Goal: Task Accomplishment & Management: Complete application form

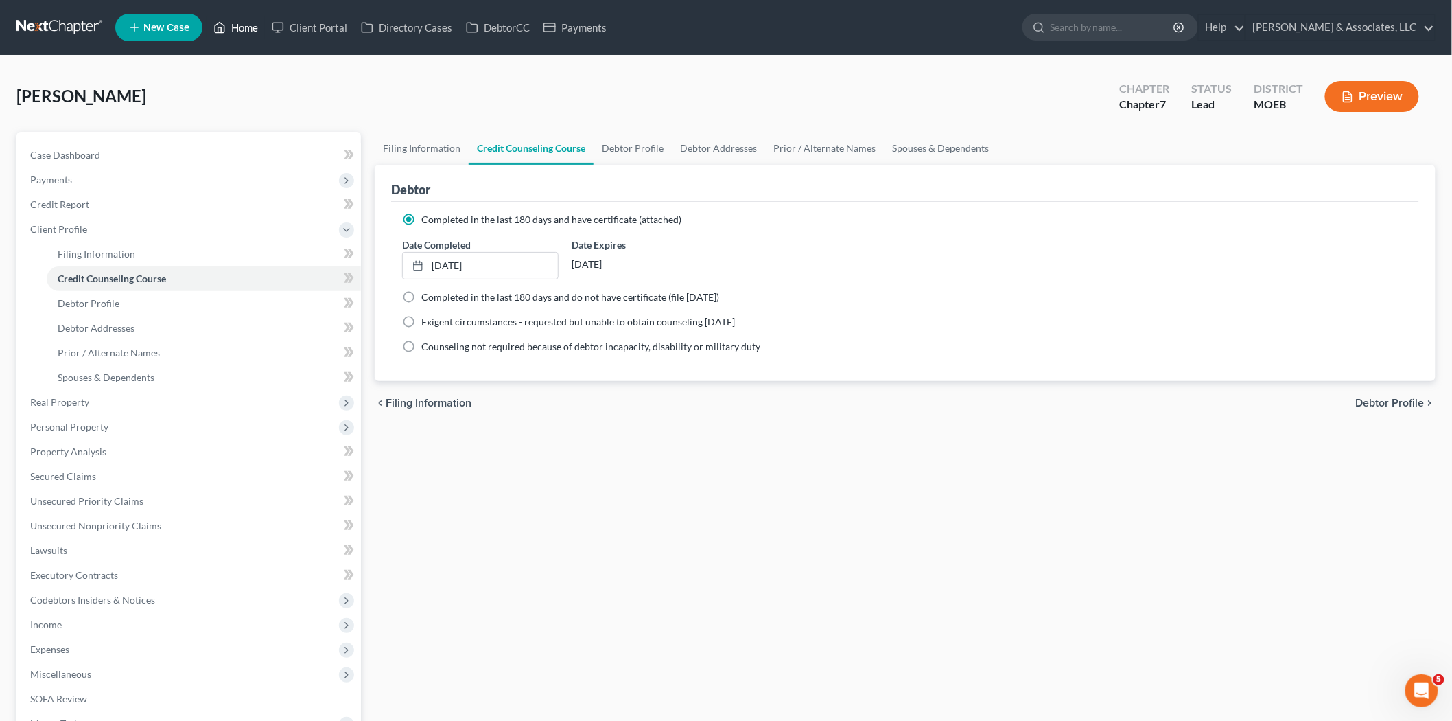
click at [250, 19] on link "Home" at bounding box center [236, 27] width 58 height 25
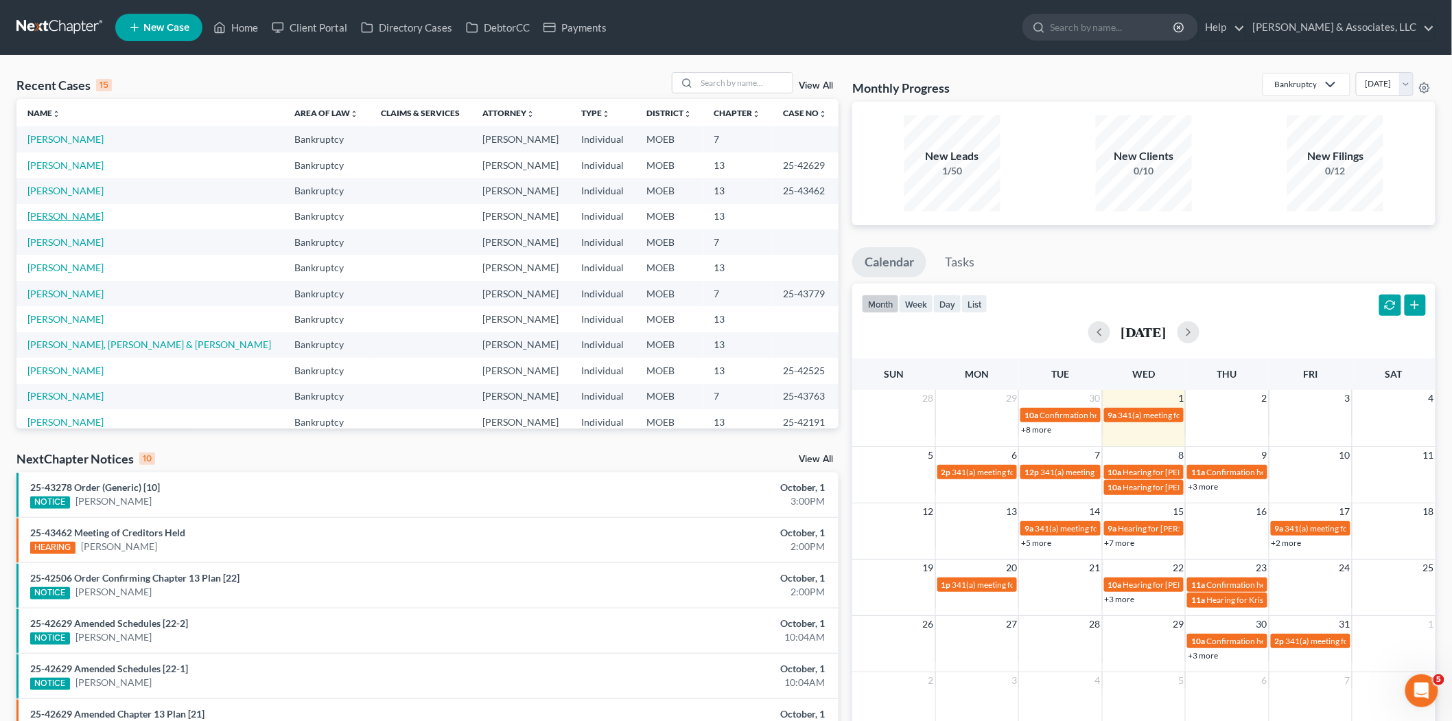
click at [60, 216] on link "[PERSON_NAME]" at bounding box center [65, 216] width 76 height 12
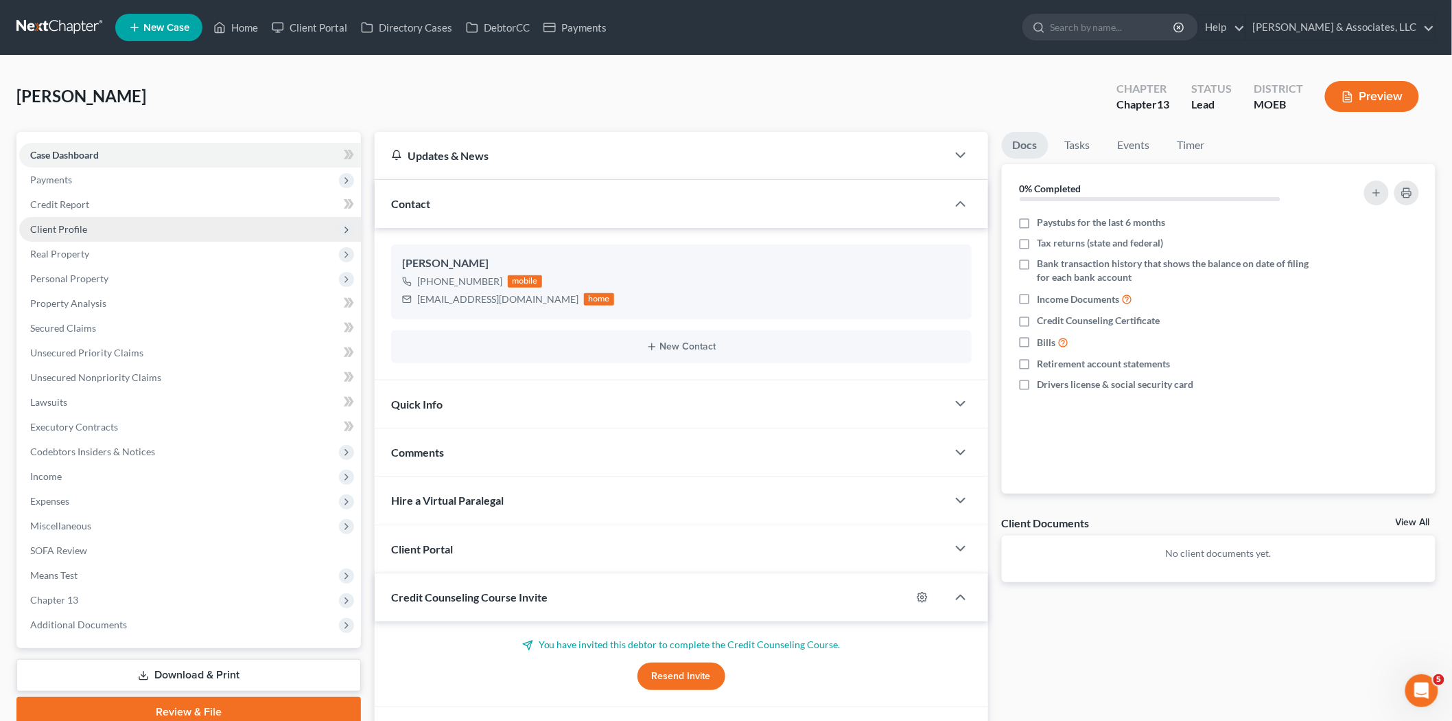
click at [79, 224] on span "Client Profile" at bounding box center [58, 229] width 57 height 12
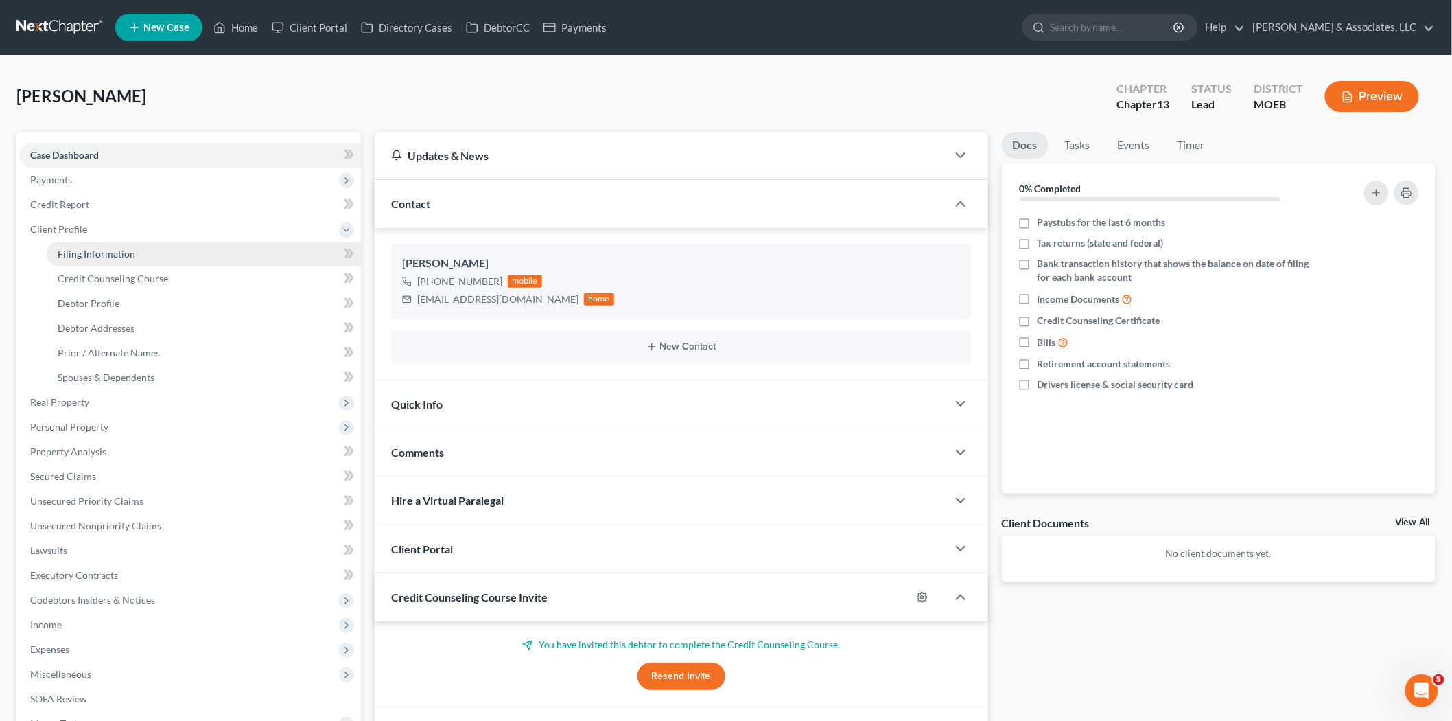
click at [122, 255] on span "Filing Information" at bounding box center [97, 254] width 78 height 12
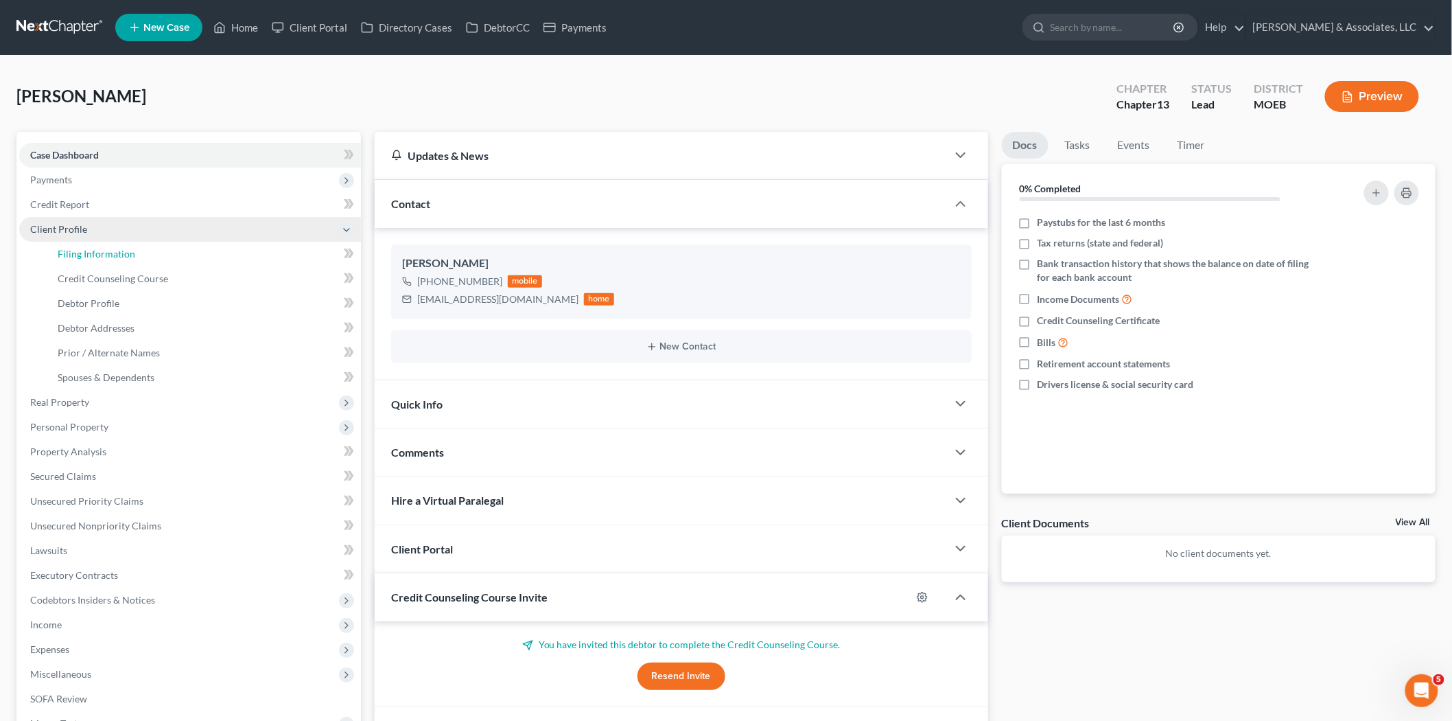
select select "1"
select select "0"
select select "3"
select select "45"
select select "26"
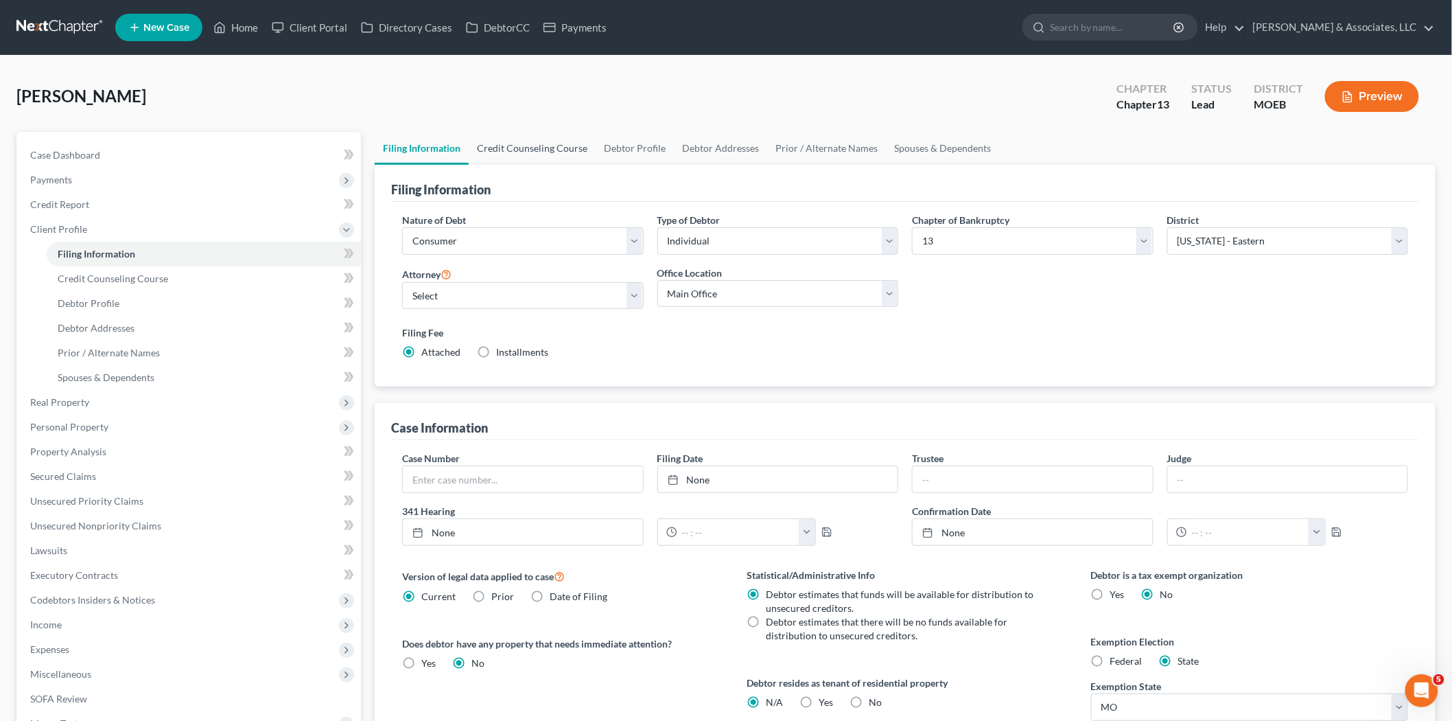
click at [520, 149] on link "Credit Counseling Course" at bounding box center [532, 148] width 127 height 33
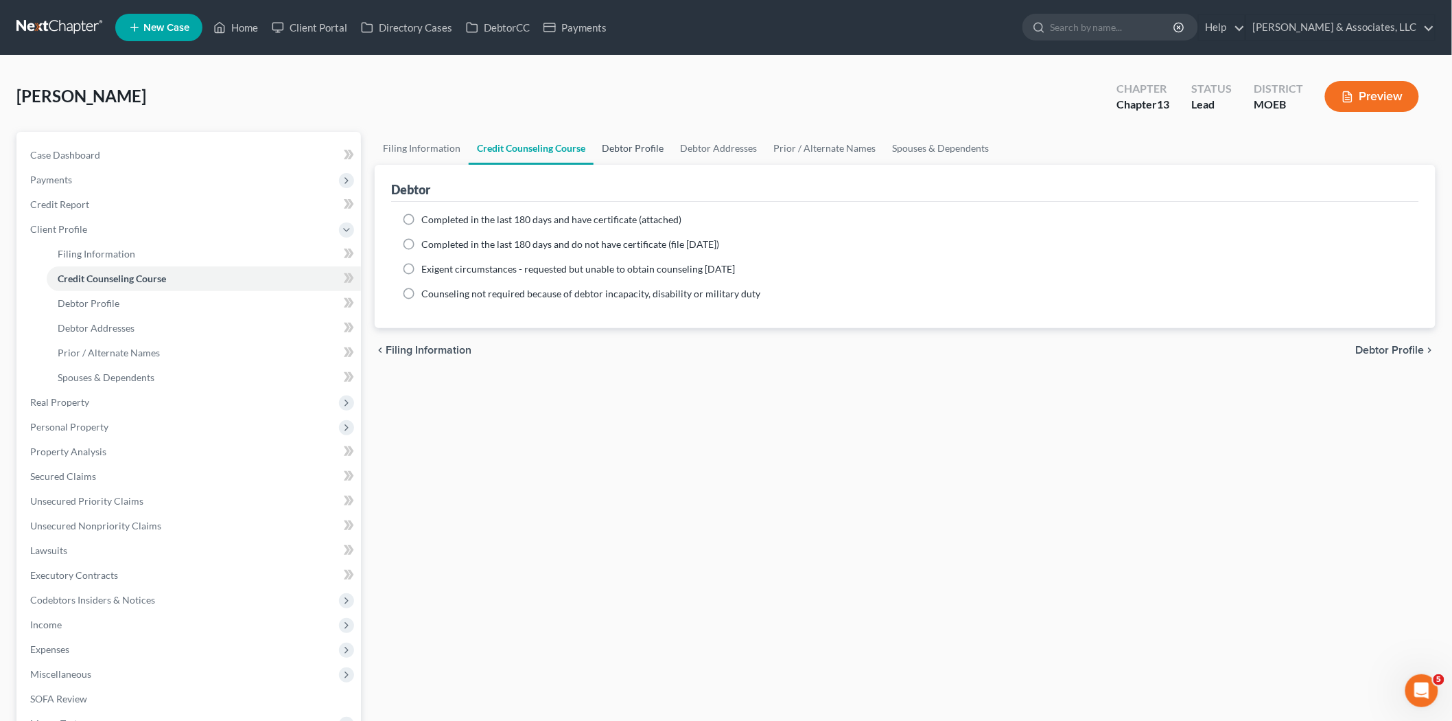
click at [626, 146] on link "Debtor Profile" at bounding box center [633, 148] width 78 height 33
select select "0"
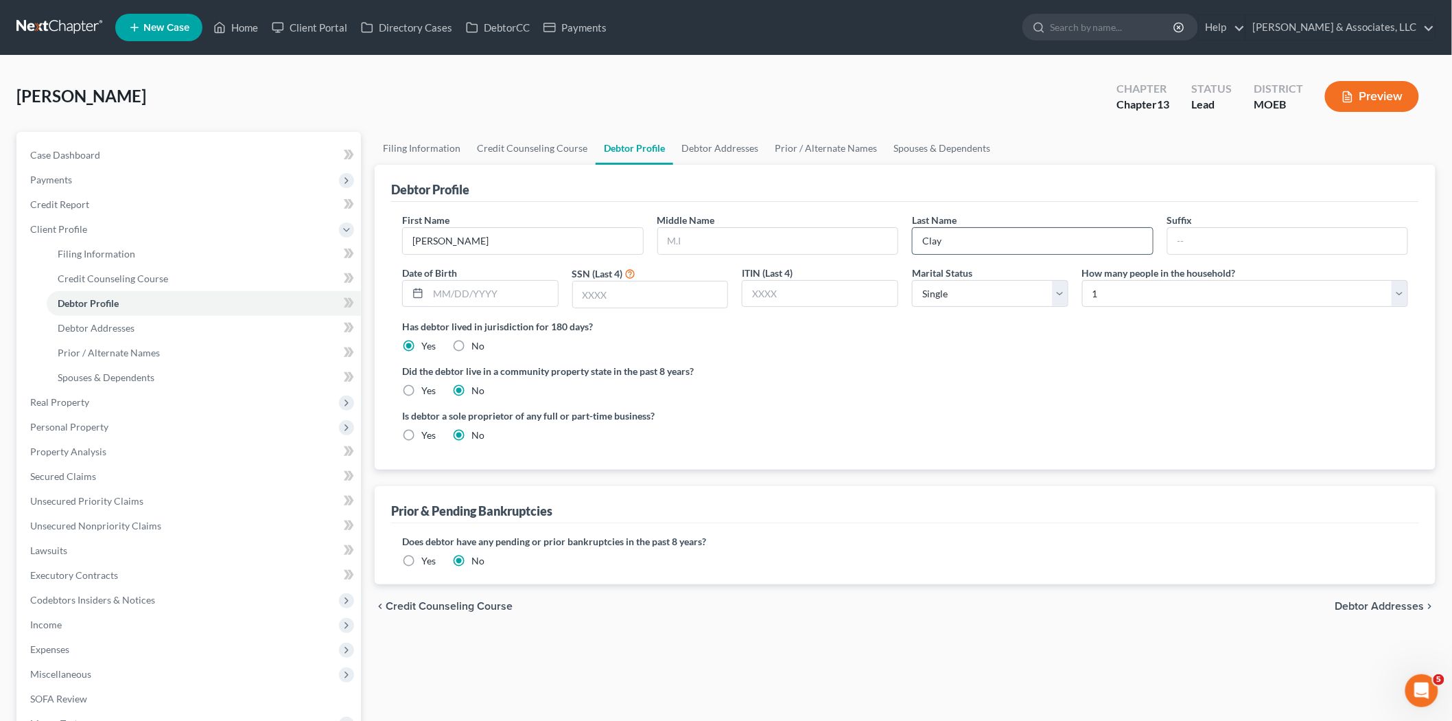
drag, startPoint x: 934, startPoint y: 236, endPoint x: 958, endPoint y: 236, distance: 24.0
click at [944, 236] on input "Clay" at bounding box center [1033, 241] width 240 height 26
type input "C"
type input "Ball"
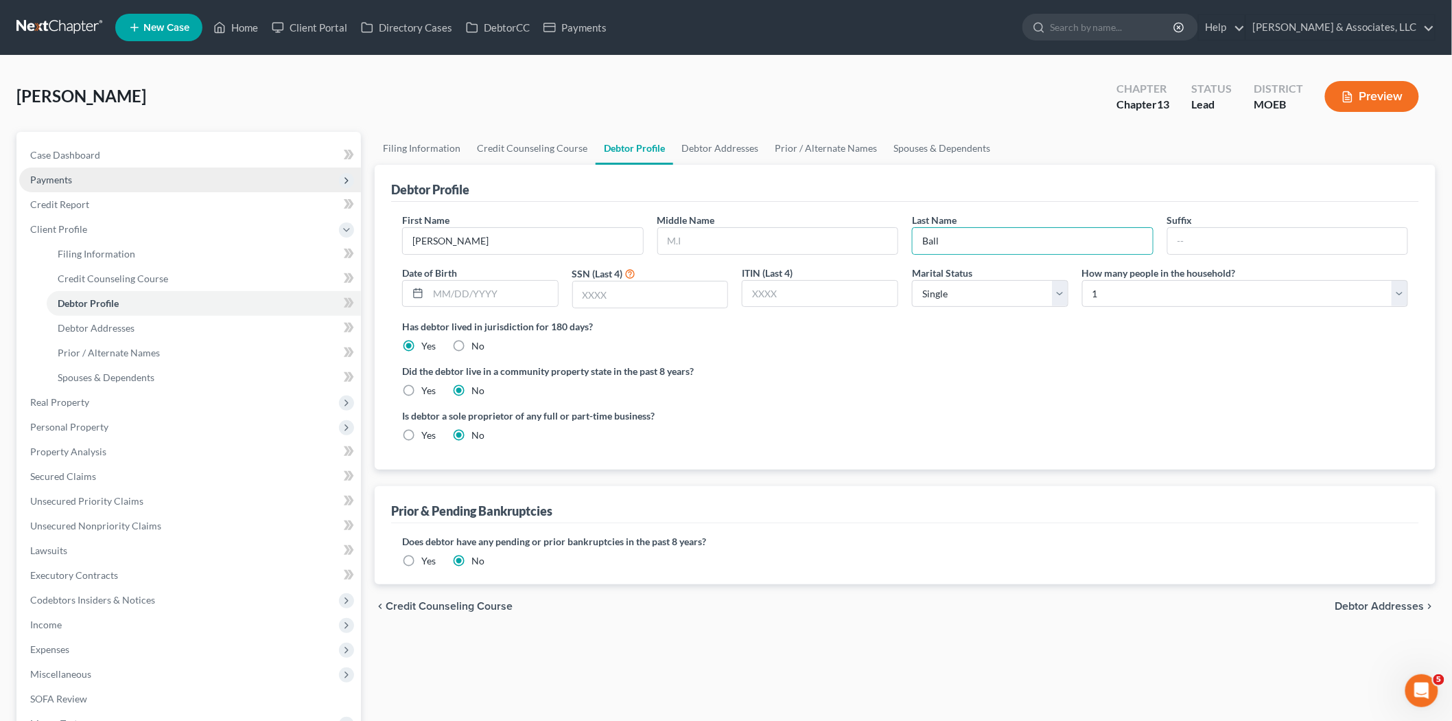
click at [60, 181] on span "Payments" at bounding box center [51, 180] width 42 height 12
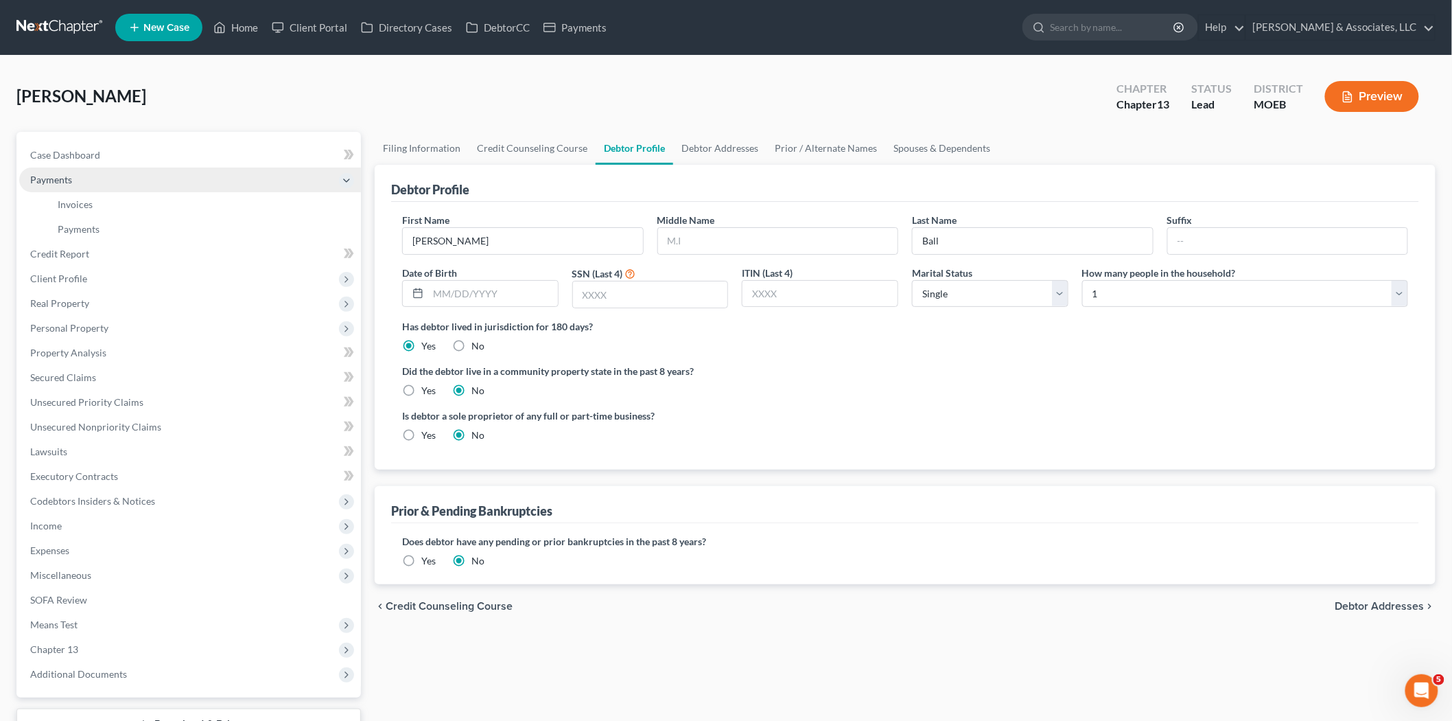
click at [71, 167] on span "Payments" at bounding box center [190, 179] width 342 height 25
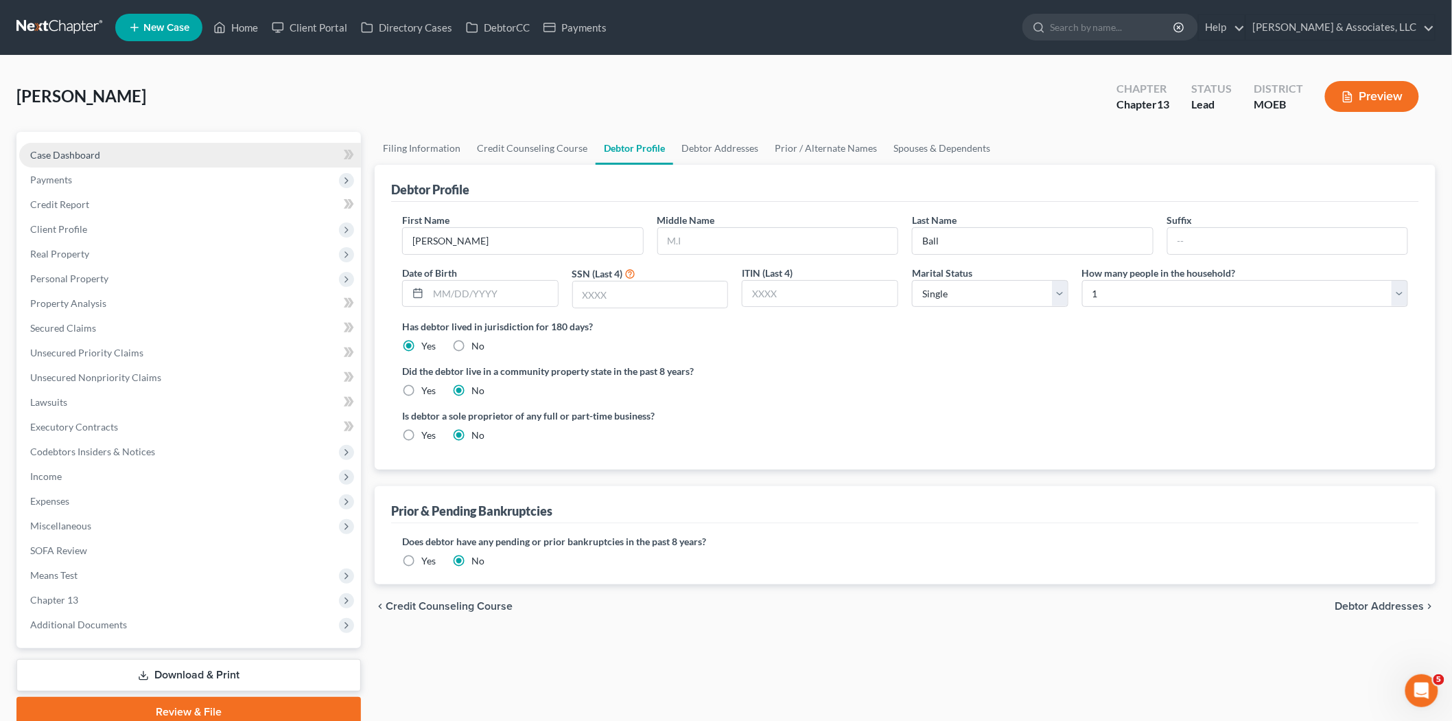
click at [73, 161] on link "Case Dashboard" at bounding box center [190, 155] width 342 height 25
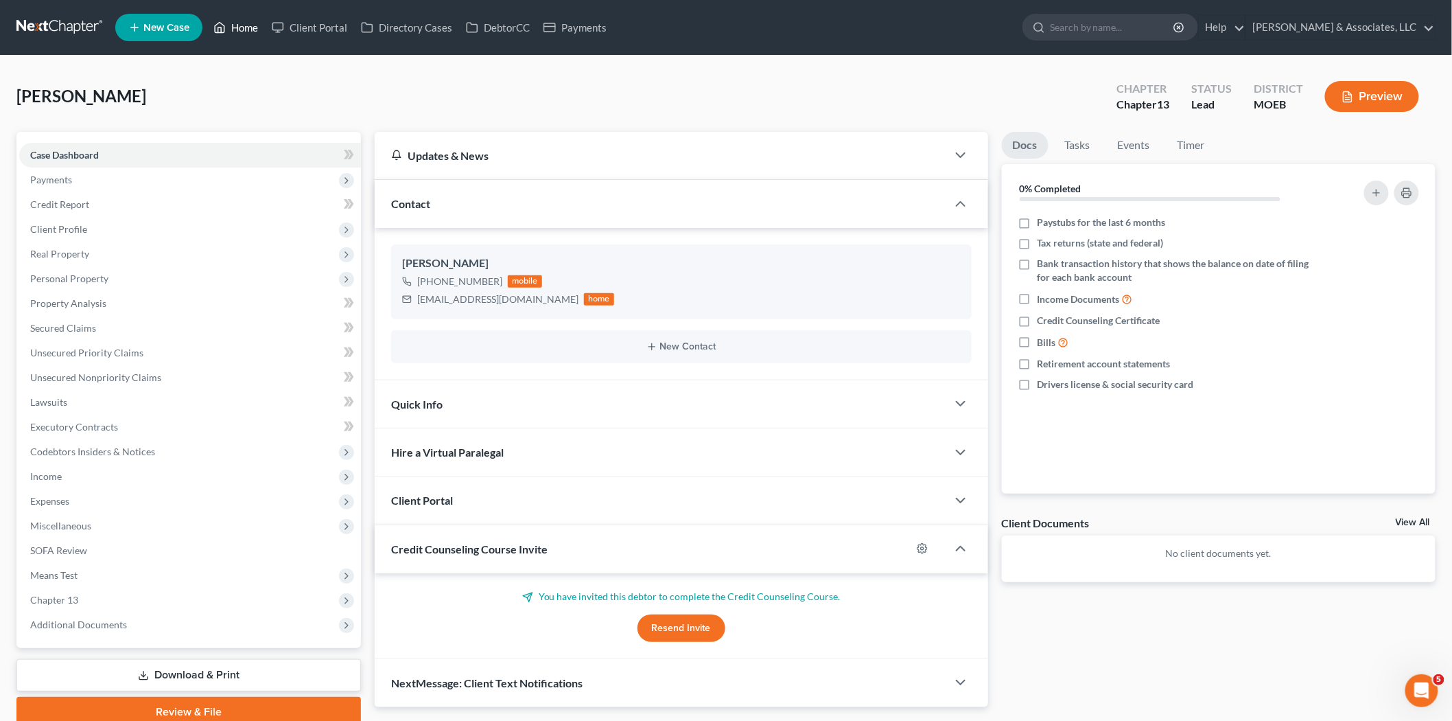
click at [251, 16] on link "Home" at bounding box center [236, 27] width 58 height 25
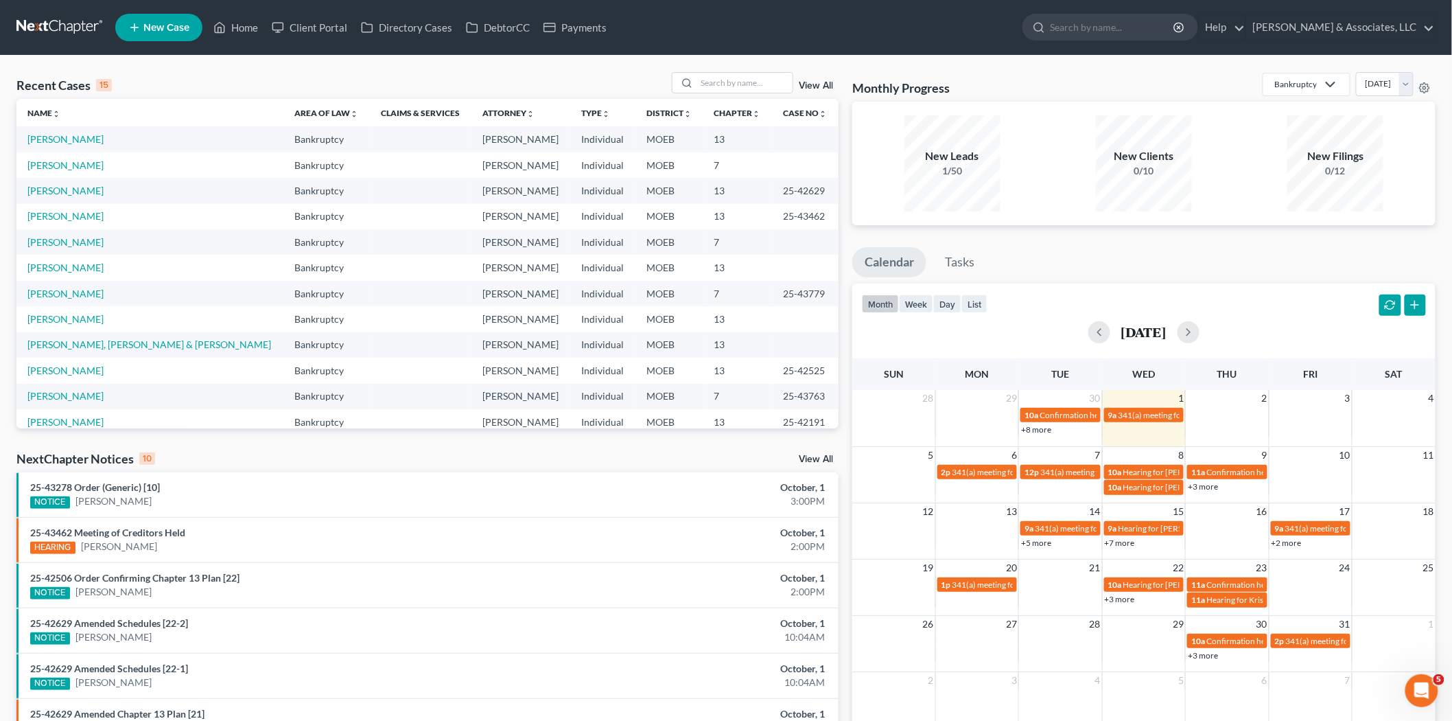
click at [165, 30] on span "New Case" at bounding box center [166, 28] width 46 height 10
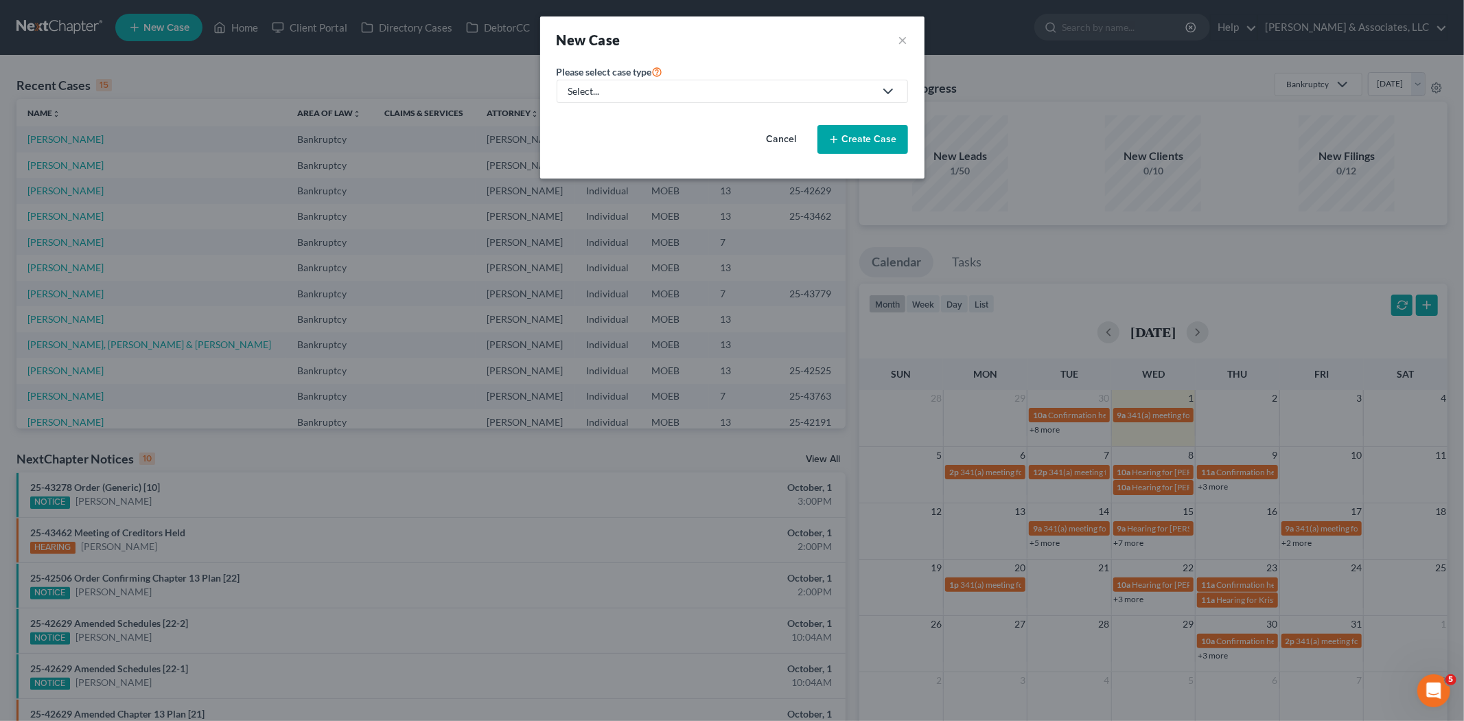
click at [632, 92] on div "Select..." at bounding box center [721, 91] width 306 height 14
click at [907, 34] on button "×" at bounding box center [904, 39] width 10 height 19
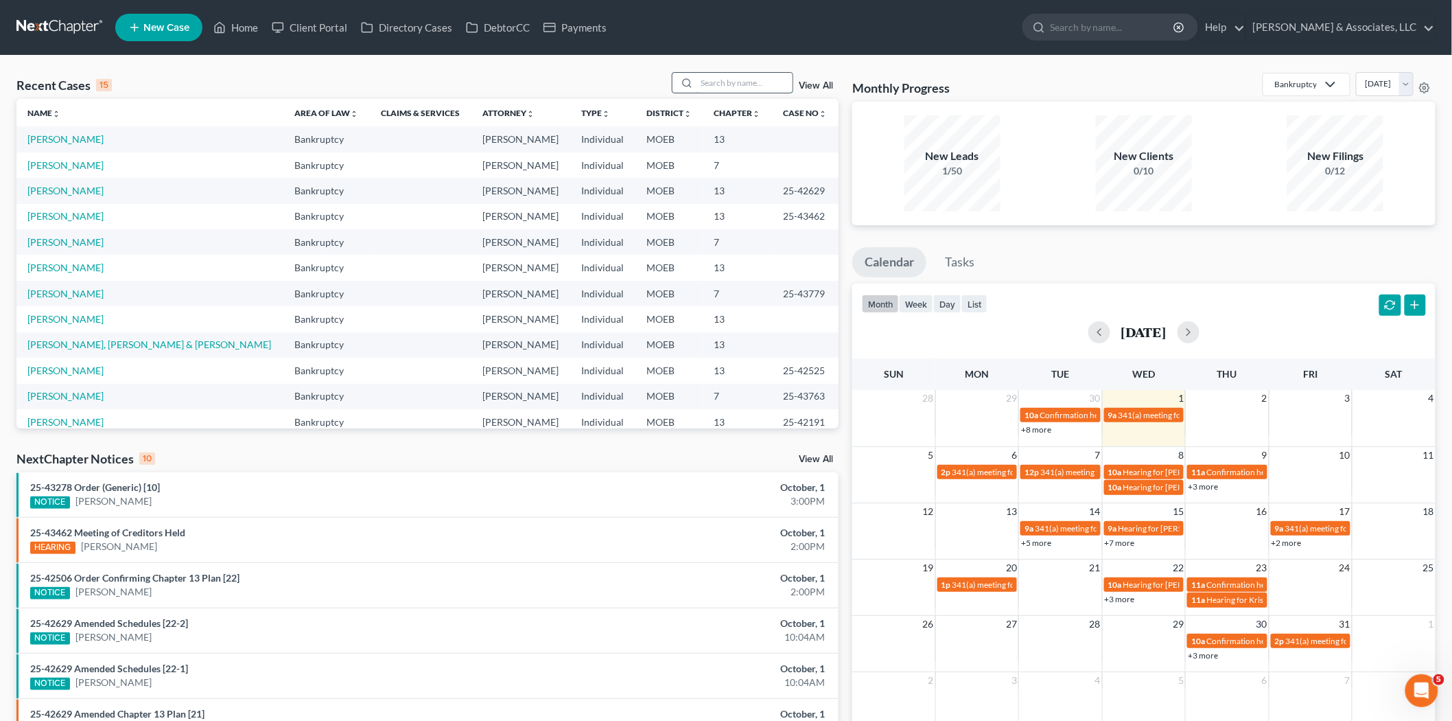
click at [723, 81] on input "search" at bounding box center [745, 83] width 96 height 20
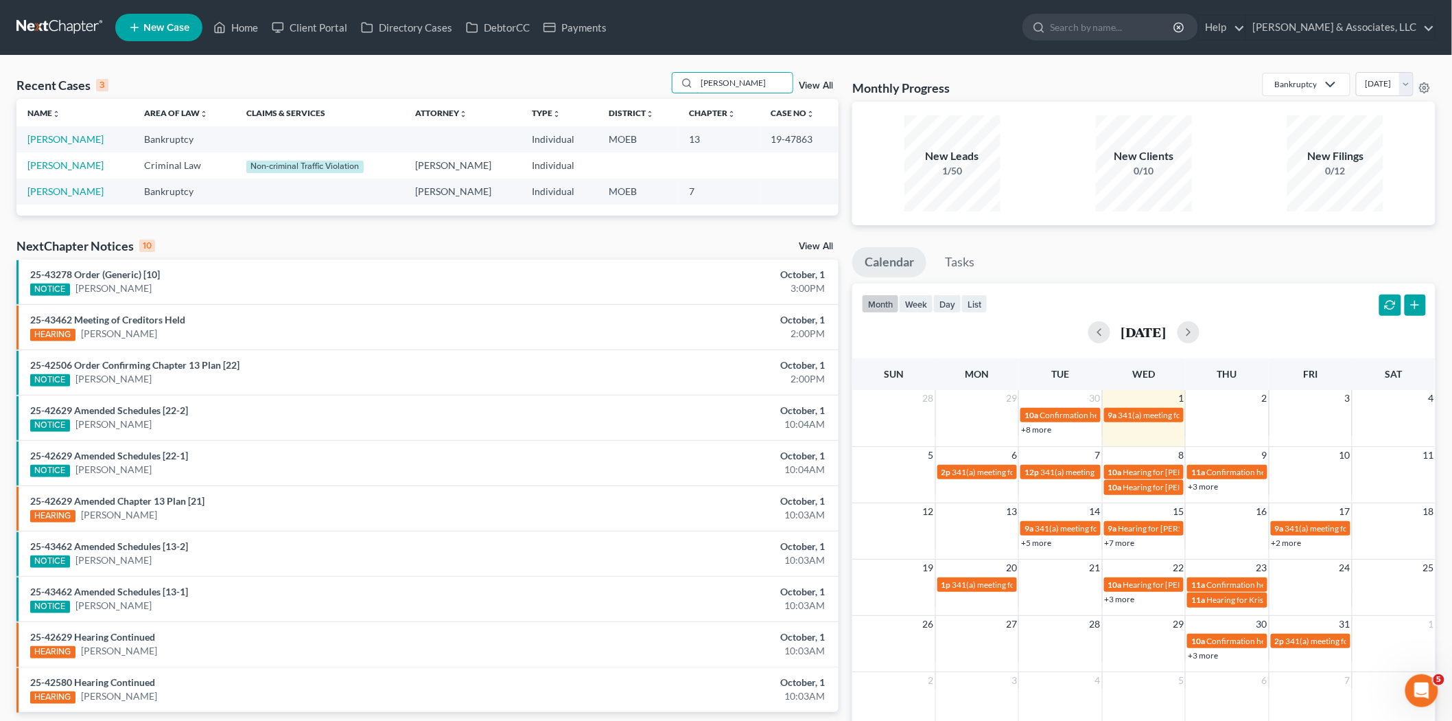
type input "[PERSON_NAME]"
click at [139, 27] on icon at bounding box center [134, 27] width 12 height 16
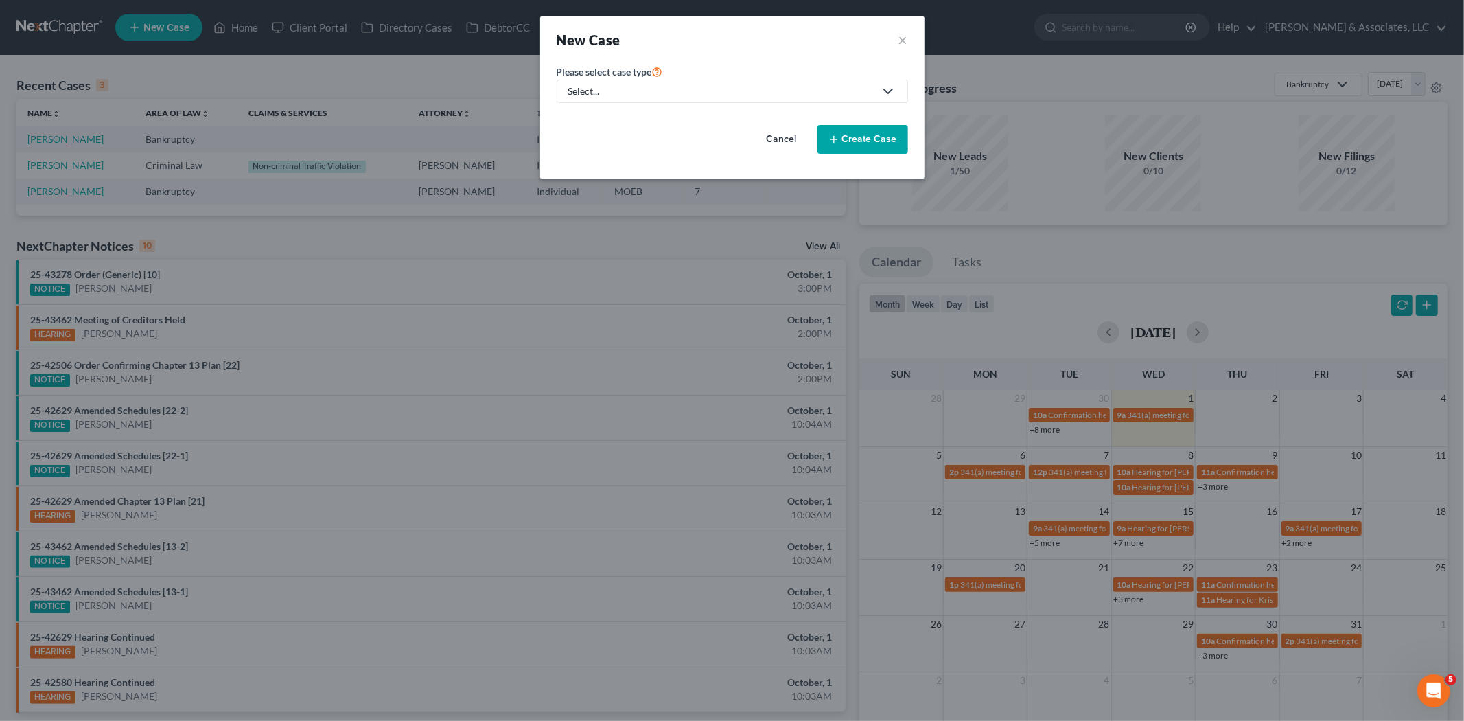
click at [598, 97] on div "Select..." at bounding box center [721, 91] width 306 height 14
click at [594, 120] on div "Bankruptcy" at bounding box center [630, 119] width 120 height 14
select select "45"
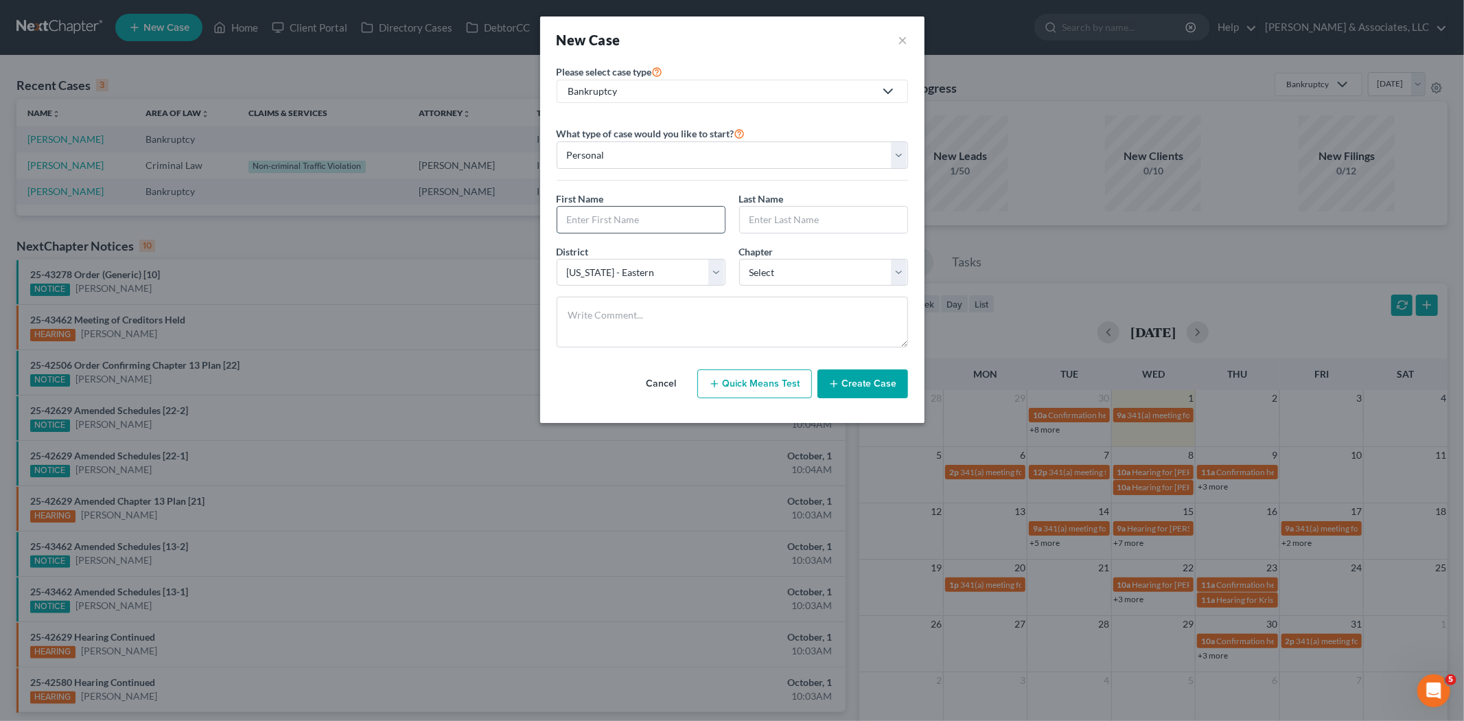
click at [614, 215] on input "text" at bounding box center [640, 220] width 167 height 26
type input "[PERSON_NAME]"
click at [772, 261] on select "Select 7 11 12 13" at bounding box center [823, 272] width 169 height 27
select select "0"
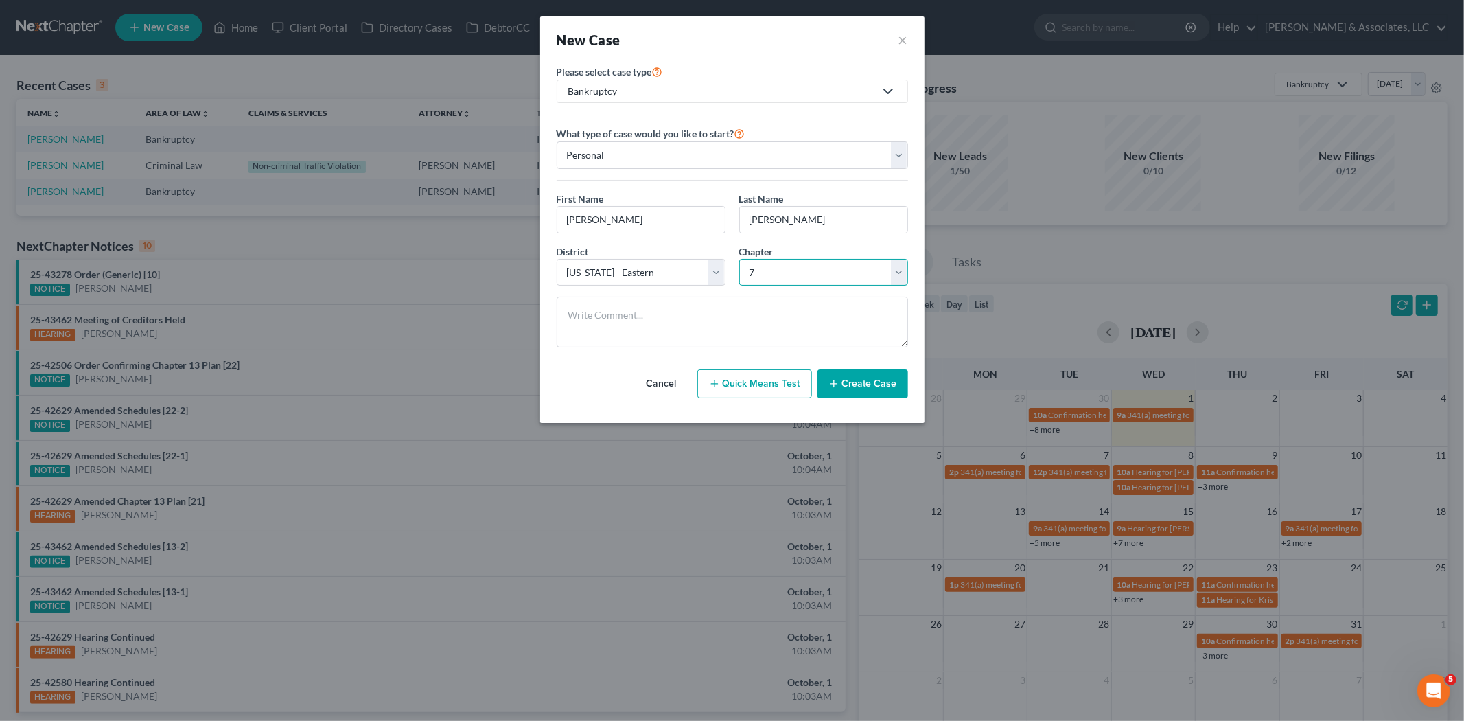
click at [739, 259] on select "Select 7 11 12 13" at bounding box center [823, 272] width 169 height 27
click at [858, 379] on button "Create Case" at bounding box center [863, 383] width 91 height 29
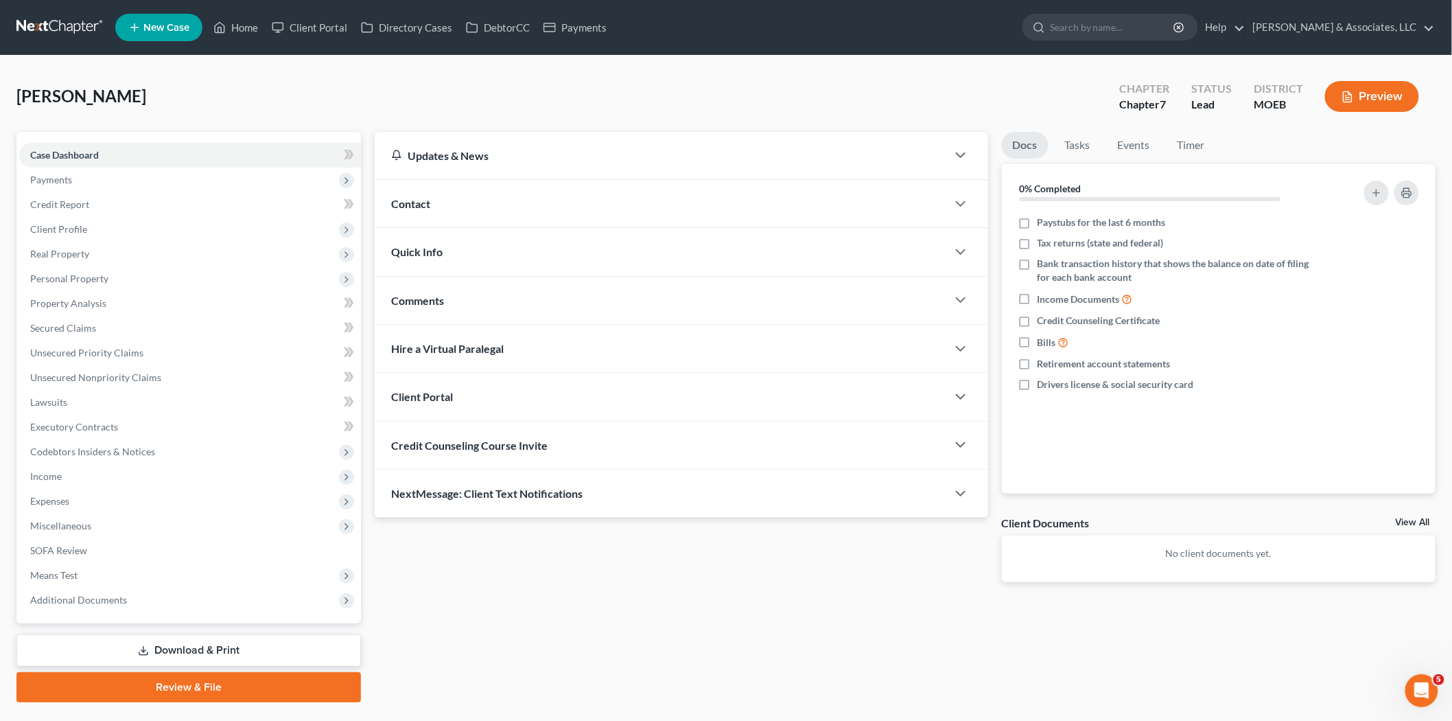
drag, startPoint x: 396, startPoint y: 195, endPoint x: 540, endPoint y: 244, distance: 152.4
click at [399, 195] on div "Contact" at bounding box center [661, 203] width 572 height 47
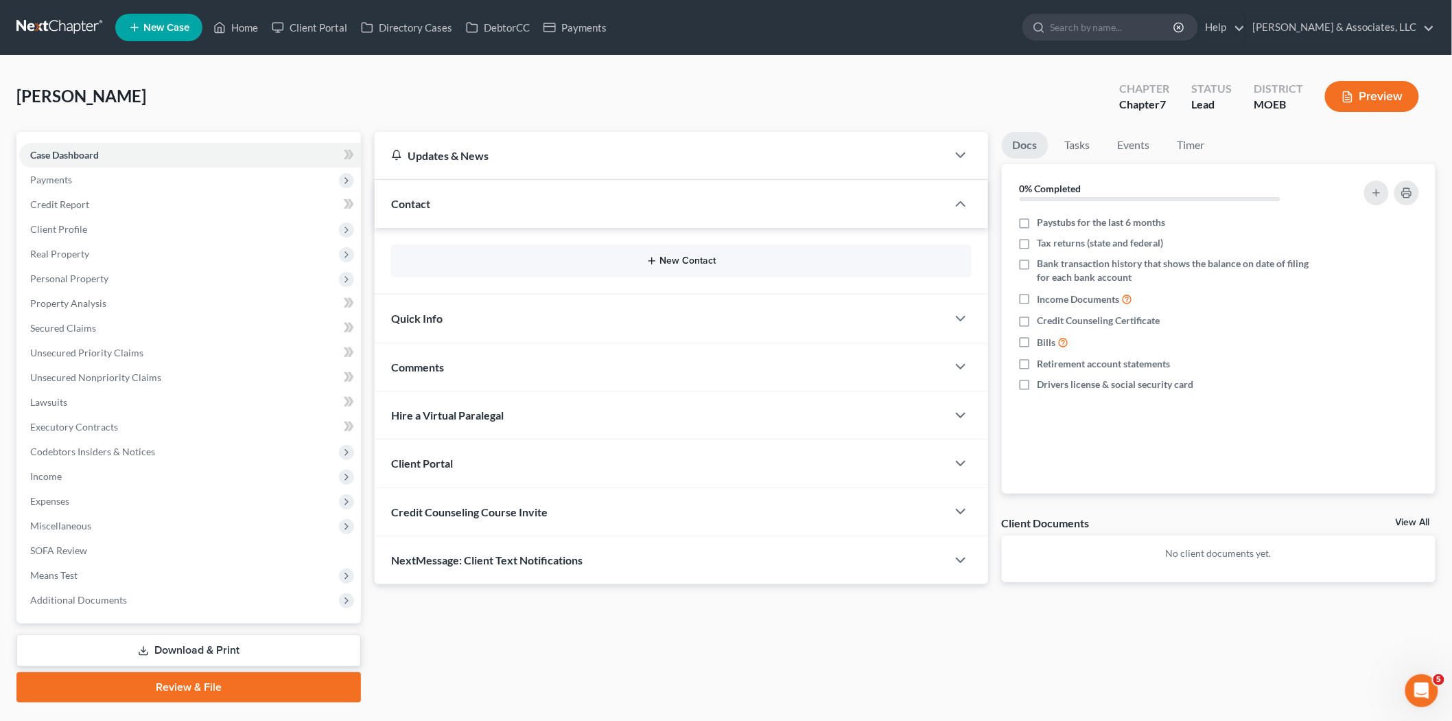
click at [706, 266] on button "New Contact" at bounding box center [681, 260] width 559 height 11
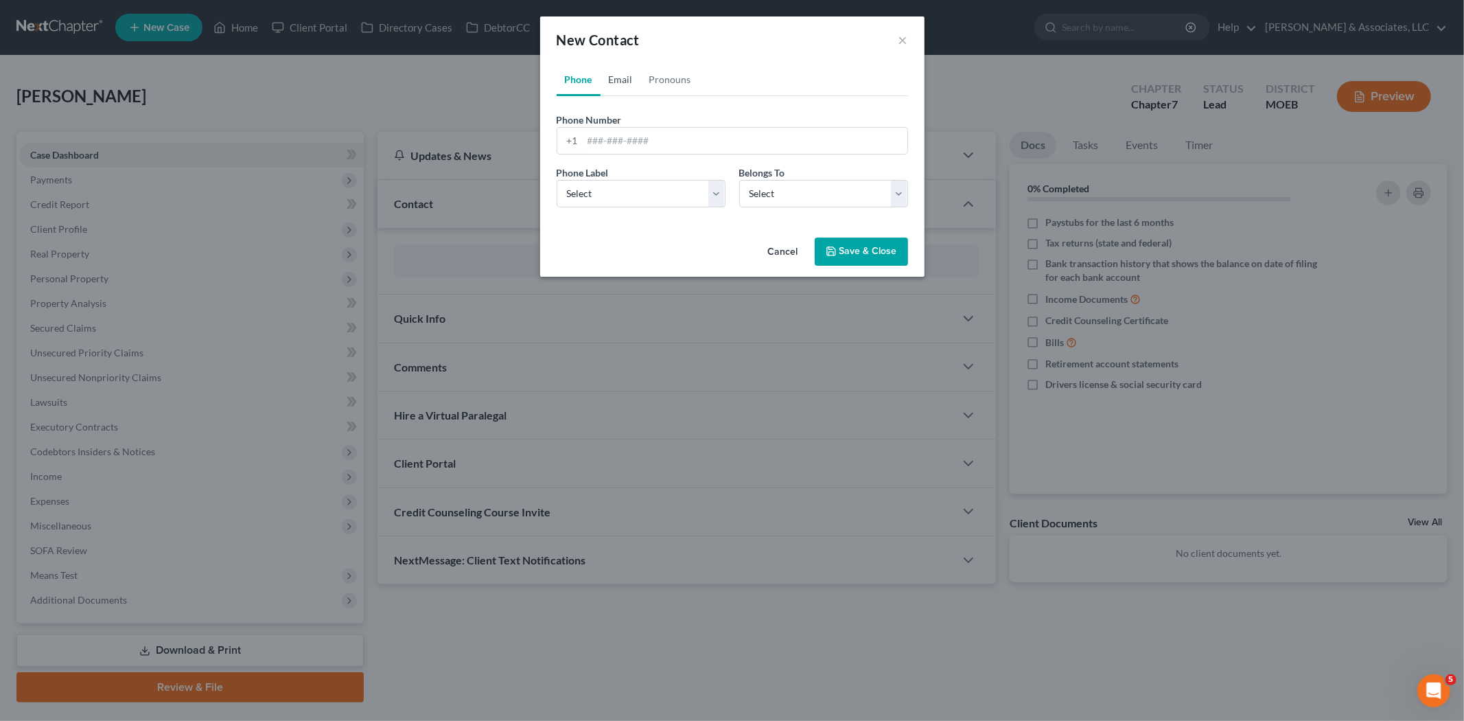
click at [623, 77] on link "Email" at bounding box center [621, 79] width 40 height 33
click at [642, 142] on input "email" at bounding box center [745, 141] width 325 height 26
paste input "[EMAIL_ADDRESS][DOMAIN_NAME]"
type input "[EMAIL_ADDRESS][DOMAIN_NAME]"
click at [578, 207] on div "Email Label Select Home Work Other Belongs To * Select Client Other" at bounding box center [732, 191] width 365 height 53
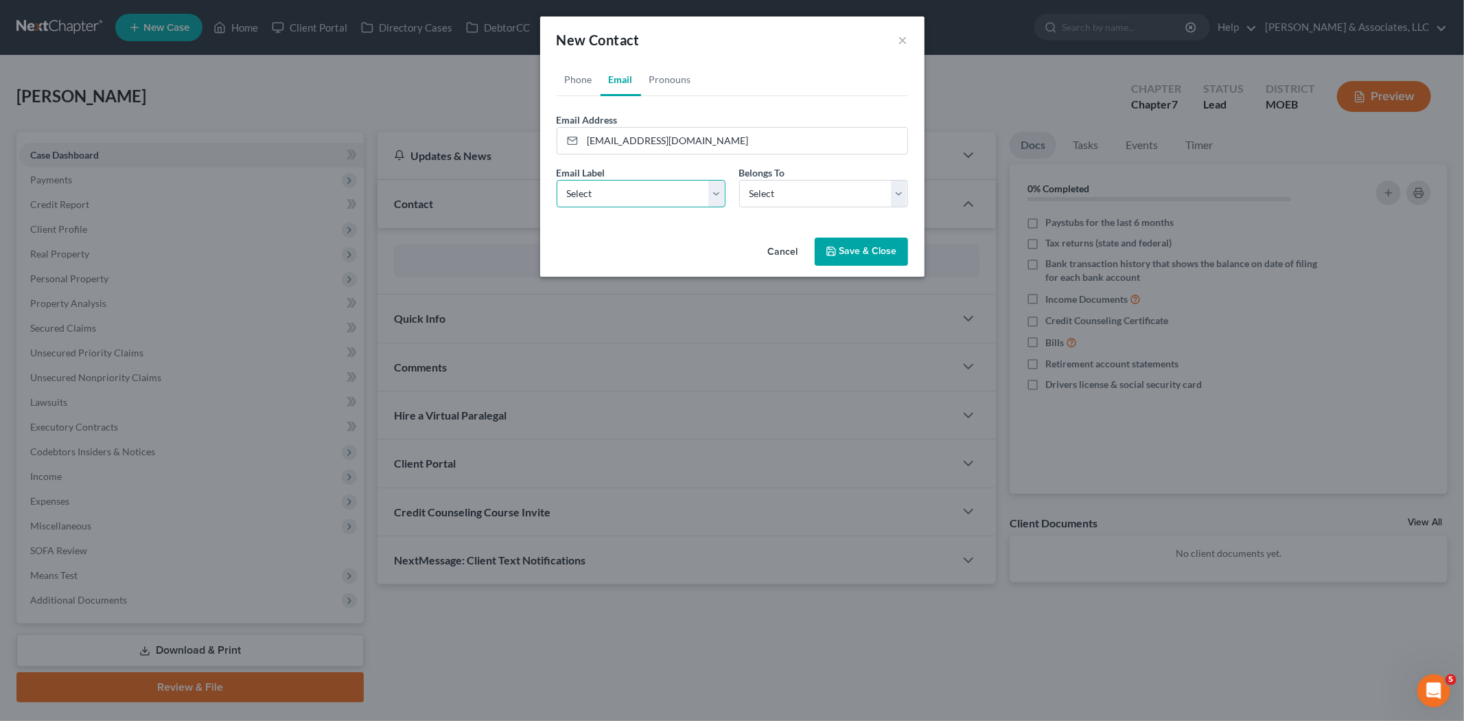
click at [579, 196] on select "Select Home Work Other" at bounding box center [641, 193] width 169 height 27
select select "0"
click at [557, 180] on select "Select Home Work Other" at bounding box center [641, 193] width 169 height 27
drag, startPoint x: 784, startPoint y: 186, endPoint x: 773, endPoint y: 205, distance: 21.5
click at [784, 186] on select "Select Client Other" at bounding box center [823, 193] width 169 height 27
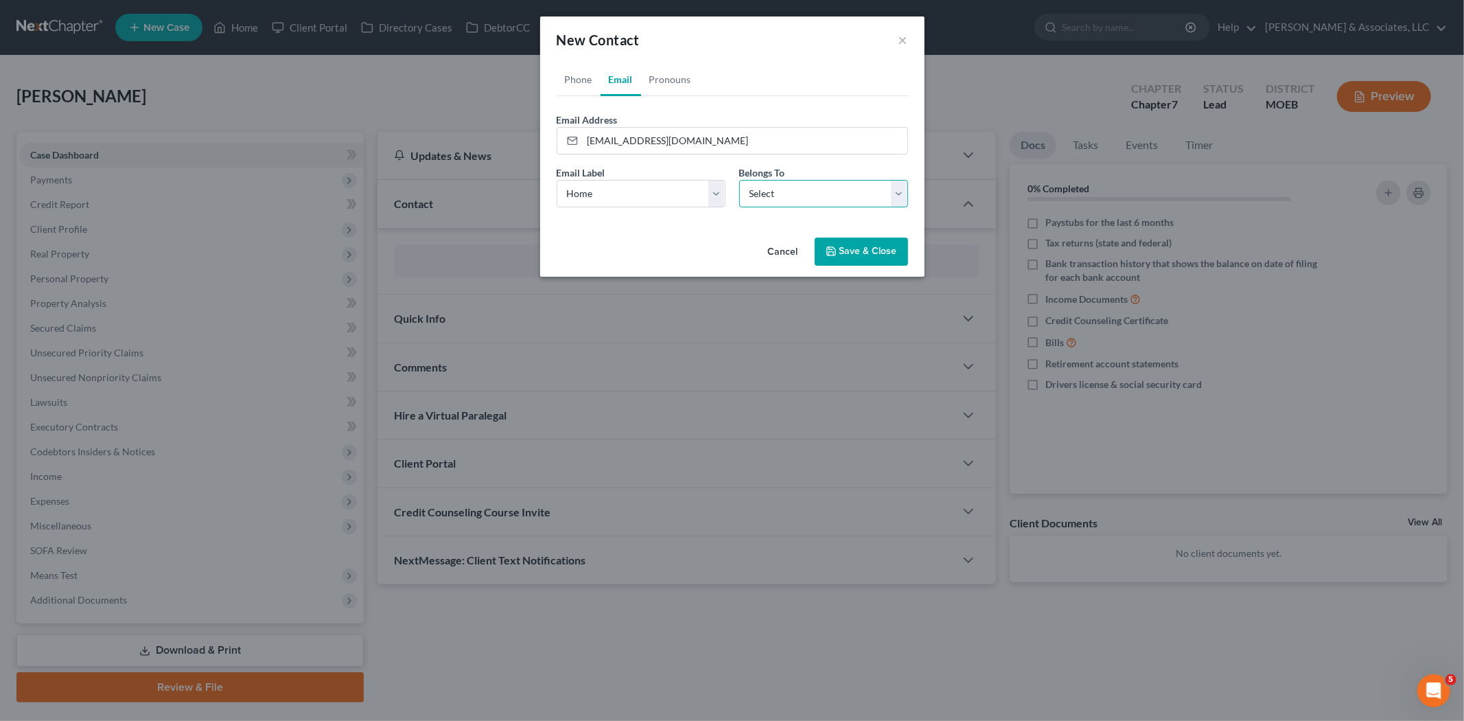
select select "0"
click at [739, 180] on select "Select Client Other" at bounding box center [823, 193] width 169 height 27
click at [579, 80] on link "Phone" at bounding box center [579, 79] width 44 height 33
click at [635, 141] on input "tel" at bounding box center [745, 141] width 325 height 26
paste input "[PHONE_NUMBER]"
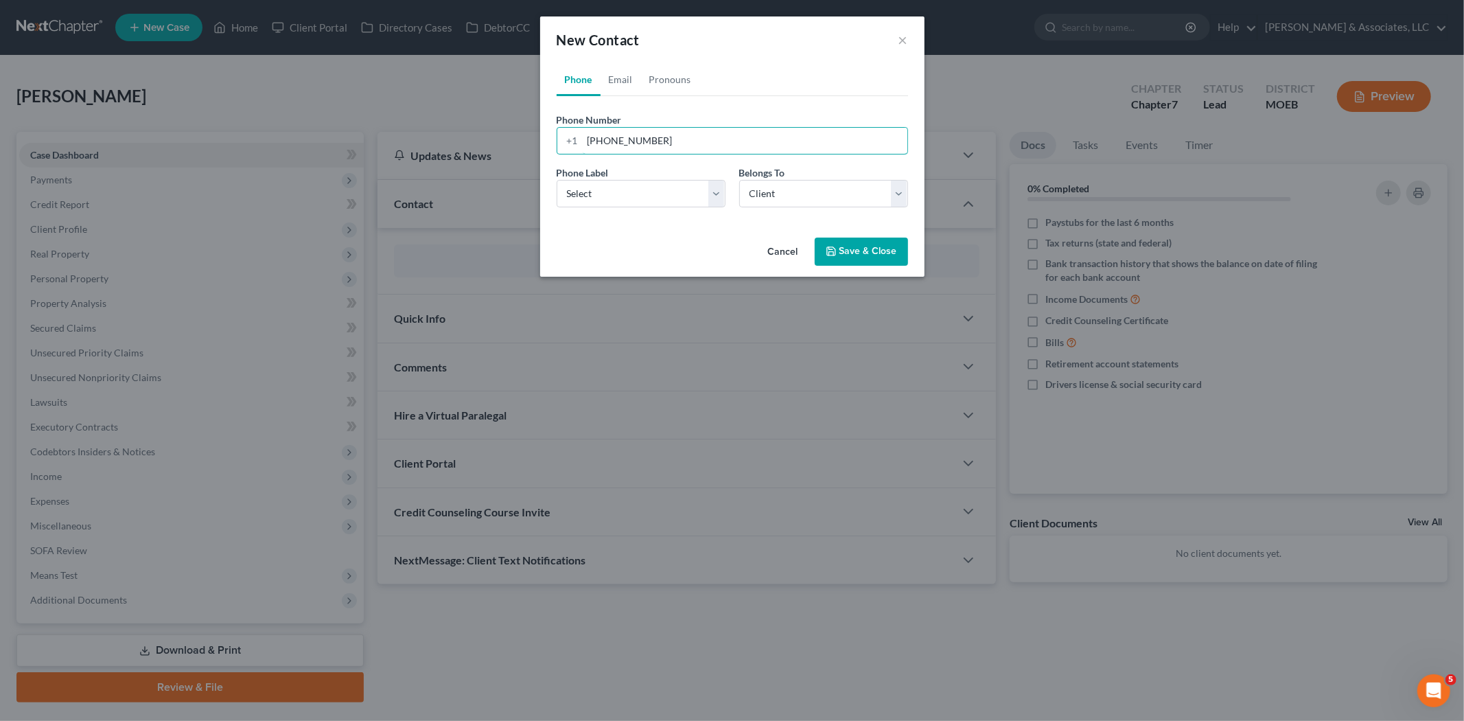
type input "[PHONE_NUMBER]"
drag, startPoint x: 639, startPoint y: 173, endPoint x: 645, endPoint y: 207, distance: 34.2
click at [639, 175] on div "Phone Label * Select Mobile Home Work Other" at bounding box center [641, 186] width 183 height 42
click at [643, 191] on select "Select Mobile Home Work Other" at bounding box center [641, 193] width 169 height 27
select select "0"
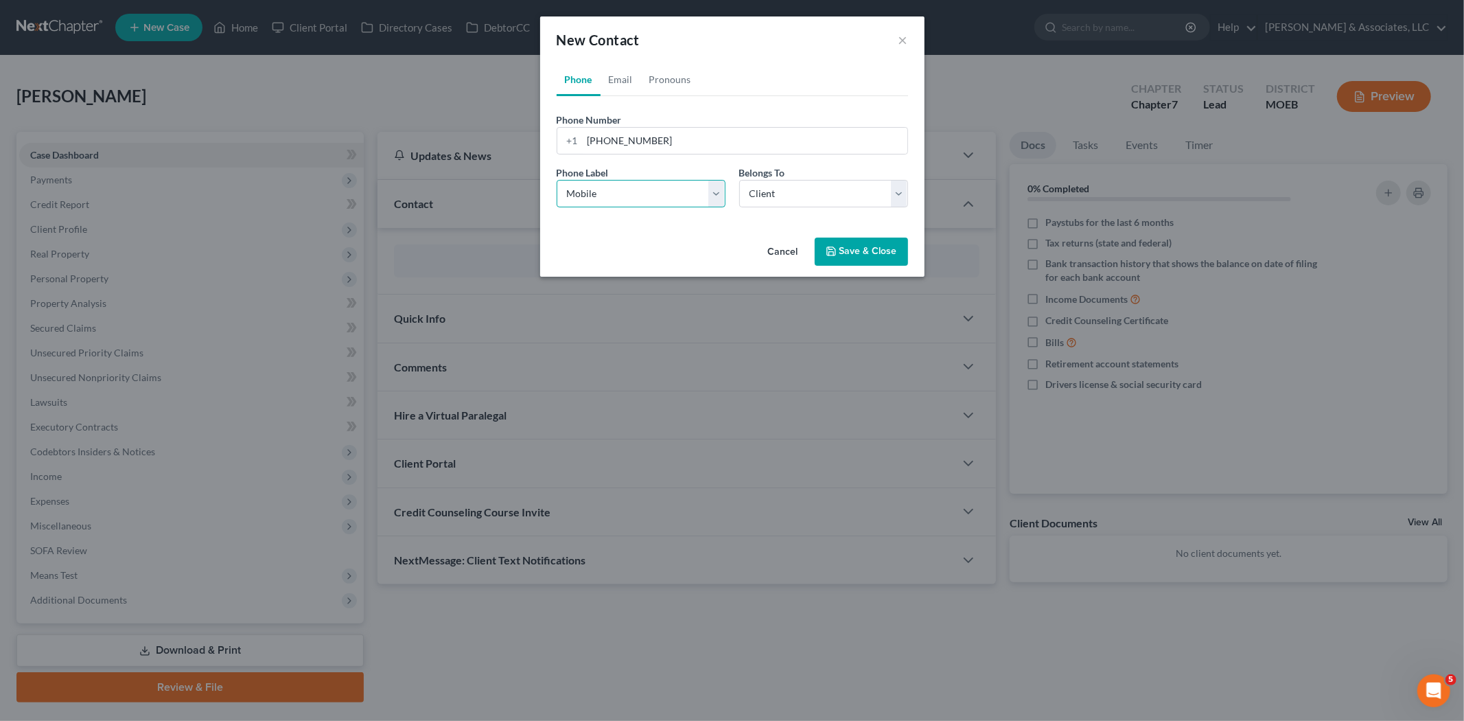
click at [557, 180] on select "Select Mobile Home Work Other" at bounding box center [641, 193] width 169 height 27
drag, startPoint x: 877, startPoint y: 266, endPoint x: 852, endPoint y: 253, distance: 28.6
click at [876, 266] on div "Cancel Save & Close" at bounding box center [732, 254] width 384 height 45
click at [852, 253] on button "Save & Close" at bounding box center [861, 251] width 93 height 29
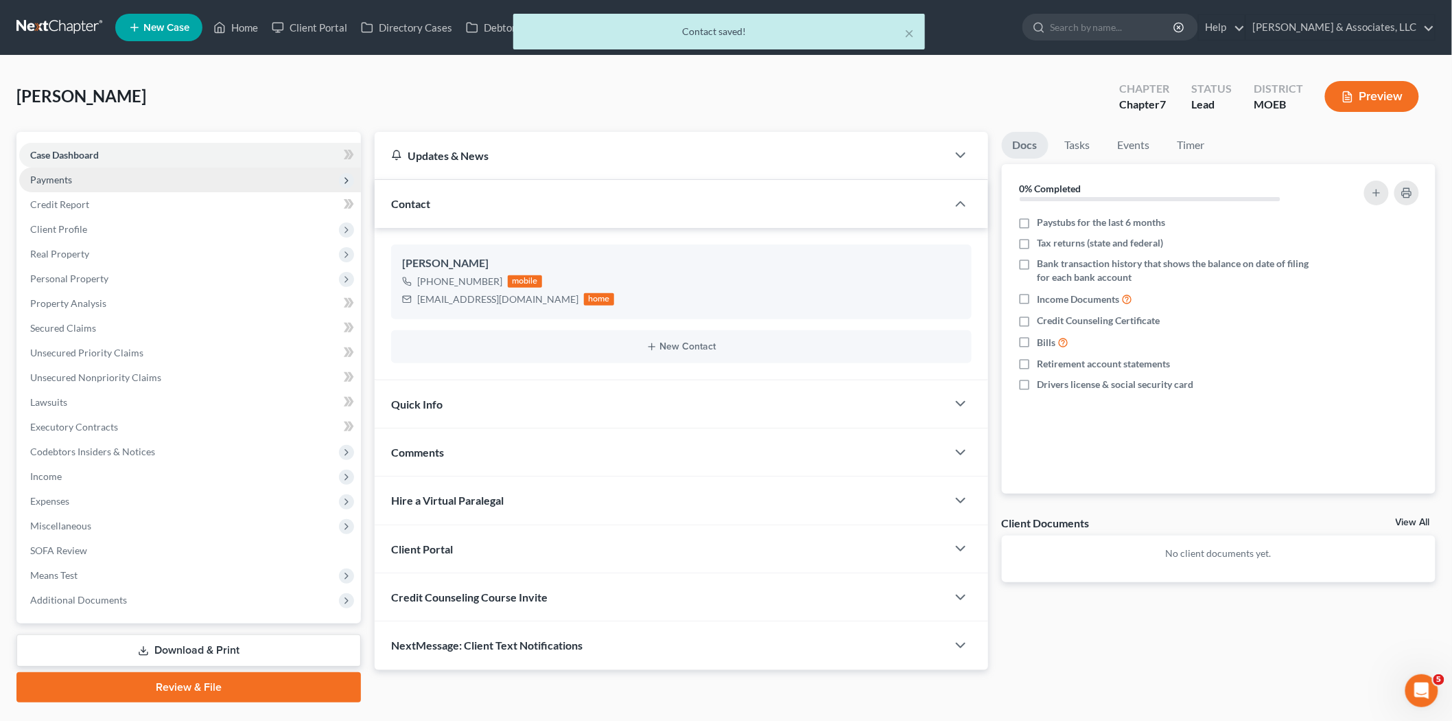
click at [39, 177] on span "Payments" at bounding box center [51, 180] width 42 height 12
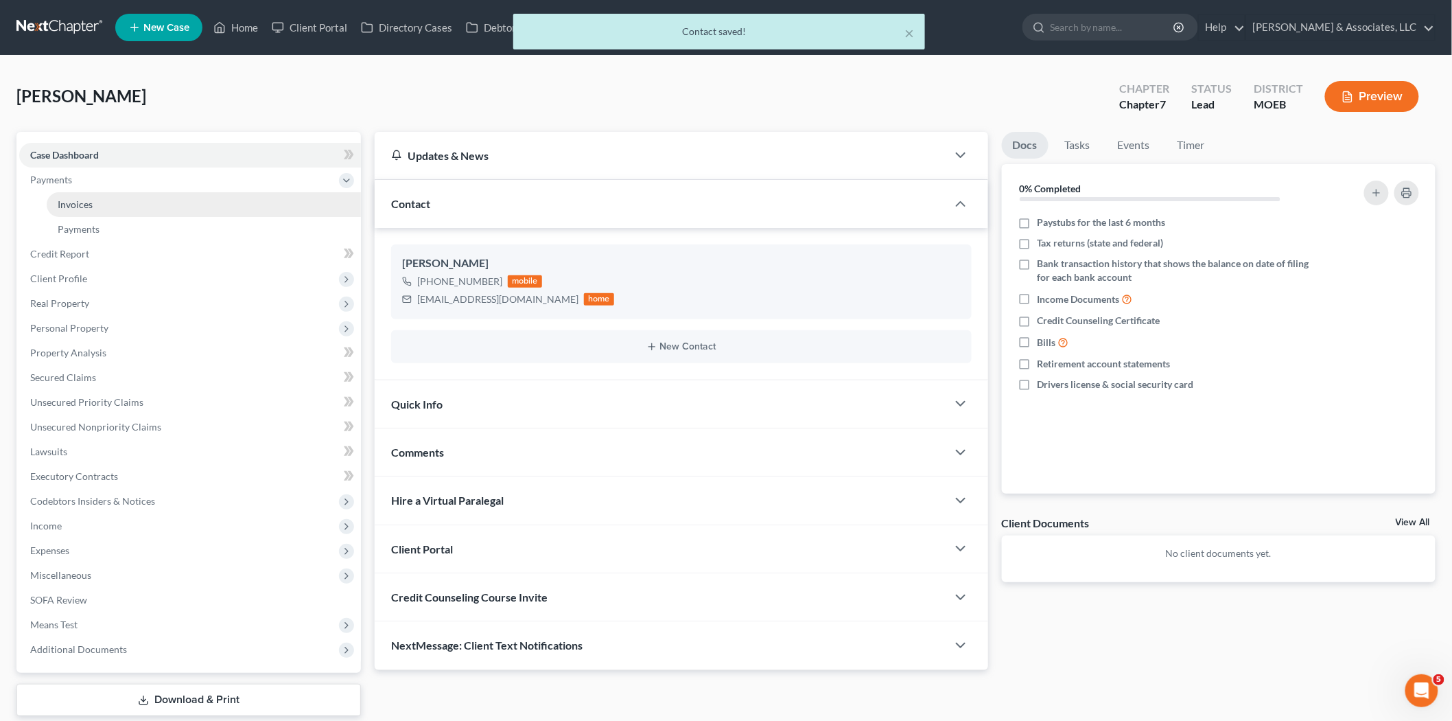
click at [100, 201] on link "Invoices" at bounding box center [204, 204] width 314 height 25
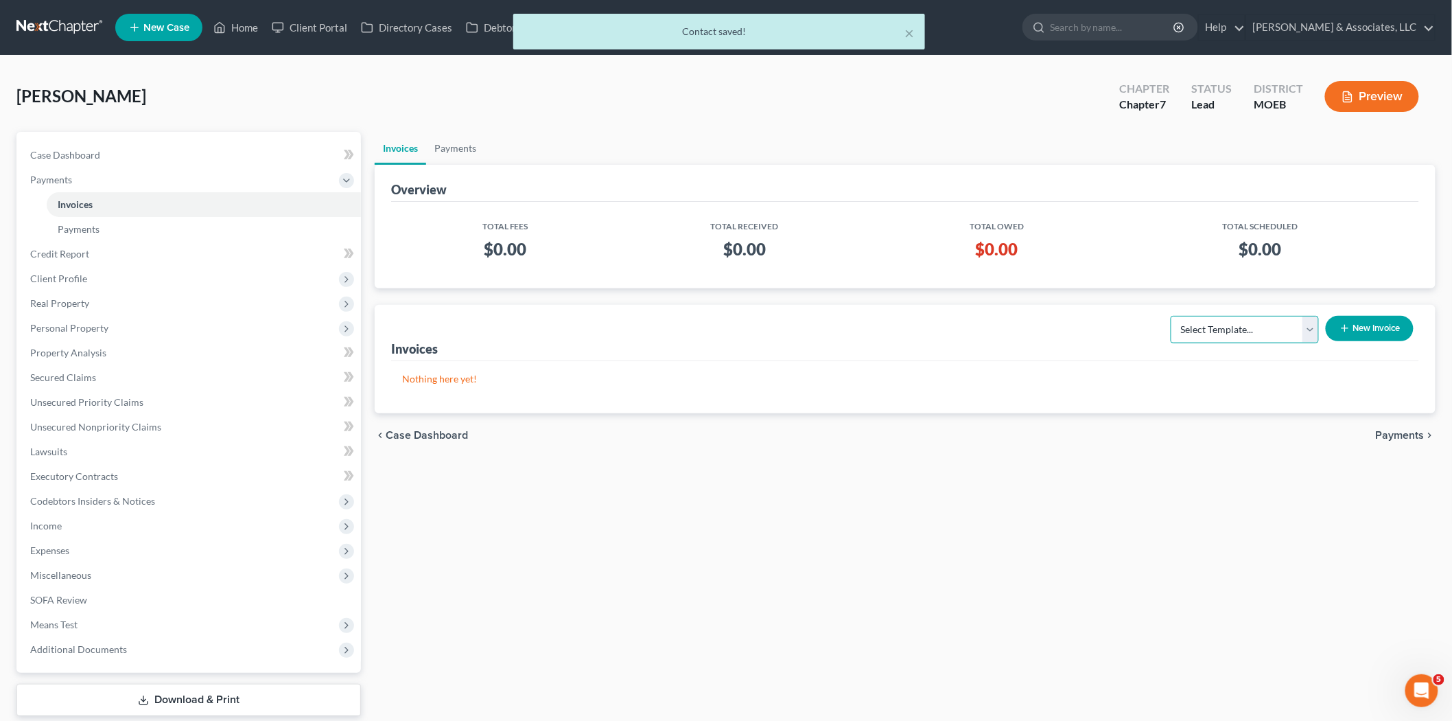
click at [1204, 316] on select "Select Template... Chapter 7 Template Chapter 13 Template Chapter 7 with legal …" at bounding box center [1245, 329] width 148 height 27
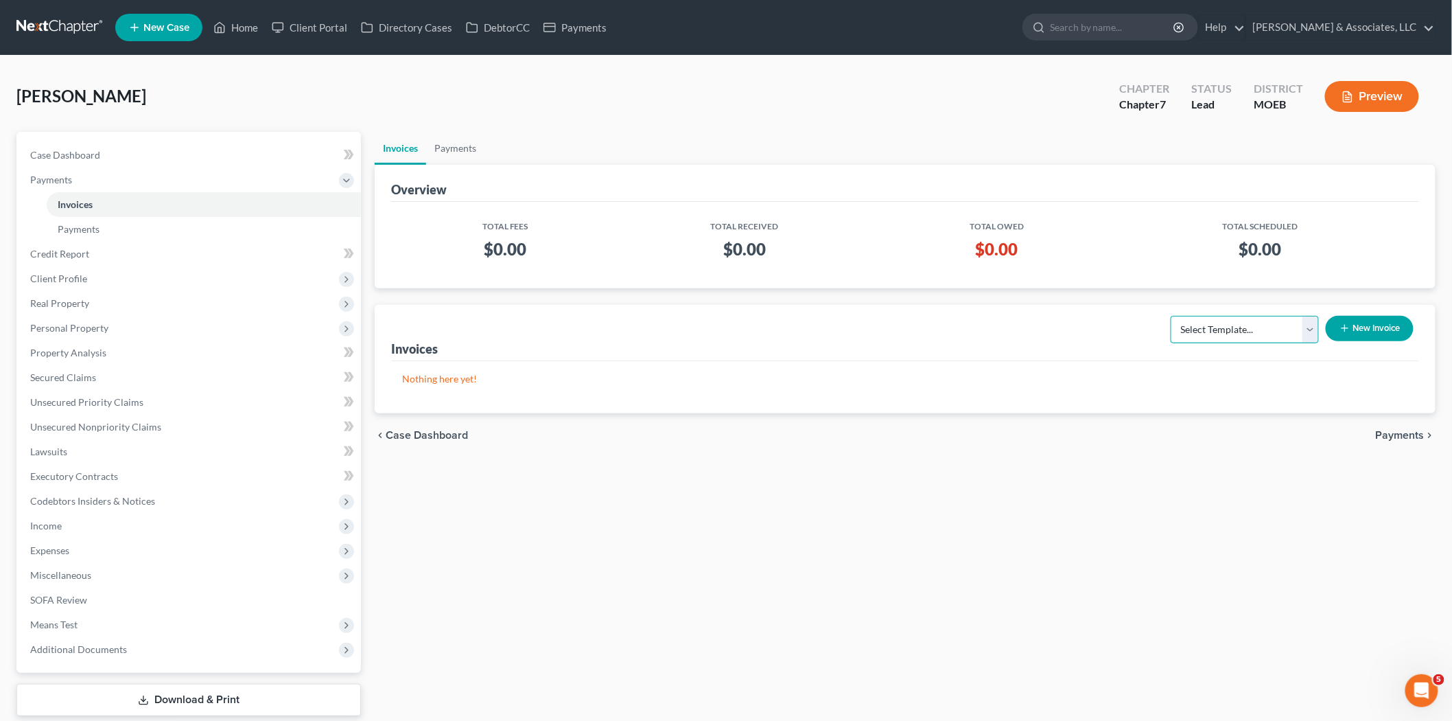
select select "0"
click at [1172, 316] on select "Select Template... Chapter 7 Template Chapter 13 Template Chapter 7 with legal …" at bounding box center [1245, 329] width 148 height 27
click at [1344, 317] on button "New Invoice" at bounding box center [1370, 328] width 88 height 25
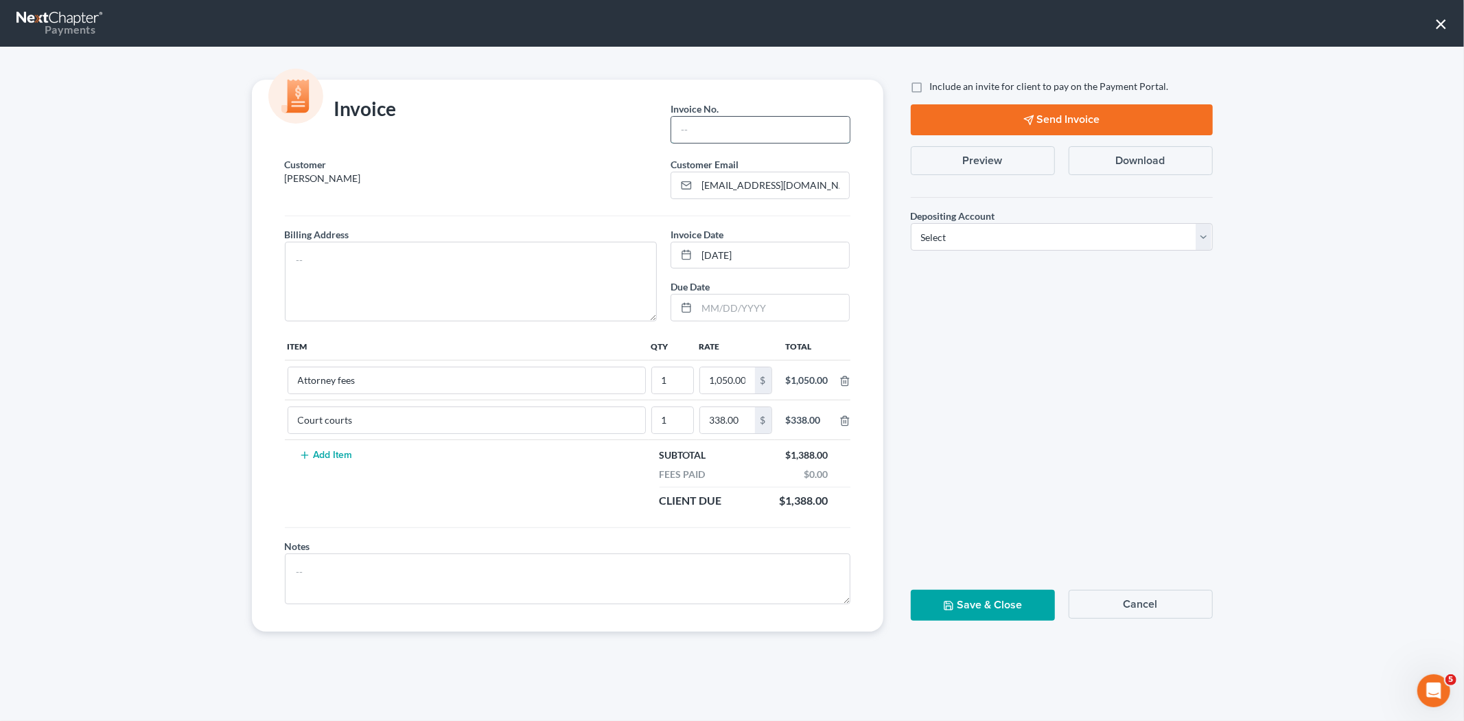
click at [759, 129] on input "text" at bounding box center [760, 130] width 178 height 26
type input "672"
click at [469, 291] on textarea at bounding box center [471, 282] width 373 height 80
type textarea "NA"
click at [942, 248] on select "Select Operation Trust" at bounding box center [1062, 236] width 302 height 27
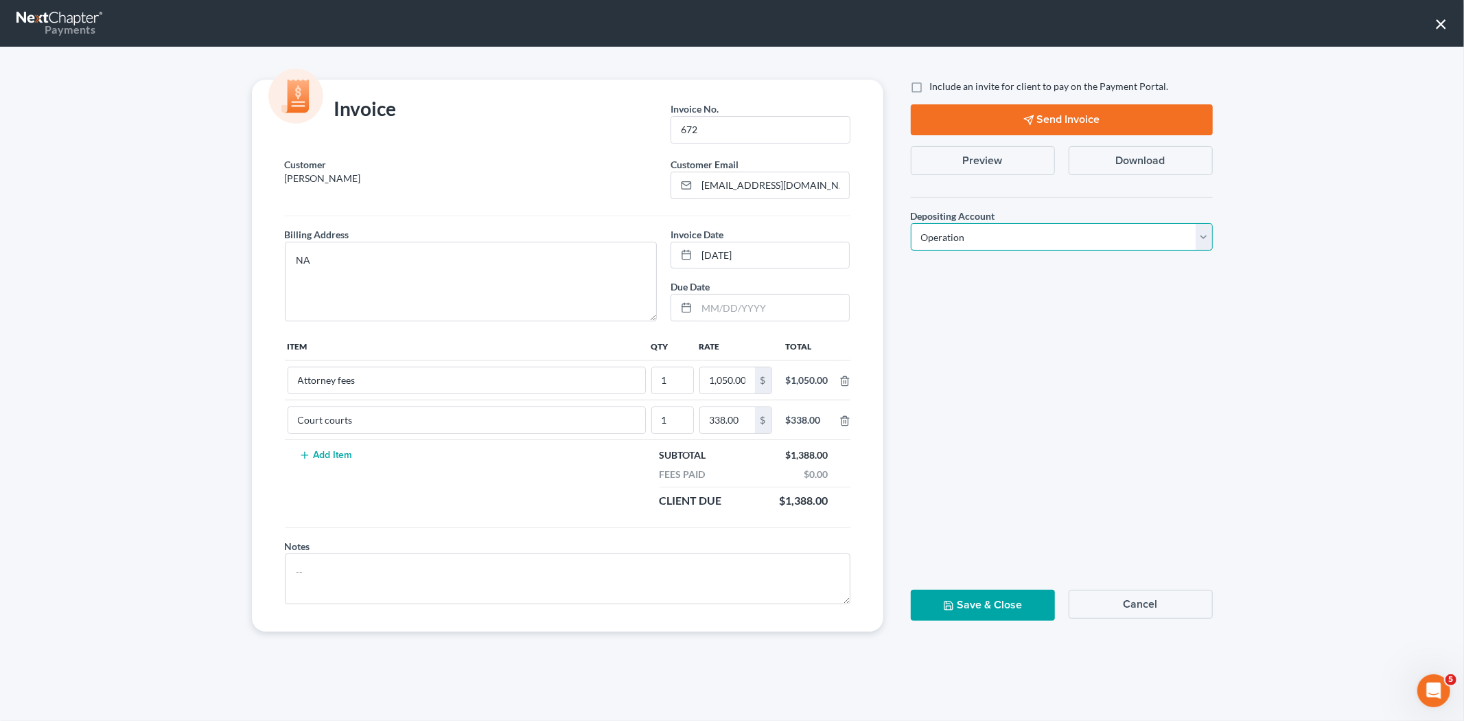
click at [911, 223] on select "Select Operation Trust" at bounding box center [1062, 236] width 302 height 27
click at [936, 234] on select "Select Operation Trust" at bounding box center [1062, 236] width 302 height 27
select select "1"
click at [911, 223] on select "Select Operation Trust" at bounding box center [1062, 236] width 302 height 27
click at [930, 80] on label "Include an invite for client to pay on the Payment Portal." at bounding box center [1049, 87] width 239 height 14
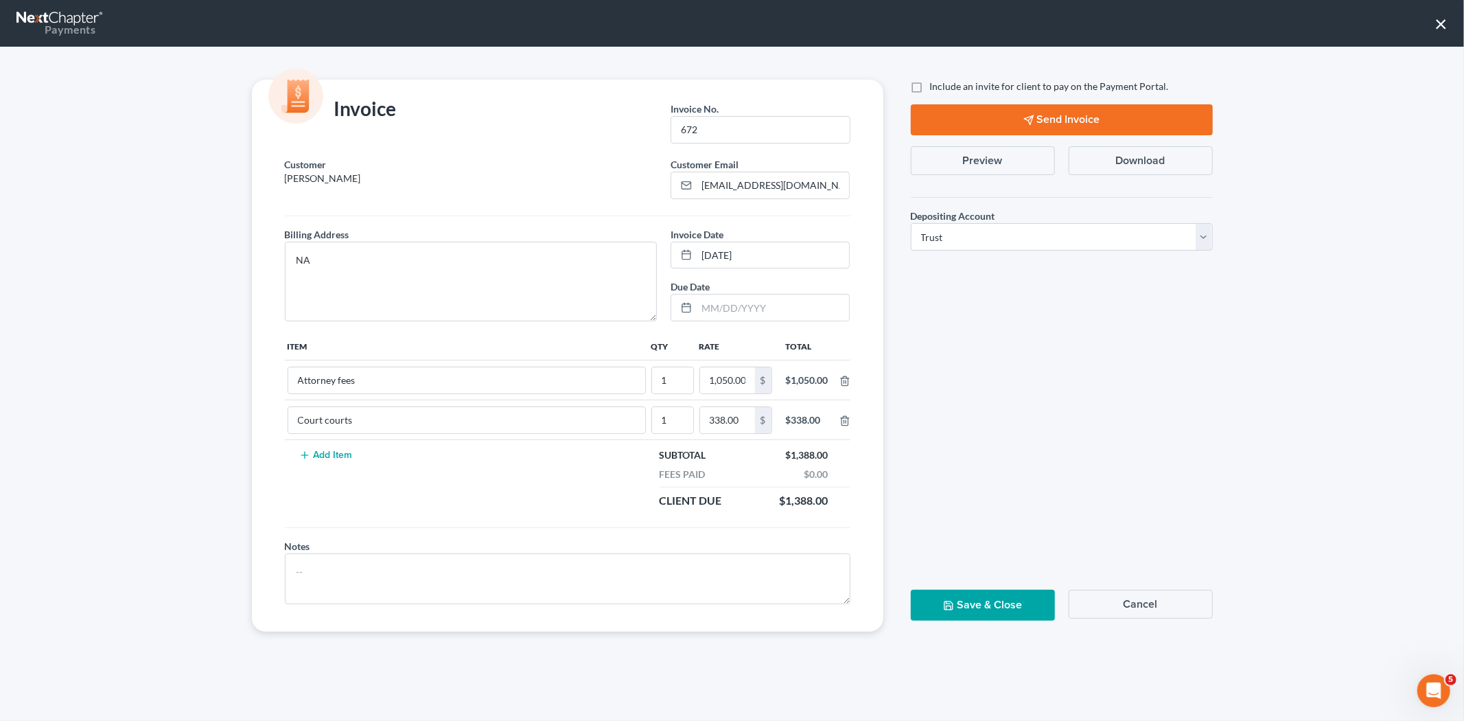
click at [936, 80] on input "Include an invite for client to pay on the Payment Portal." at bounding box center [940, 84] width 9 height 9
checkbox input "true"
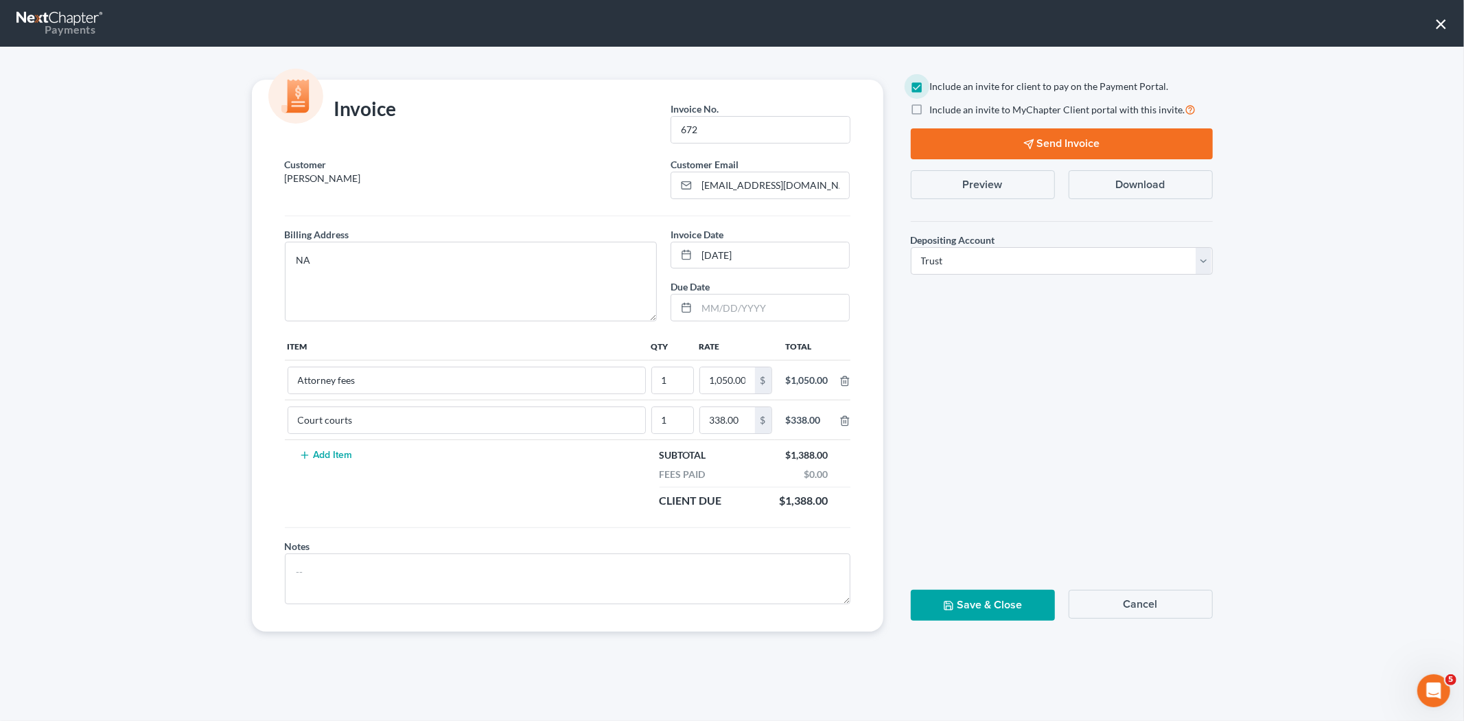
click at [930, 115] on label "Include an invite to MyChapter Client portal with this invite." at bounding box center [1063, 110] width 266 height 16
click at [936, 111] on input "Include an invite to MyChapter Client portal with this invite." at bounding box center [940, 106] width 9 height 9
checkbox input "true"
click at [946, 140] on button "Send Invoice" at bounding box center [1062, 143] width 302 height 31
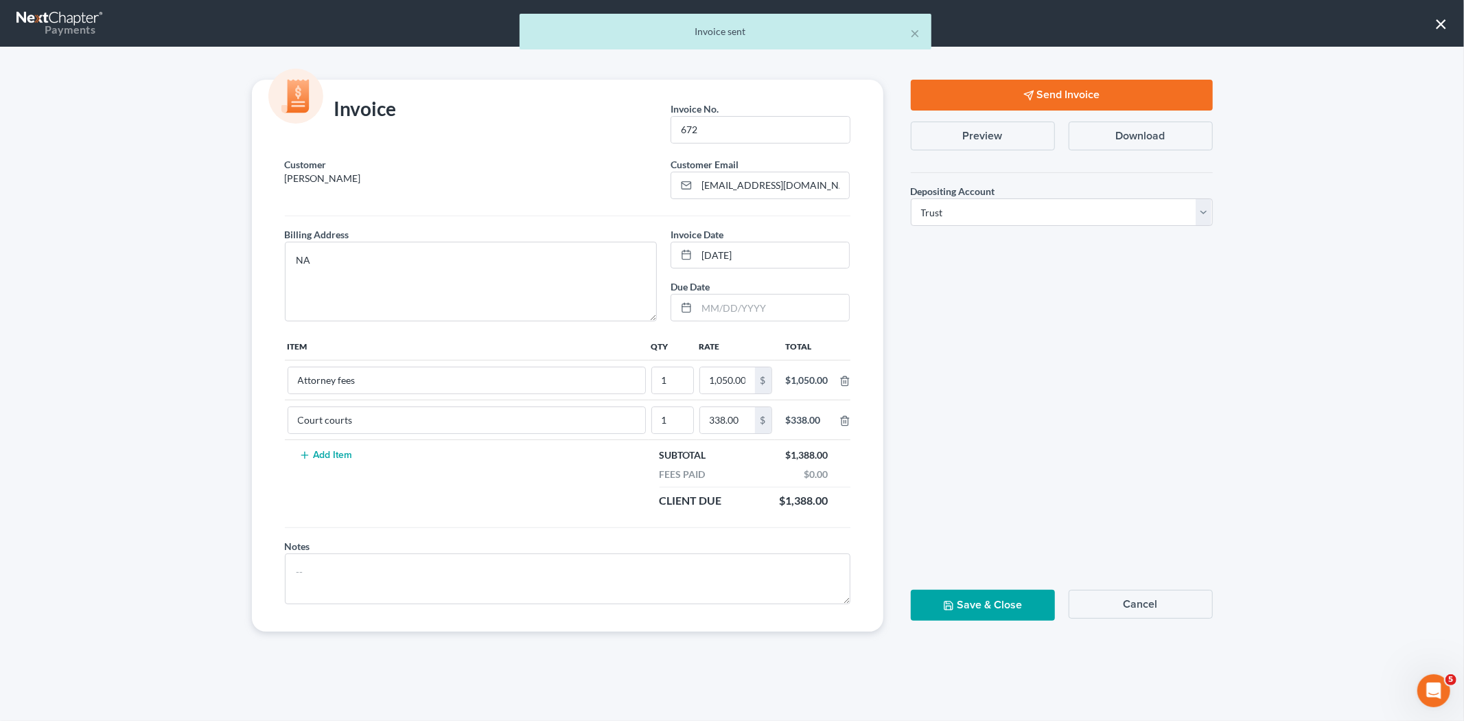
click at [968, 606] on button "Save & Close" at bounding box center [983, 605] width 144 height 31
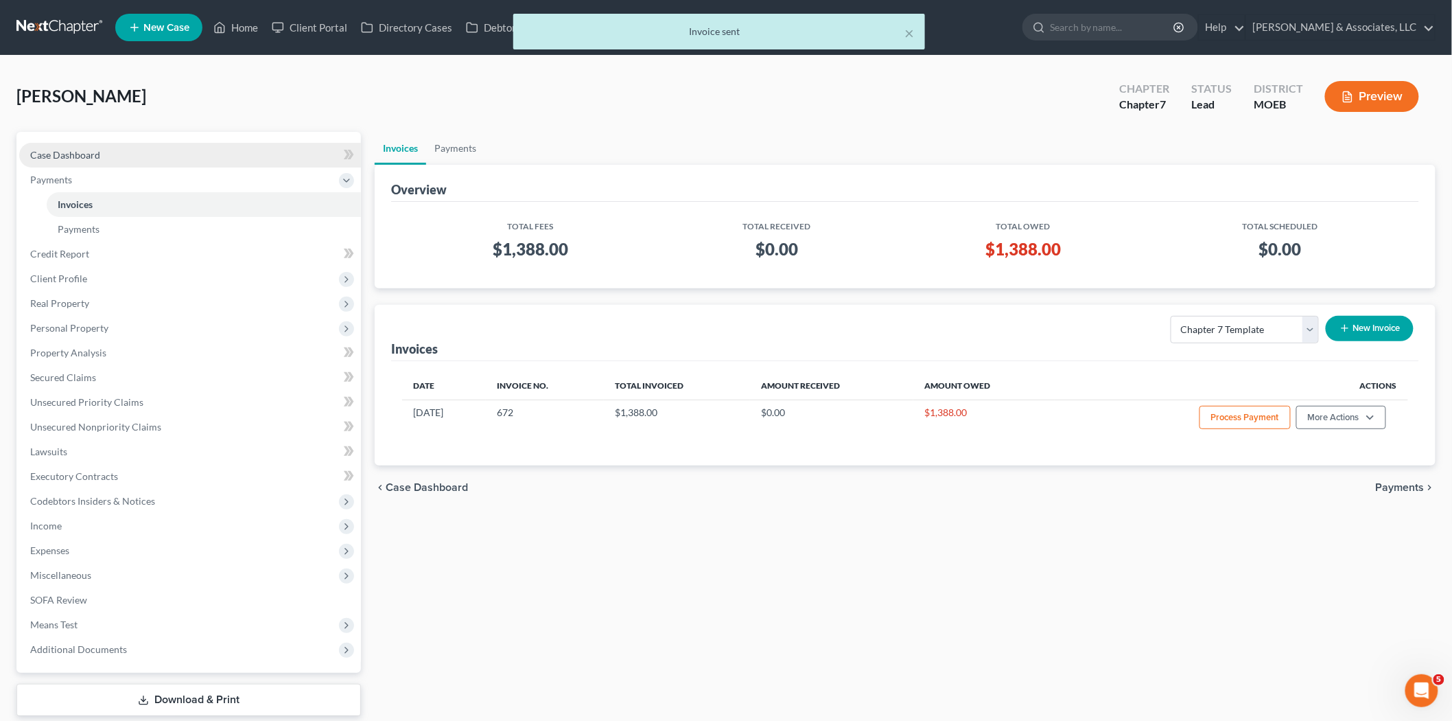
click at [76, 149] on span "Case Dashboard" at bounding box center [65, 155] width 70 height 12
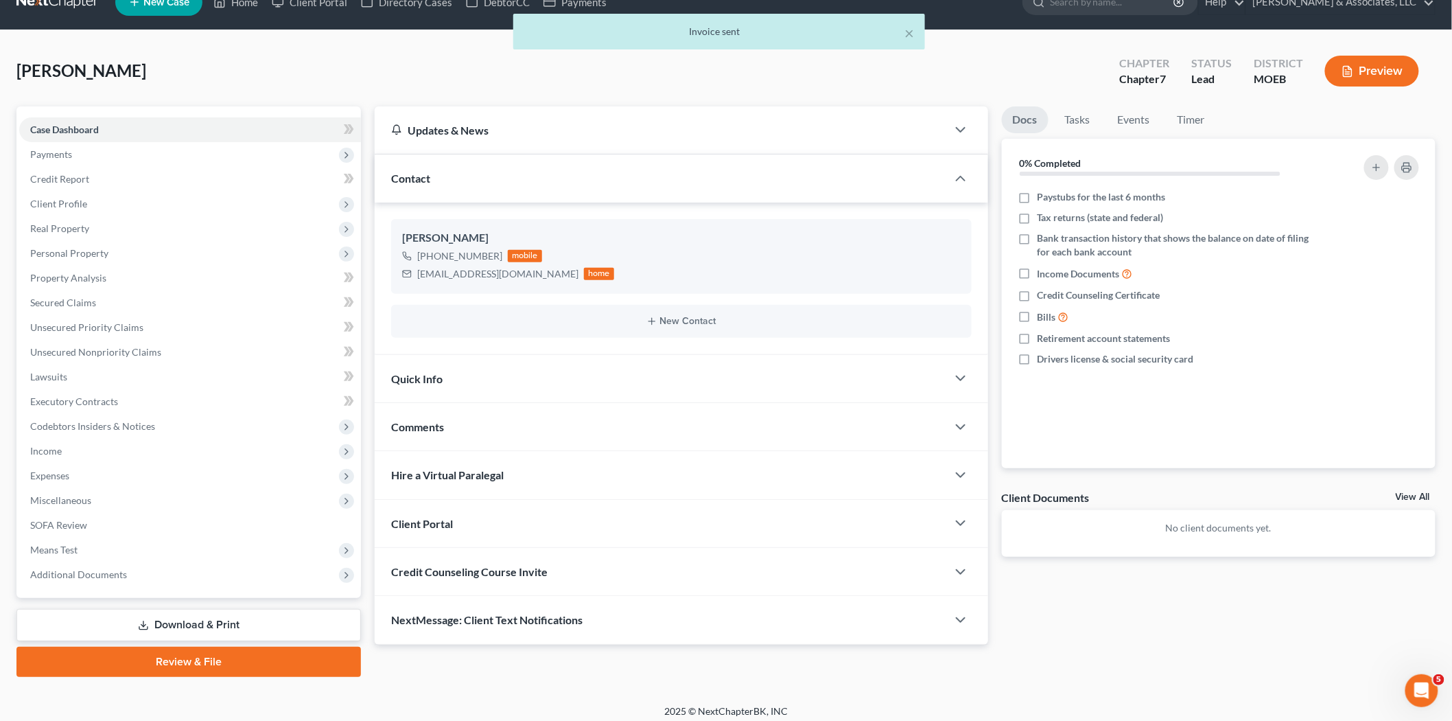
scroll to position [32, 0]
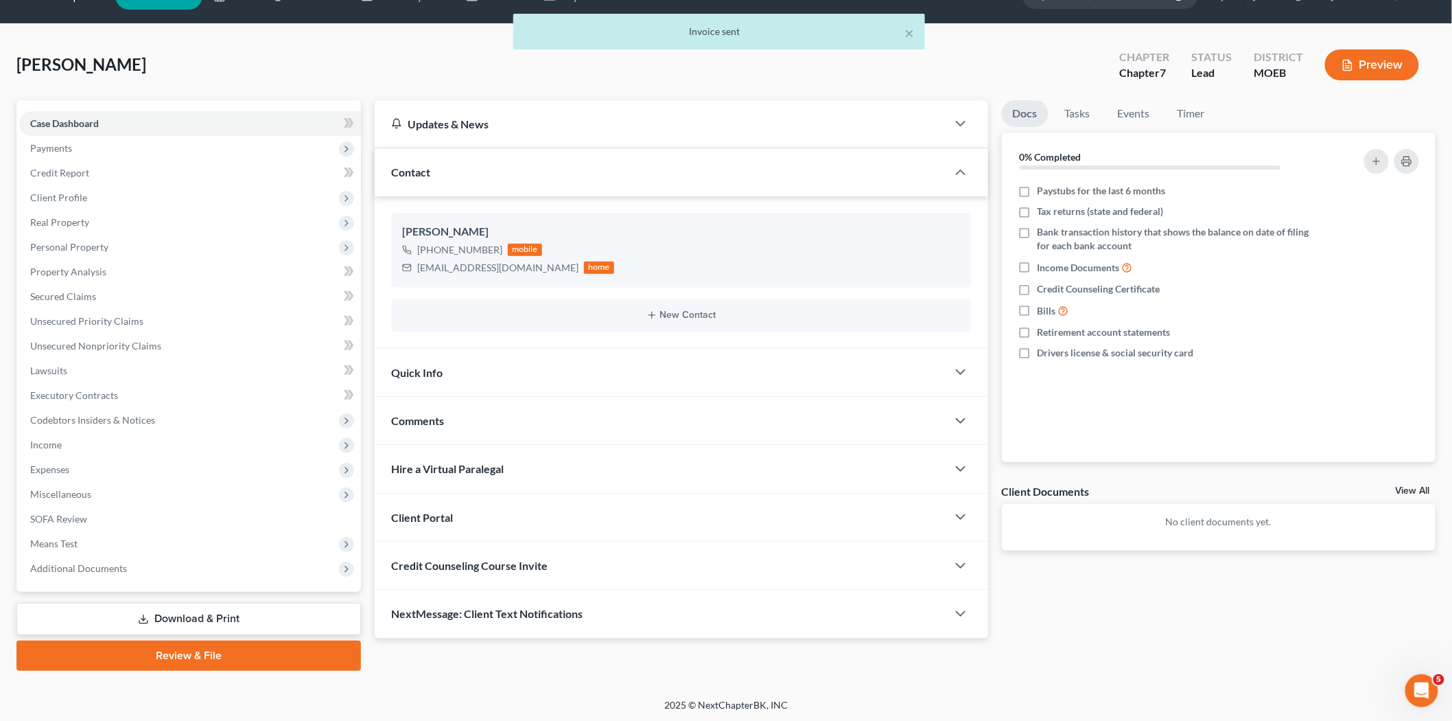
click at [532, 553] on div "Credit Counseling Course Invite" at bounding box center [661, 565] width 572 height 47
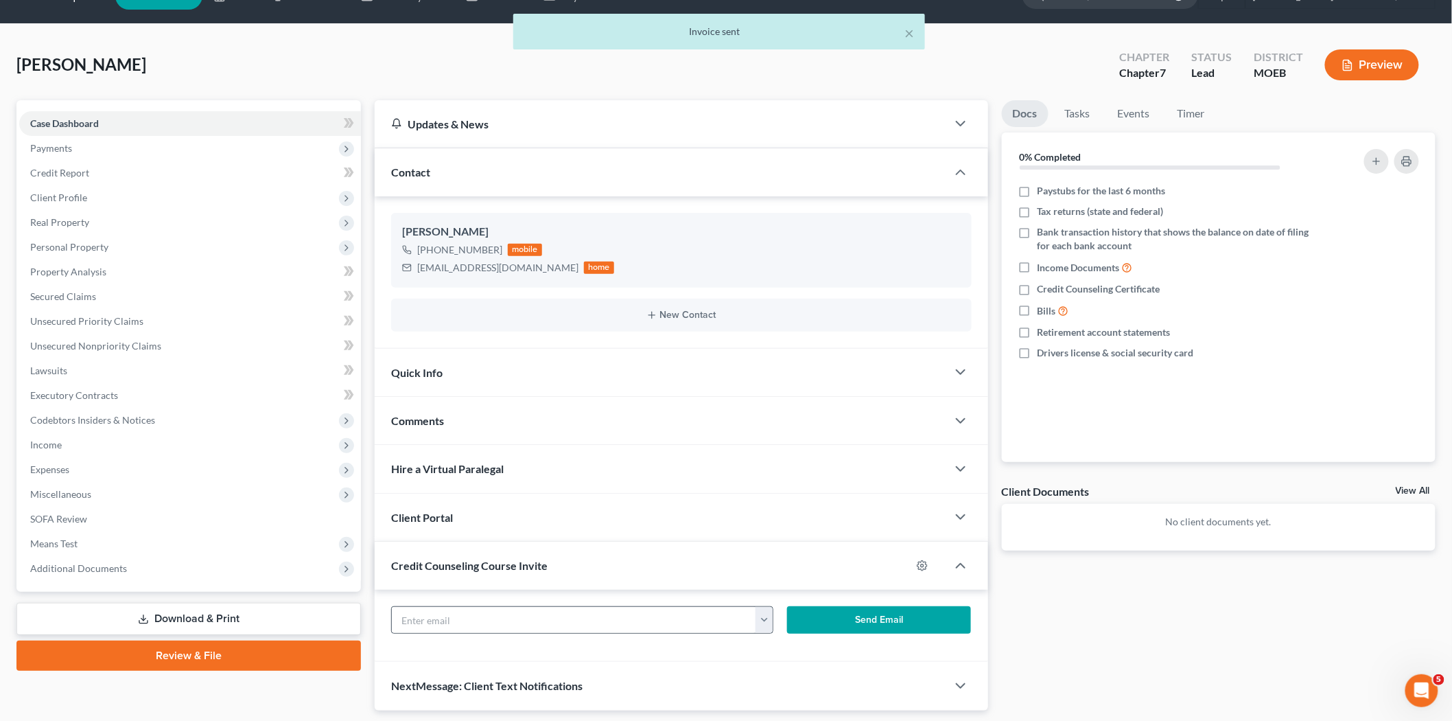
click at [763, 612] on button "button" at bounding box center [764, 620] width 17 height 26
click at [778, 653] on link "[EMAIL_ADDRESS][DOMAIN_NAME]" at bounding box center [849, 649] width 187 height 23
type input "[EMAIL_ADDRESS][DOMAIN_NAME]"
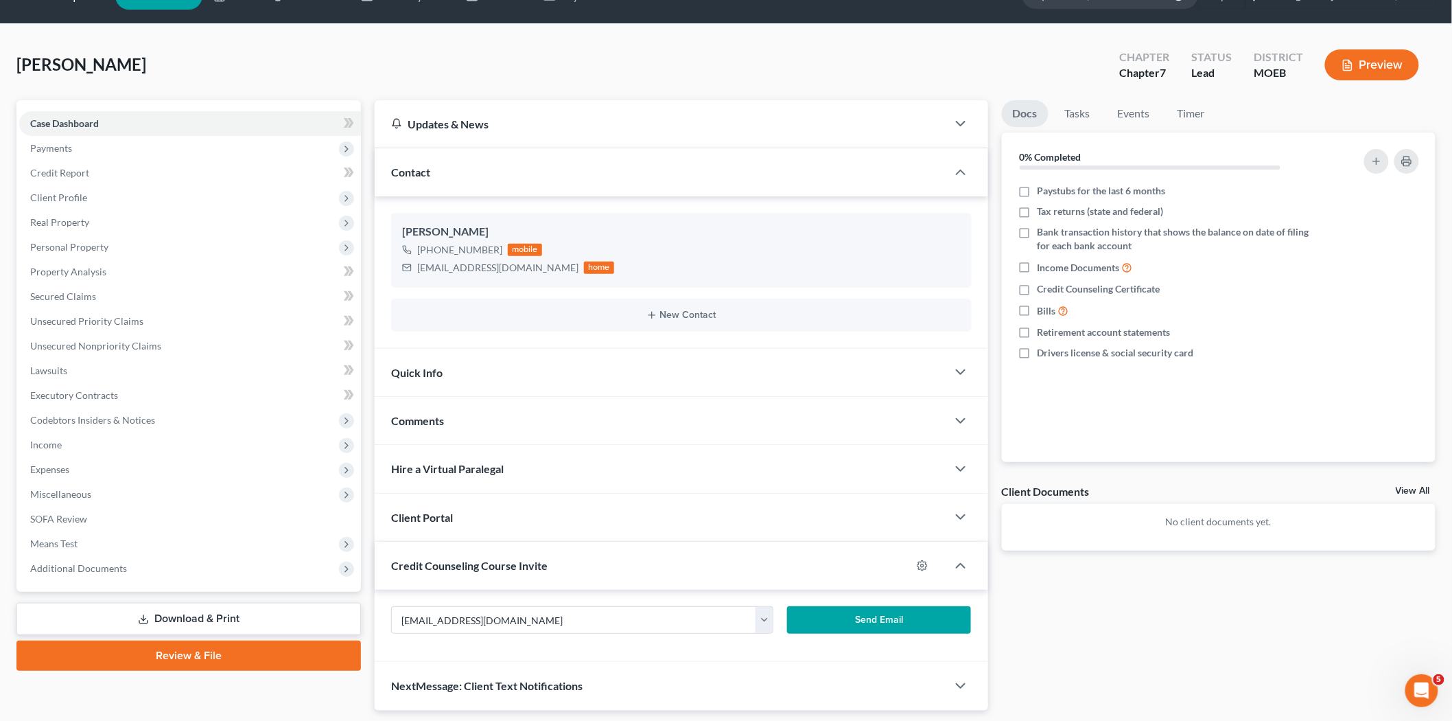
click at [841, 622] on button "Send Email" at bounding box center [879, 619] width 184 height 27
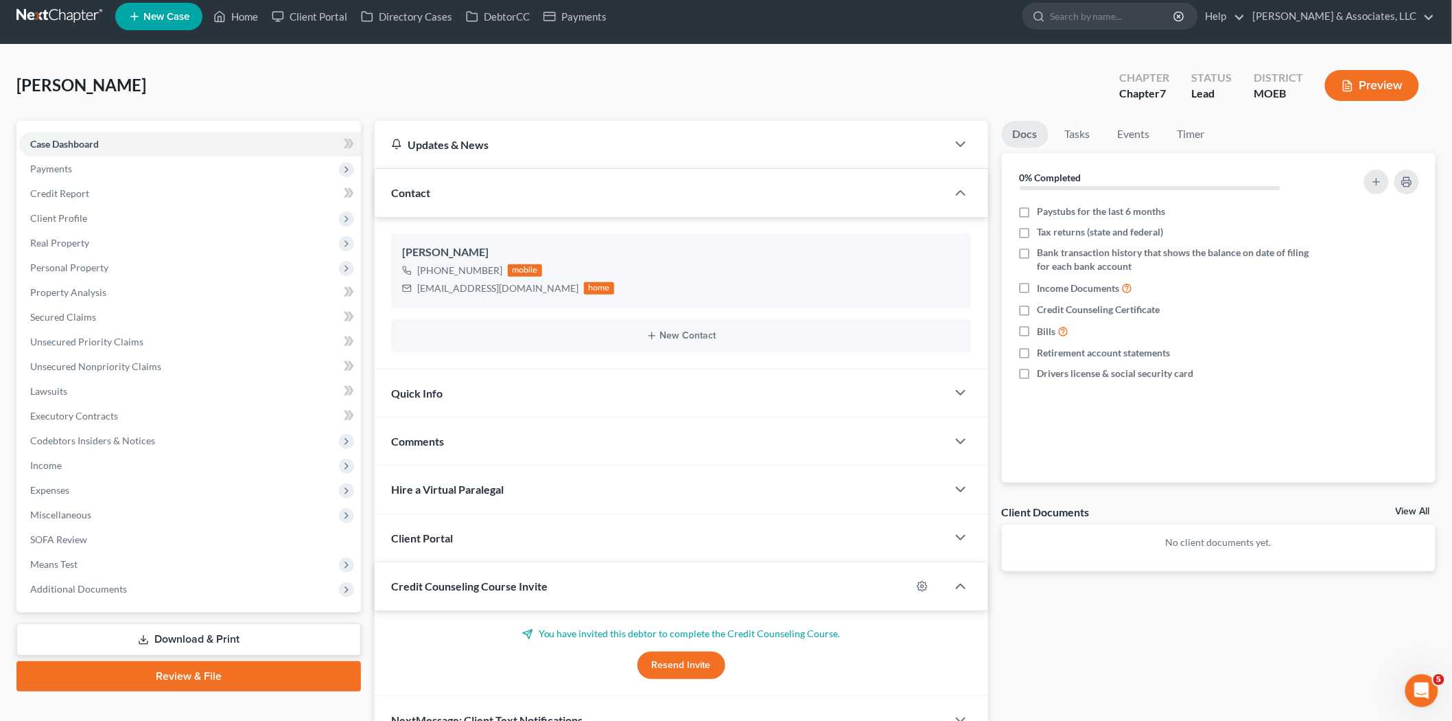
scroll to position [0, 0]
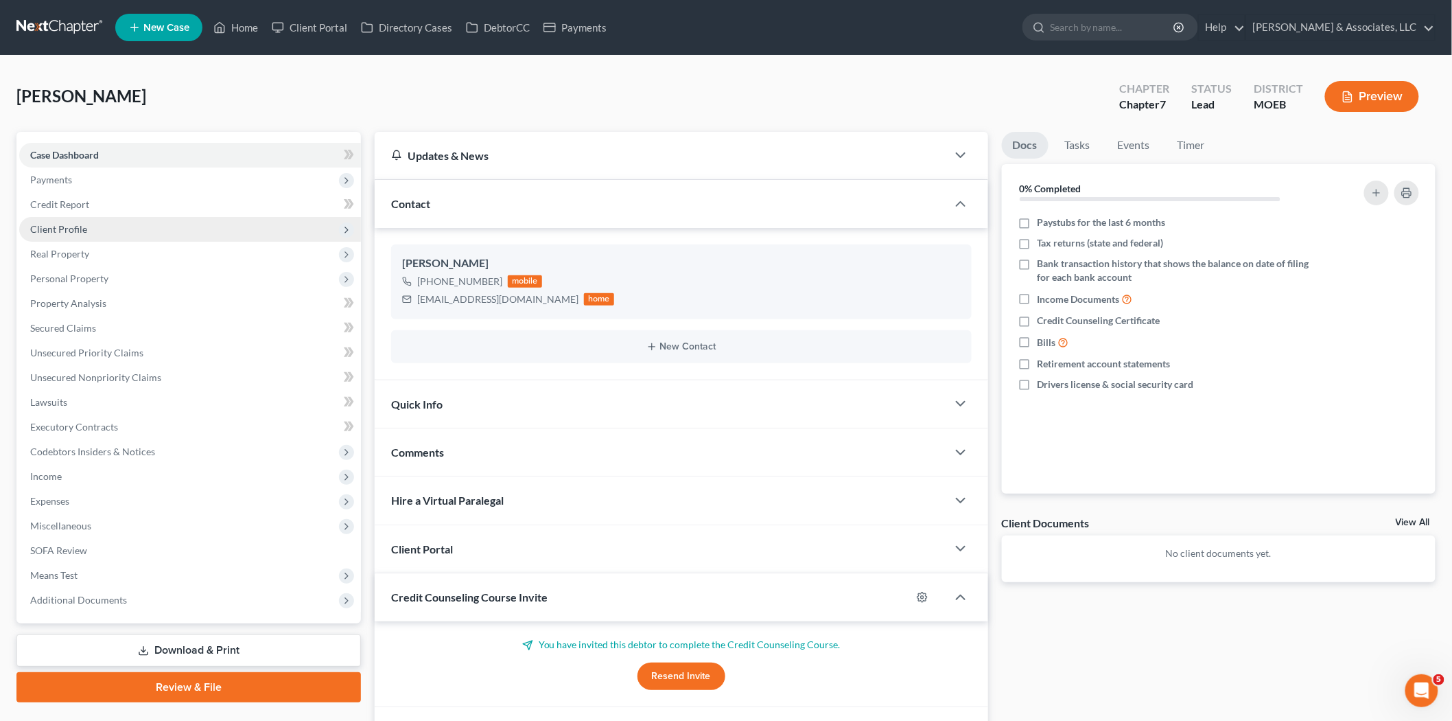
click at [63, 235] on span "Client Profile" at bounding box center [190, 229] width 342 height 25
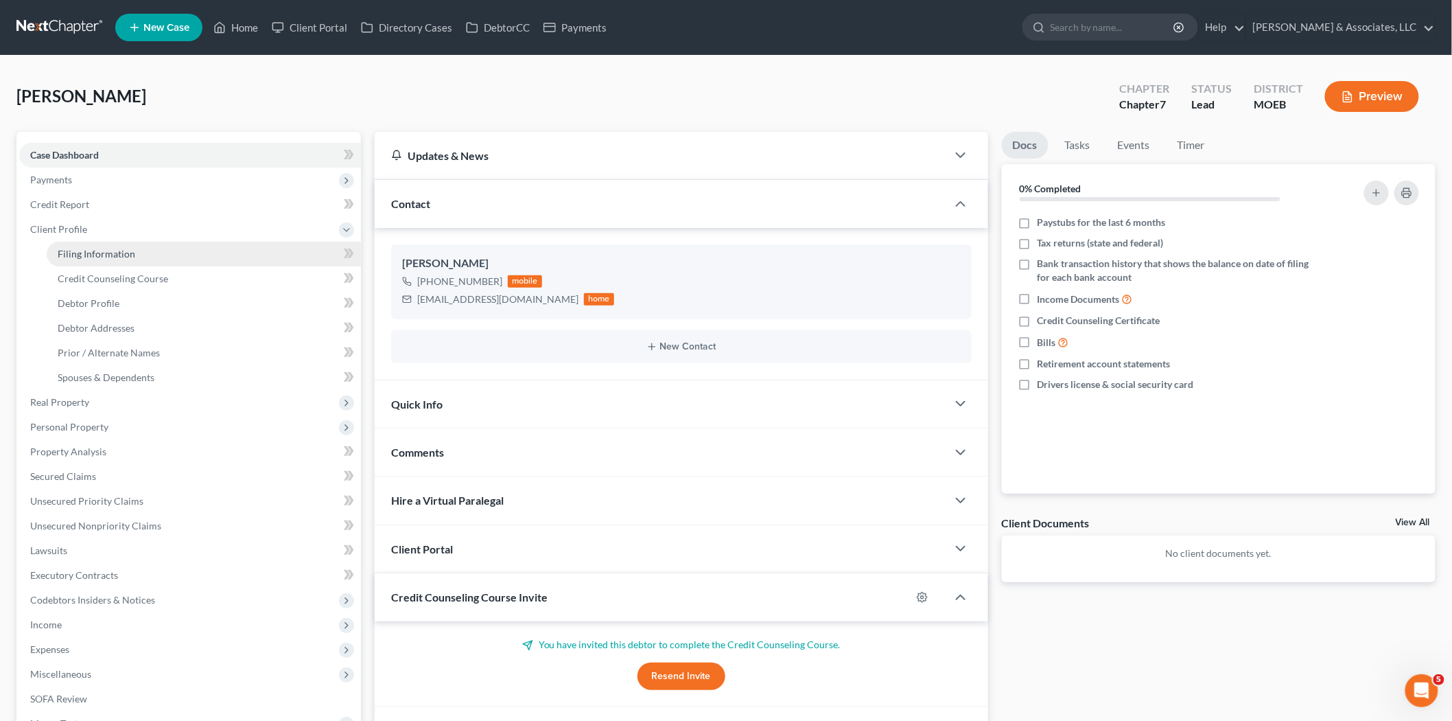
click at [72, 251] on span "Filing Information" at bounding box center [97, 254] width 78 height 12
select select "1"
select select "0"
select select "45"
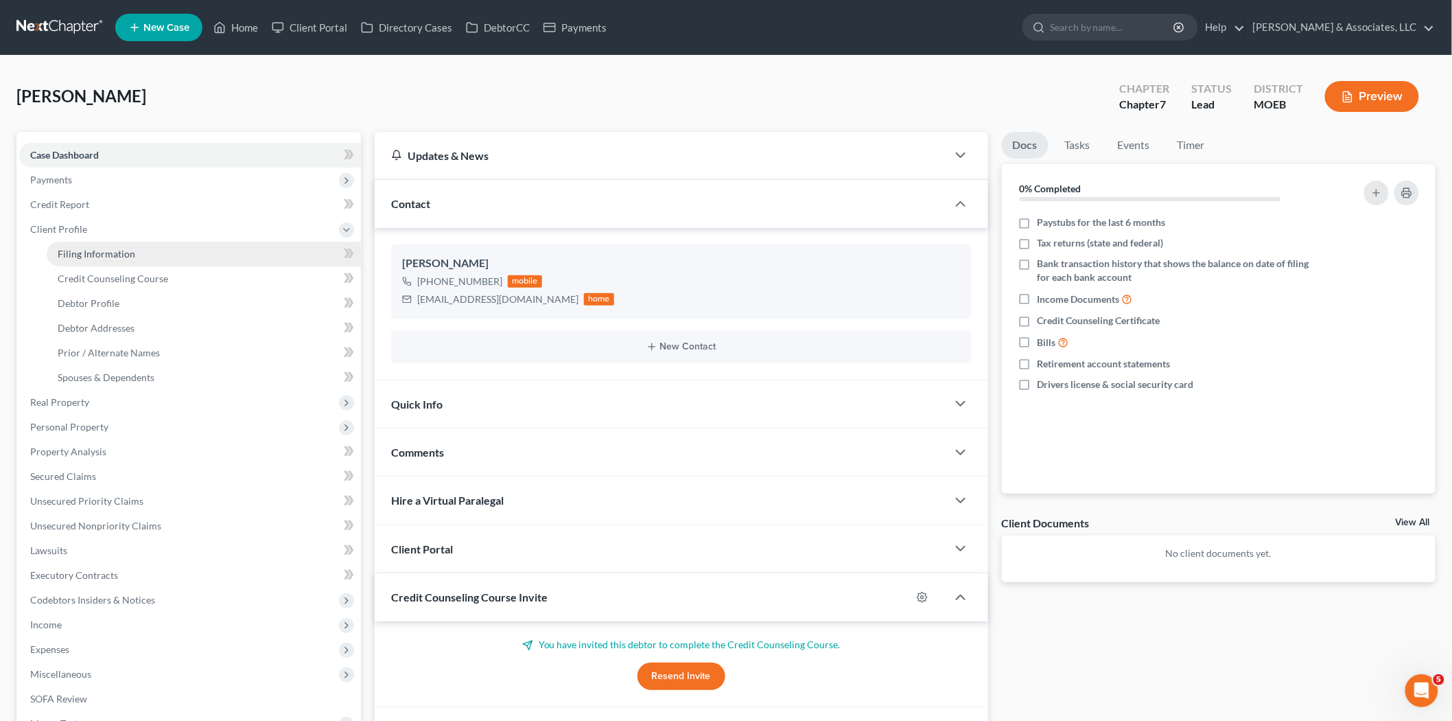
select select "0"
select select "26"
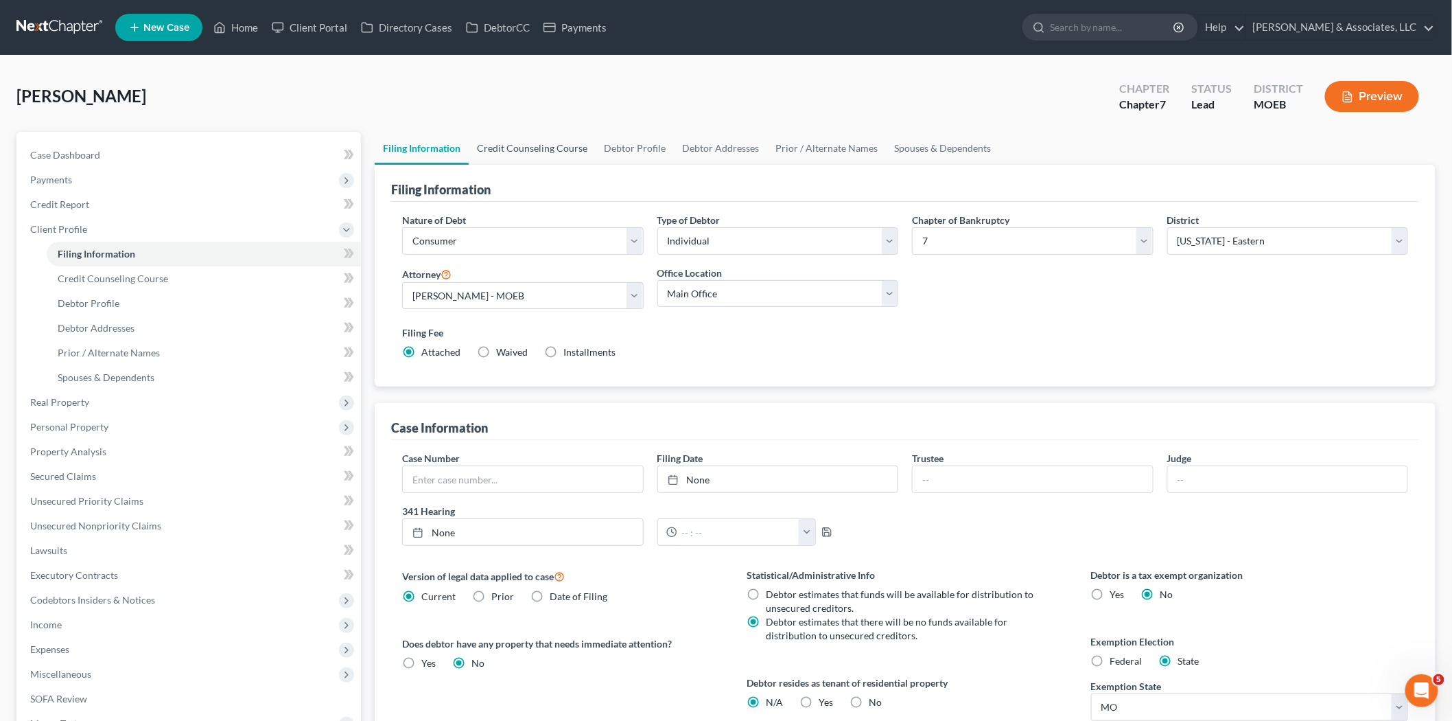
click at [572, 146] on link "Credit Counseling Course" at bounding box center [532, 148] width 127 height 33
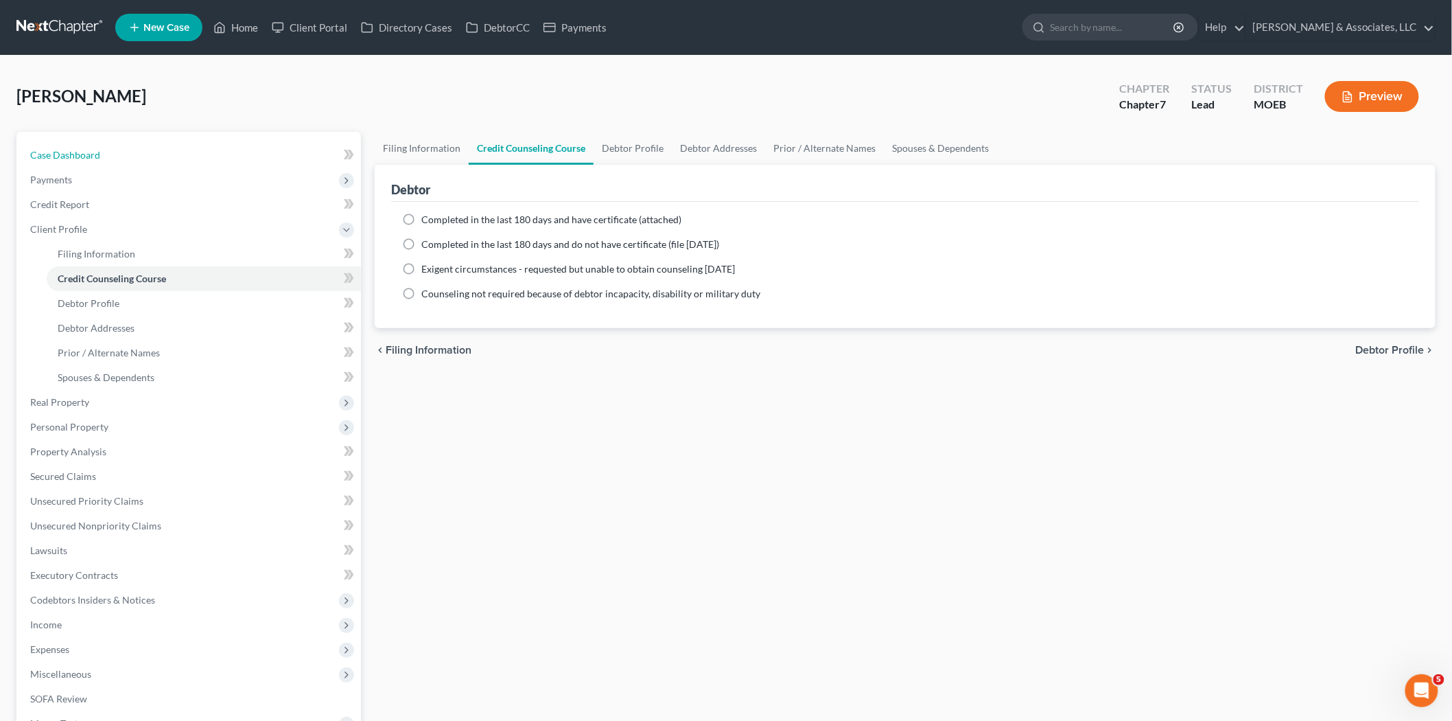
drag, startPoint x: 78, startPoint y: 150, endPoint x: 157, endPoint y: 73, distance: 109.7
click at [78, 150] on span "Case Dashboard" at bounding box center [65, 155] width 70 height 12
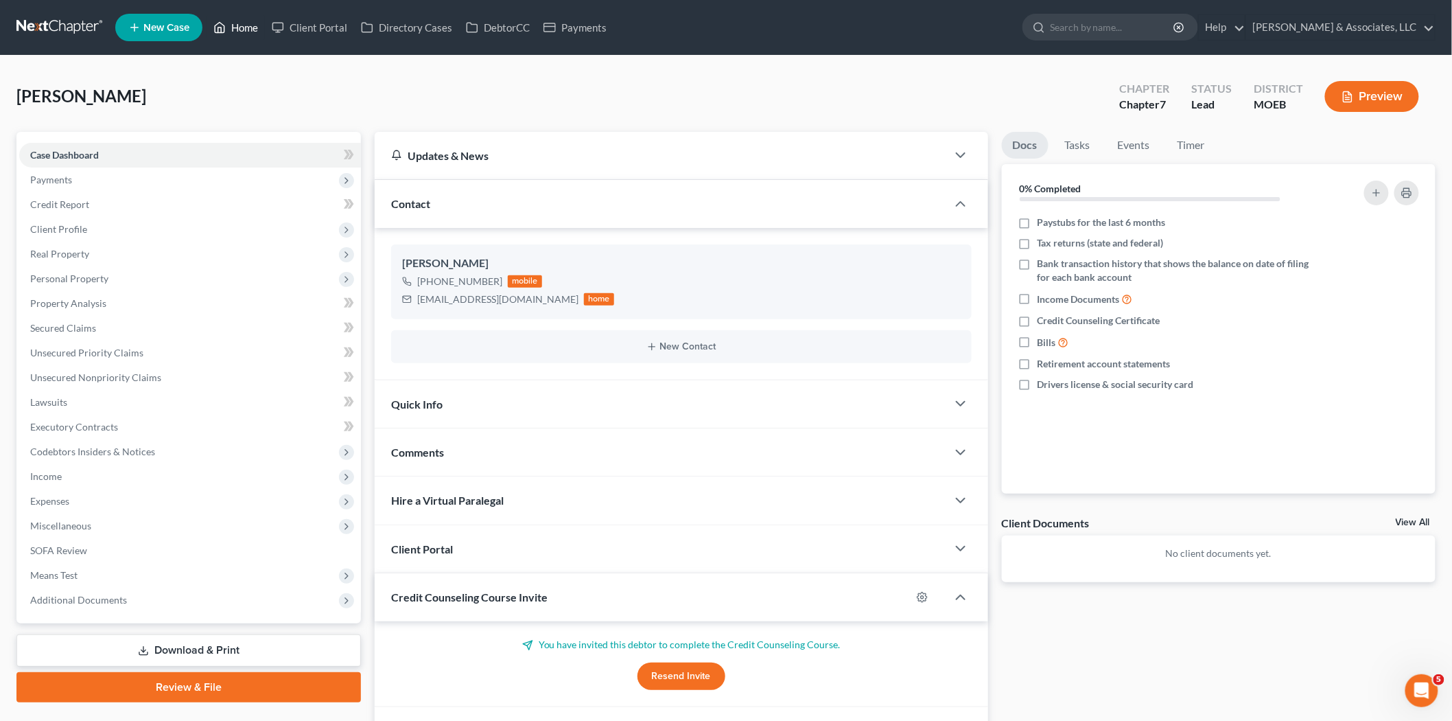
click at [249, 28] on link "Home" at bounding box center [236, 27] width 58 height 25
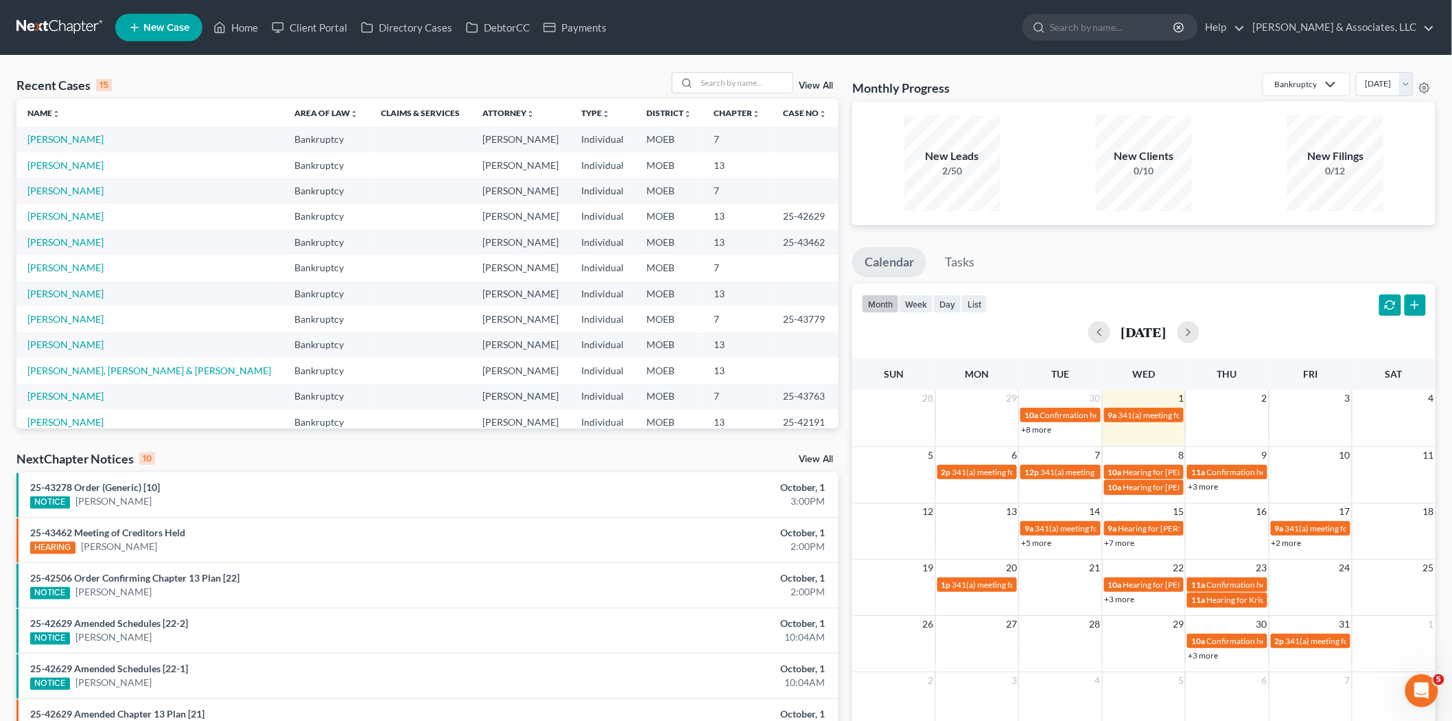
click at [152, 32] on link "New Case" at bounding box center [158, 27] width 87 height 27
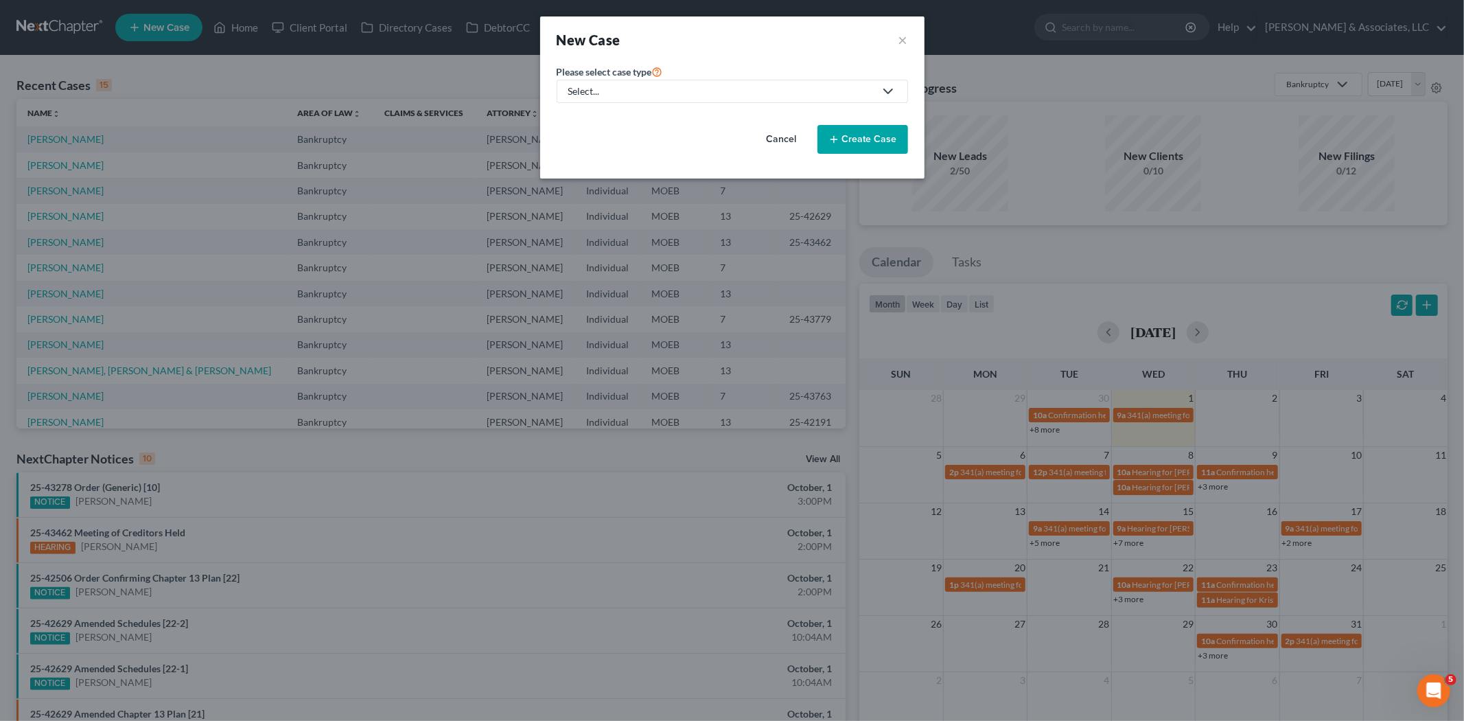
click at [602, 91] on div "Select..." at bounding box center [721, 91] width 306 height 14
click at [606, 119] on div "Bankruptcy" at bounding box center [630, 119] width 120 height 14
select select "45"
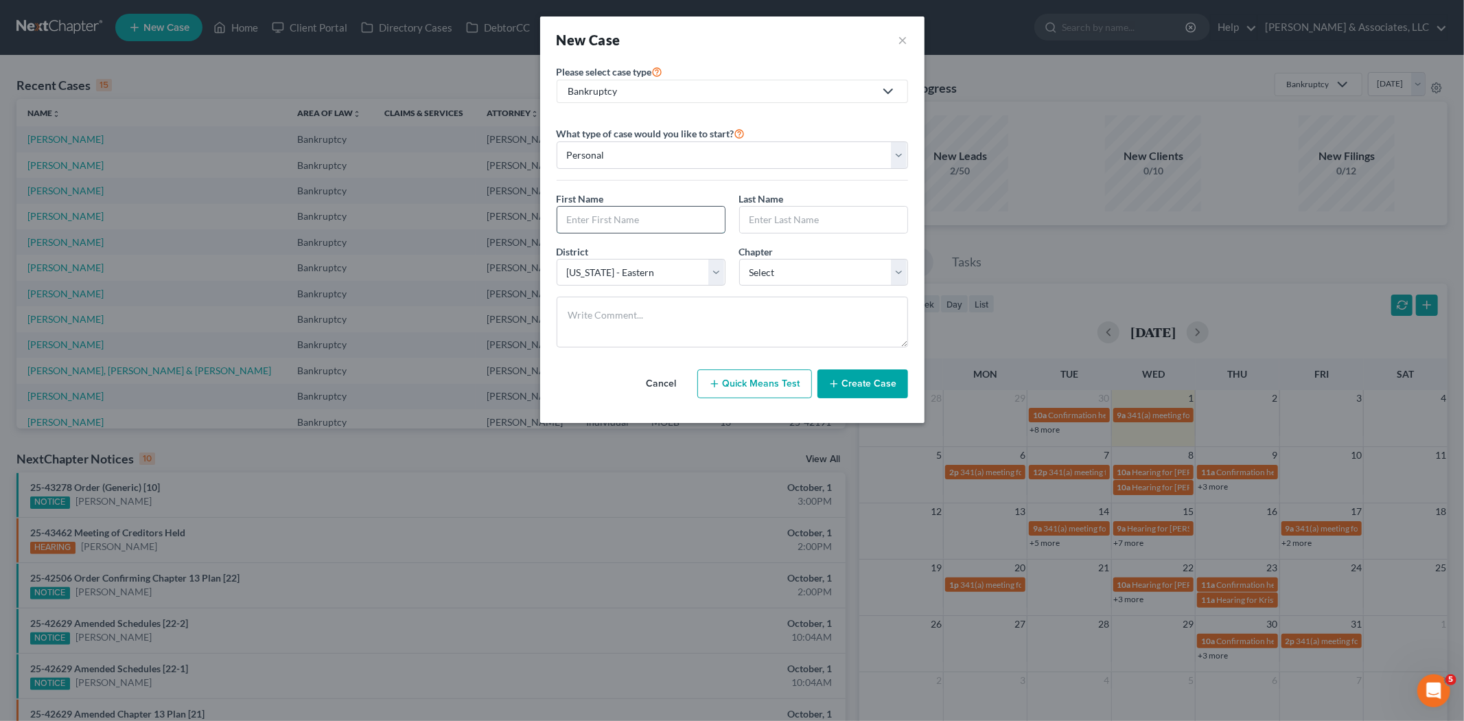
drag, startPoint x: 605, startPoint y: 221, endPoint x: 626, endPoint y: 207, distance: 25.3
click at [605, 221] on input "text" at bounding box center [640, 220] width 167 height 26
type input "[PERSON_NAME]"
type input "Love"
click at [578, 210] on input "[PERSON_NAME]" at bounding box center [640, 220] width 167 height 26
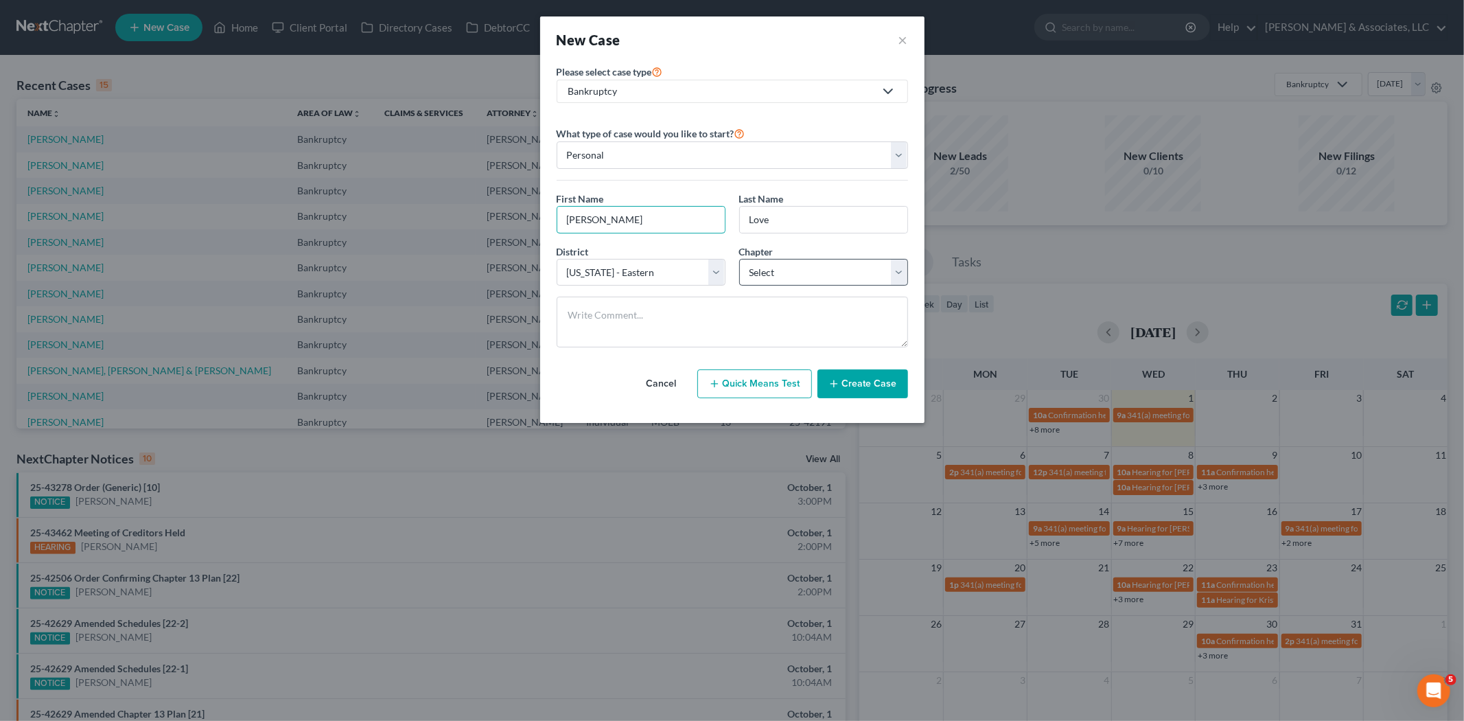
type input "[PERSON_NAME]"
click at [798, 268] on select "Select 7 11 12 13" at bounding box center [823, 272] width 169 height 27
select select "0"
click at [739, 259] on select "Select 7 11 12 13" at bounding box center [823, 272] width 169 height 27
click at [835, 384] on icon "button" at bounding box center [834, 383] width 11 height 11
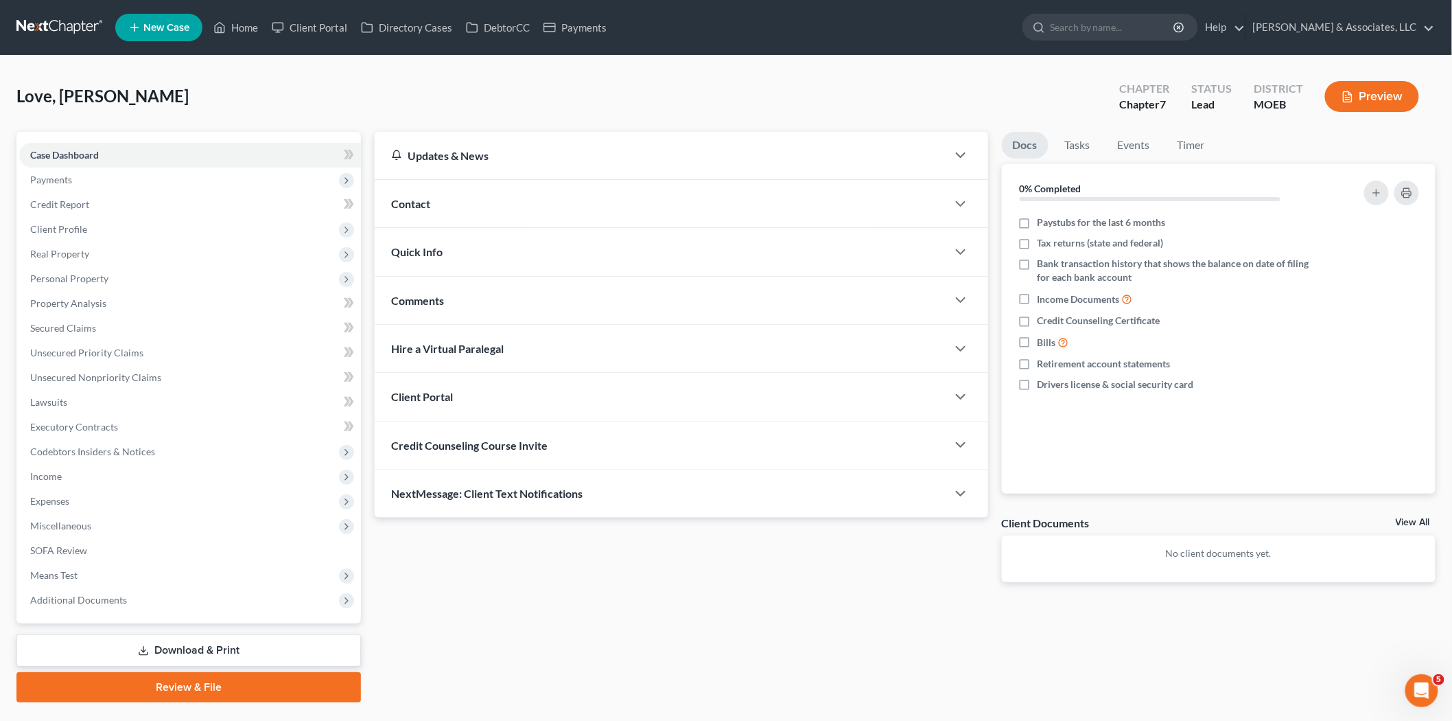
click at [393, 198] on span "Contact" at bounding box center [410, 203] width 39 height 13
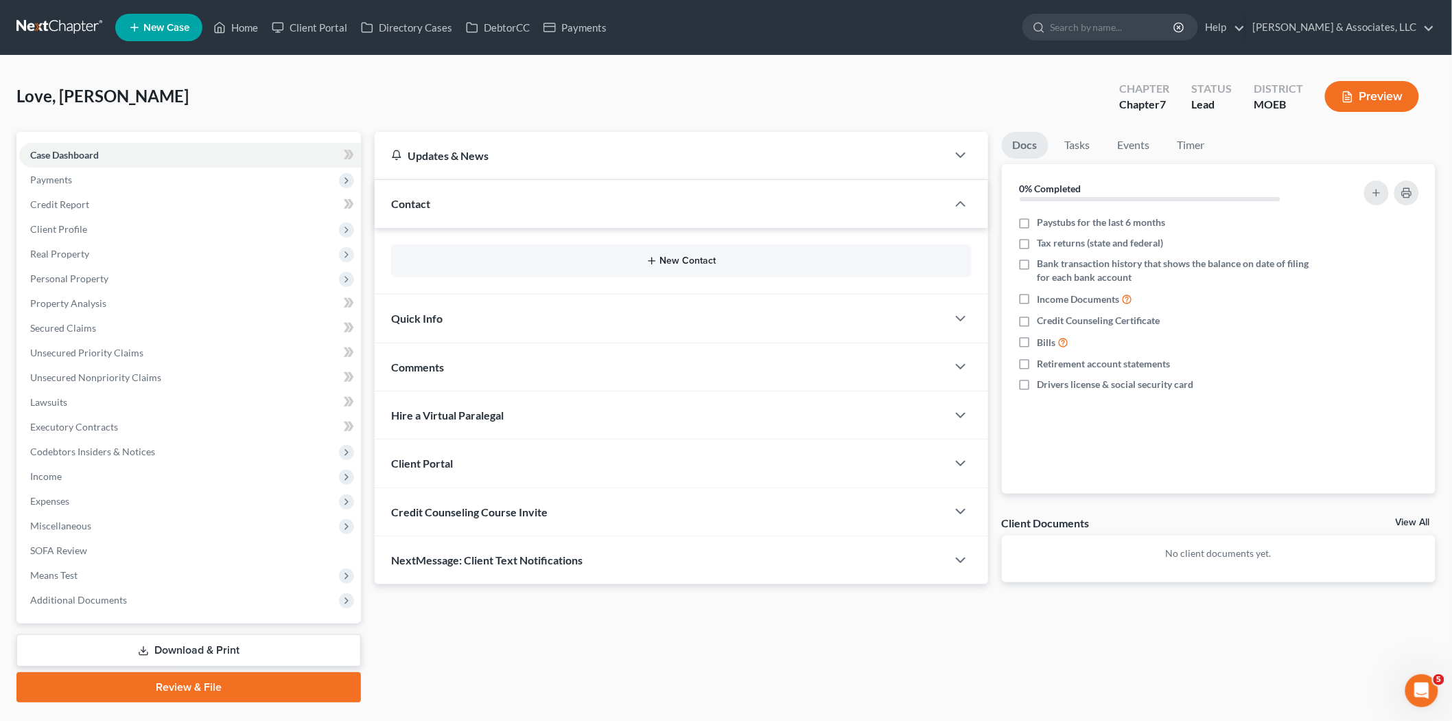
click at [664, 266] on button "New Contact" at bounding box center [681, 260] width 559 height 11
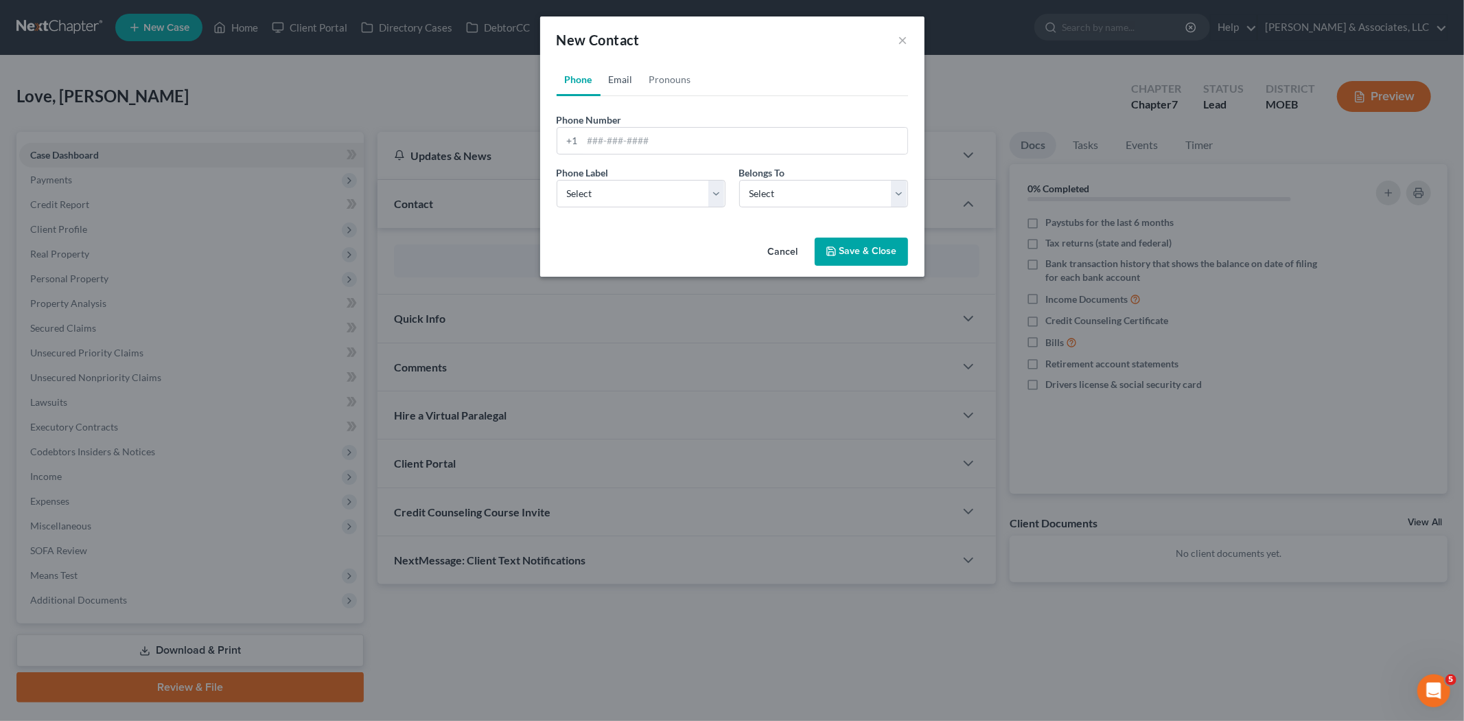
click at [627, 80] on link "Email" at bounding box center [621, 79] width 40 height 33
click at [623, 143] on input "email" at bounding box center [745, 141] width 325 height 26
paste input "[EMAIL_ADDRESS][DOMAIN_NAME]"
type input "[EMAIL_ADDRESS][DOMAIN_NAME]"
drag, startPoint x: 599, startPoint y: 192, endPoint x: 601, endPoint y: 205, distance: 12.7
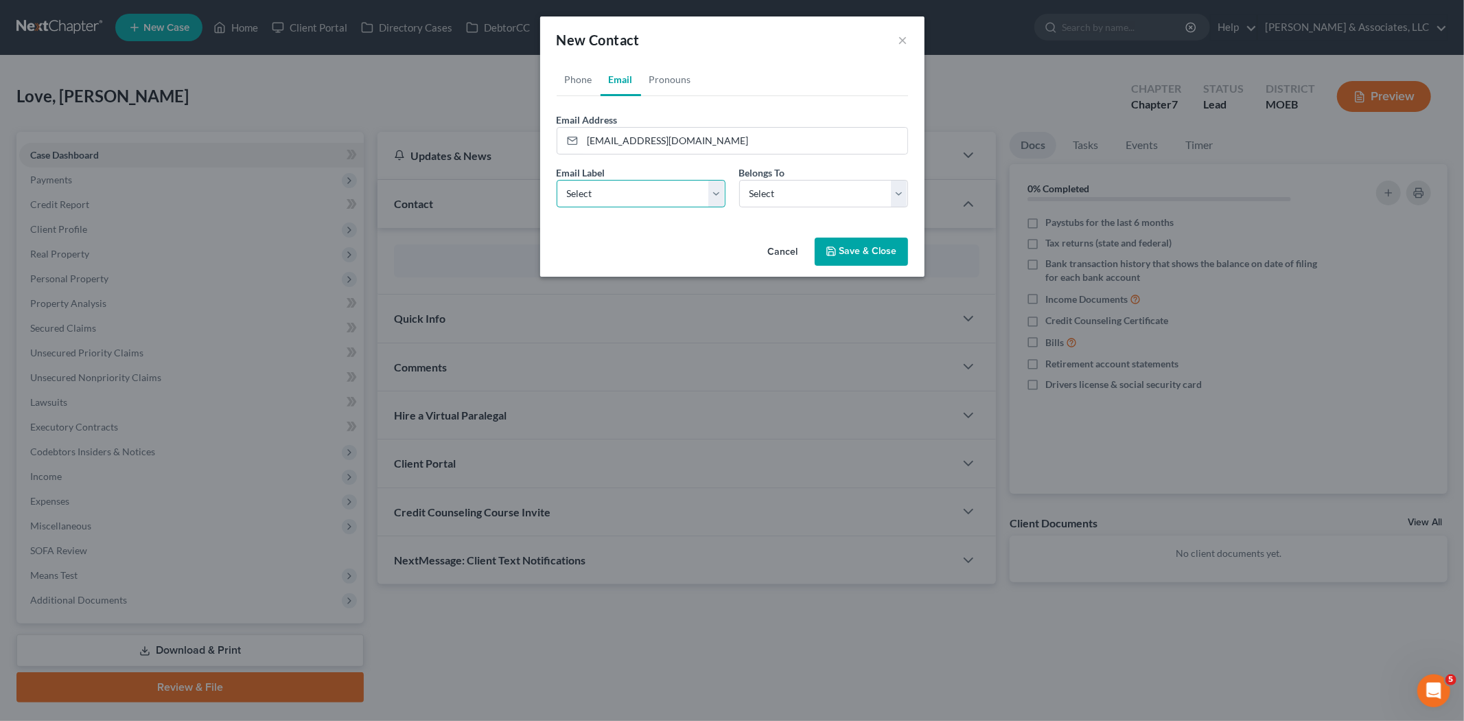
click at [599, 192] on select "Select Home Work Other" at bounding box center [641, 193] width 169 height 27
select select "0"
click at [557, 180] on select "Select Home Work Other" at bounding box center [641, 193] width 169 height 27
drag, startPoint x: 751, startPoint y: 186, endPoint x: 762, endPoint y: 207, distance: 23.3
click at [751, 186] on select "Select Client Other" at bounding box center [823, 193] width 169 height 27
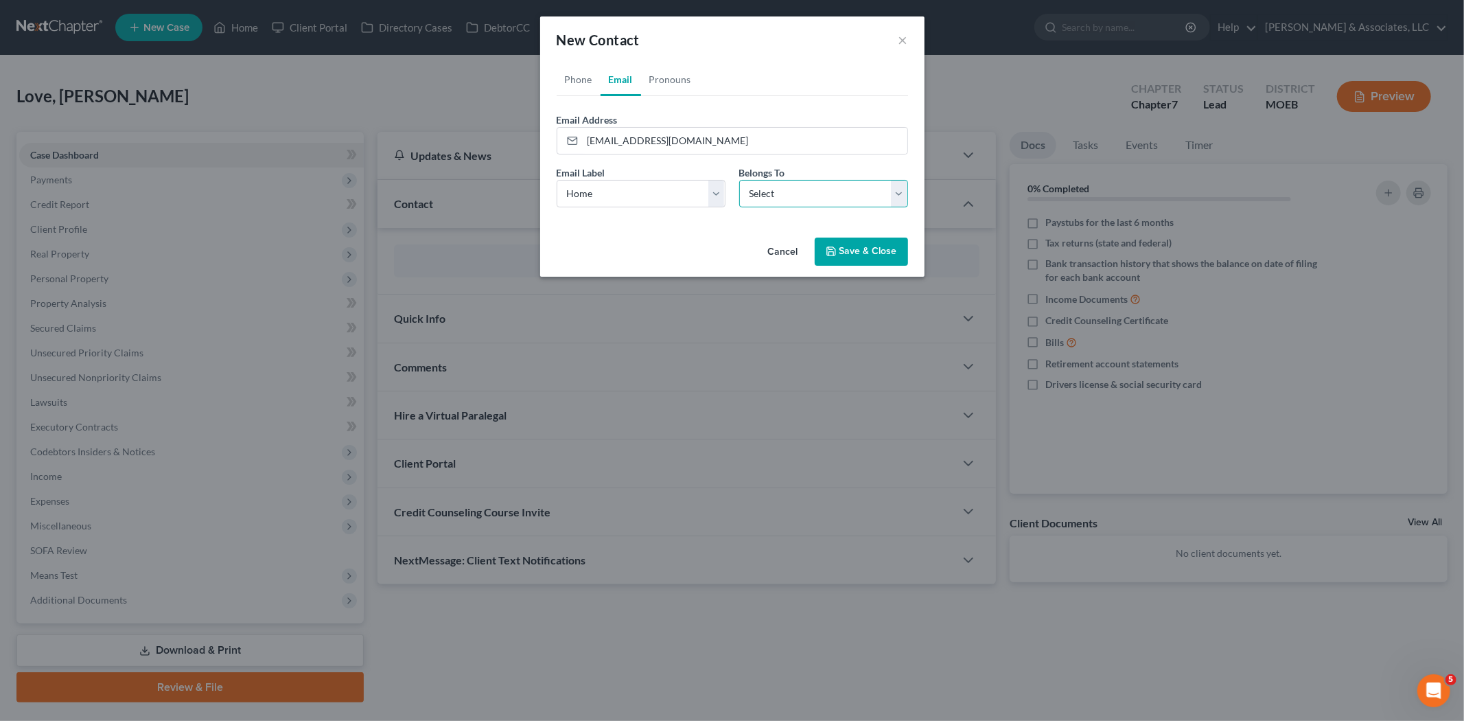
select select "0"
click at [739, 180] on select "Select Client Other" at bounding box center [823, 193] width 169 height 27
select select "0"
click at [578, 70] on link "Phone" at bounding box center [579, 79] width 44 height 33
click at [598, 151] on input "tel" at bounding box center [745, 141] width 325 height 26
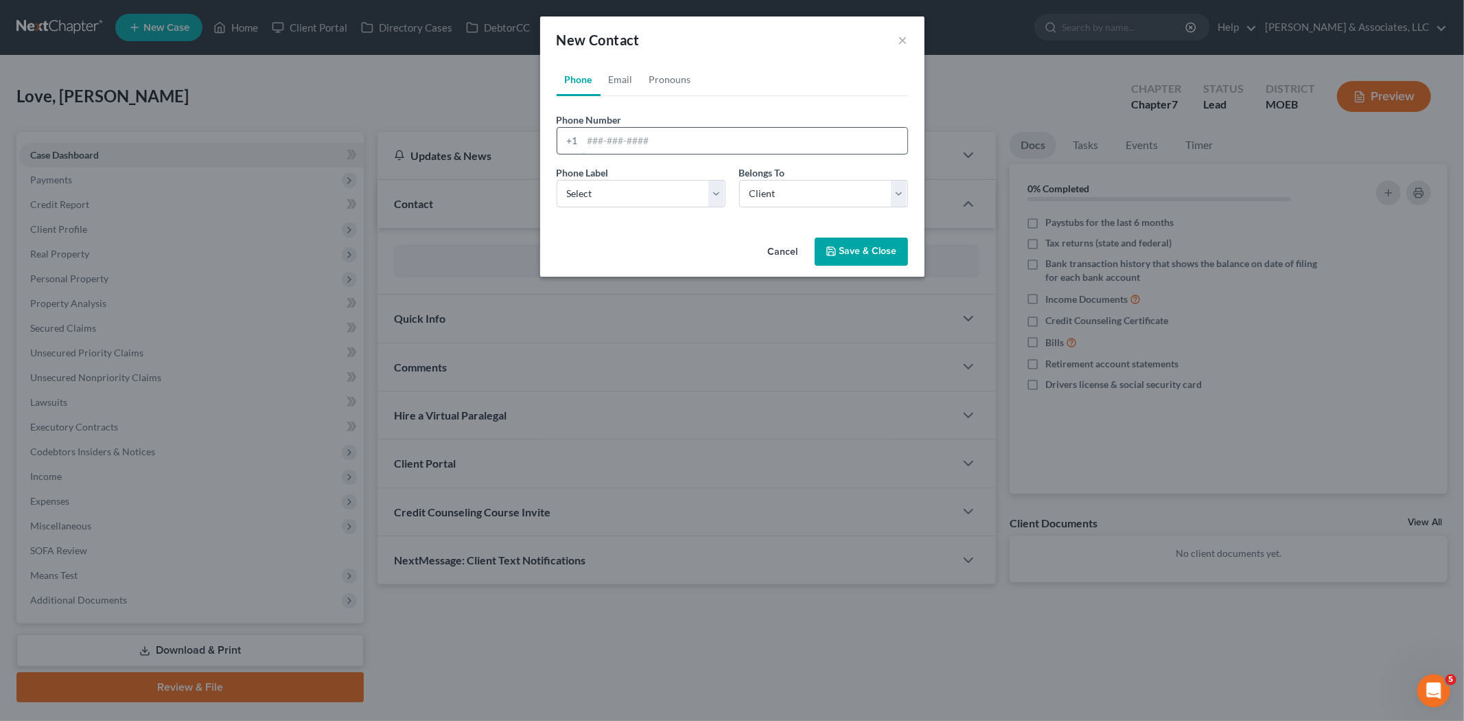
paste input "[EMAIL_ADDRESS][DOMAIN_NAME]"
type input "[EMAIL_ADDRESS][DOMAIN_NAME]"
drag, startPoint x: 628, startPoint y: 189, endPoint x: 628, endPoint y: 204, distance: 14.4
click at [628, 189] on select "Select Mobile Home Work Other" at bounding box center [641, 193] width 169 height 27
select select "0"
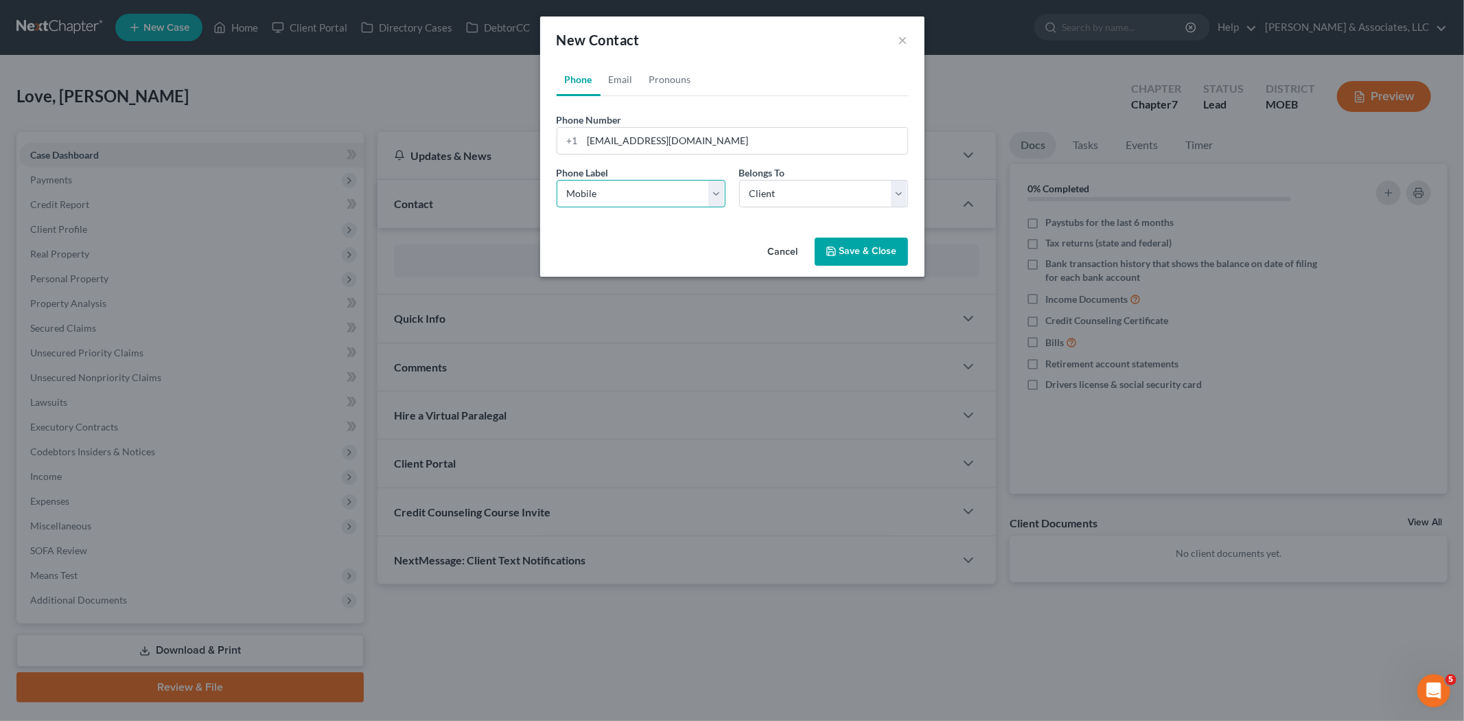
click at [557, 180] on select "Select Mobile Home Work Other" at bounding box center [641, 193] width 169 height 27
click at [815, 251] on button "Save & Close" at bounding box center [861, 251] width 93 height 29
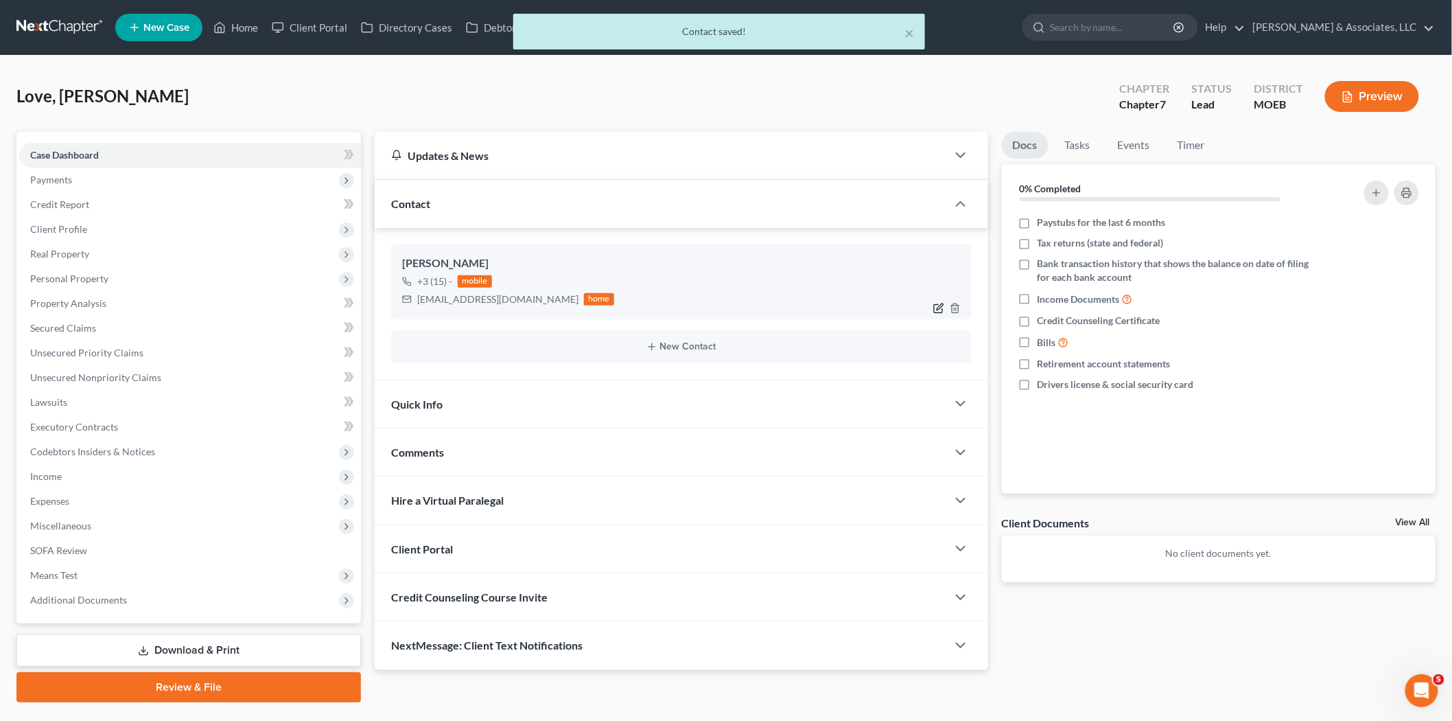
click at [936, 308] on icon "button" at bounding box center [939, 308] width 11 height 11
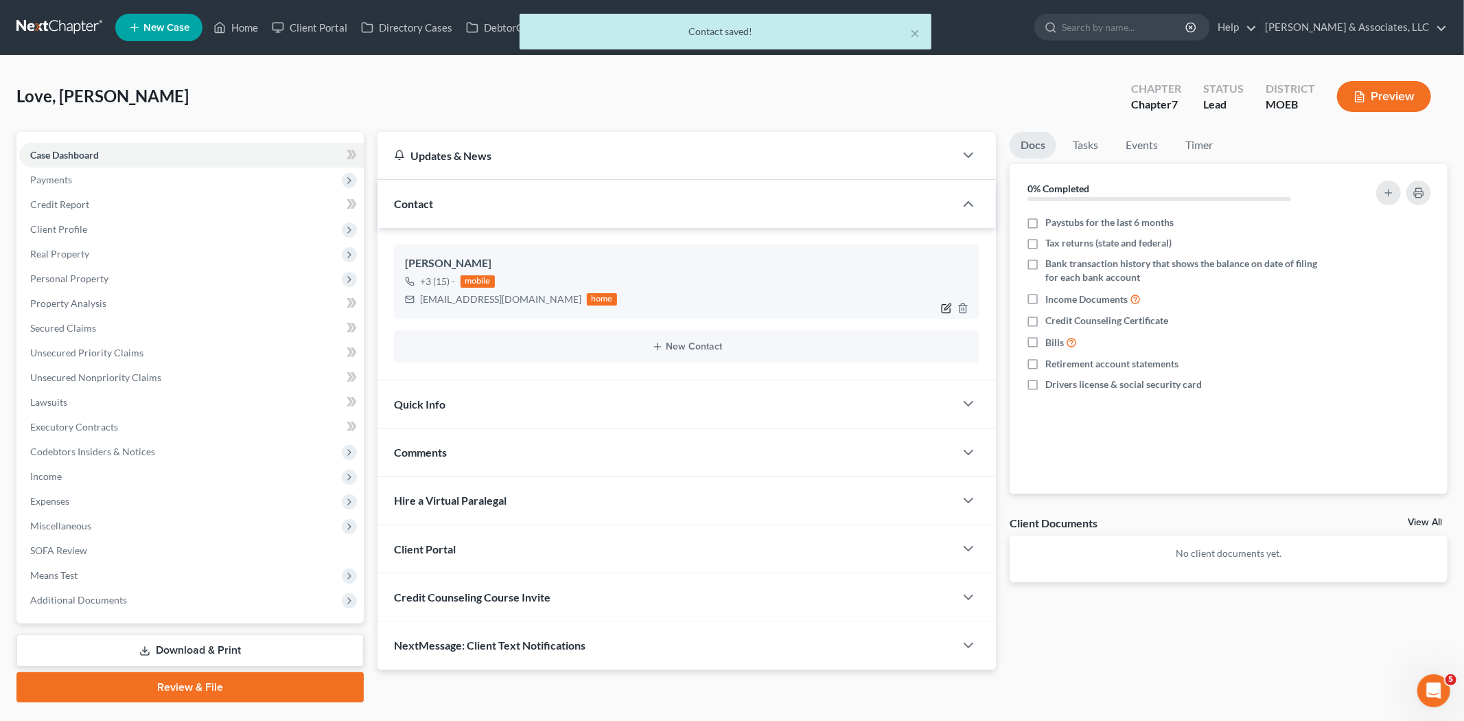
select select "0"
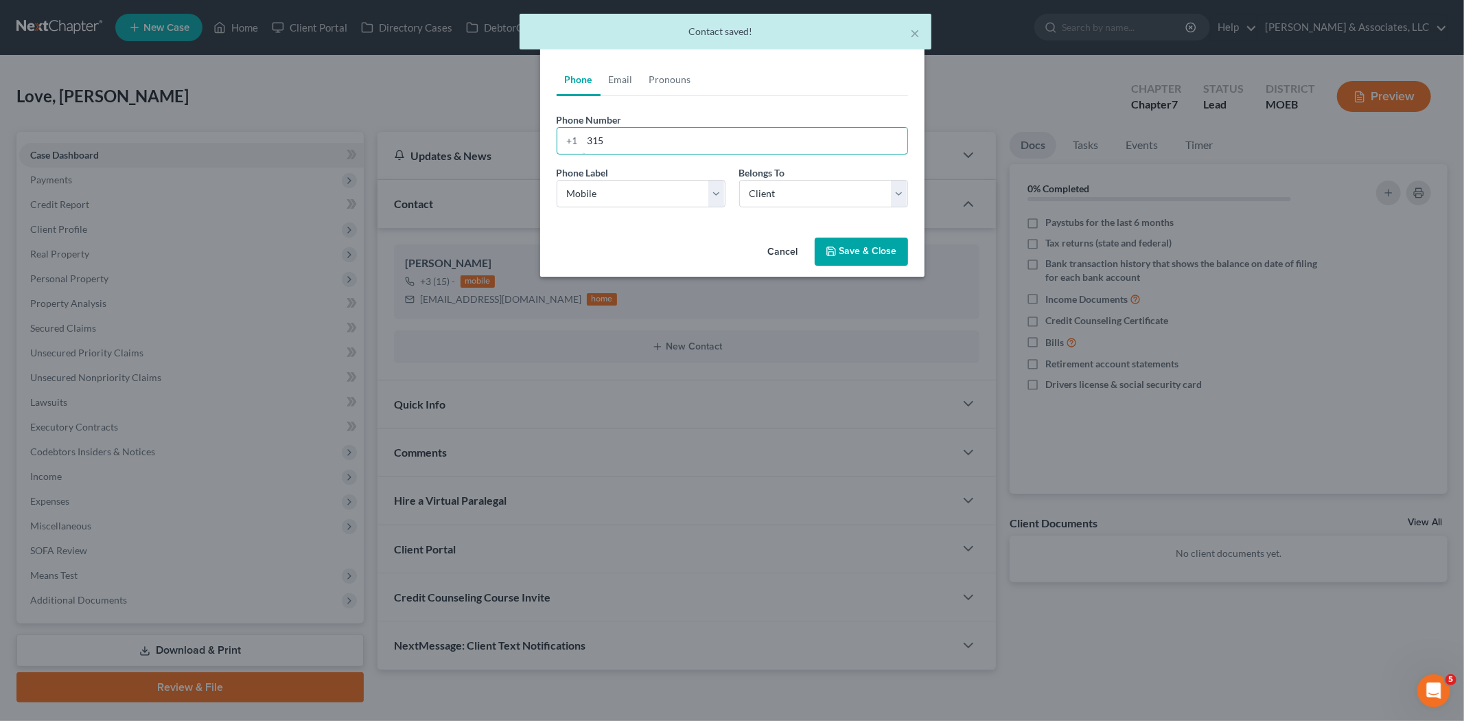
drag, startPoint x: 622, startPoint y: 139, endPoint x: 527, endPoint y: 128, distance: 95.4
click at [527, 128] on div "Edit Contact × Phone Email Pronouns Phone Number * +1 315 Ext. Phone Label * Se…" at bounding box center [732, 360] width 1464 height 721
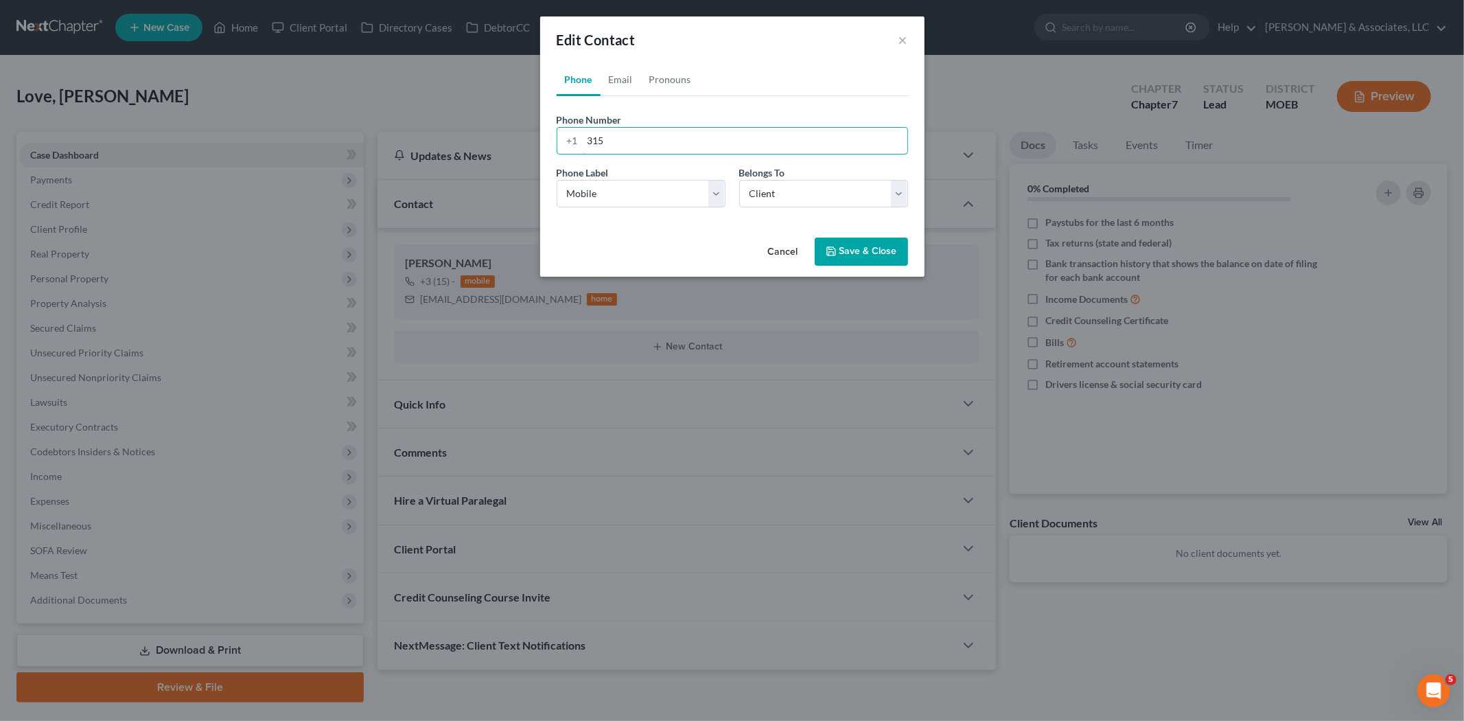
paste input "[EMAIL_ADDRESS][DOMAIN_NAME]"
type input "[EMAIL_ADDRESS][DOMAIN_NAME]"
drag, startPoint x: 728, startPoint y: 138, endPoint x: 531, endPoint y: 114, distance: 198.5
click at [531, 114] on div "Edit Contact × Phone Email Pronouns Phone Number * +1 [EMAIL_ADDRESS][DOMAIN_NA…" at bounding box center [732, 360] width 1464 height 721
paste input "tel"
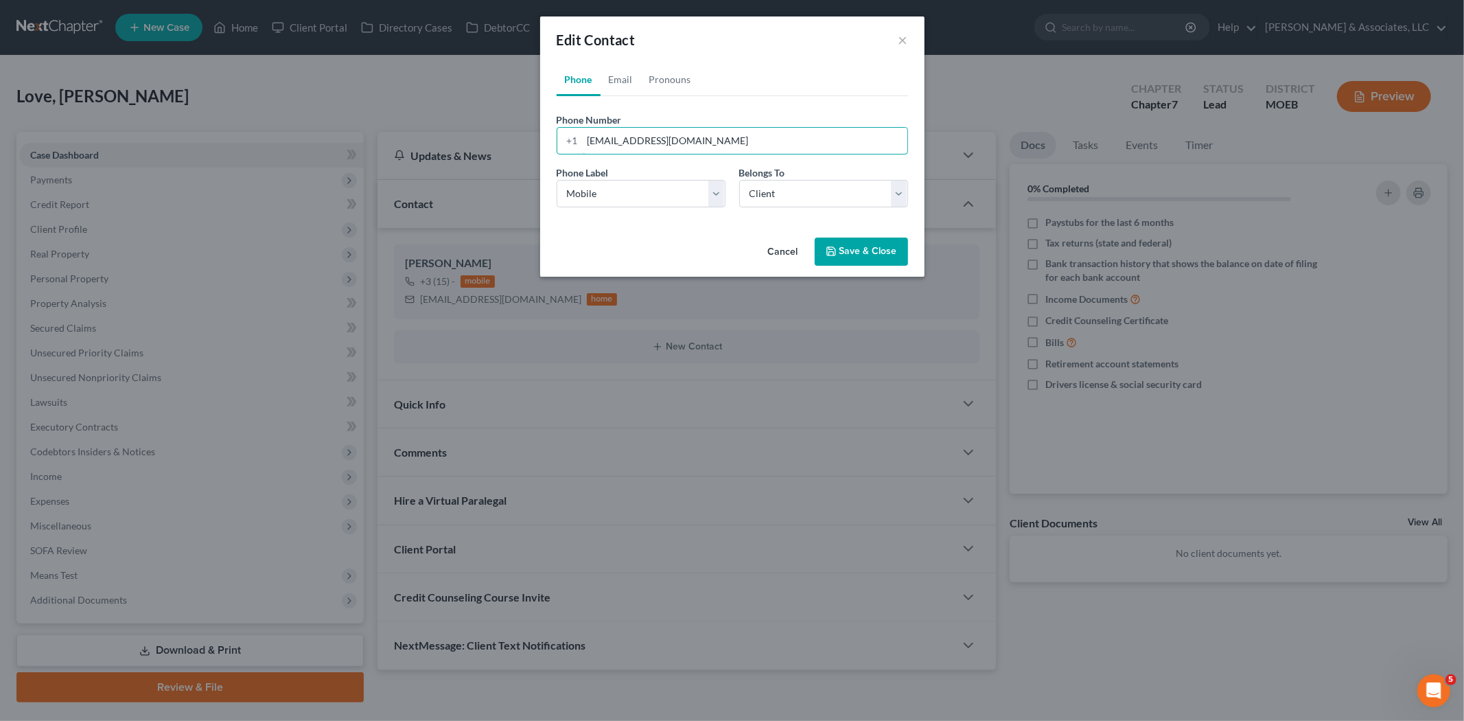
drag, startPoint x: 726, startPoint y: 146, endPoint x: 478, endPoint y: 111, distance: 250.3
click at [476, 111] on div "Edit Contact × Phone Email Pronouns Phone Number * +1 [EMAIL_ADDRESS][DOMAIN_NA…" at bounding box center [732, 360] width 1464 height 721
paste input "[PHONE_NUMBER]"
type input "[PHONE_NUMBER]"
click at [856, 251] on button "Save & Close" at bounding box center [861, 251] width 93 height 29
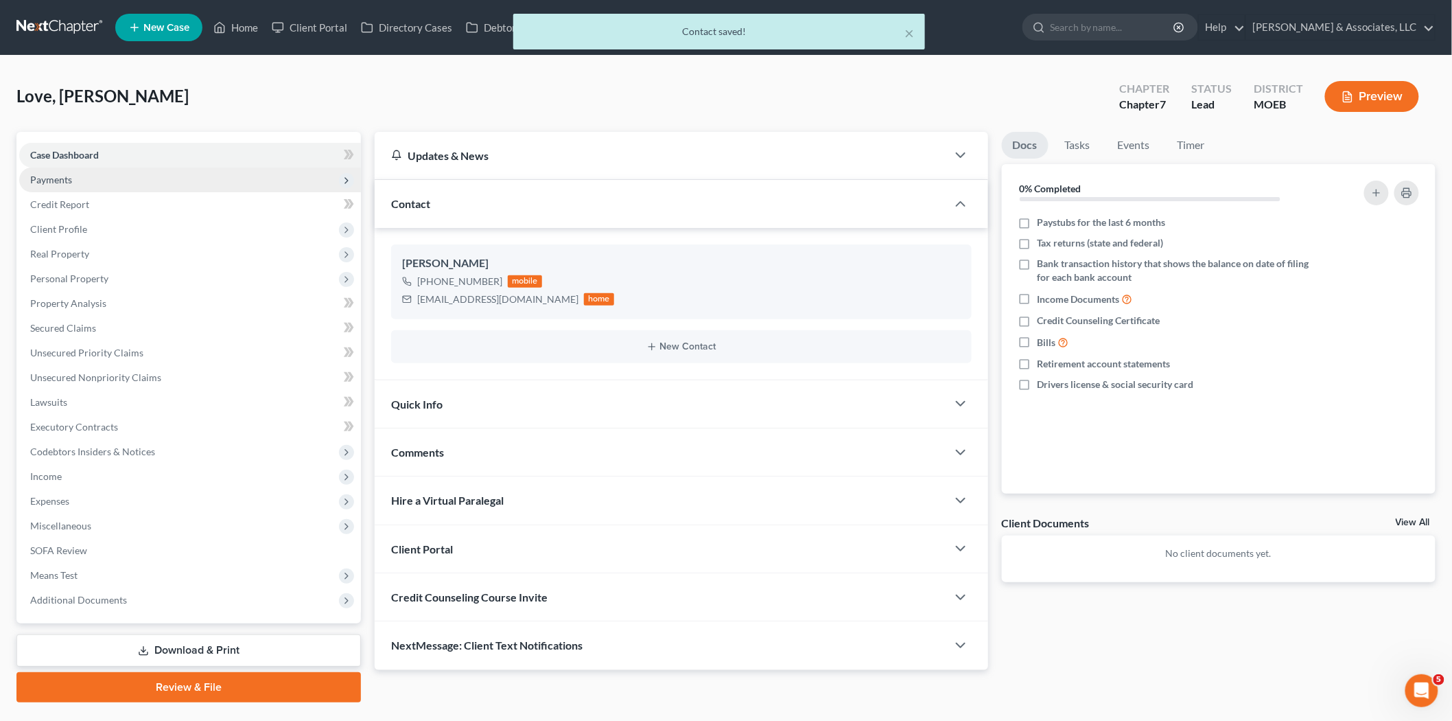
click at [53, 172] on span "Payments" at bounding box center [190, 179] width 342 height 25
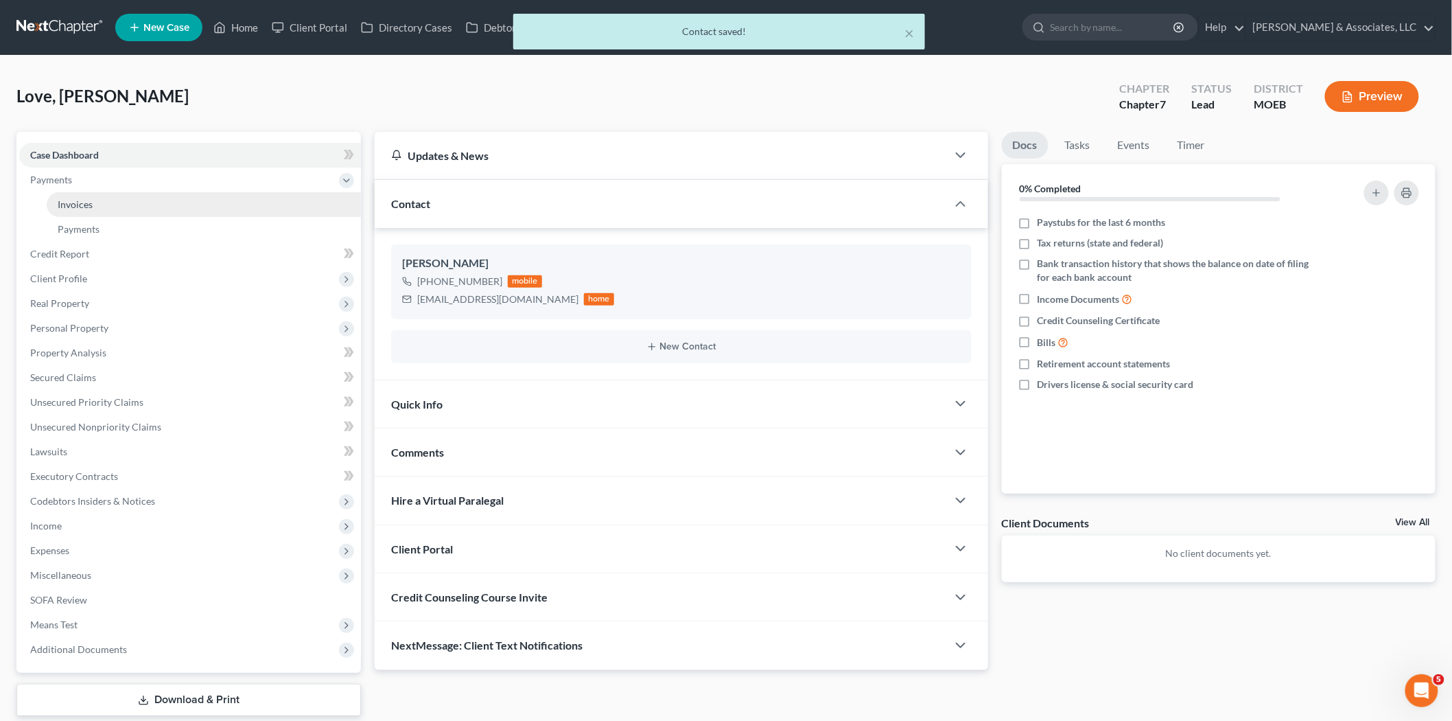
click at [71, 194] on link "Invoices" at bounding box center [204, 204] width 314 height 25
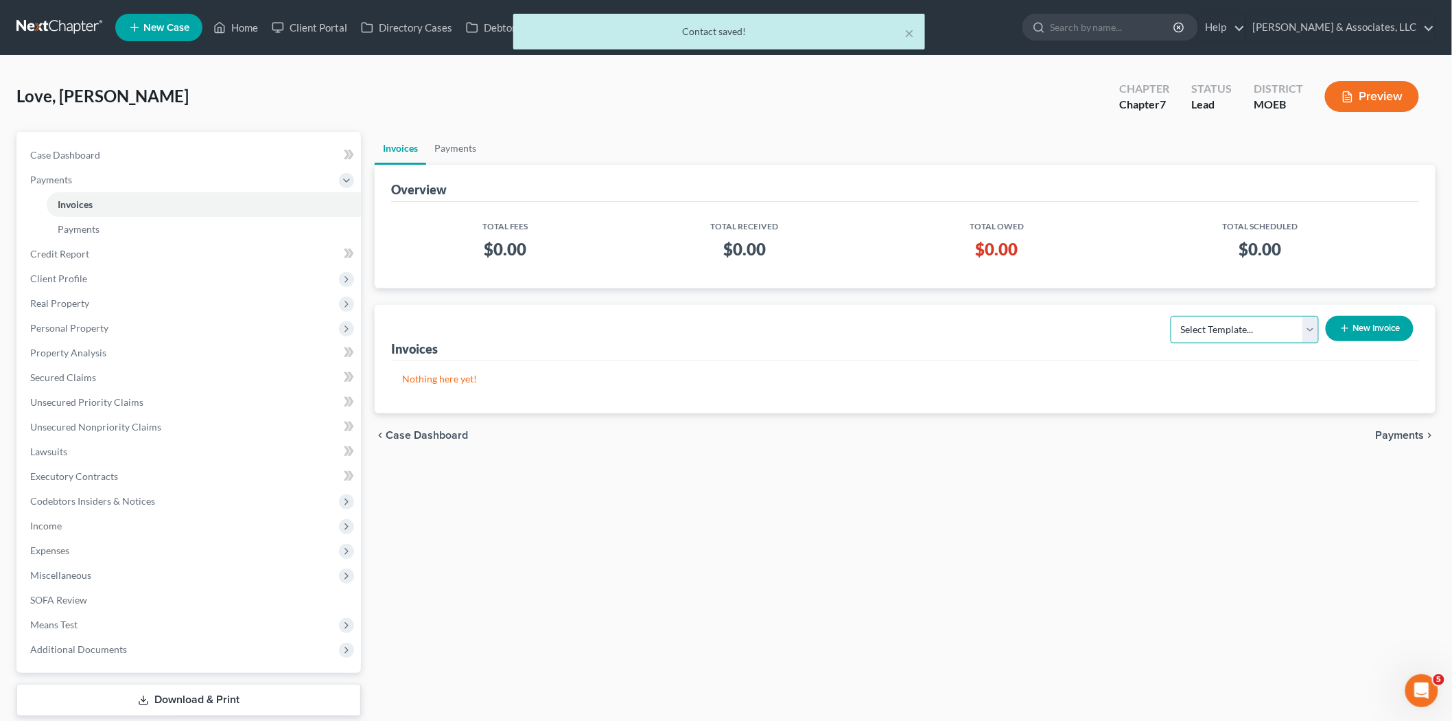
drag, startPoint x: 1216, startPoint y: 323, endPoint x: 1218, endPoint y: 331, distance: 7.8
click at [1216, 323] on select "Select Template... Chapter 7 Template Chapter 13 Template Chapter 7 with legal …" at bounding box center [1245, 329] width 148 height 27
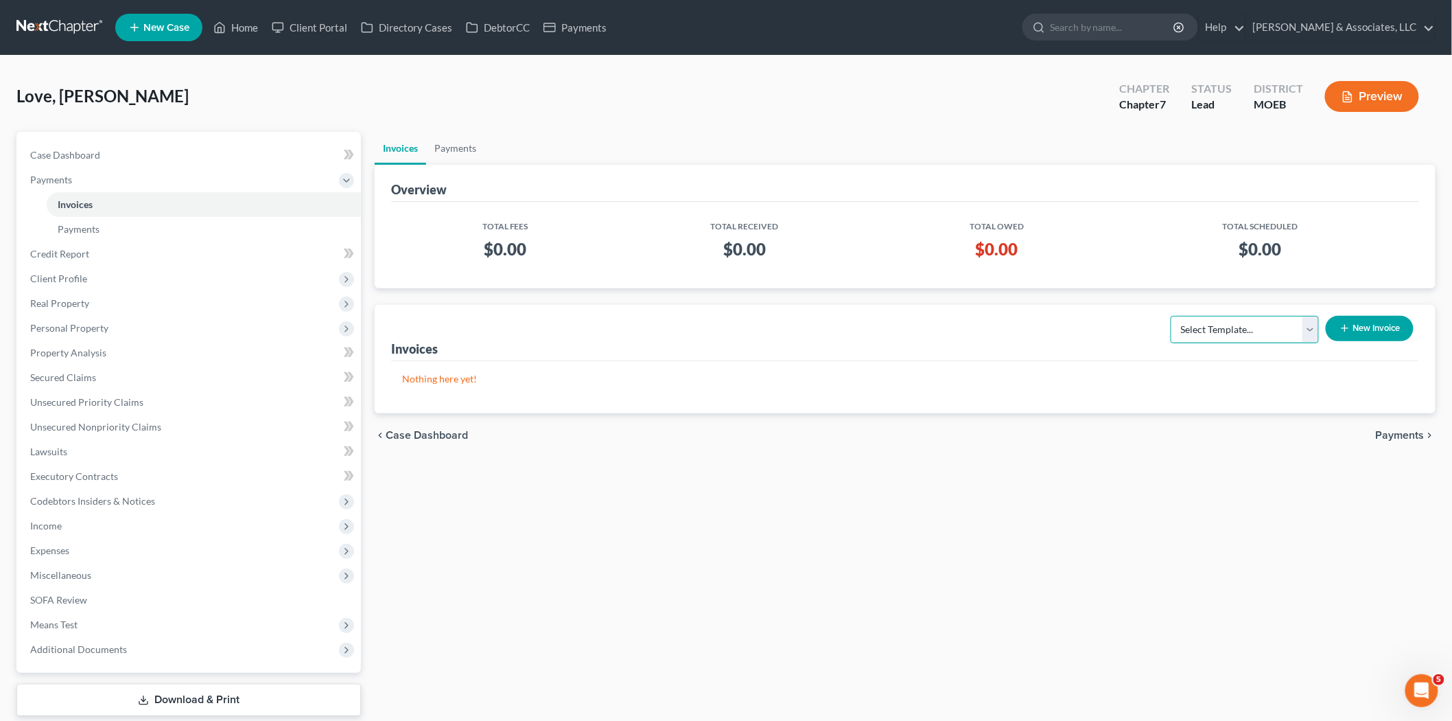
select select "0"
click at [1172, 316] on select "Select Template... Chapter 7 Template Chapter 13 Template Chapter 7 with legal …" at bounding box center [1245, 329] width 148 height 27
click at [1354, 332] on button "New Invoice" at bounding box center [1370, 328] width 88 height 25
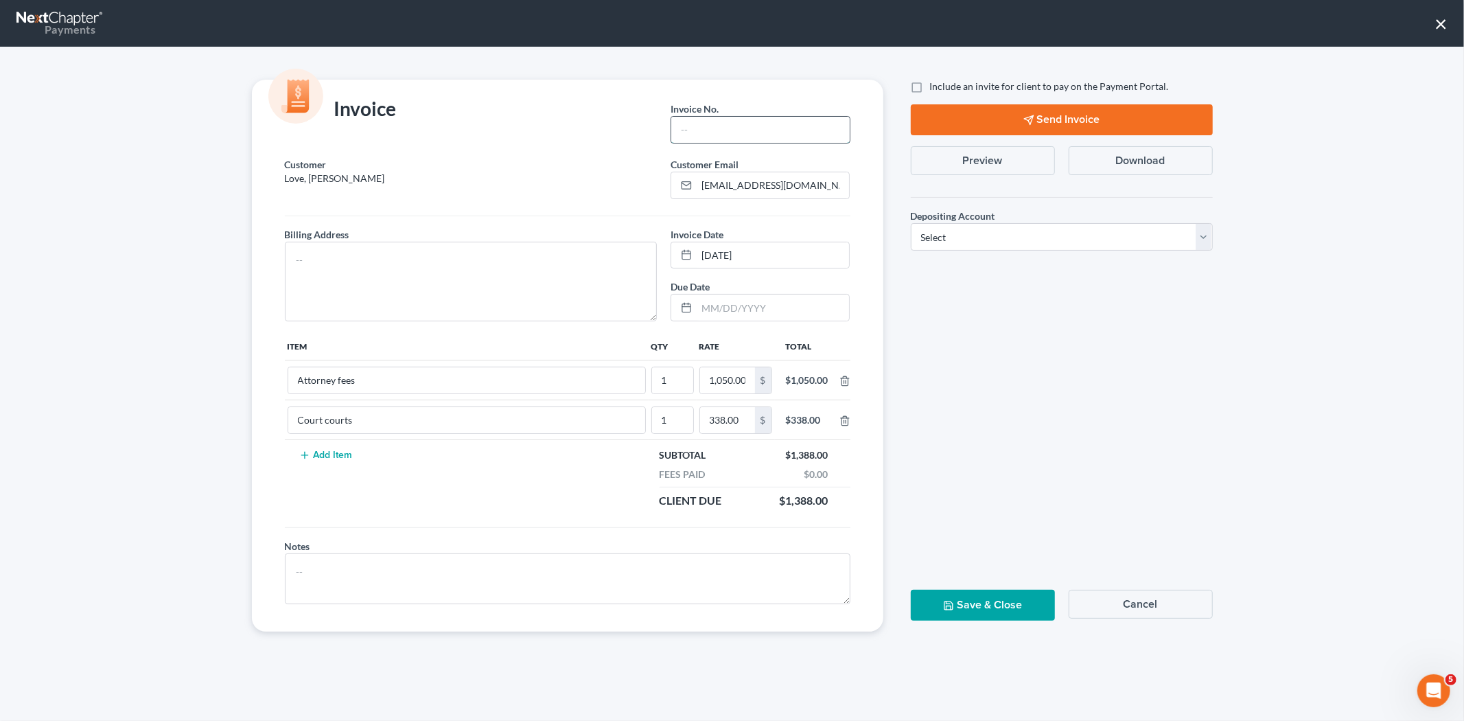
click at [712, 140] on input "text" at bounding box center [760, 130] width 178 height 26
type input "673"
click at [460, 256] on textarea at bounding box center [471, 282] width 373 height 80
type textarea "NA"
click at [954, 232] on select "Select Operation Trust" at bounding box center [1062, 236] width 302 height 27
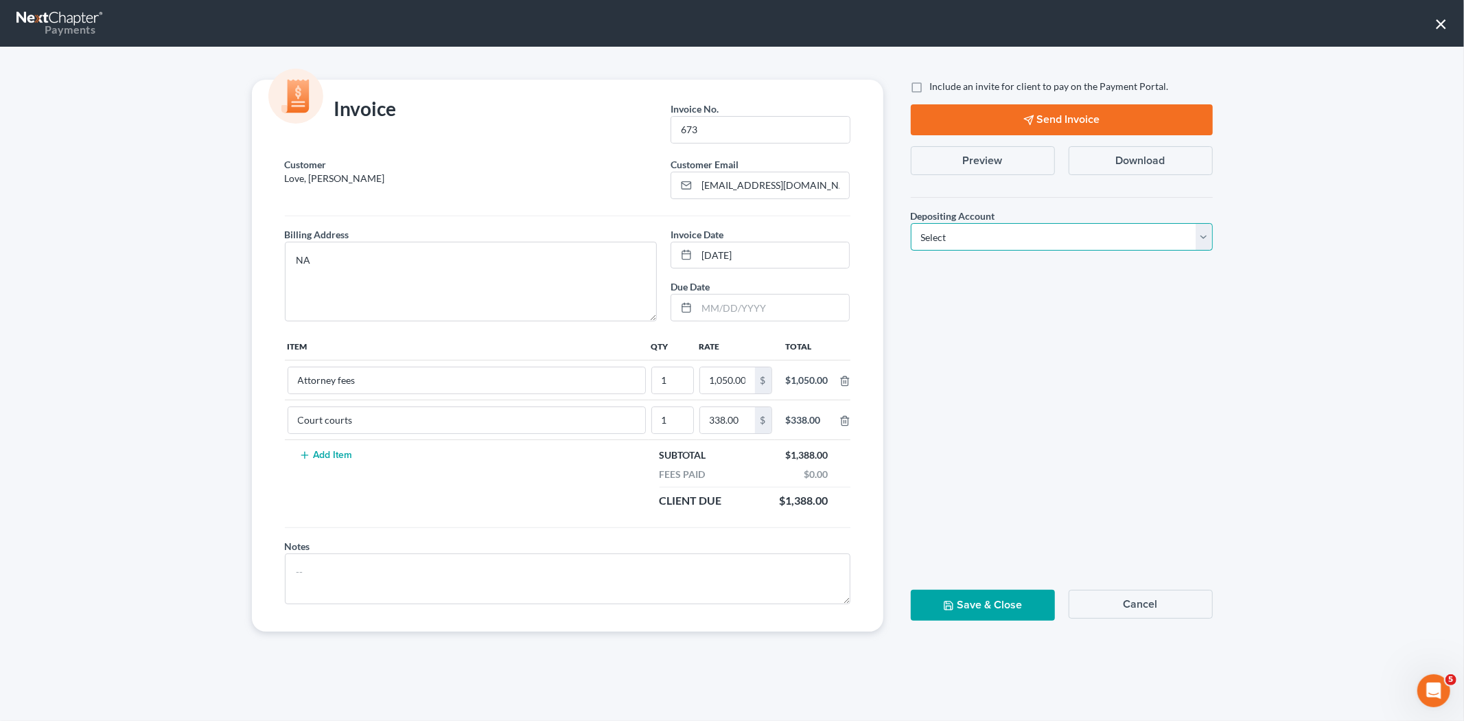
select select "1"
click at [911, 223] on select "Select Operation Trust" at bounding box center [1062, 236] width 302 height 27
click at [930, 84] on label "Include an invite for client to pay on the Payment Portal." at bounding box center [1049, 87] width 239 height 14
click at [936, 84] on input "Include an invite for client to pay on the Payment Portal." at bounding box center [940, 84] width 9 height 9
checkbox input "true"
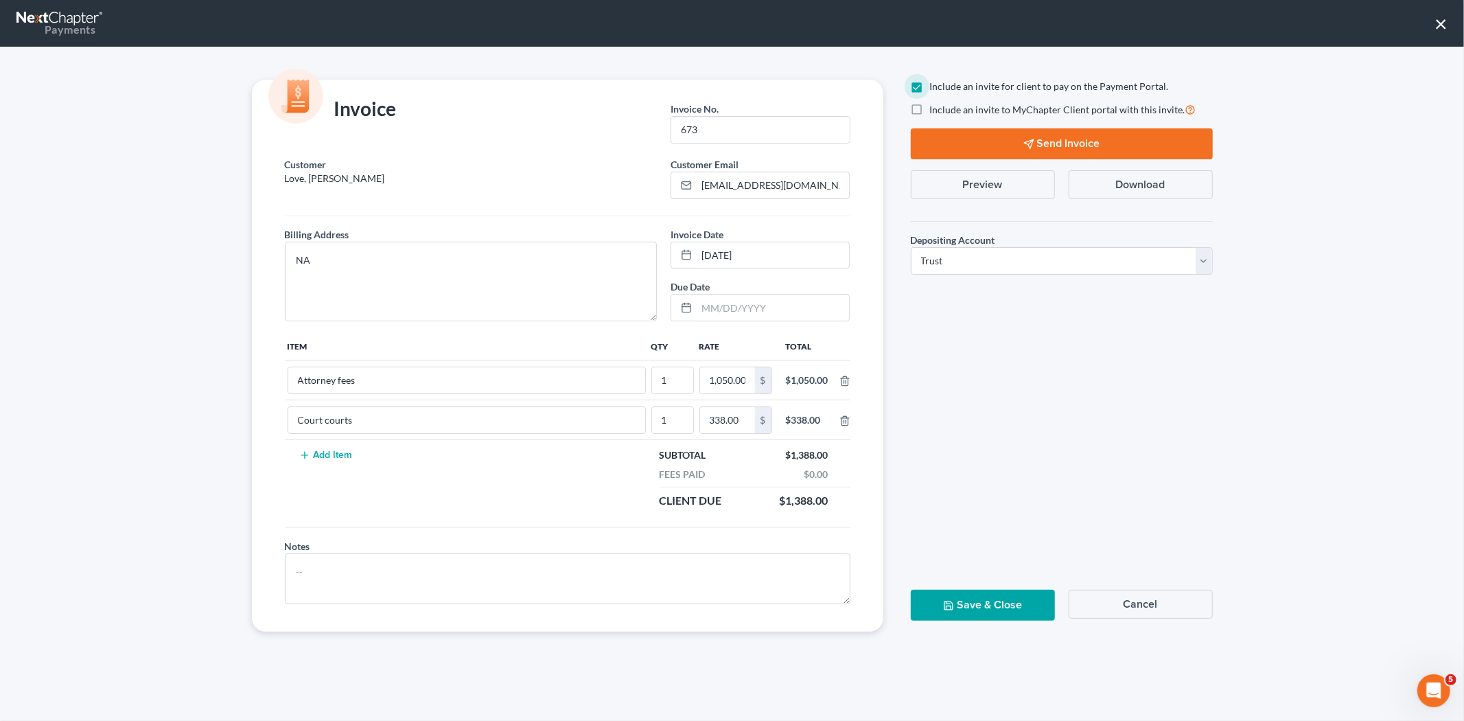
click at [930, 104] on label "Include an invite to MyChapter Client portal with this invite." at bounding box center [1063, 110] width 266 height 16
click at [936, 104] on input "Include an invite to MyChapter Client portal with this invite." at bounding box center [940, 106] width 9 height 9
checkbox input "true"
click at [936, 141] on button "Send Invoice" at bounding box center [1062, 143] width 302 height 31
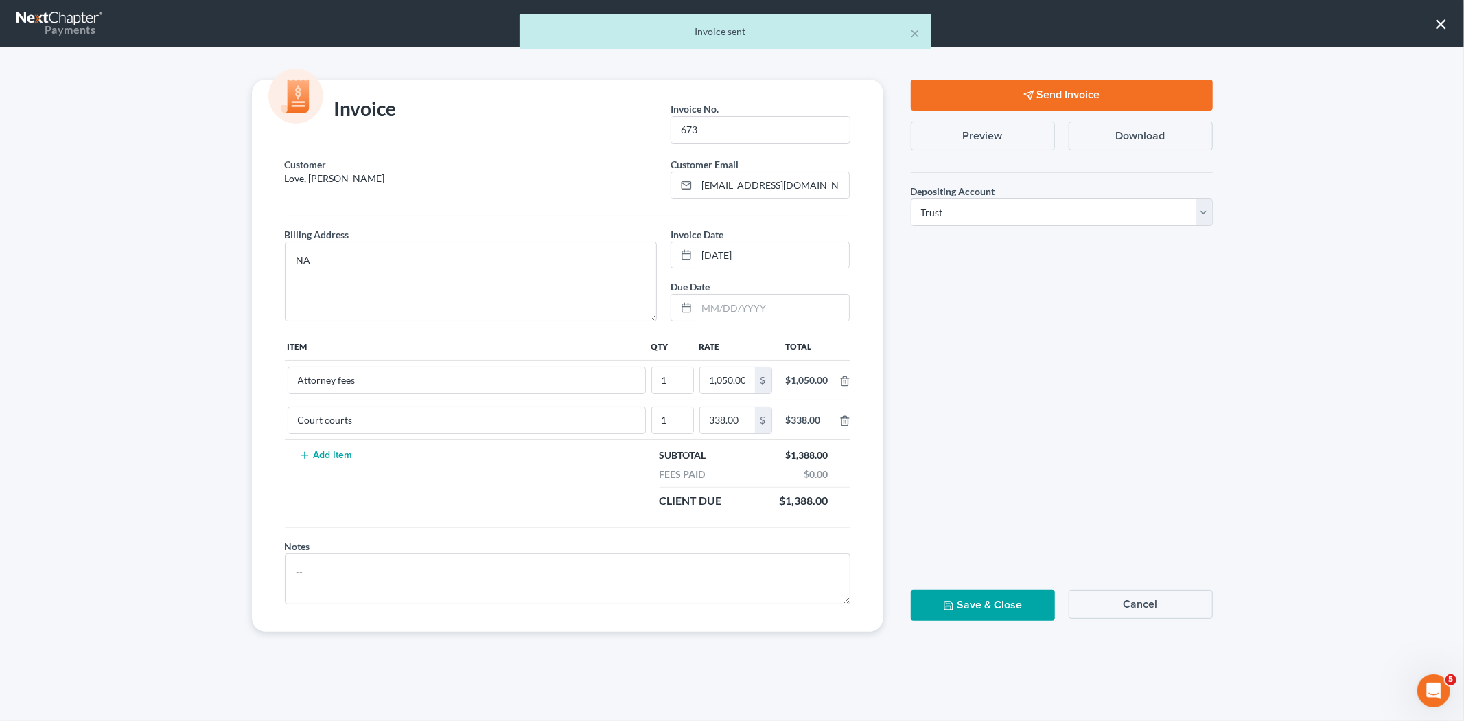
click at [980, 599] on button "Save & Close" at bounding box center [983, 605] width 144 height 31
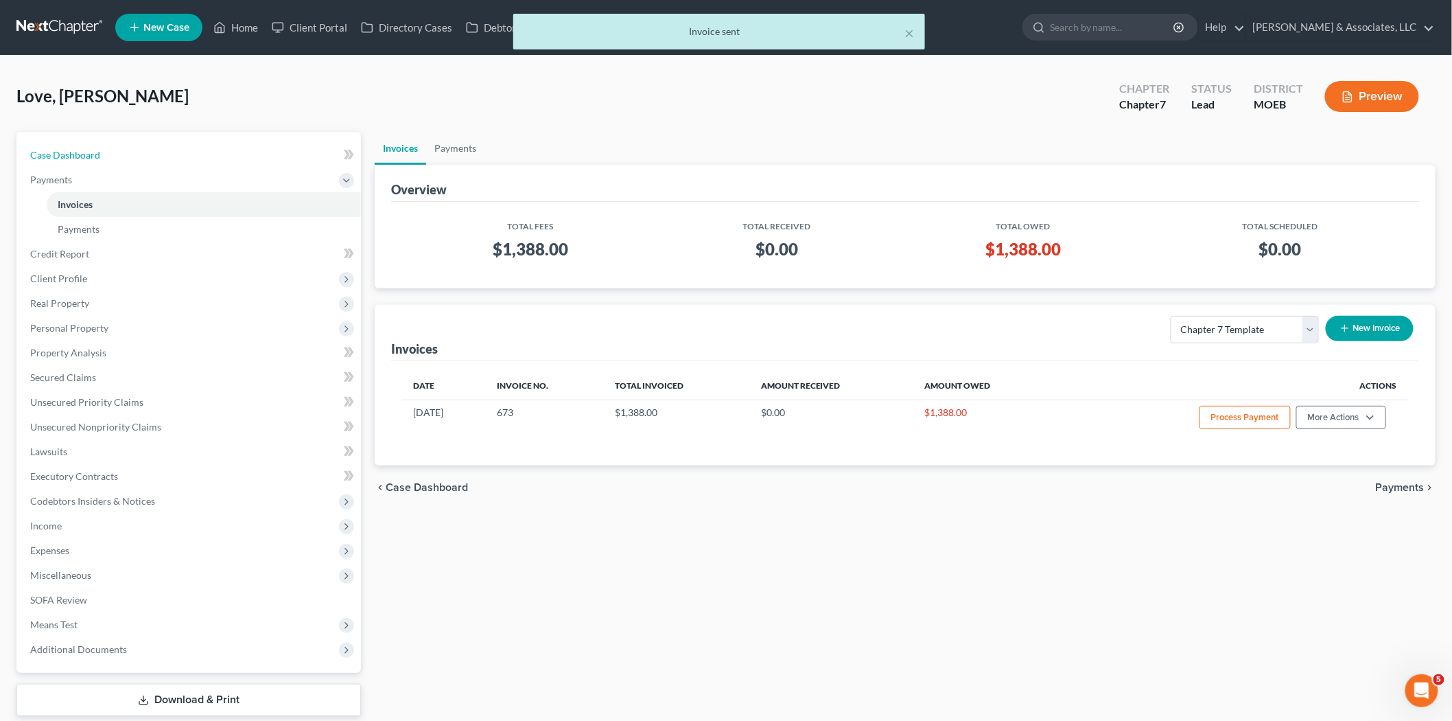
drag, startPoint x: 45, startPoint y: 153, endPoint x: 64, endPoint y: 138, distance: 23.9
click at [45, 153] on span "Case Dashboard" at bounding box center [65, 155] width 70 height 12
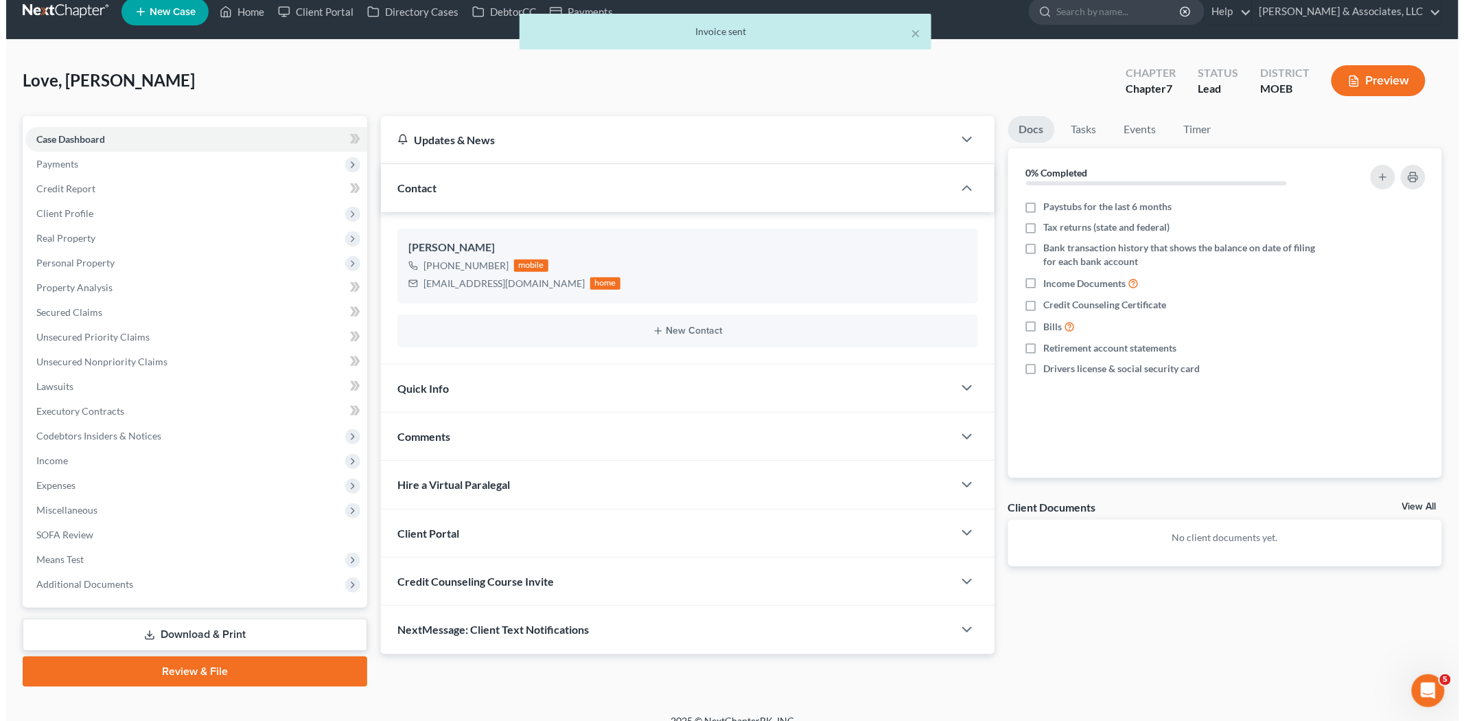
scroll to position [32, 0]
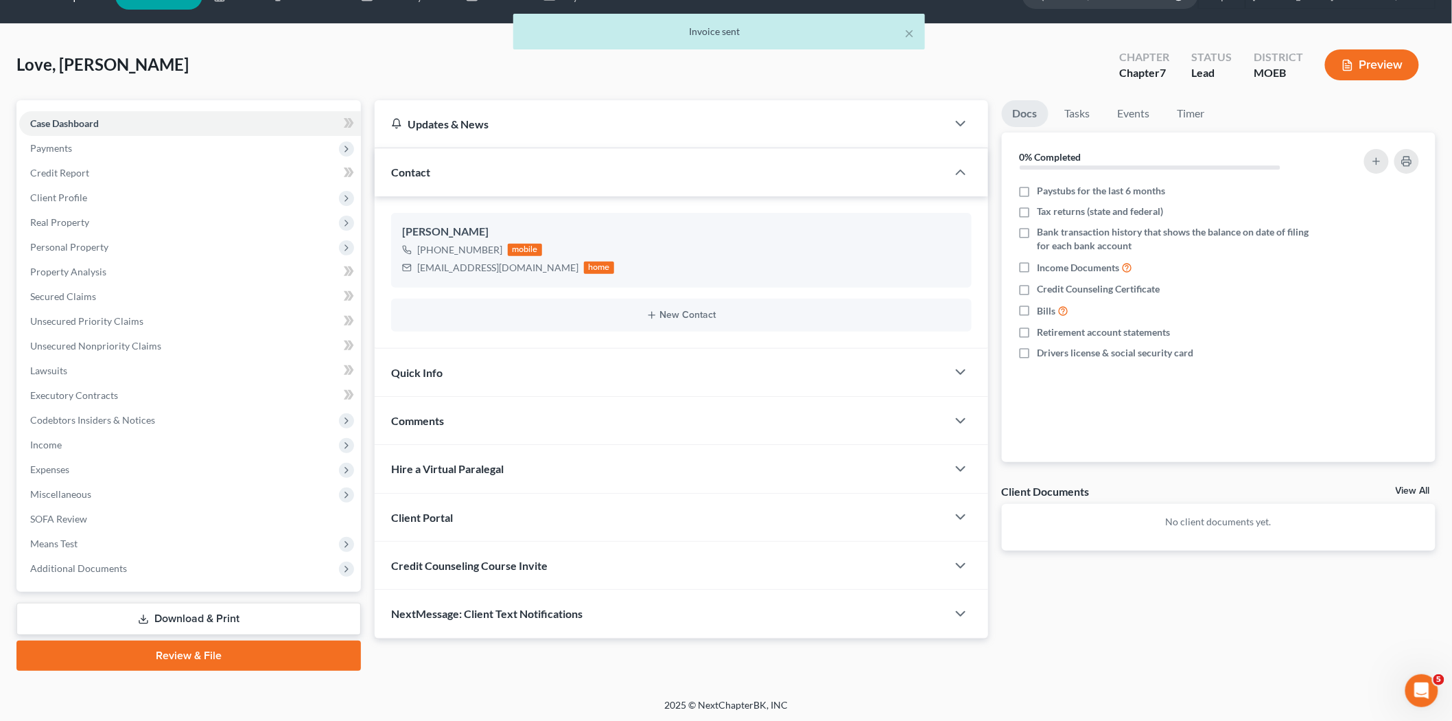
click at [495, 570] on span "Credit Counseling Course Invite" at bounding box center [469, 565] width 157 height 13
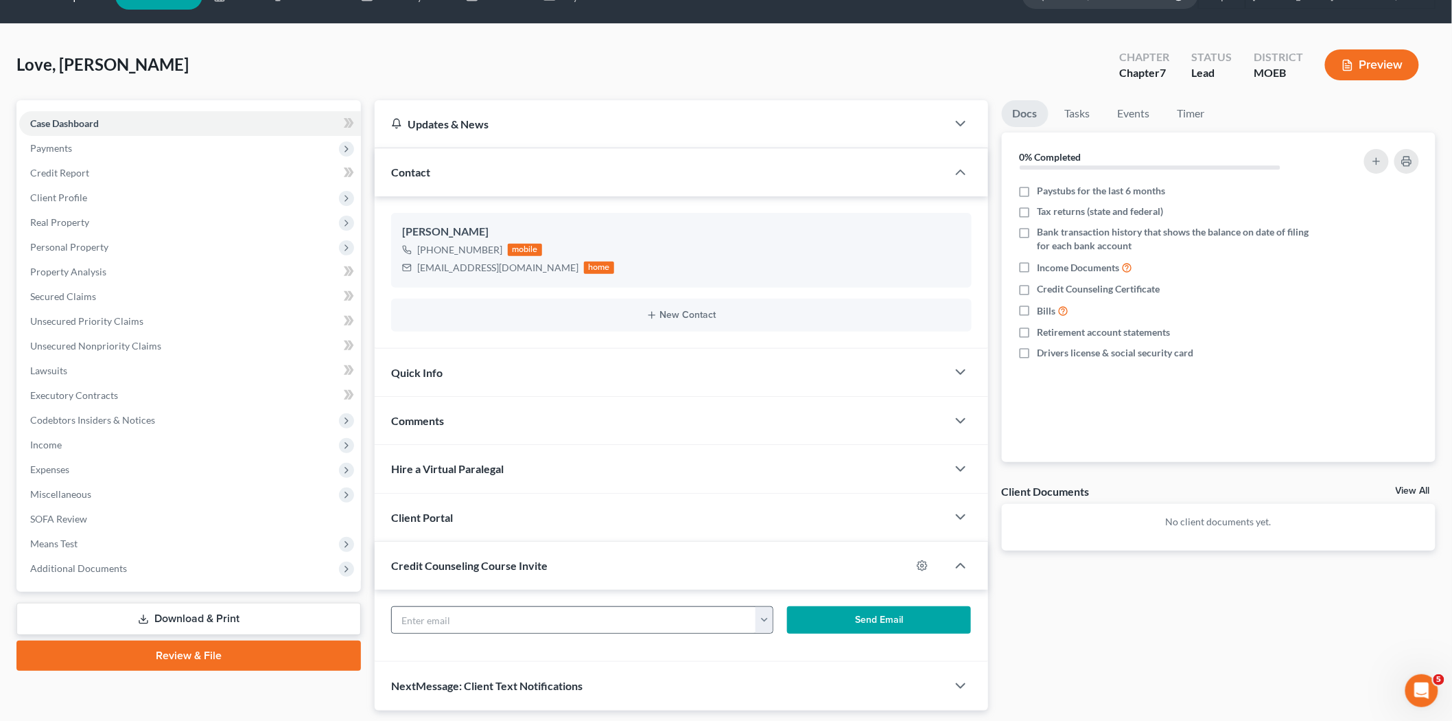
click at [772, 621] on button "button" at bounding box center [764, 620] width 17 height 26
click at [774, 653] on link "[EMAIL_ADDRESS][DOMAIN_NAME]" at bounding box center [849, 649] width 187 height 23
type input "[EMAIL_ADDRESS][DOMAIN_NAME]"
click at [865, 621] on button "Send Email" at bounding box center [879, 619] width 184 height 27
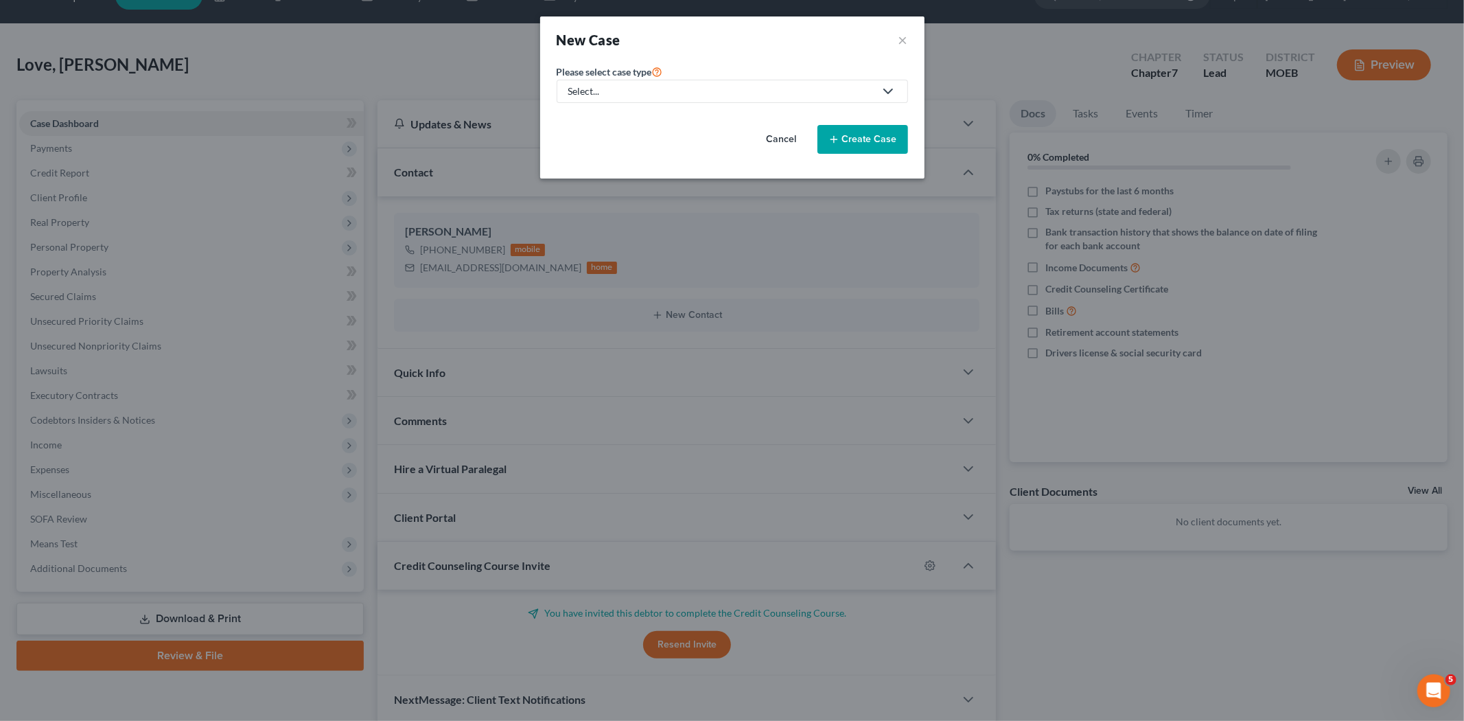
click at [584, 97] on div "Select..." at bounding box center [721, 91] width 306 height 14
click at [599, 122] on div "Bankruptcy" at bounding box center [630, 119] width 120 height 14
select select "45"
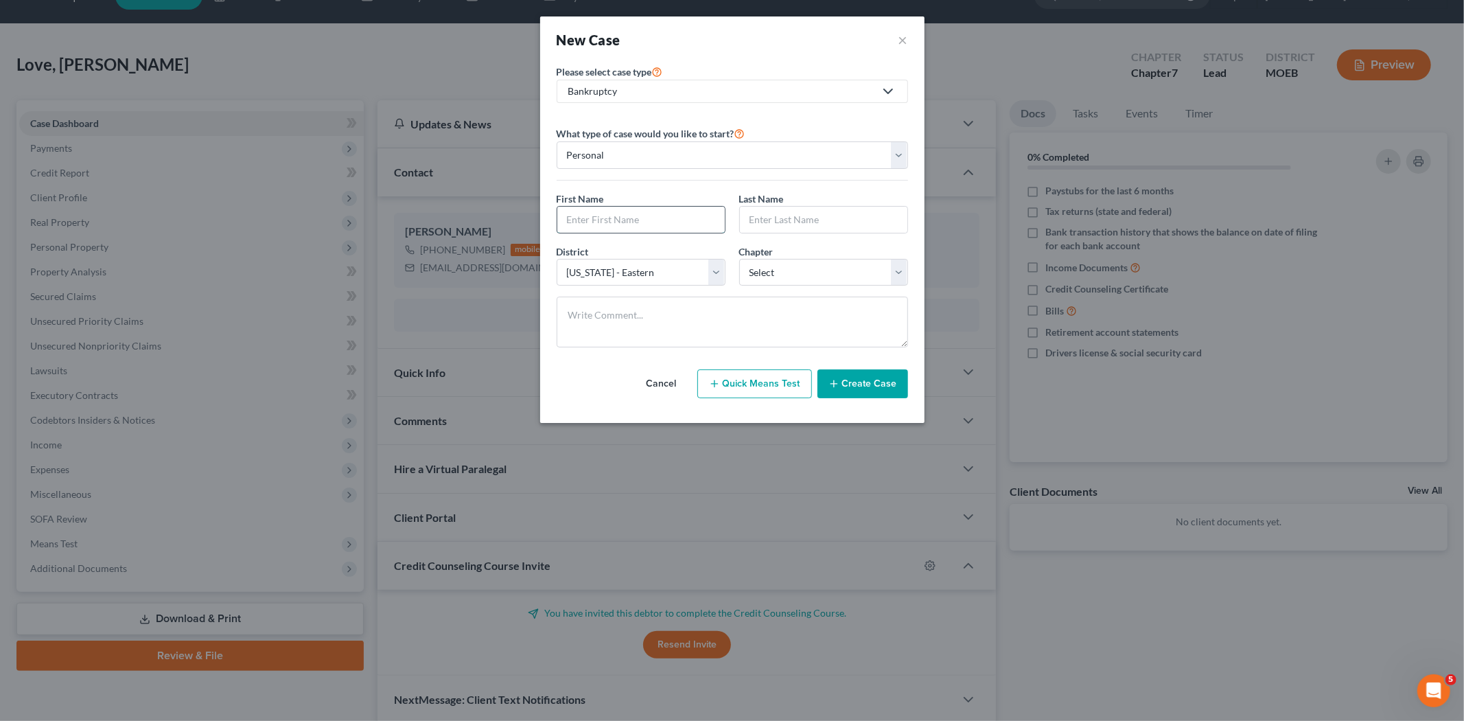
click at [613, 218] on input "text" at bounding box center [640, 220] width 167 height 26
type input "[PERSON_NAME]"
click at [778, 278] on select "Select 7 11 12 13" at bounding box center [823, 272] width 169 height 27
select select "0"
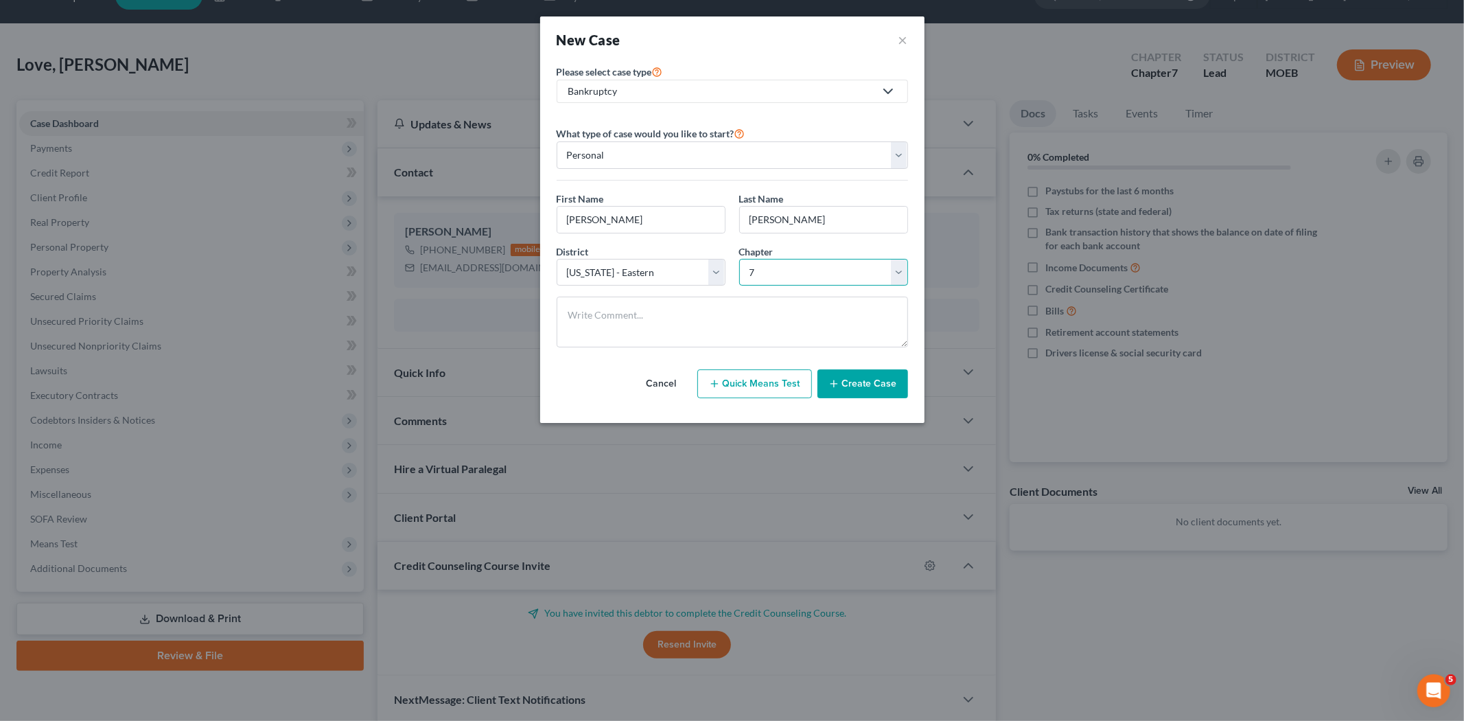
click at [739, 259] on select "Select 7 11 12 13" at bounding box center [823, 272] width 169 height 27
click at [702, 321] on textarea at bounding box center [732, 322] width 351 height 51
type textarea "Job and daycare"
click at [848, 380] on button "Create Case" at bounding box center [863, 383] width 91 height 29
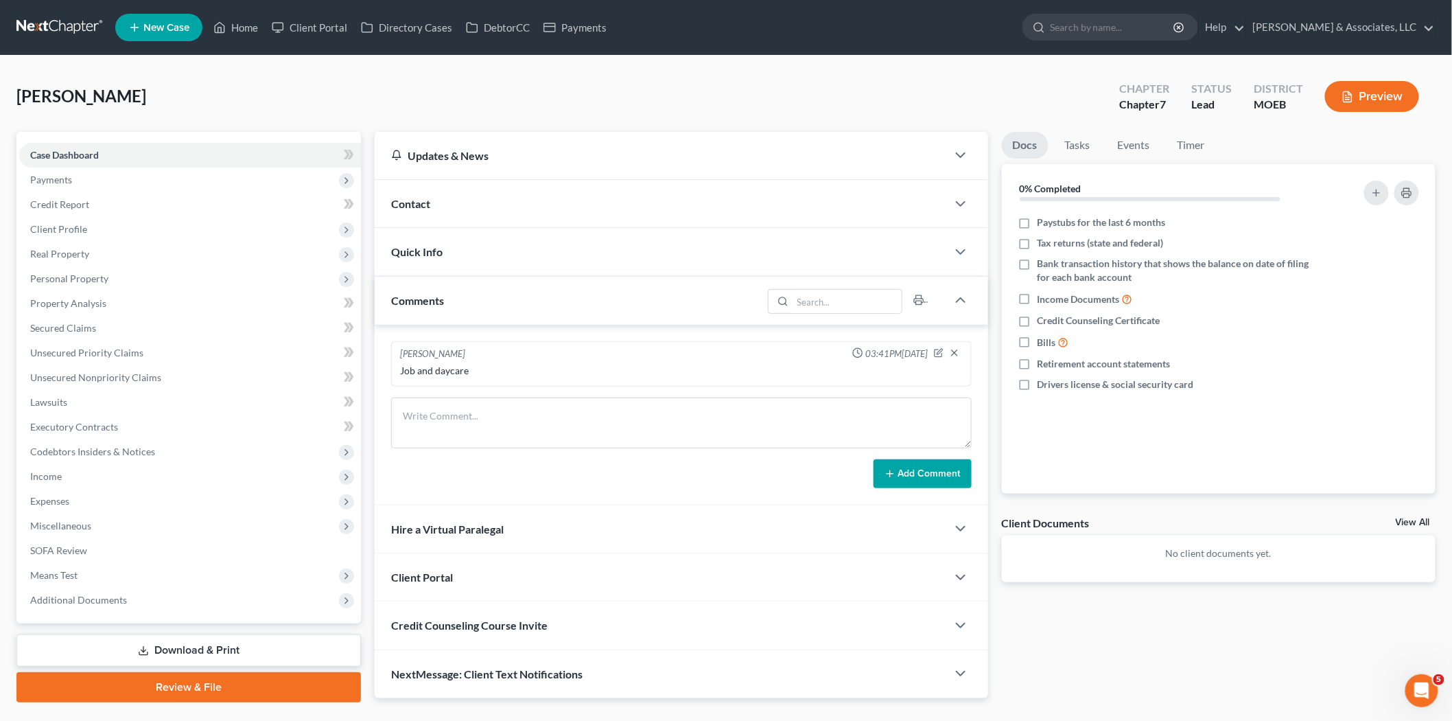
click at [419, 196] on div "Contact" at bounding box center [661, 203] width 572 height 47
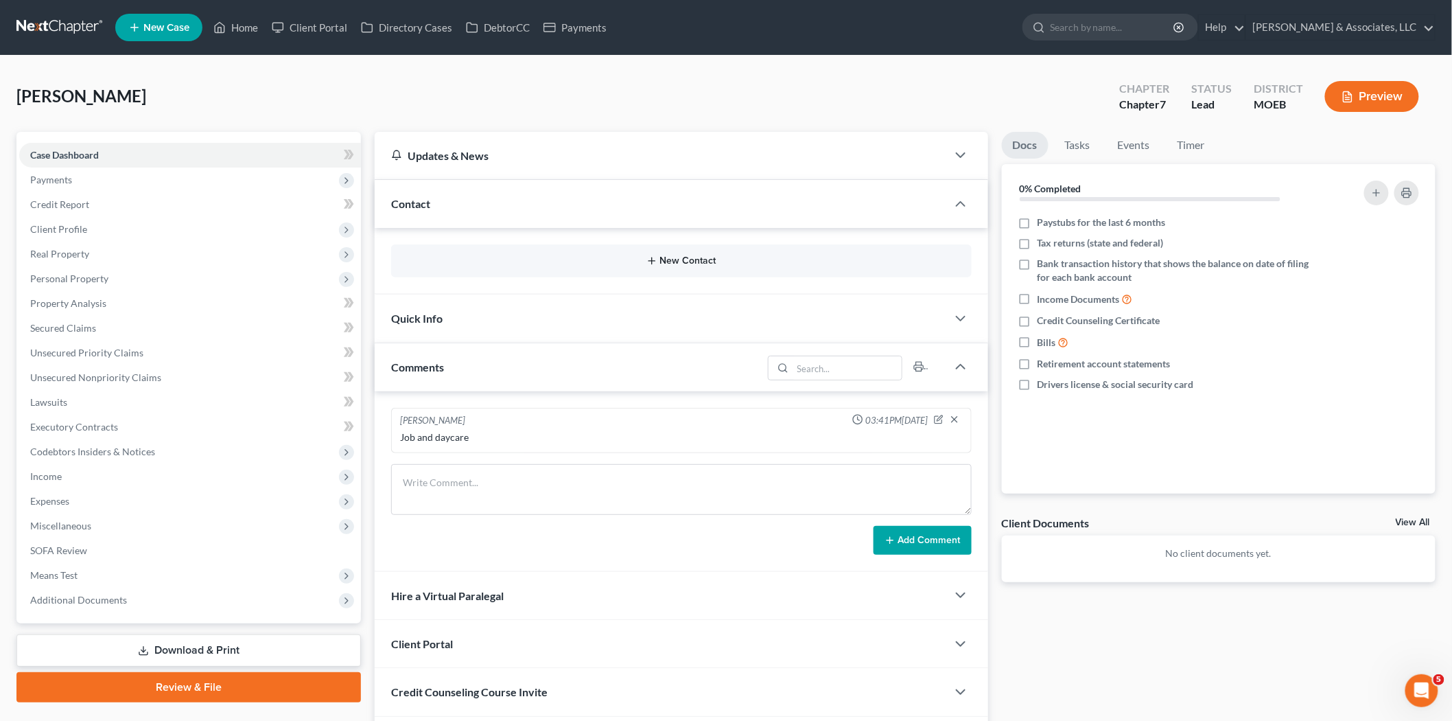
click at [664, 266] on button "New Contact" at bounding box center [681, 260] width 559 height 11
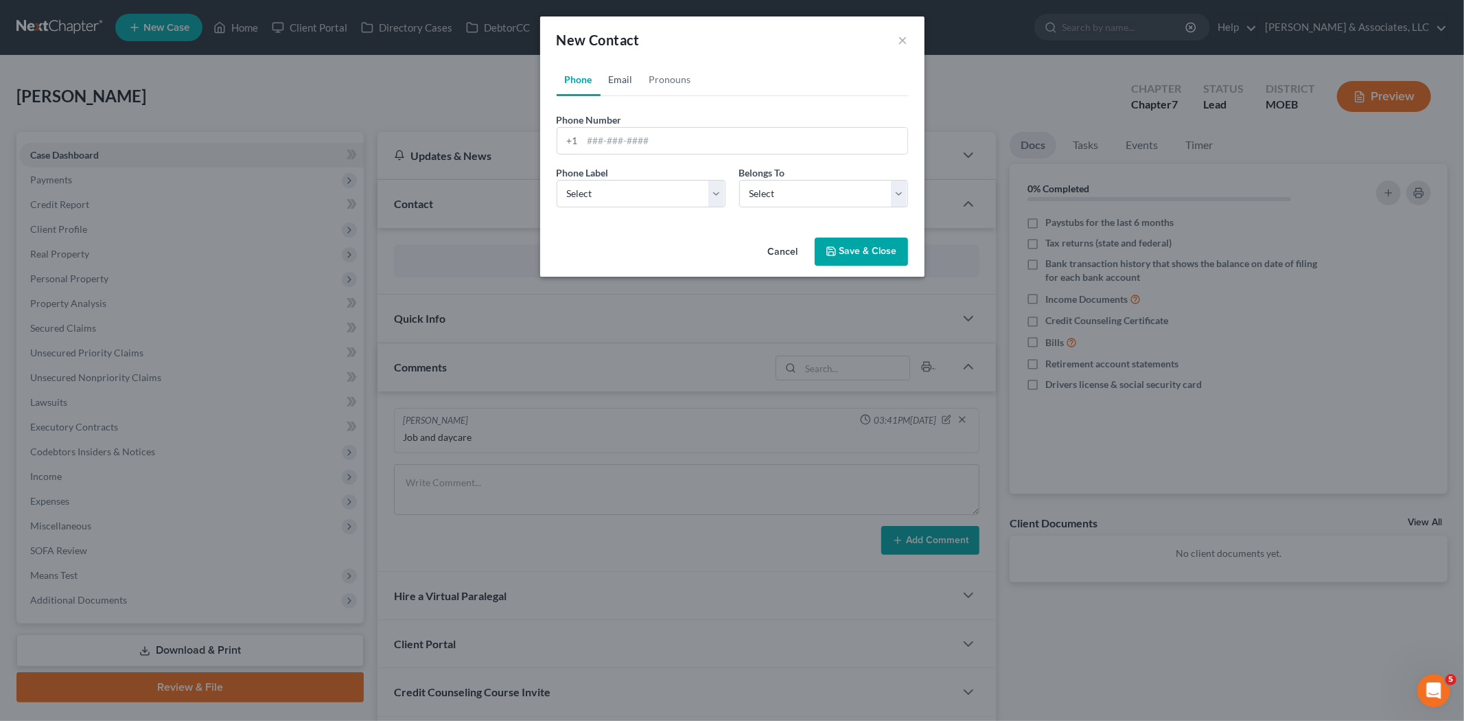
click at [622, 78] on link "Email" at bounding box center [621, 79] width 40 height 33
click at [630, 145] on input "email" at bounding box center [745, 141] width 325 height 26
paste input "[EMAIL_ADDRESS][DOMAIN_NAME]"
type input "[EMAIL_ADDRESS][DOMAIN_NAME]"
drag, startPoint x: 620, startPoint y: 196, endPoint x: 620, endPoint y: 206, distance: 10.3
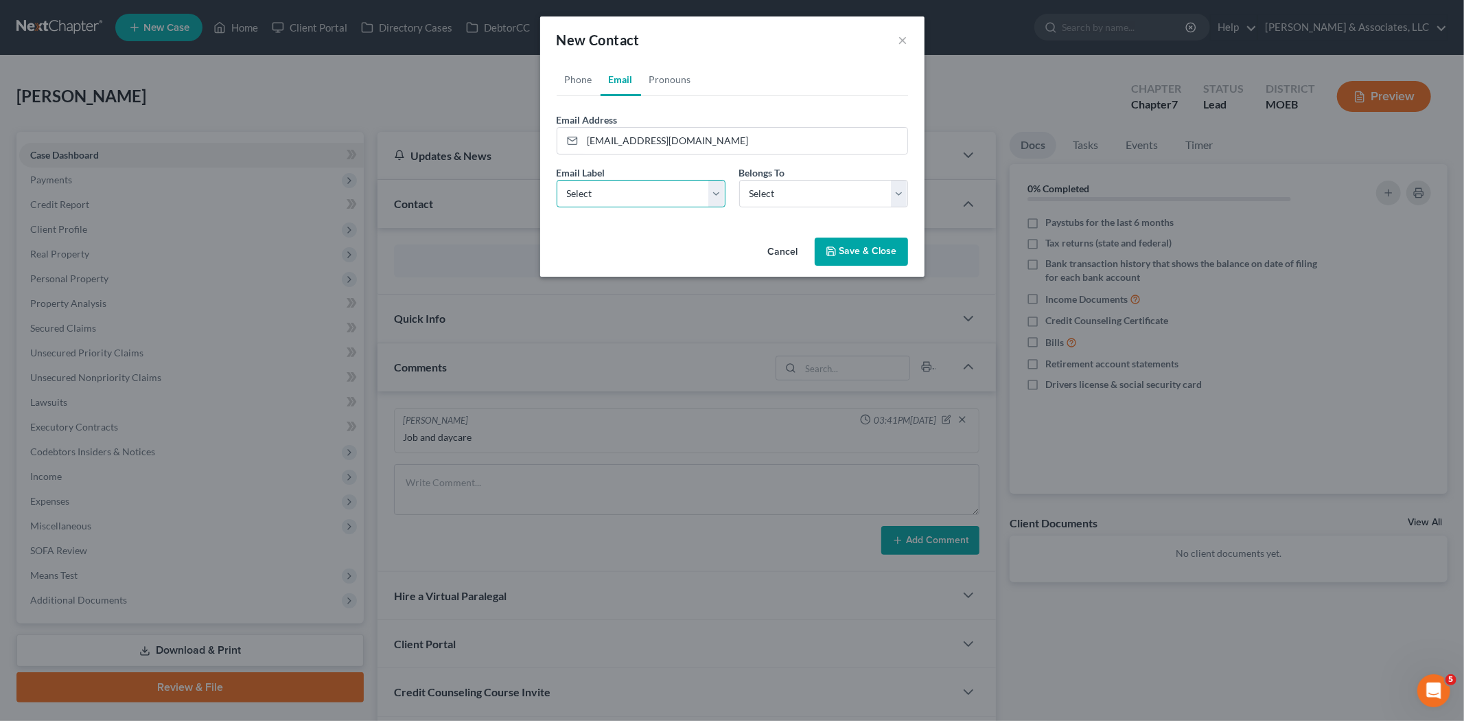
click at [620, 196] on select "Select Home Work Other" at bounding box center [641, 193] width 169 height 27
select select "0"
click at [557, 180] on select "Select Home Work Other" at bounding box center [641, 193] width 169 height 27
drag, startPoint x: 780, startPoint y: 197, endPoint x: 780, endPoint y: 207, distance: 9.6
click at [780, 197] on select "Select Client Other" at bounding box center [823, 193] width 169 height 27
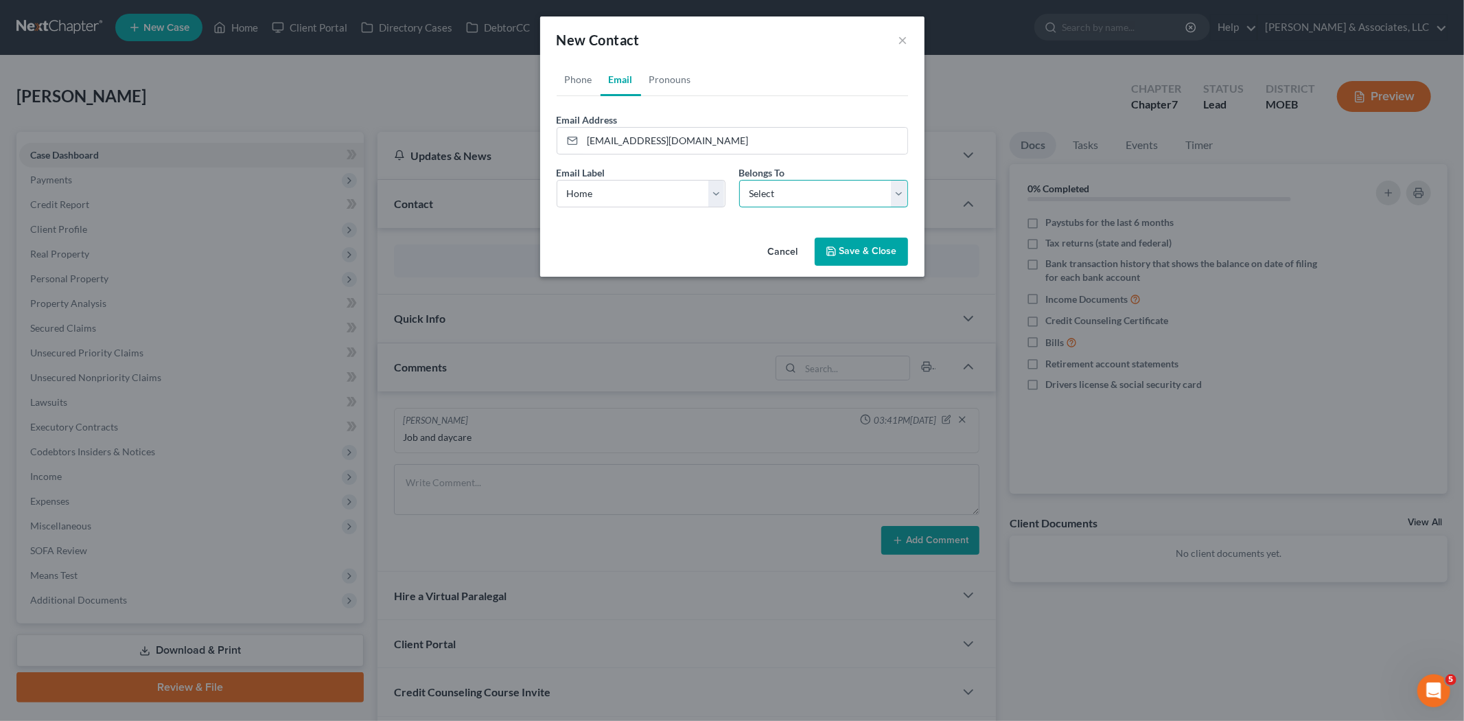
select select "0"
click at [739, 180] on select "Select Client Other" at bounding box center [823, 193] width 169 height 27
click at [572, 83] on link "Phone" at bounding box center [579, 79] width 44 height 33
click at [604, 132] on input "tel" at bounding box center [745, 141] width 325 height 26
paste input "[PHONE_NUMBER]"
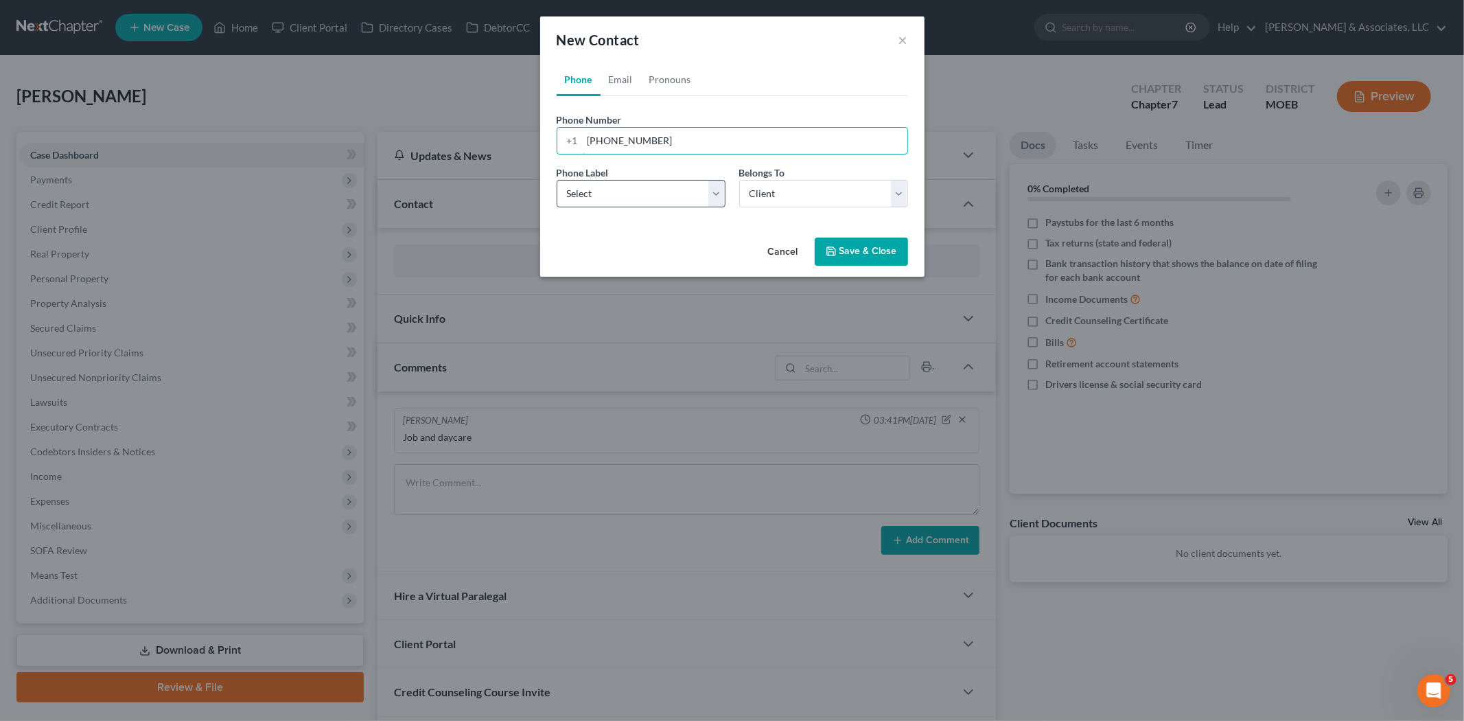
type input "[PHONE_NUMBER]"
drag, startPoint x: 622, startPoint y: 195, endPoint x: 625, endPoint y: 207, distance: 12.2
click at [622, 196] on select "Select Mobile Home Work Other" at bounding box center [641, 193] width 169 height 27
select select "0"
click at [557, 180] on select "Select Mobile Home Work Other" at bounding box center [641, 193] width 169 height 27
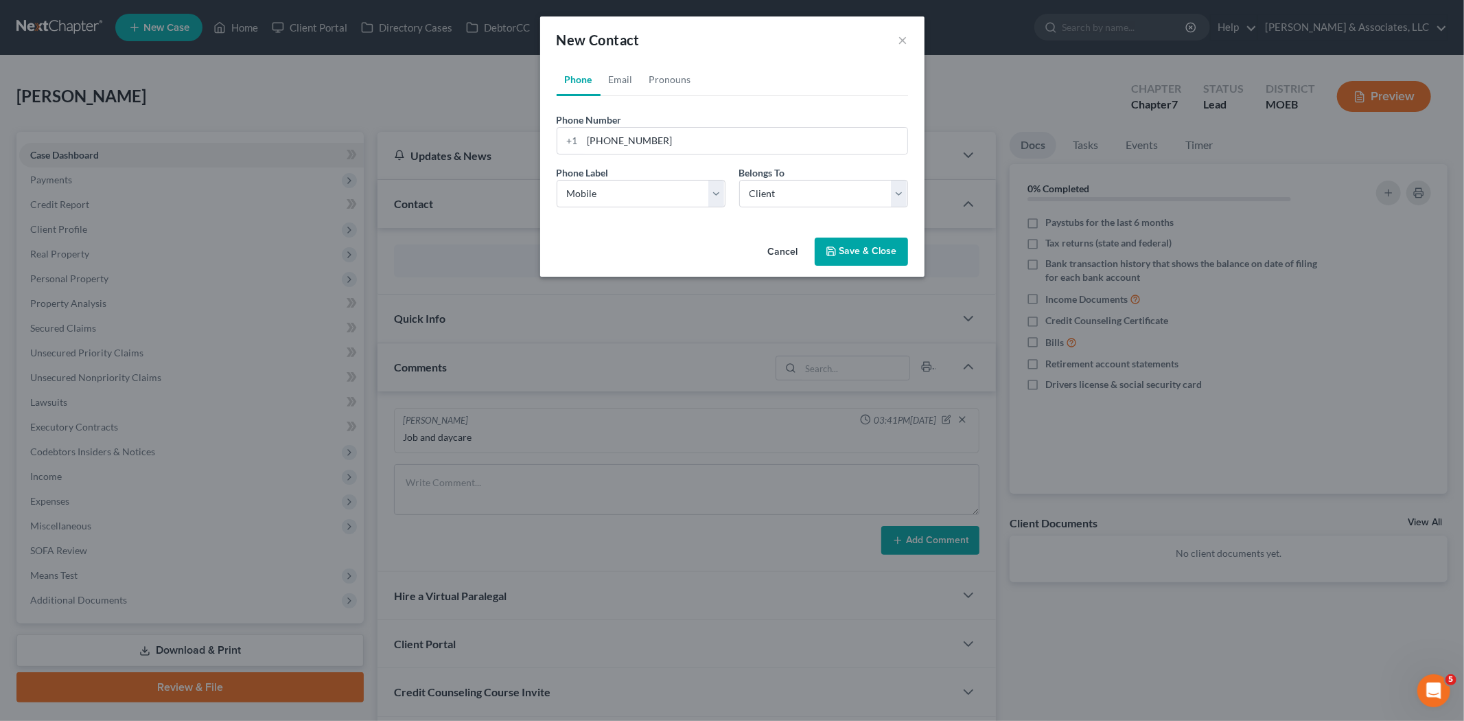
click at [837, 254] on icon "button" at bounding box center [831, 251] width 11 height 11
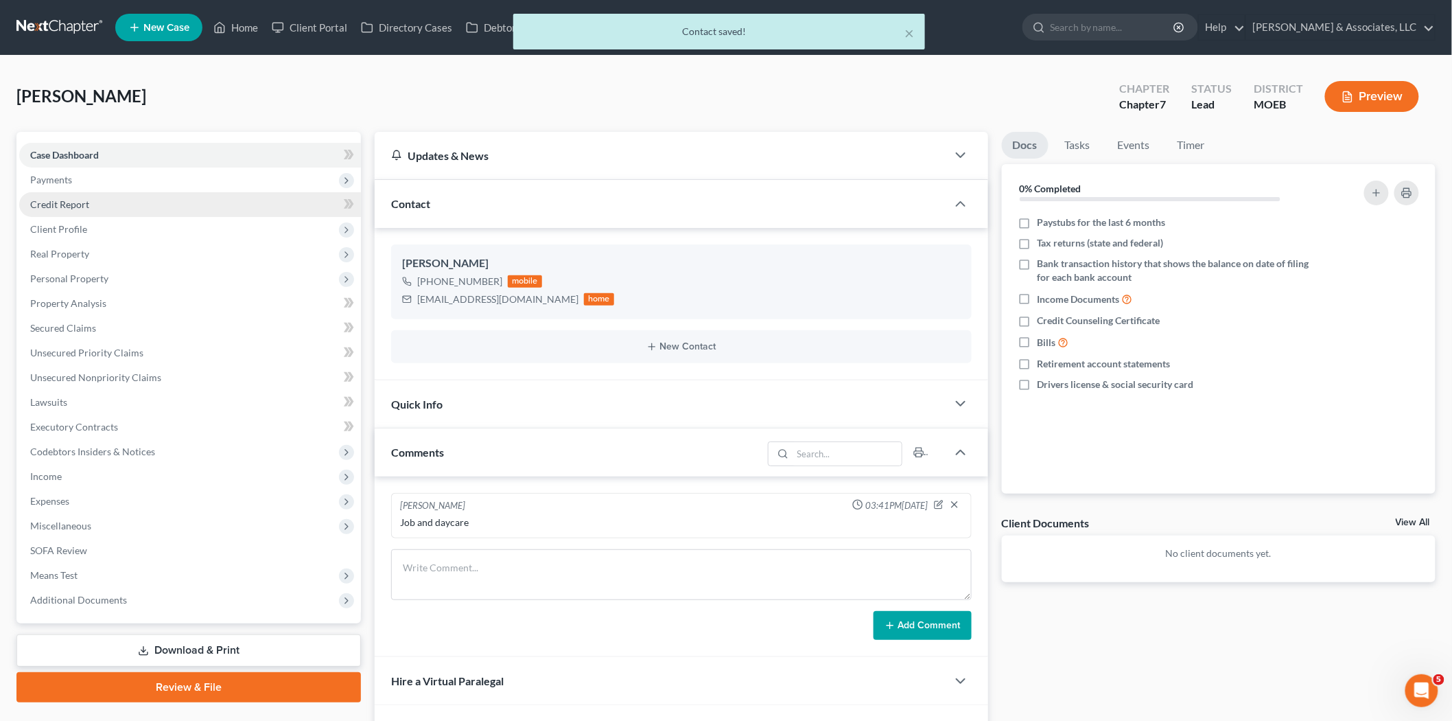
click at [49, 181] on span "Payments" at bounding box center [51, 180] width 42 height 12
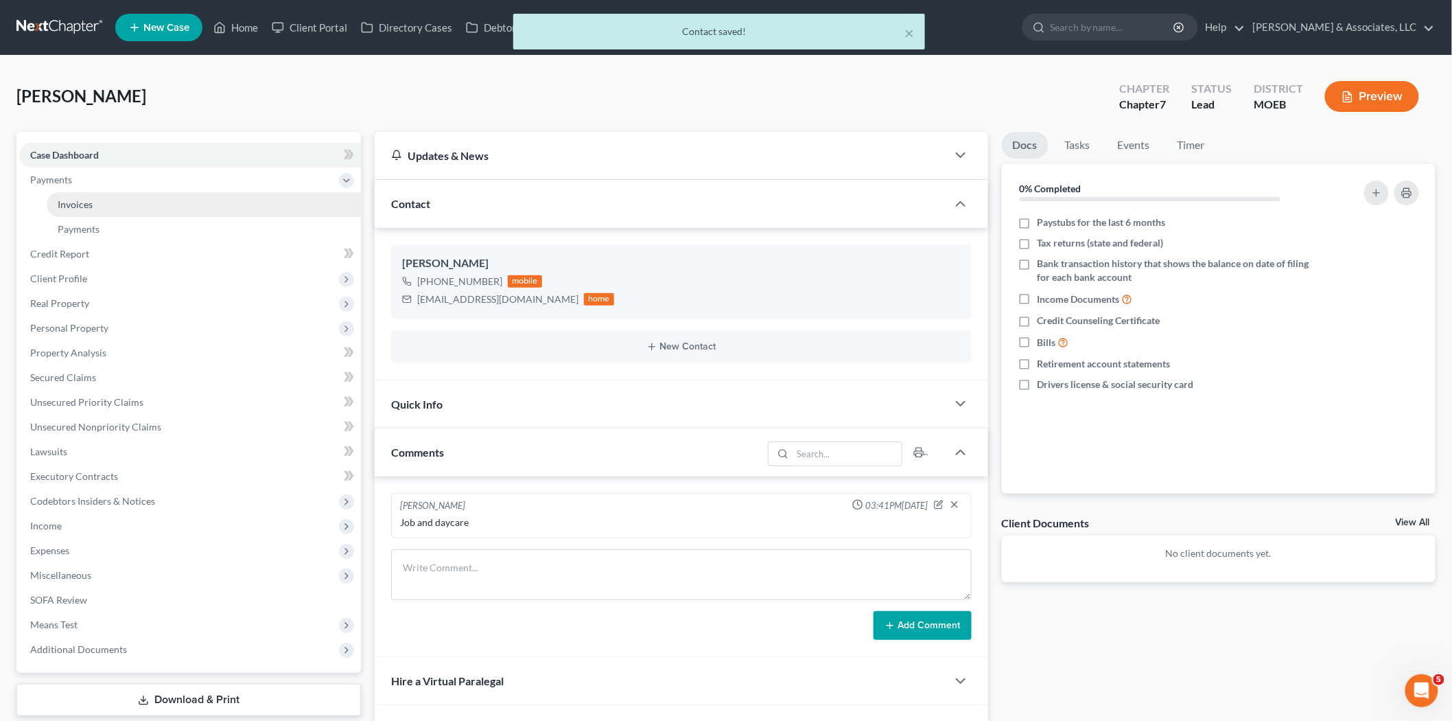
click at [83, 198] on span "Invoices" at bounding box center [75, 204] width 35 height 12
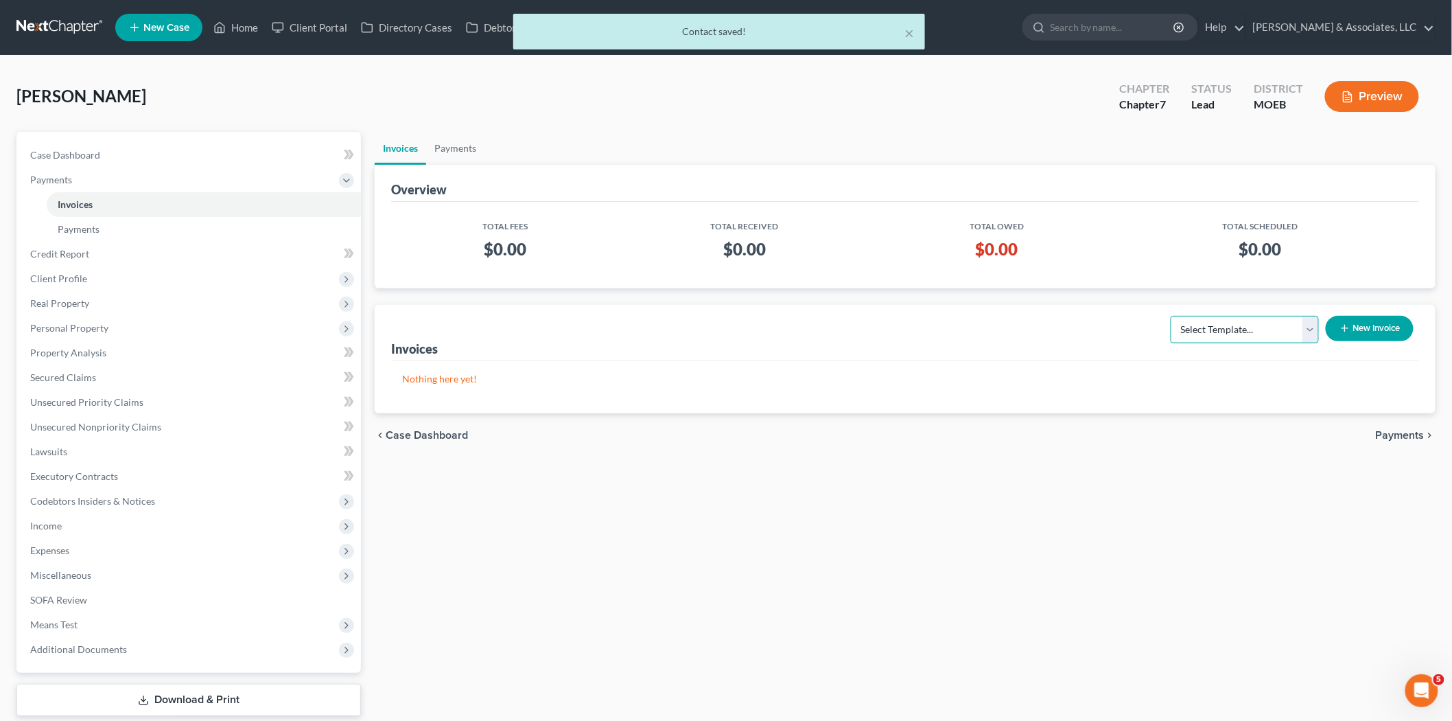
click at [1263, 327] on select "Select Template... Chapter 7 Template Chapter 13 Template Chapter 7 with legal …" at bounding box center [1245, 329] width 148 height 27
select select "0"
click at [1172, 316] on select "Select Template... Chapter 7 Template Chapter 13 Template Chapter 7 with legal …" at bounding box center [1245, 329] width 148 height 27
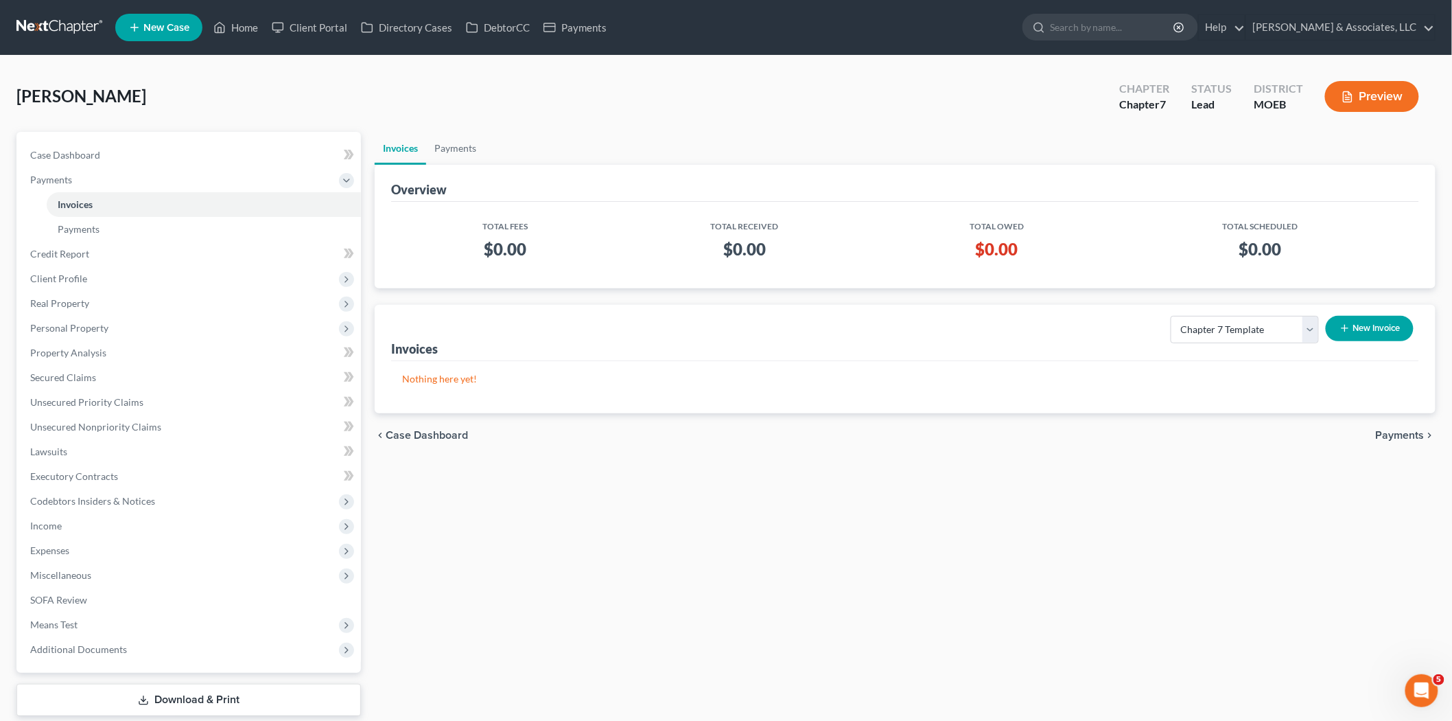
click at [1347, 327] on icon "button" at bounding box center [1345, 328] width 11 height 11
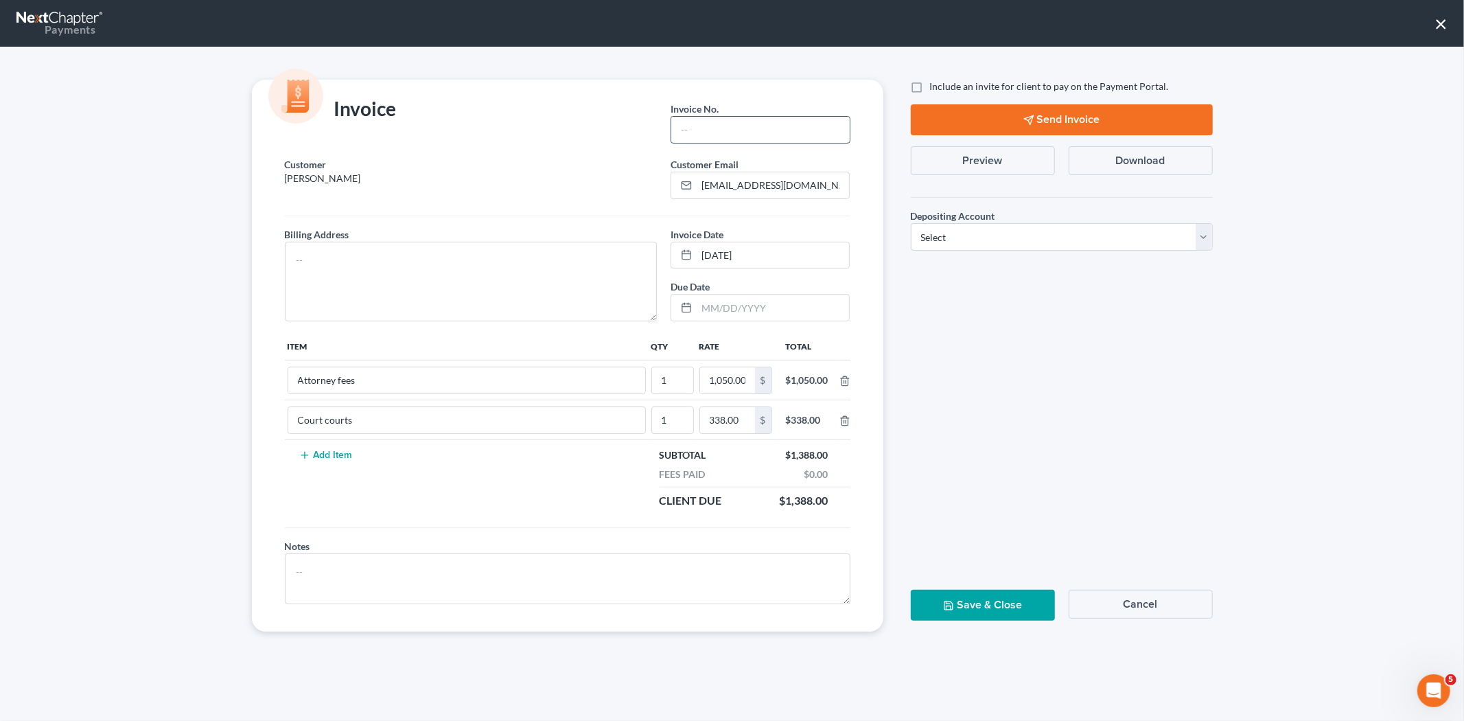
click at [776, 122] on input "text" at bounding box center [760, 130] width 178 height 26
type input "674"
click at [448, 264] on textarea at bounding box center [471, 282] width 373 height 80
type textarea "NA"
click at [927, 242] on select "Select Operation Trust" at bounding box center [1062, 236] width 302 height 27
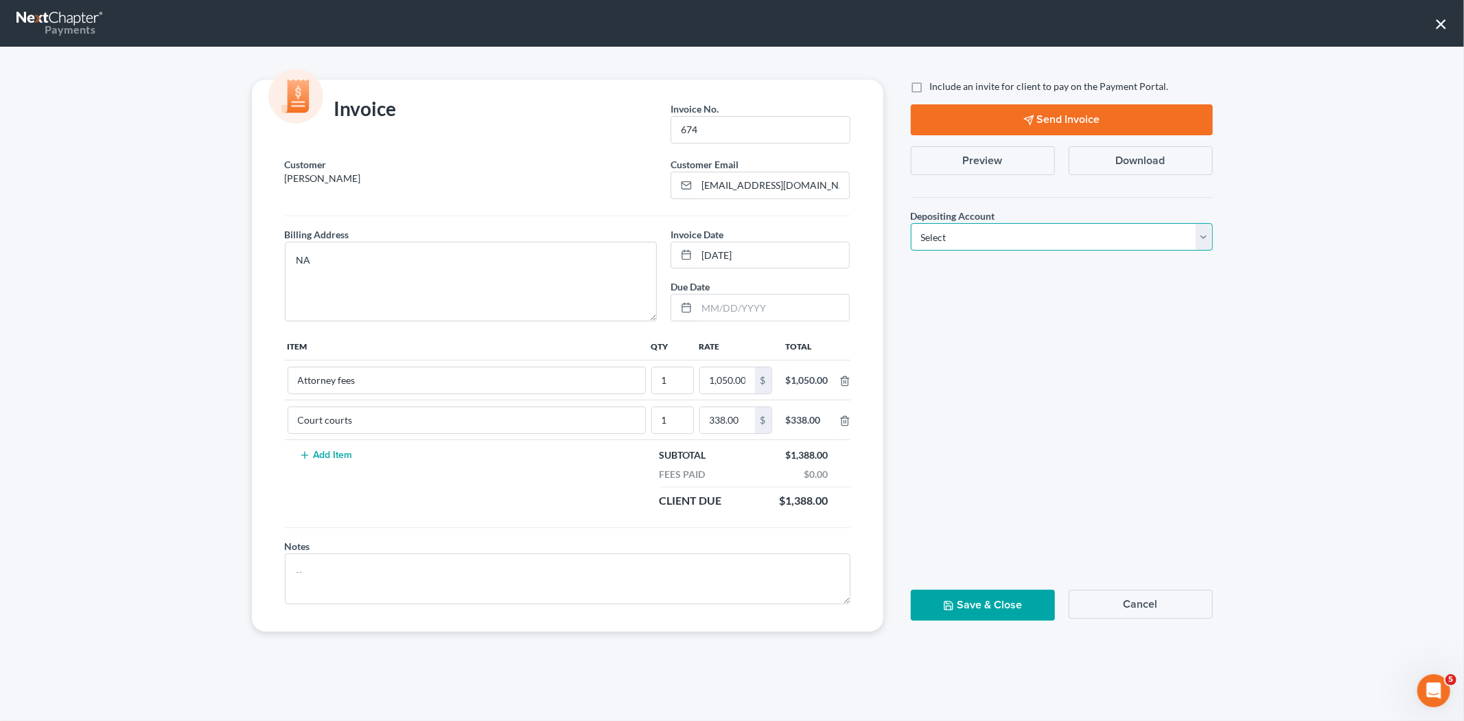
select select "1"
click at [911, 223] on select "Select Operation Trust" at bounding box center [1062, 236] width 302 height 27
click at [930, 90] on label "Include an invite for client to pay on the Payment Portal." at bounding box center [1049, 87] width 239 height 14
click at [936, 89] on input "Include an invite for client to pay on the Payment Portal." at bounding box center [940, 84] width 9 height 9
checkbox input "true"
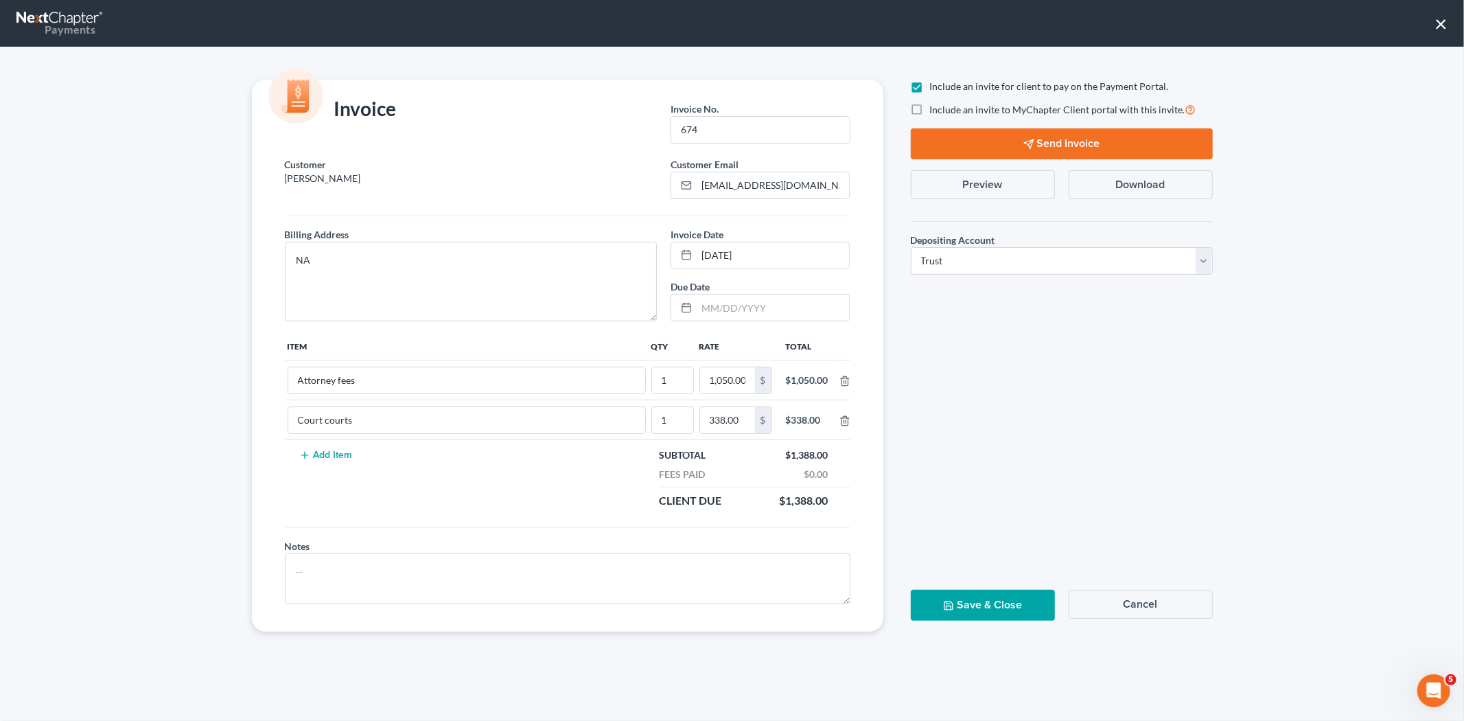
click at [930, 110] on label "Include an invite to MyChapter Client portal with this invite." at bounding box center [1063, 110] width 266 height 16
click at [936, 110] on input "Include an invite to MyChapter Client portal with this invite." at bounding box center [940, 106] width 9 height 9
checkbox input "true"
click at [957, 141] on button "Send Invoice" at bounding box center [1062, 143] width 302 height 31
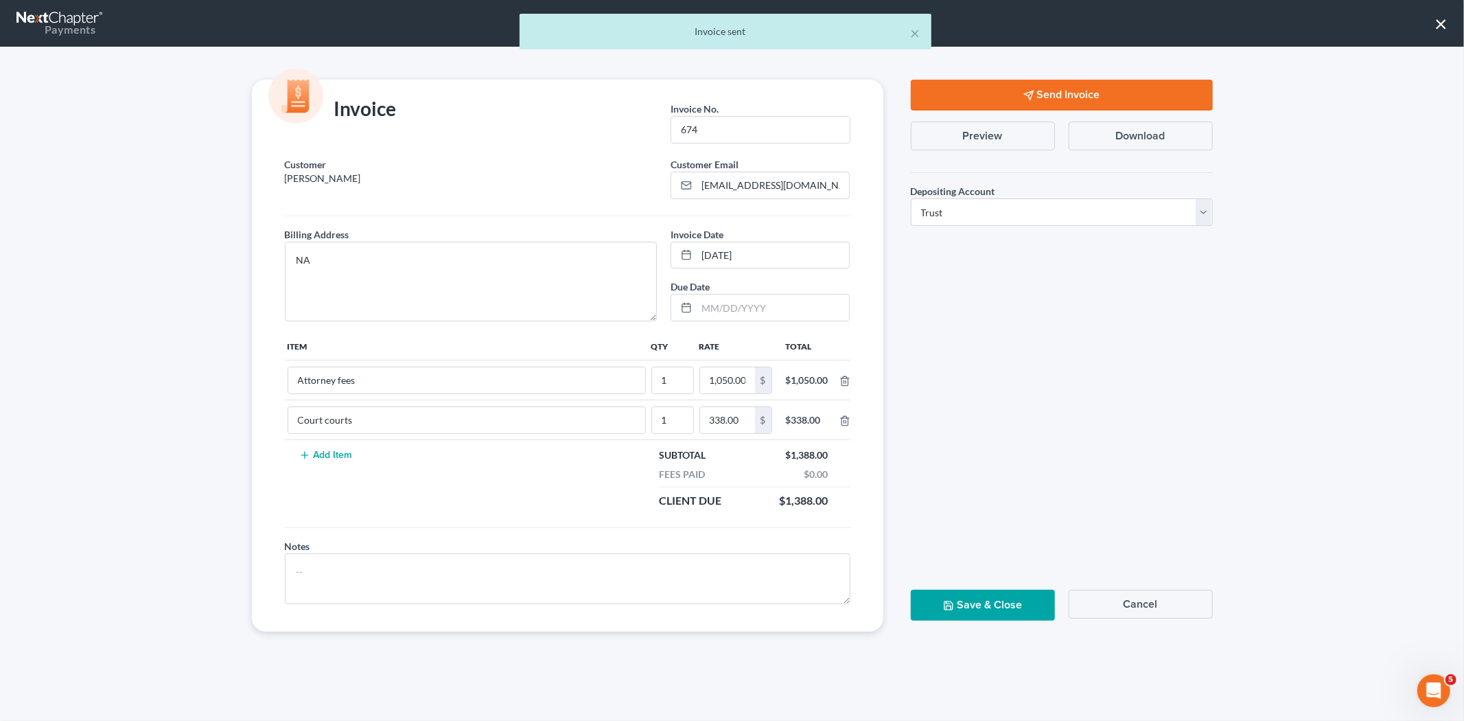
click at [969, 603] on button "Save & Close" at bounding box center [983, 605] width 144 height 31
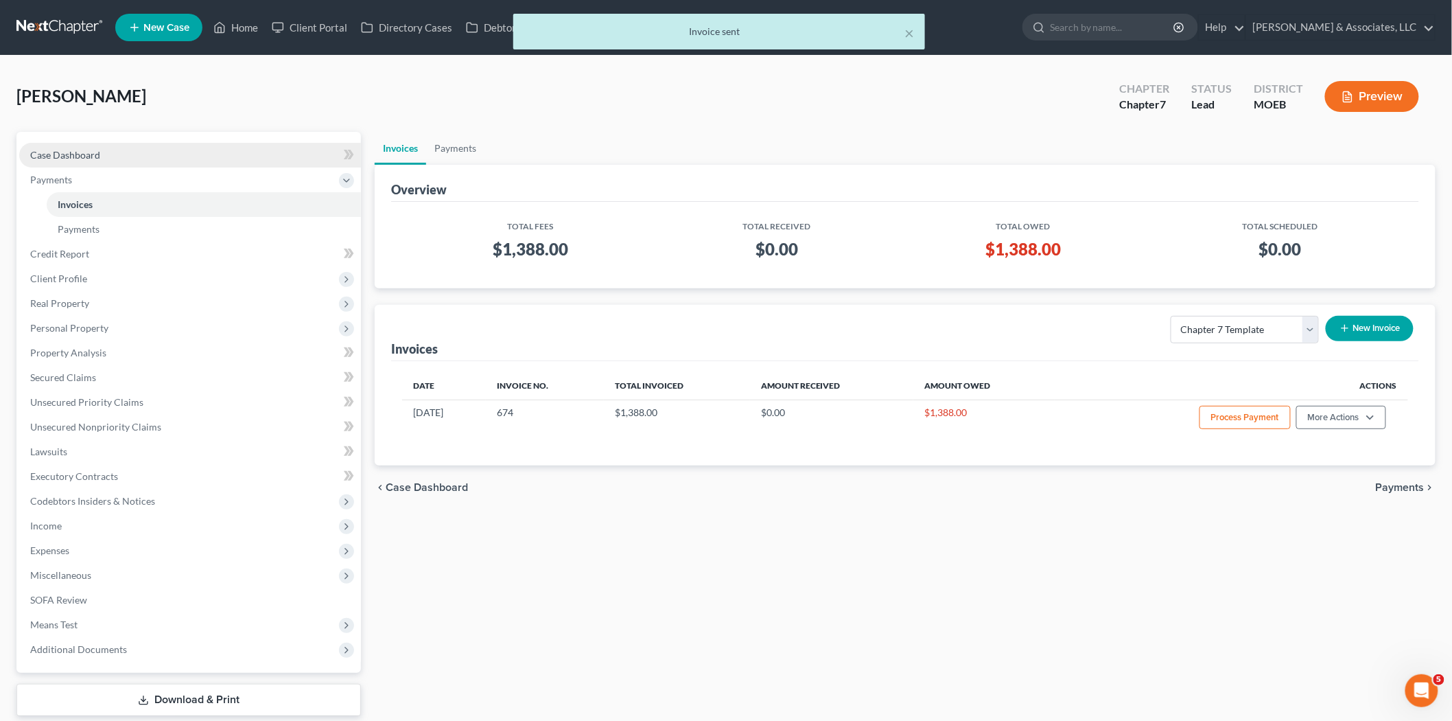
click at [47, 145] on link "Case Dashboard" at bounding box center [190, 155] width 342 height 25
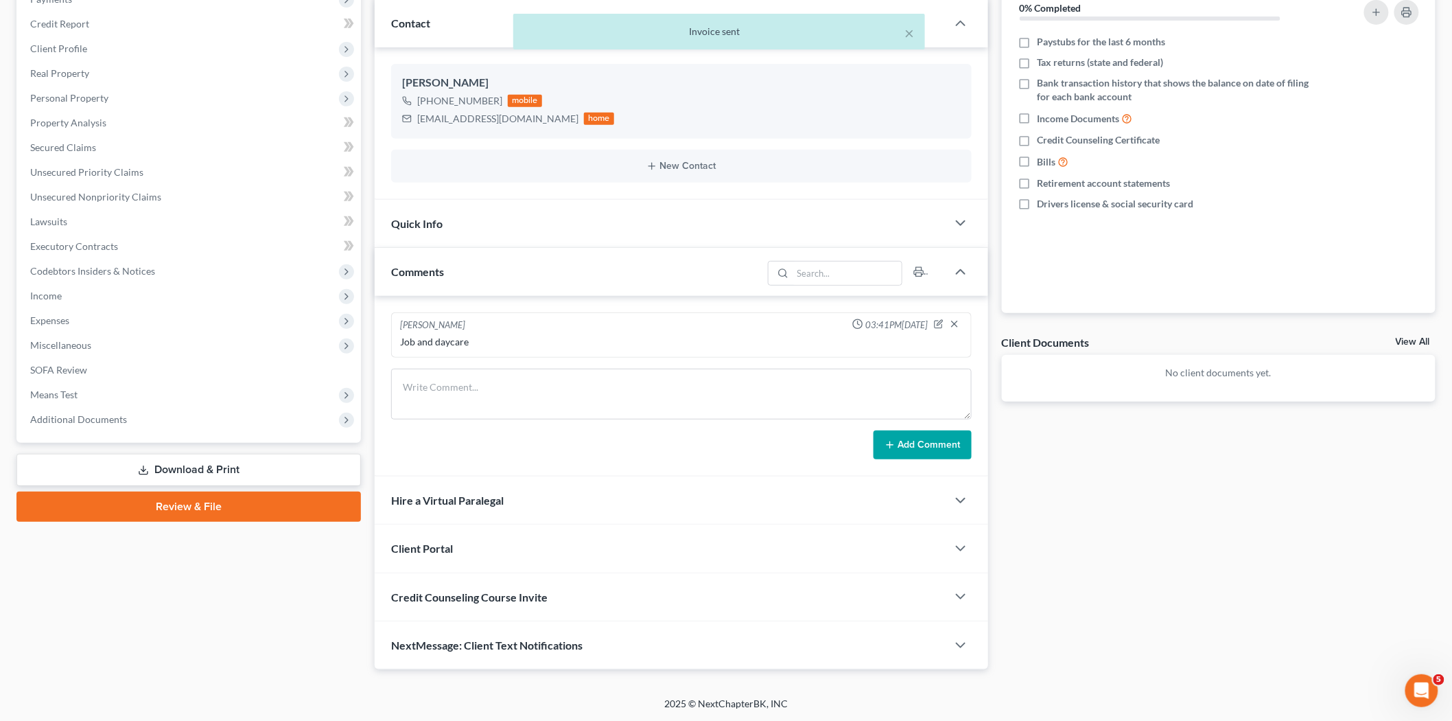
scroll to position [181, 0]
click at [955, 594] on icon "button" at bounding box center [961, 596] width 16 height 16
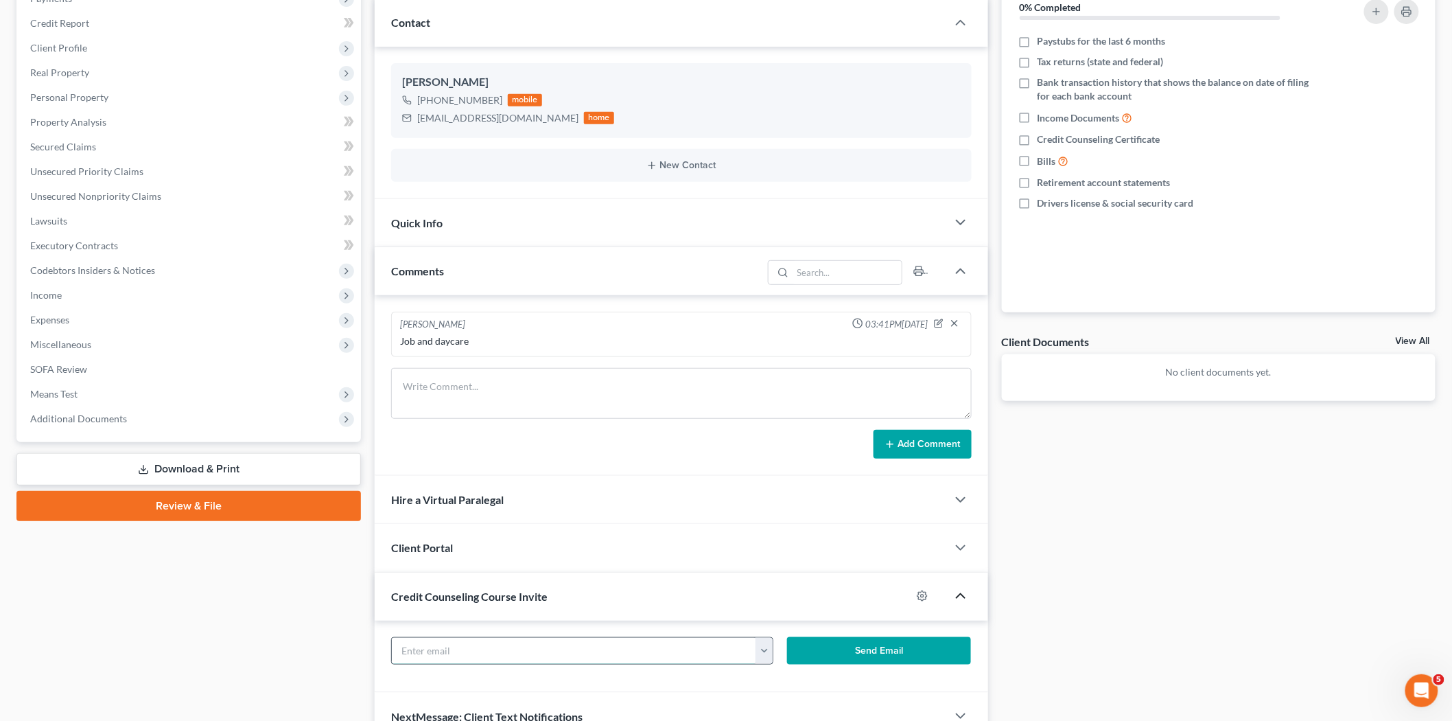
drag, startPoint x: 754, startPoint y: 652, endPoint x: 734, endPoint y: 640, distance: 22.5
click at [754, 652] on input "text" at bounding box center [574, 651] width 364 height 26
click at [764, 656] on button "button" at bounding box center [764, 651] width 17 height 26
click at [797, 684] on link "[EMAIL_ADDRESS][DOMAIN_NAME]" at bounding box center [849, 680] width 187 height 23
type input "[EMAIL_ADDRESS][DOMAIN_NAME]"
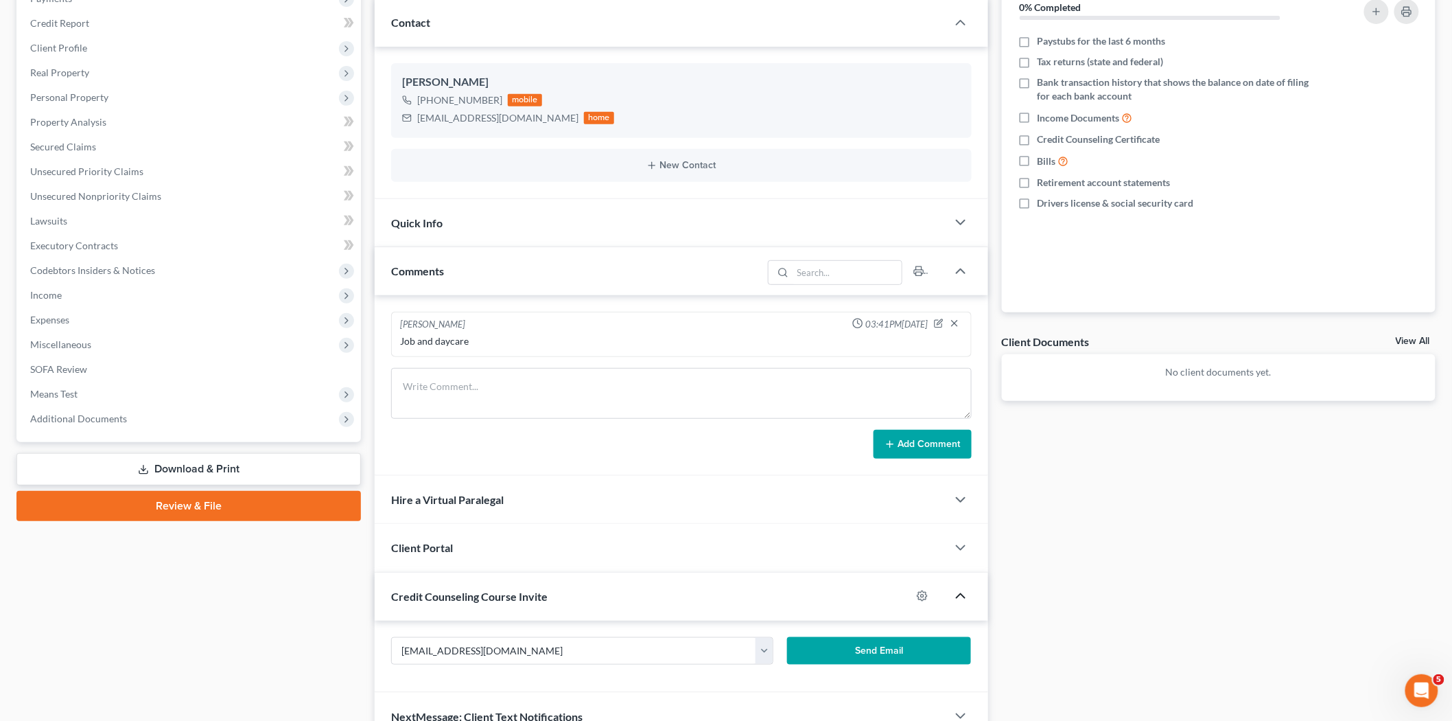
click at [827, 654] on button "Send Email" at bounding box center [879, 650] width 184 height 27
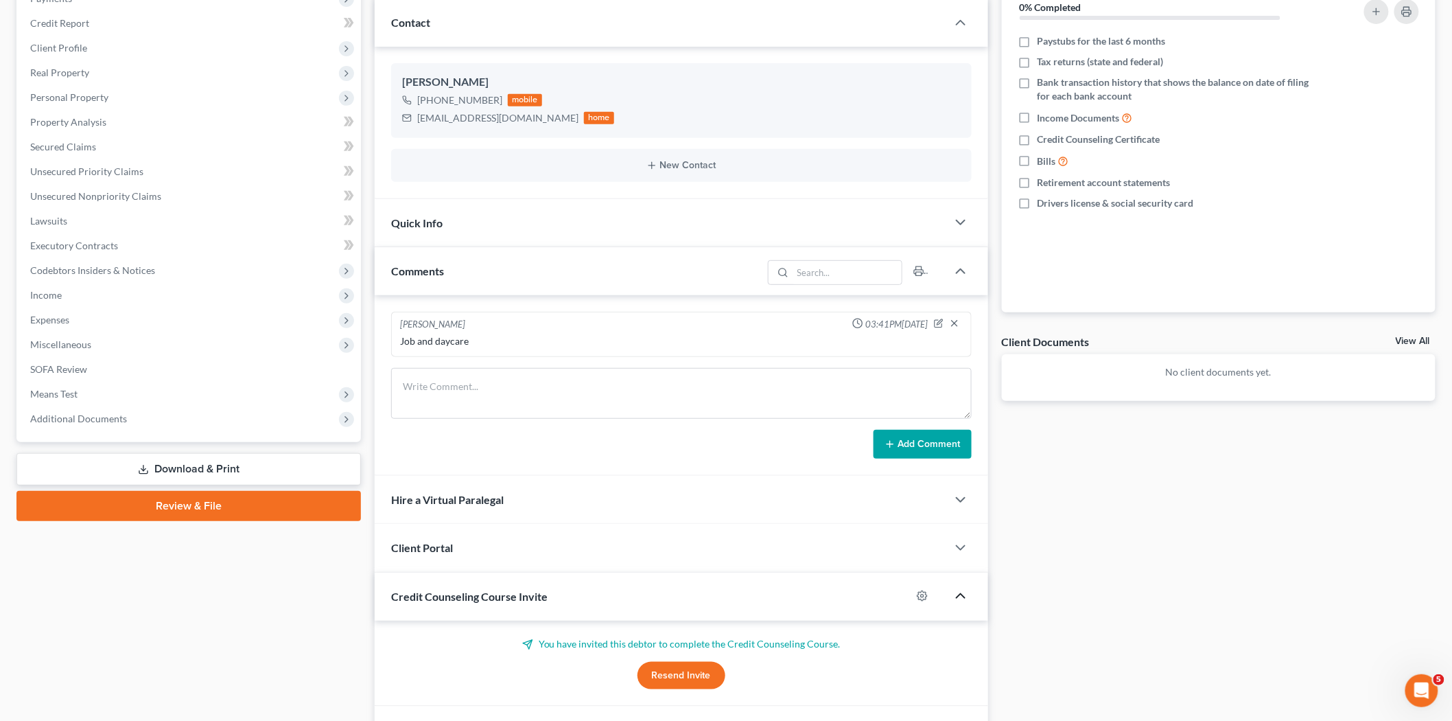
scroll to position [0, 0]
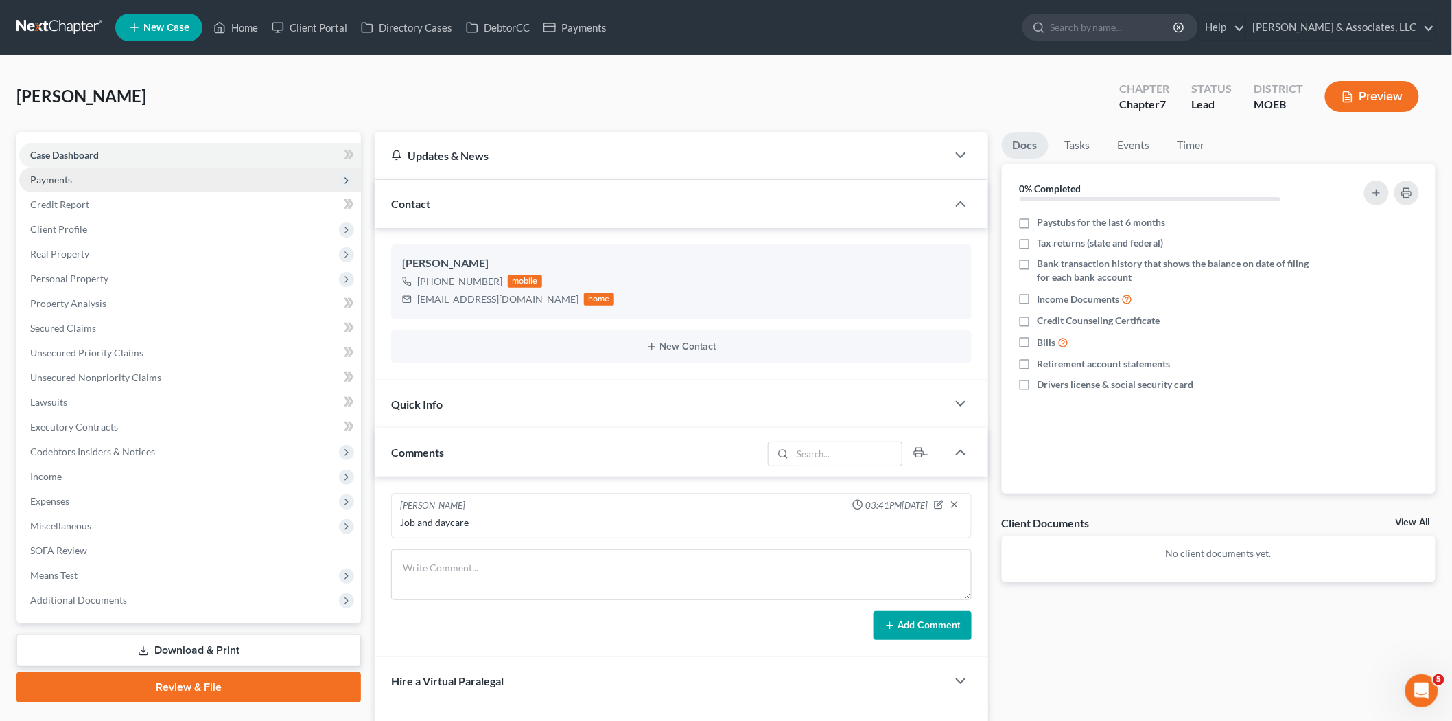
click at [73, 174] on span "Payments" at bounding box center [190, 179] width 342 height 25
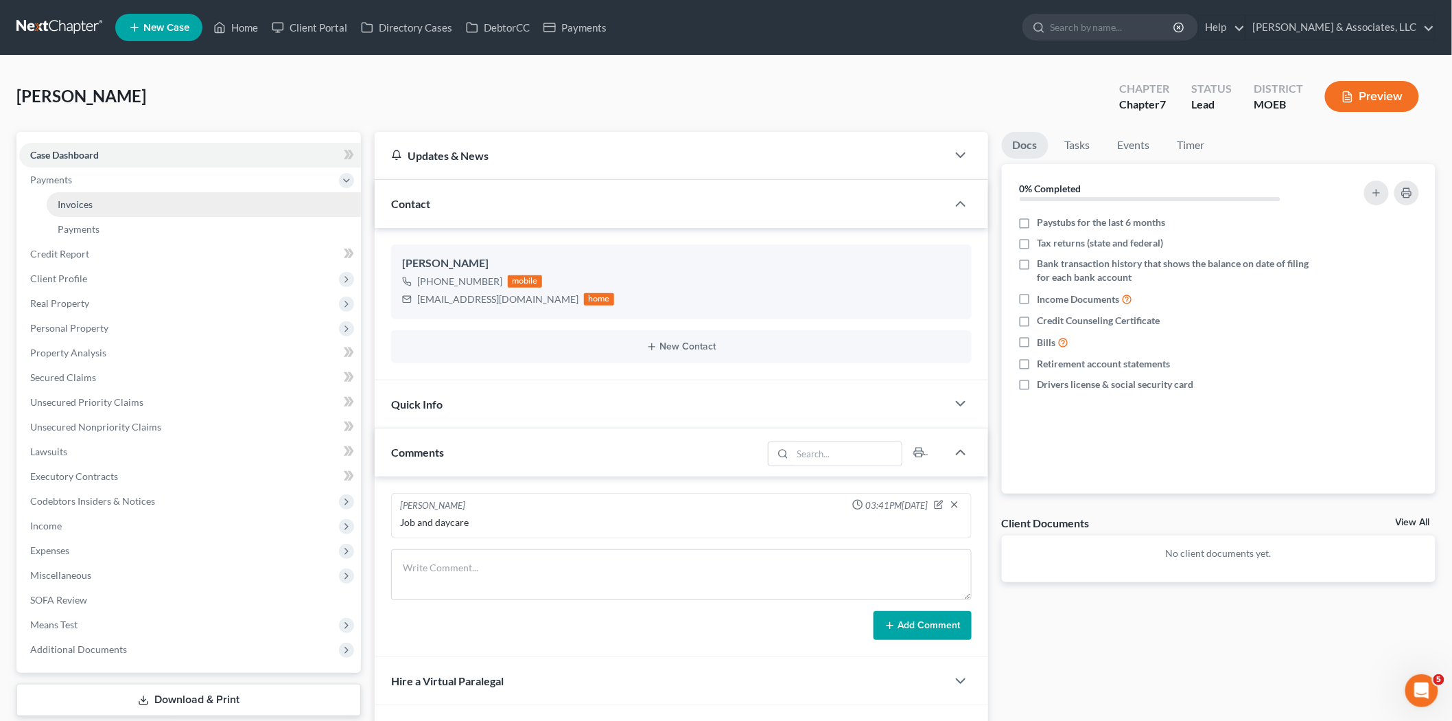
click at [95, 202] on link "Invoices" at bounding box center [204, 204] width 314 height 25
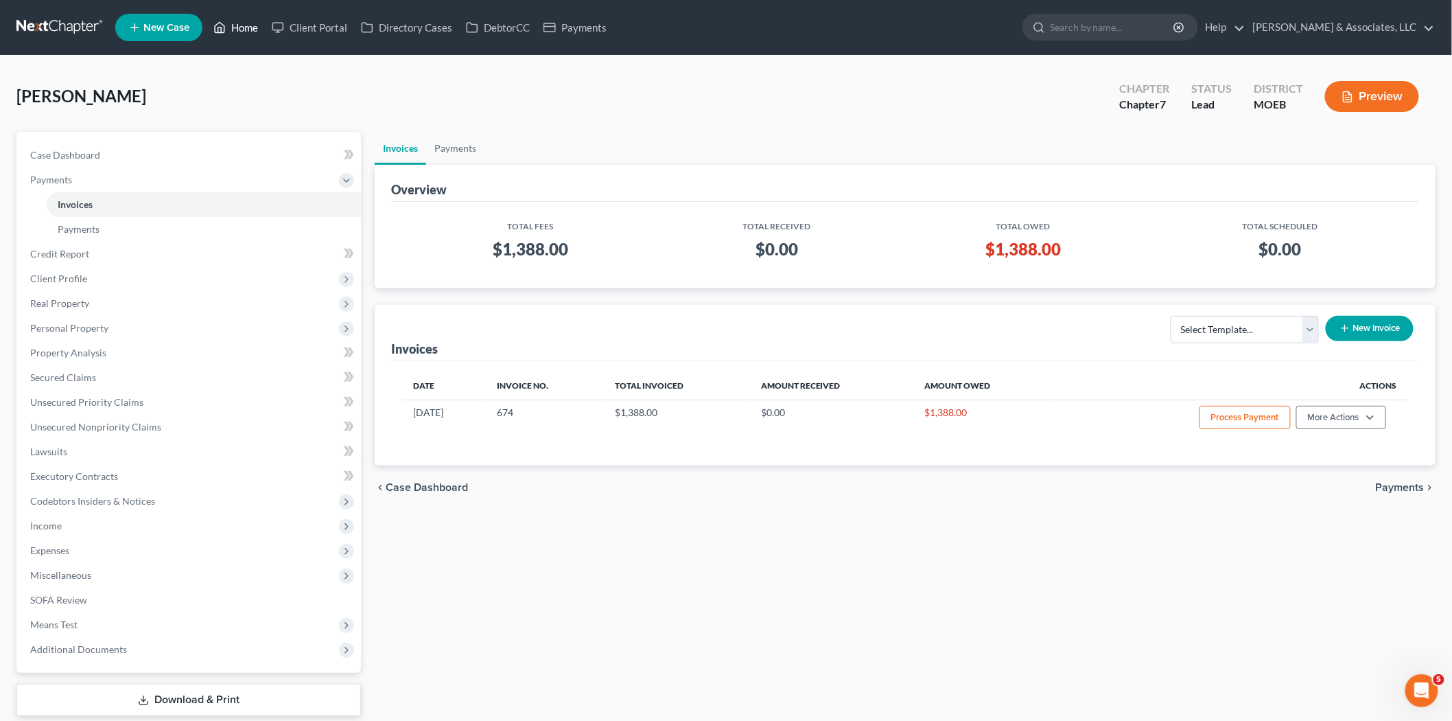
click at [234, 32] on link "Home" at bounding box center [236, 27] width 58 height 25
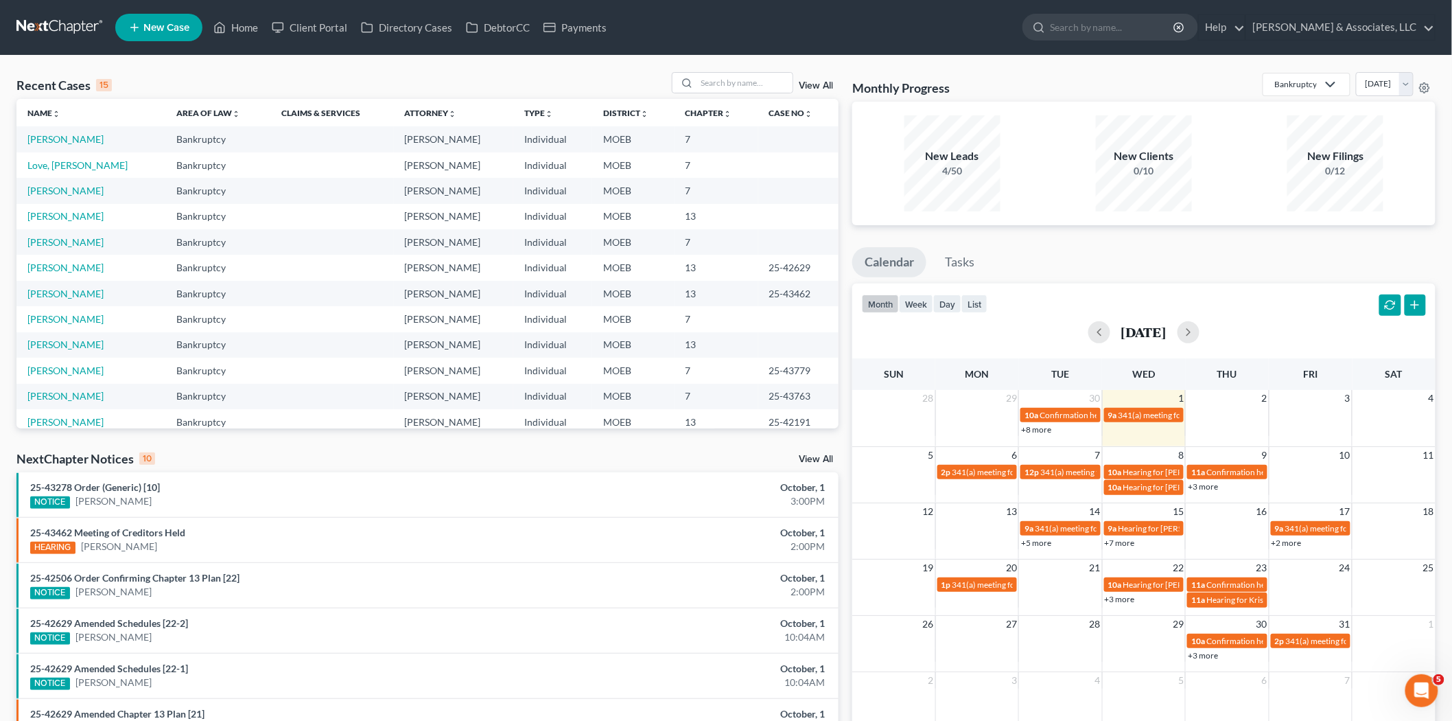
click at [157, 25] on span "New Case" at bounding box center [166, 28] width 46 height 10
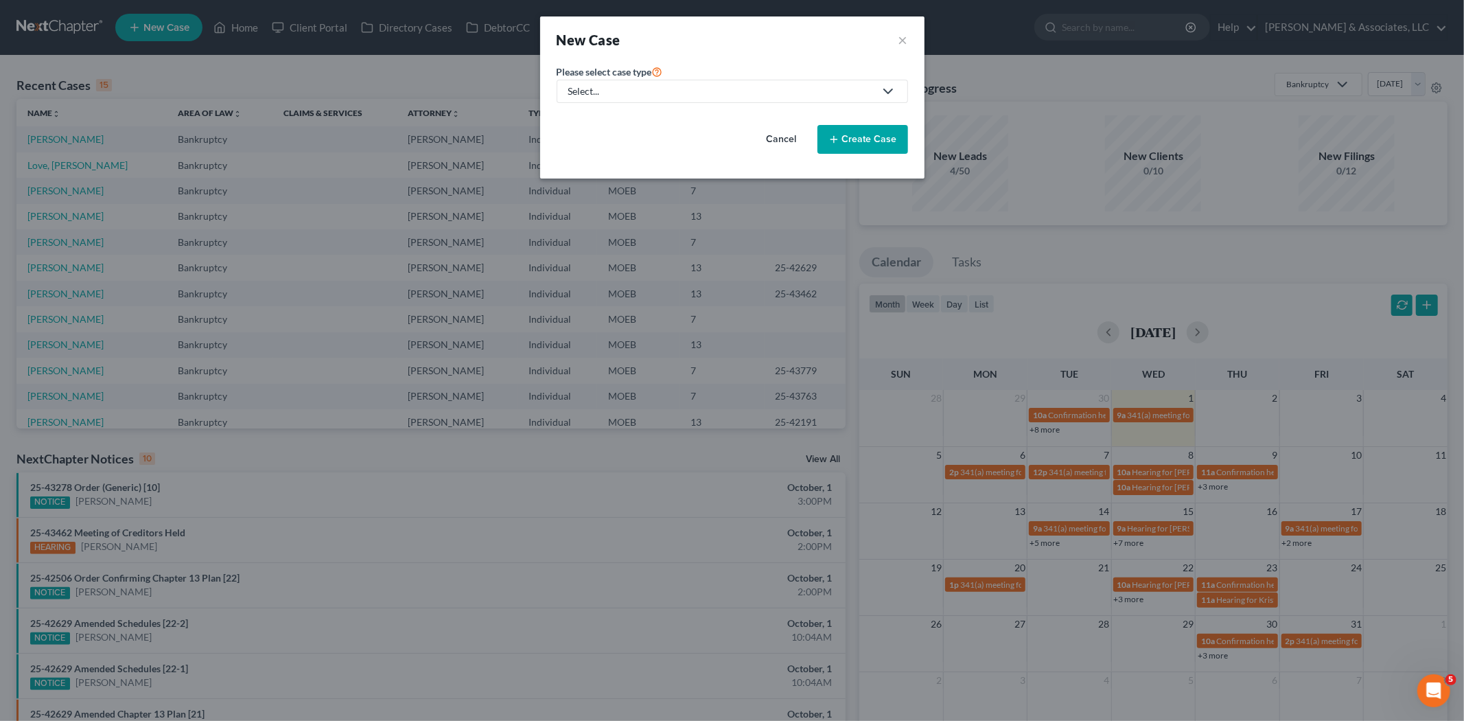
click at [611, 94] on div "Select..." at bounding box center [721, 91] width 306 height 14
click at [608, 118] on div "Bankruptcy" at bounding box center [630, 119] width 120 height 14
select select "45"
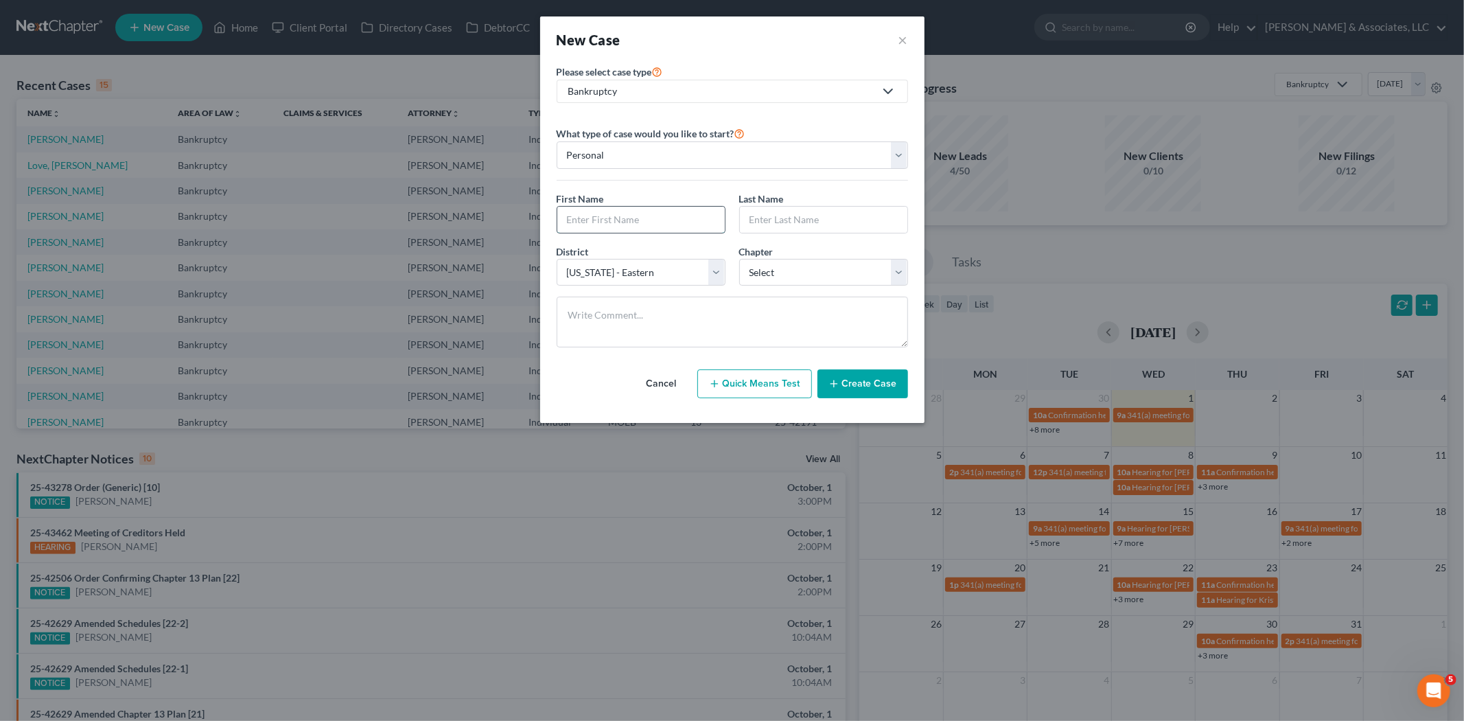
click at [622, 213] on input "text" at bounding box center [640, 220] width 167 height 26
type input "[PERSON_NAME]"
type input "Q"
type input "[PERSON_NAME]"
select select "3"
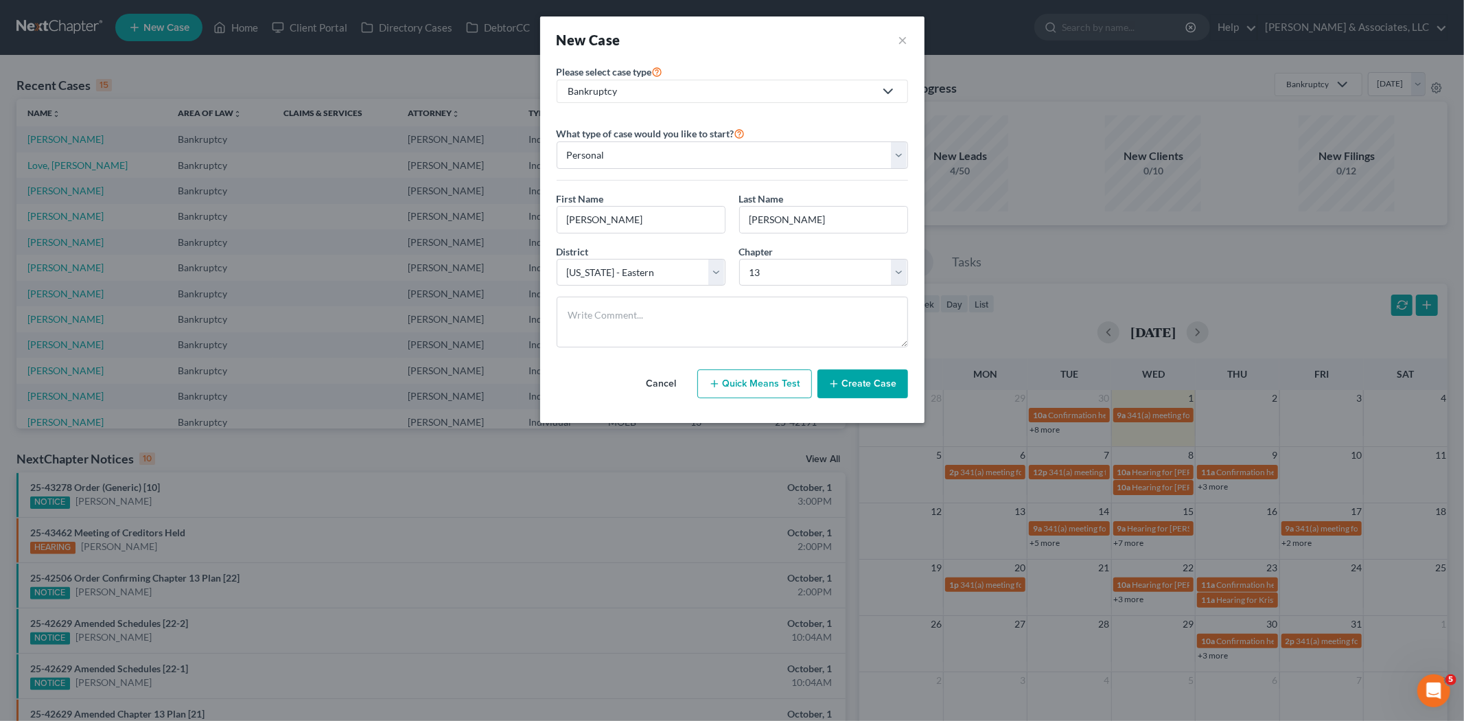
click at [850, 400] on div "Cancel Quick Means Test Create Case" at bounding box center [732, 383] width 351 height 51
click at [850, 389] on button "Create Case" at bounding box center [863, 383] width 91 height 29
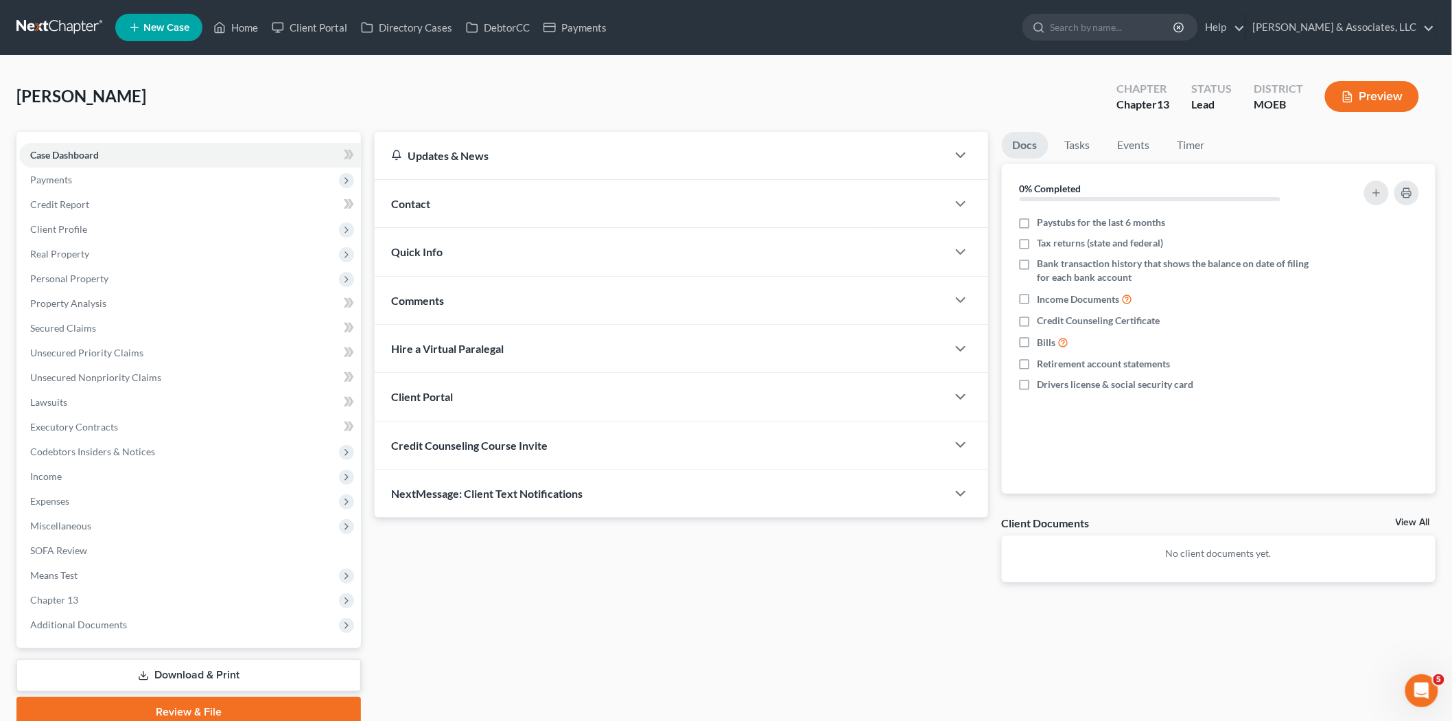
click at [421, 197] on span "Contact" at bounding box center [410, 203] width 39 height 13
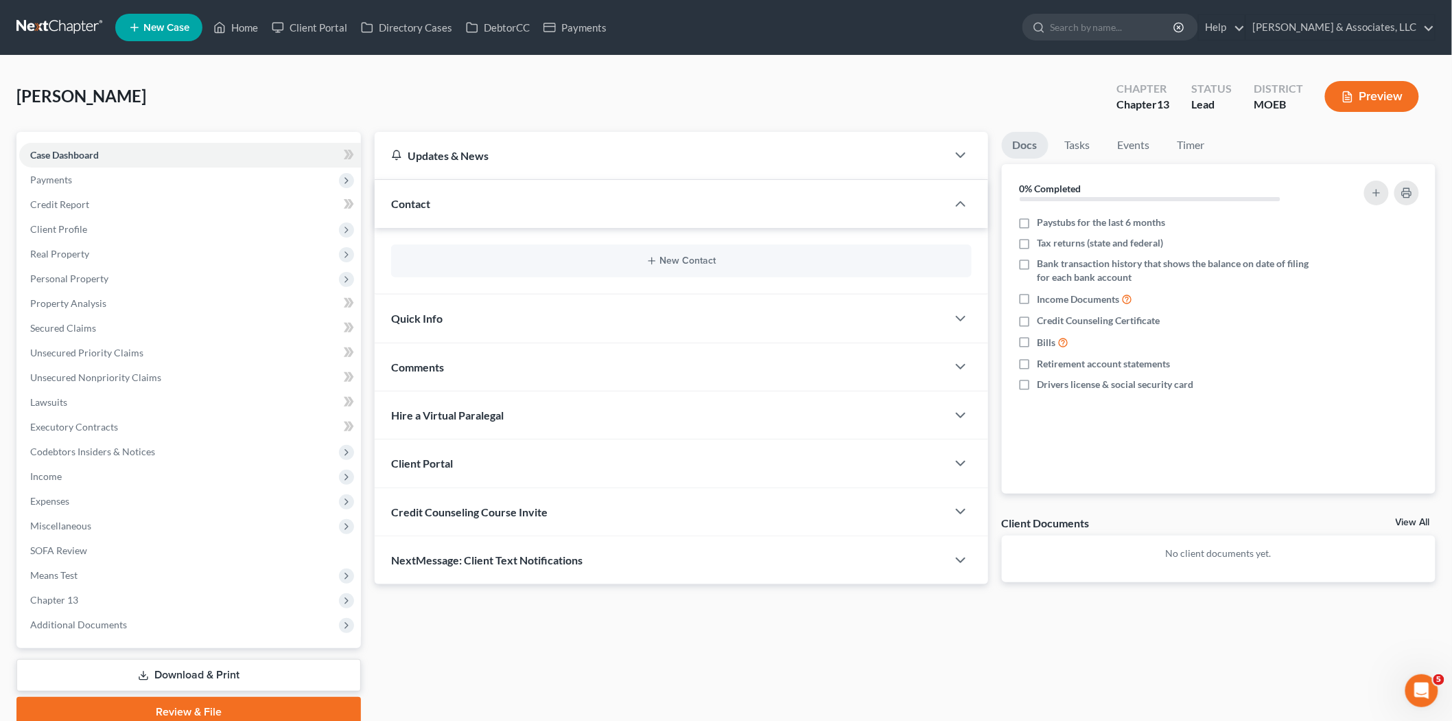
click at [669, 270] on div "New Contact" at bounding box center [681, 260] width 581 height 33
click at [684, 258] on button "New Contact" at bounding box center [681, 260] width 559 height 11
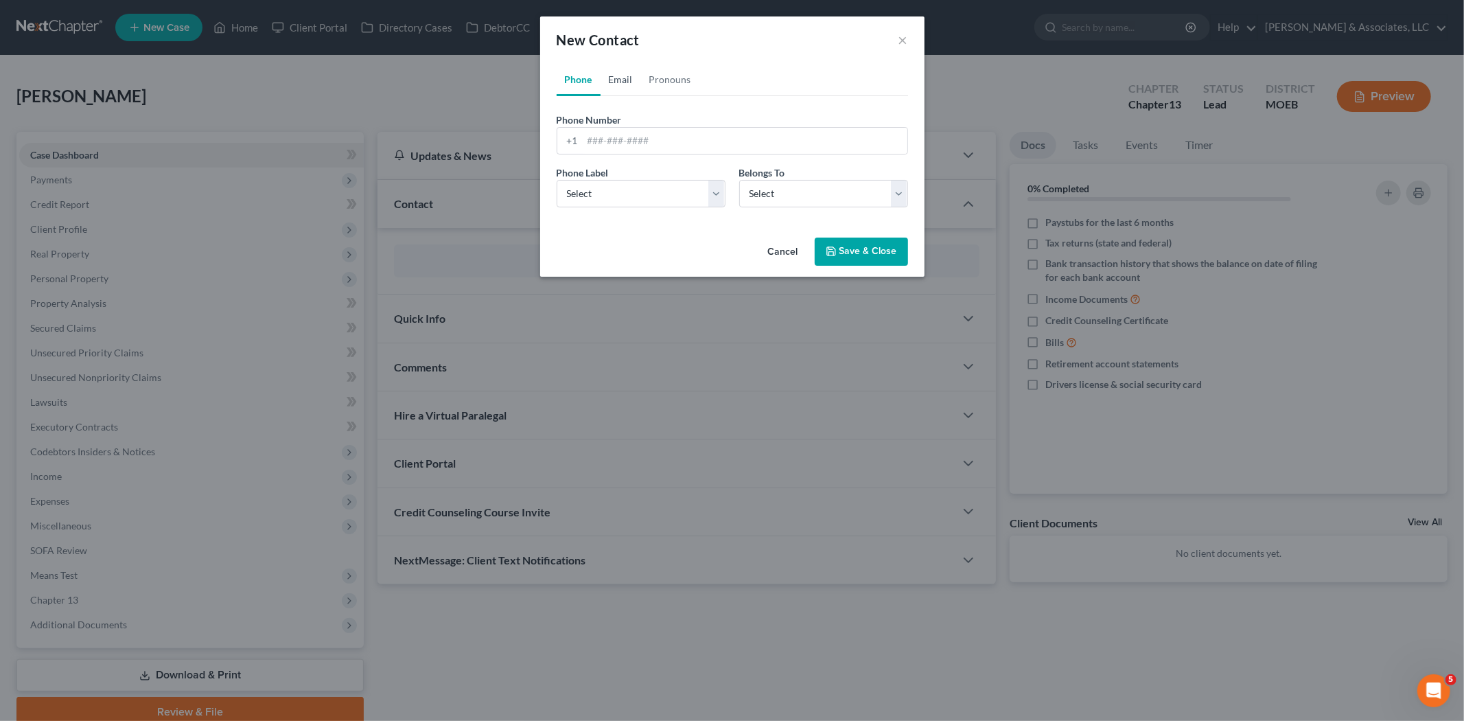
click at [614, 77] on link "Email" at bounding box center [621, 79] width 40 height 33
click at [615, 140] on input "email" at bounding box center [745, 141] width 325 height 26
paste input "[EMAIL_ADDRESS][DOMAIN_NAME]"
type input "[EMAIL_ADDRESS][DOMAIN_NAME]"
drag, startPoint x: 622, startPoint y: 191, endPoint x: 618, endPoint y: 206, distance: 15.7
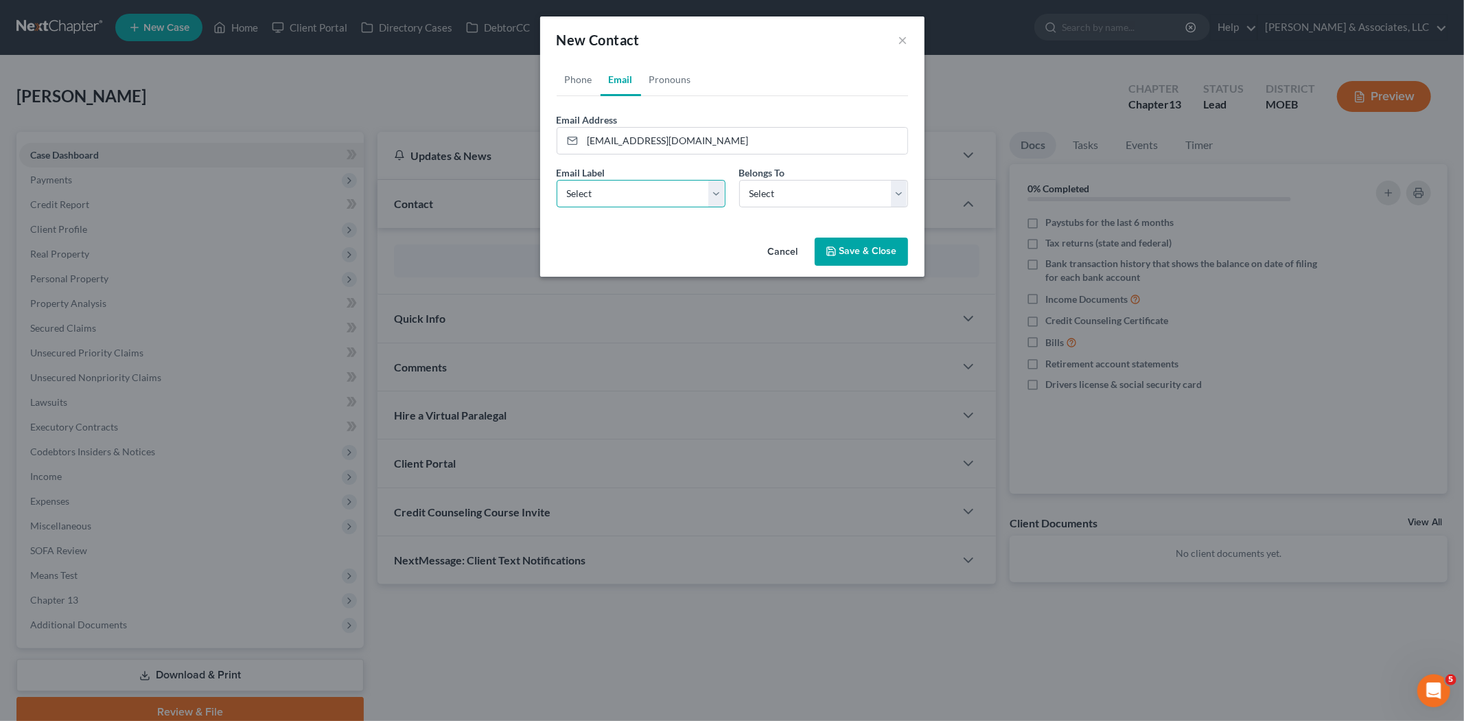
click at [621, 191] on select "Select Home Work Other" at bounding box center [641, 193] width 169 height 27
select select "0"
click at [557, 180] on select "Select Home Work Other" at bounding box center [641, 193] width 169 height 27
drag, startPoint x: 796, startPoint y: 196, endPoint x: 794, endPoint y: 206, distance: 9.8
click at [796, 196] on select "Select Client Other" at bounding box center [823, 193] width 169 height 27
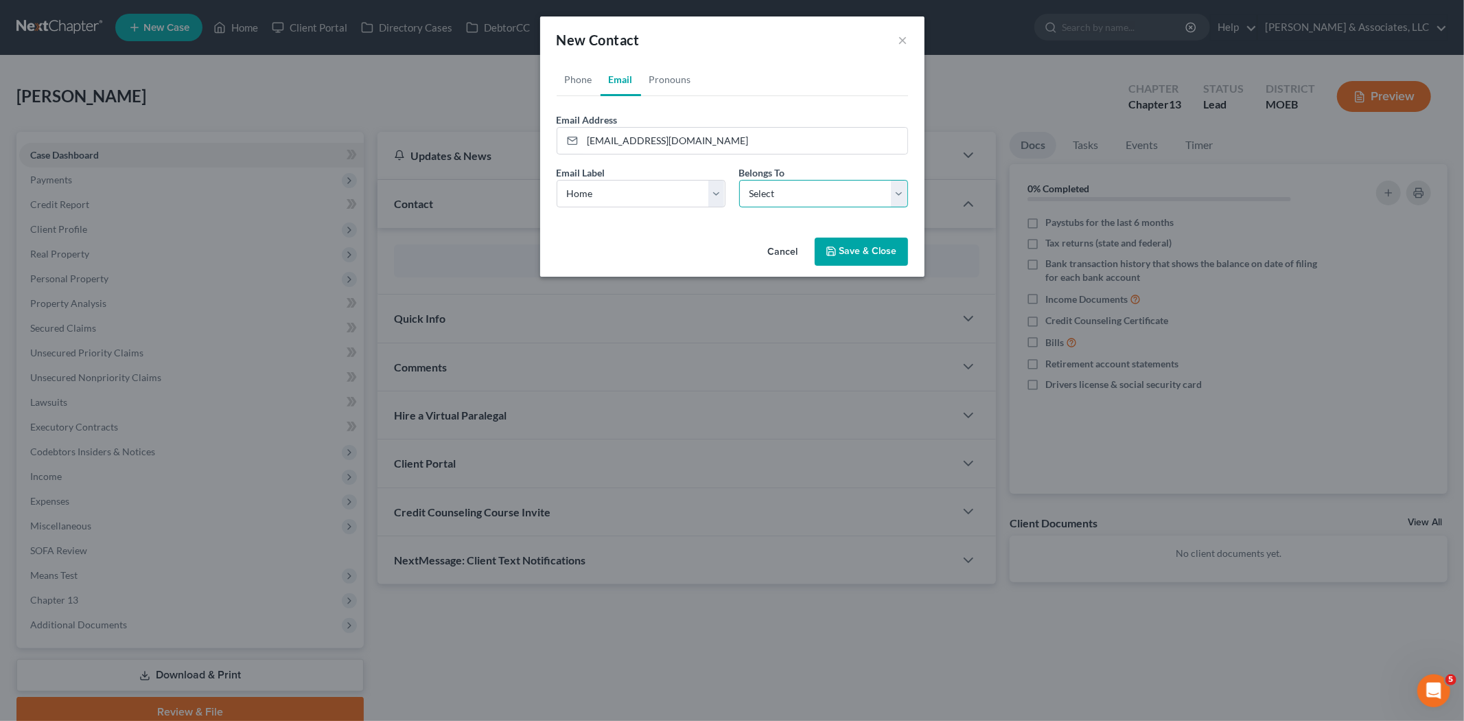
select select "0"
click at [739, 180] on select "Select Client Other" at bounding box center [823, 193] width 169 height 27
select select "0"
click at [575, 81] on link "Phone" at bounding box center [579, 79] width 44 height 33
click at [625, 136] on input "tel" at bounding box center [745, 141] width 325 height 26
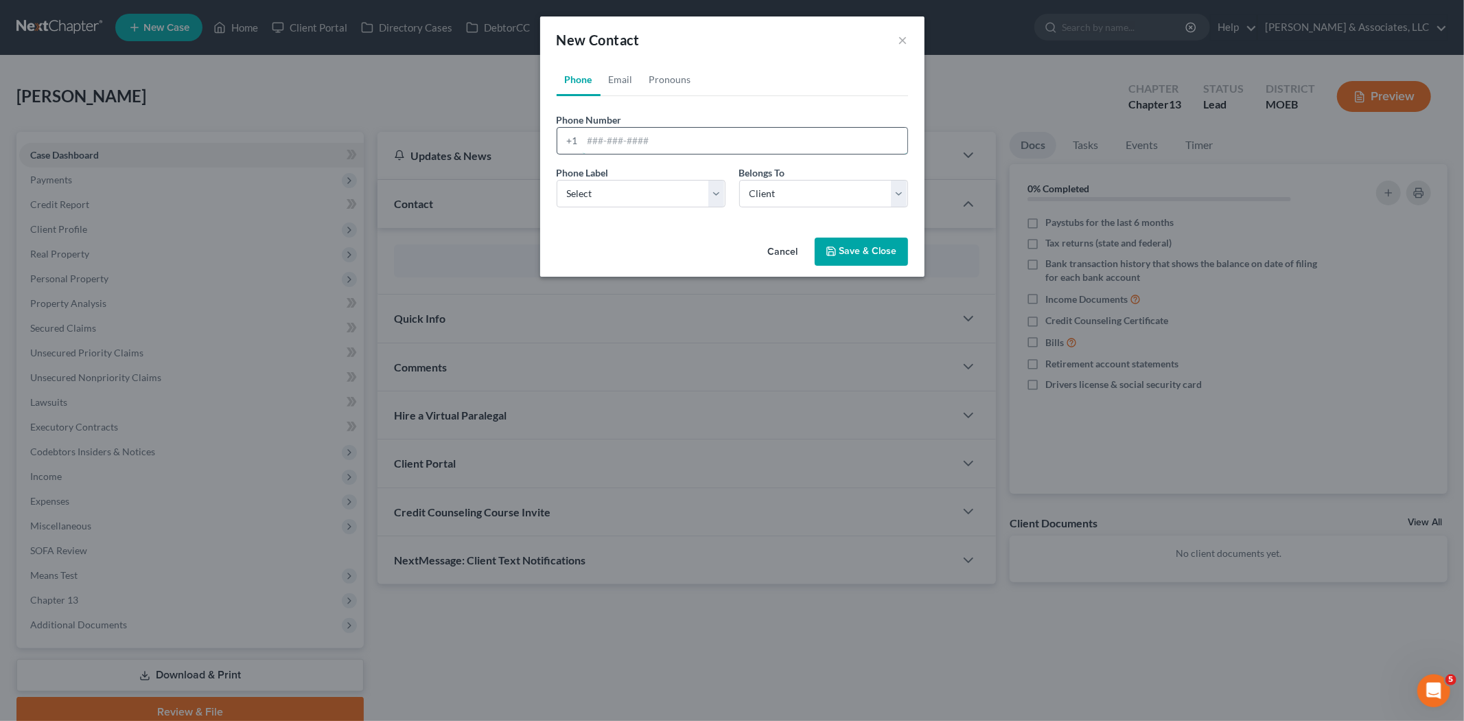
paste input "[EMAIL_ADDRESS][DOMAIN_NAME]"
drag, startPoint x: 726, startPoint y: 146, endPoint x: 367, endPoint y: 124, distance: 359.0
click at [367, 124] on div "New Contact × Phone Email Pronouns Phone Number * +1 [EMAIL_ADDRESS][DOMAIN_NAM…" at bounding box center [732, 360] width 1464 height 721
paste input "[PHONE_NUMBER]"
type input "[PHONE_NUMBER]"
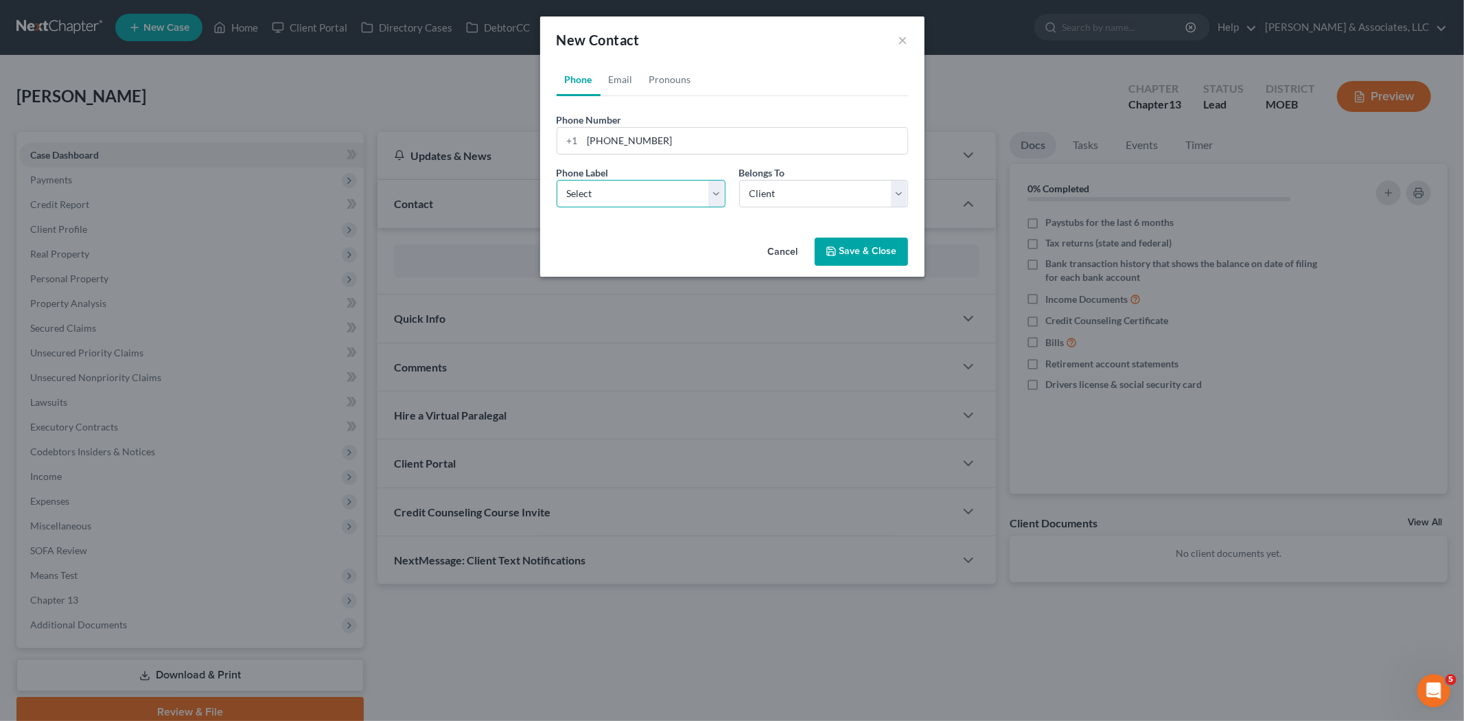
drag, startPoint x: 609, startPoint y: 183, endPoint x: 611, endPoint y: 205, distance: 22.1
click at [609, 183] on select "Select Mobile Home Work Other" at bounding box center [641, 193] width 169 height 27
select select "0"
click at [557, 180] on select "Select Mobile Home Work Other" at bounding box center [641, 193] width 169 height 27
click at [840, 251] on button "Save & Close" at bounding box center [861, 251] width 93 height 29
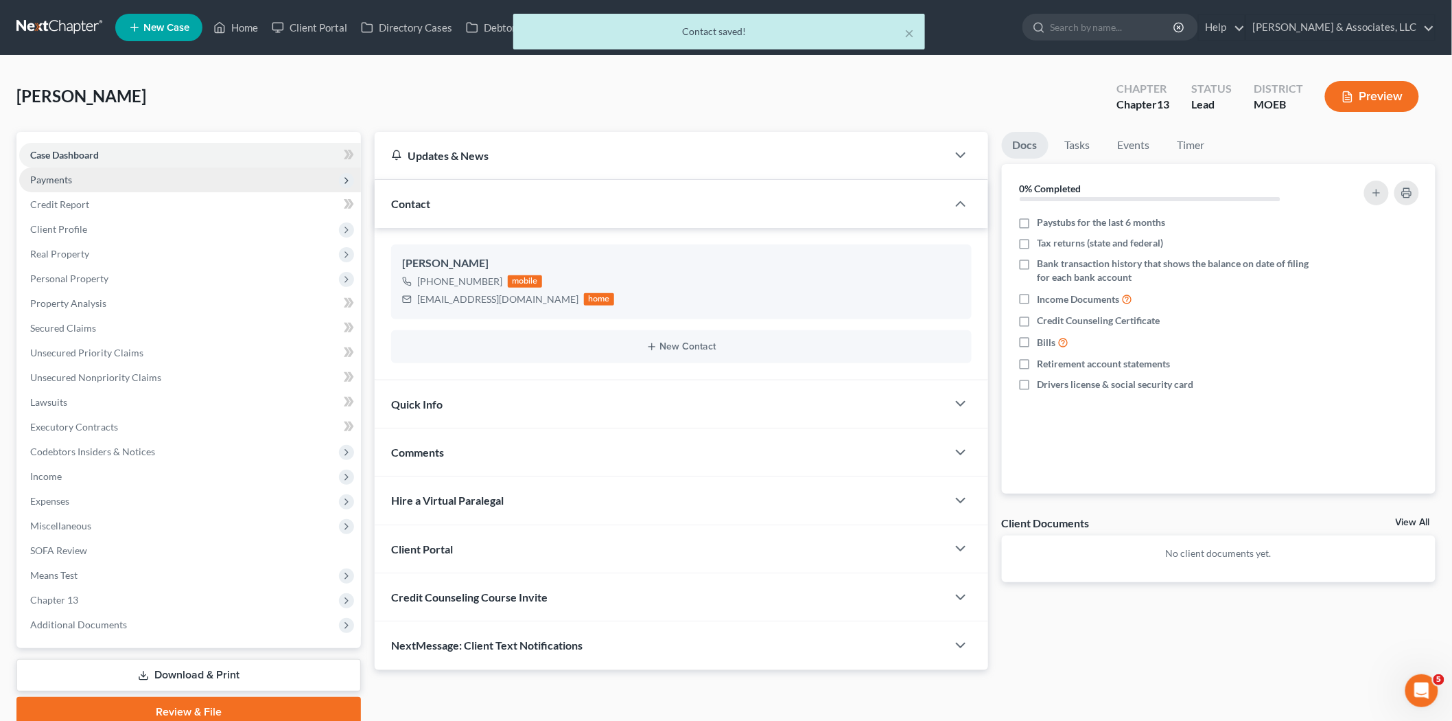
click at [73, 175] on span "Payments" at bounding box center [190, 179] width 342 height 25
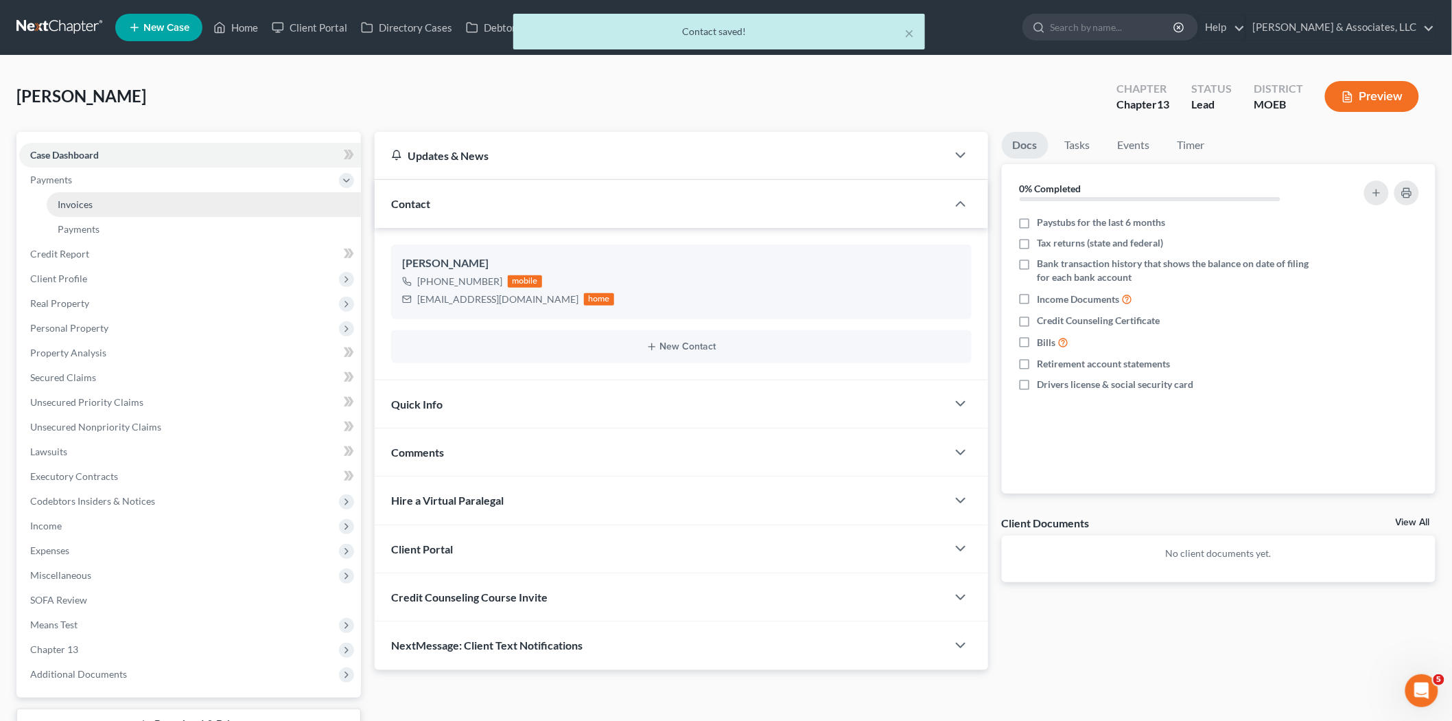
click at [81, 200] on span "Invoices" at bounding box center [75, 204] width 35 height 12
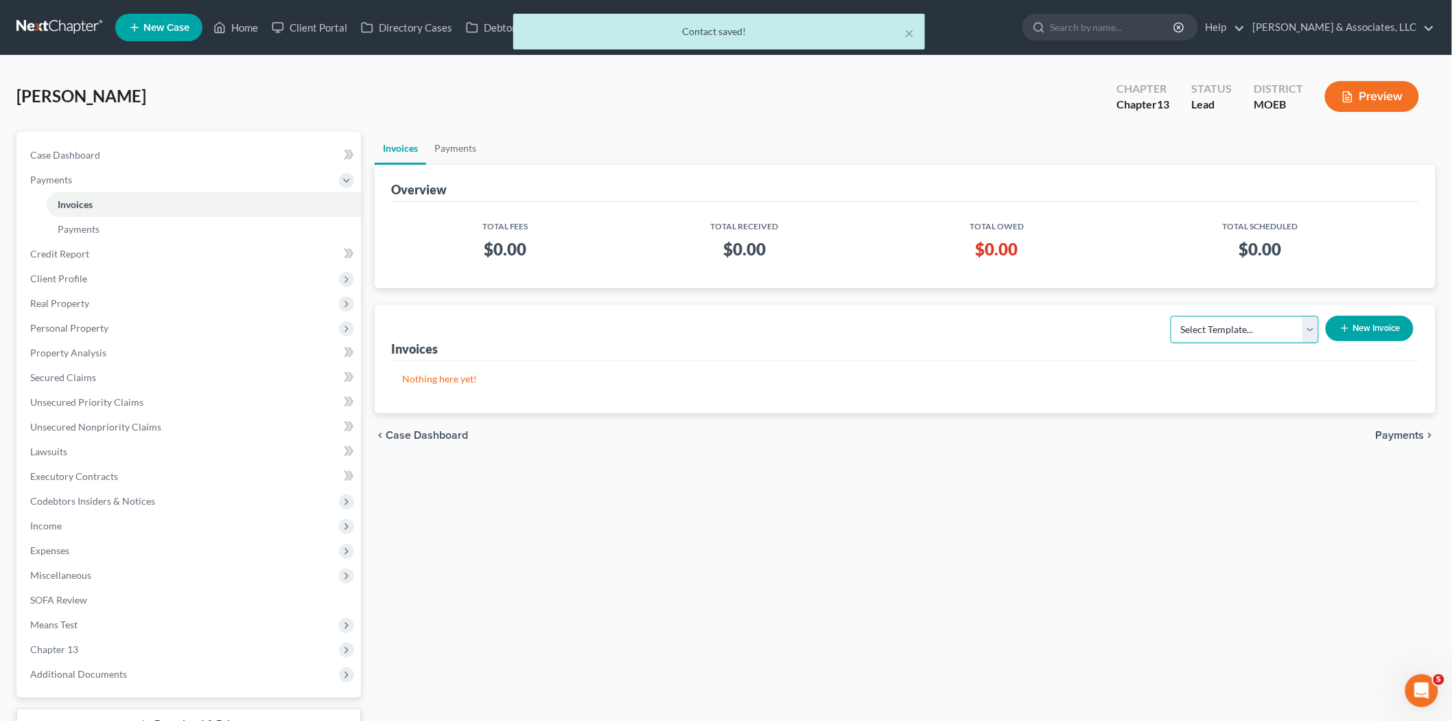
click at [1248, 328] on select "Select Template... Chapter 7 Template Chapter 13 Template Chapter 7 with legal …" at bounding box center [1245, 329] width 148 height 27
select select "1"
click at [1172, 316] on select "Select Template... Chapter 7 Template Chapter 13 Template Chapter 7 with legal …" at bounding box center [1245, 329] width 148 height 27
click at [1363, 324] on button "New Invoice" at bounding box center [1370, 328] width 88 height 25
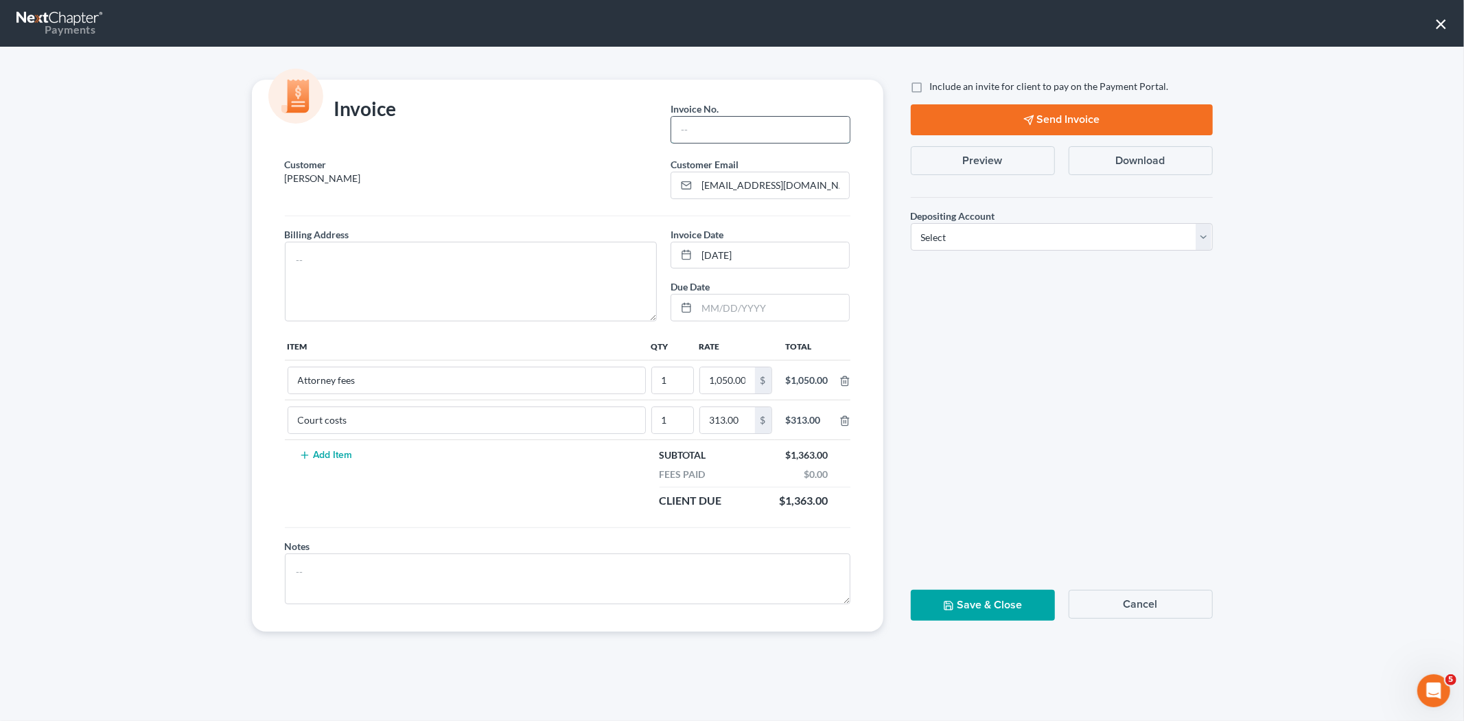
click at [765, 125] on input "text" at bounding box center [760, 130] width 178 height 26
type input "675"
click at [587, 270] on textarea at bounding box center [471, 282] width 373 height 80
type textarea "NA"
drag, startPoint x: 975, startPoint y: 241, endPoint x: 959, endPoint y: 248, distance: 18.1
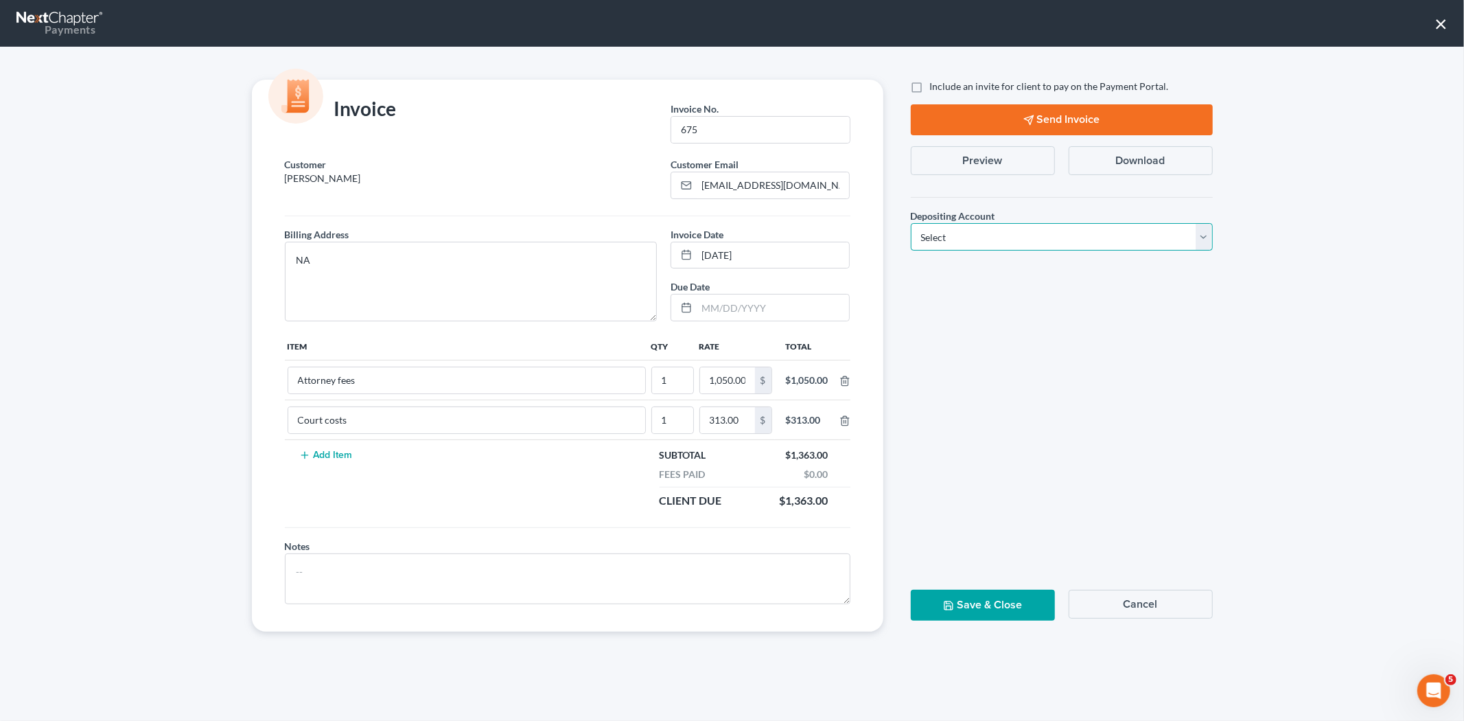
click at [975, 241] on select "Select Operation Trust" at bounding box center [1062, 236] width 302 height 27
select select "1"
click at [911, 223] on select "Select Operation Trust" at bounding box center [1062, 236] width 302 height 27
click at [930, 85] on label "Include an invite for client to pay on the Payment Portal." at bounding box center [1049, 87] width 239 height 14
click at [936, 85] on input "Include an invite for client to pay on the Payment Portal." at bounding box center [940, 84] width 9 height 9
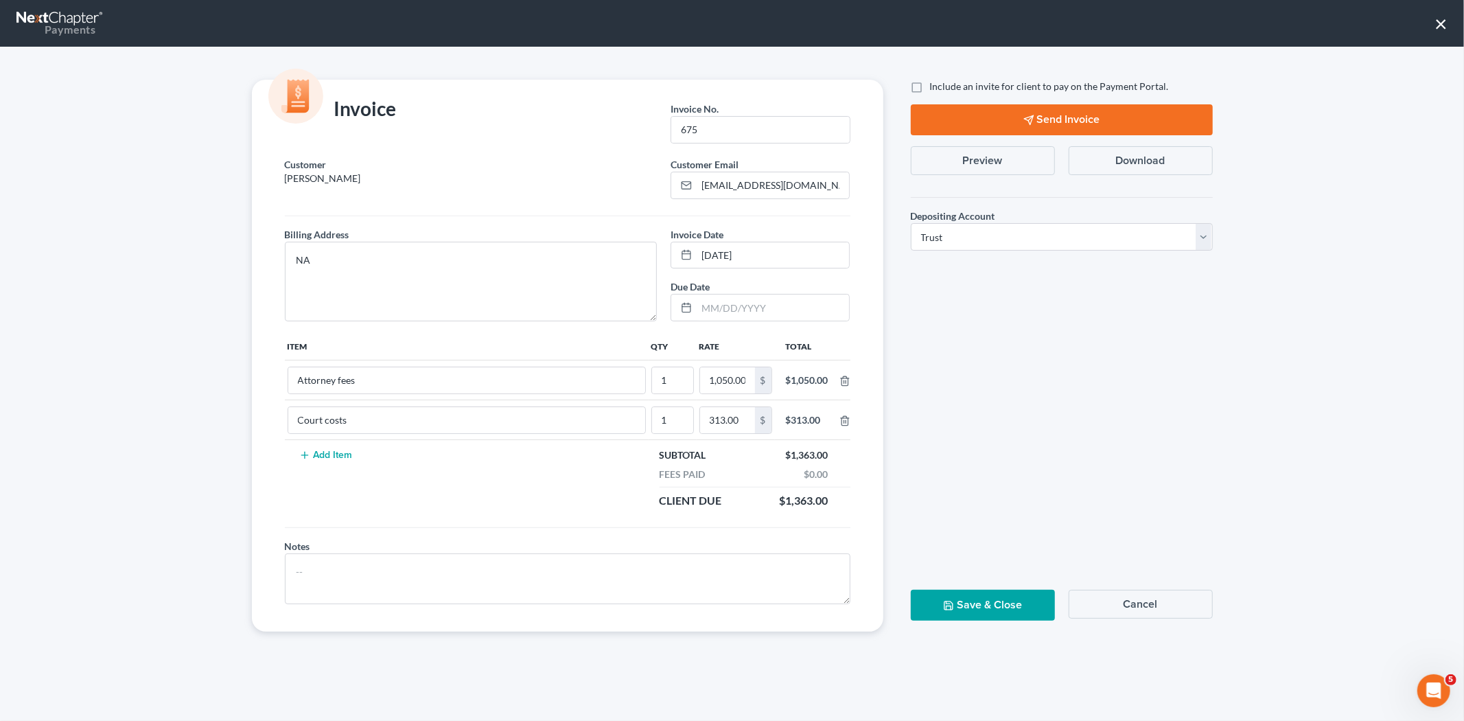
checkbox input "true"
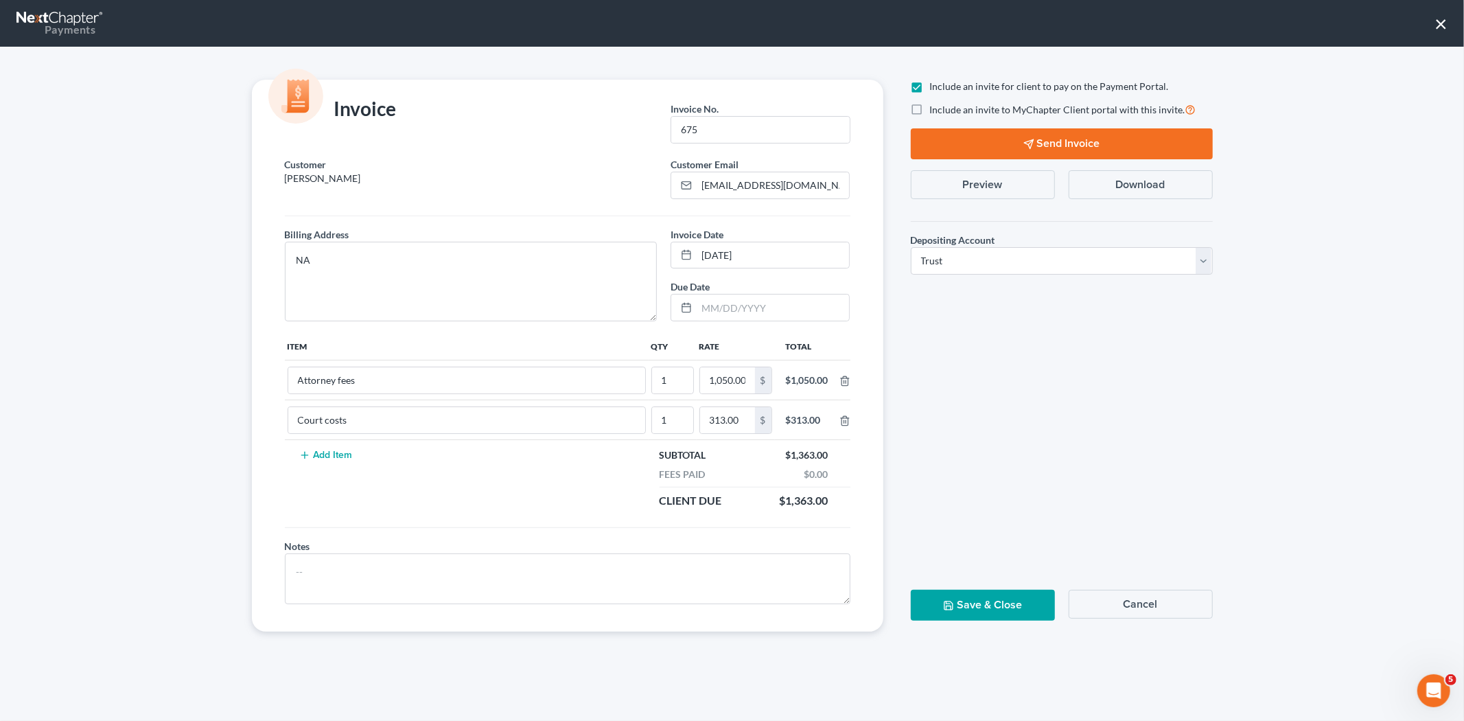
click at [930, 108] on label "Include an invite to MyChapter Client portal with this invite." at bounding box center [1063, 110] width 266 height 16
click at [936, 108] on input "Include an invite to MyChapter Client portal with this invite." at bounding box center [940, 106] width 9 height 9
checkbox input "true"
click at [942, 144] on button "Send Invoice" at bounding box center [1062, 143] width 302 height 31
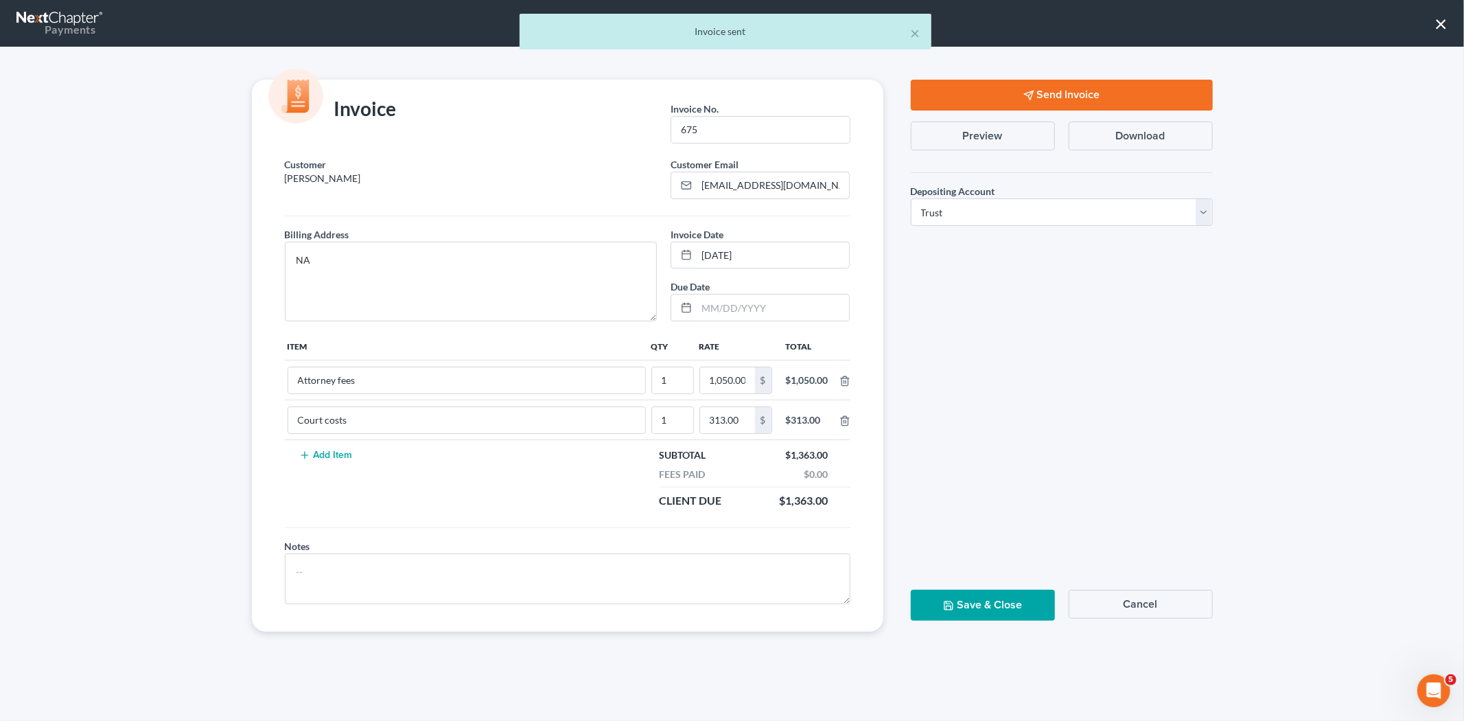
click at [978, 604] on button "Save & Close" at bounding box center [983, 605] width 144 height 31
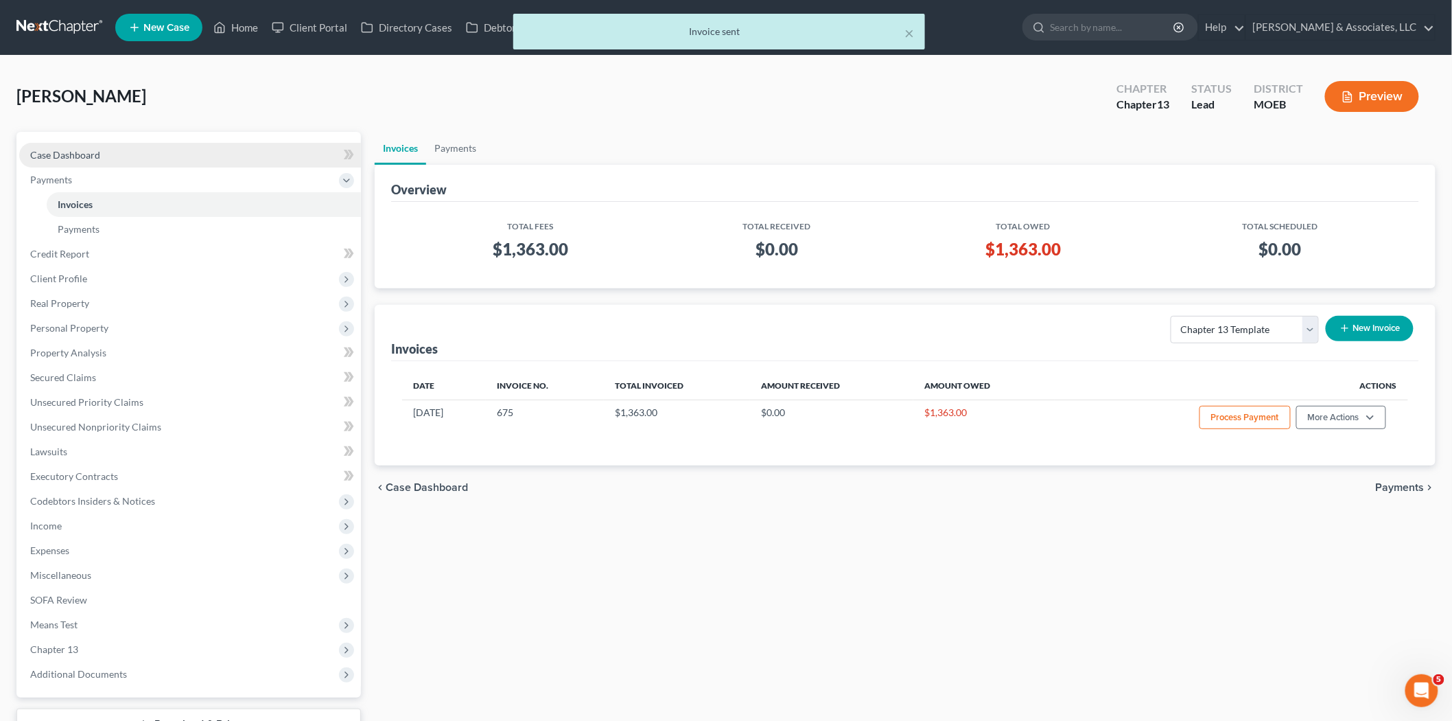
click at [57, 150] on span "Case Dashboard" at bounding box center [65, 155] width 70 height 12
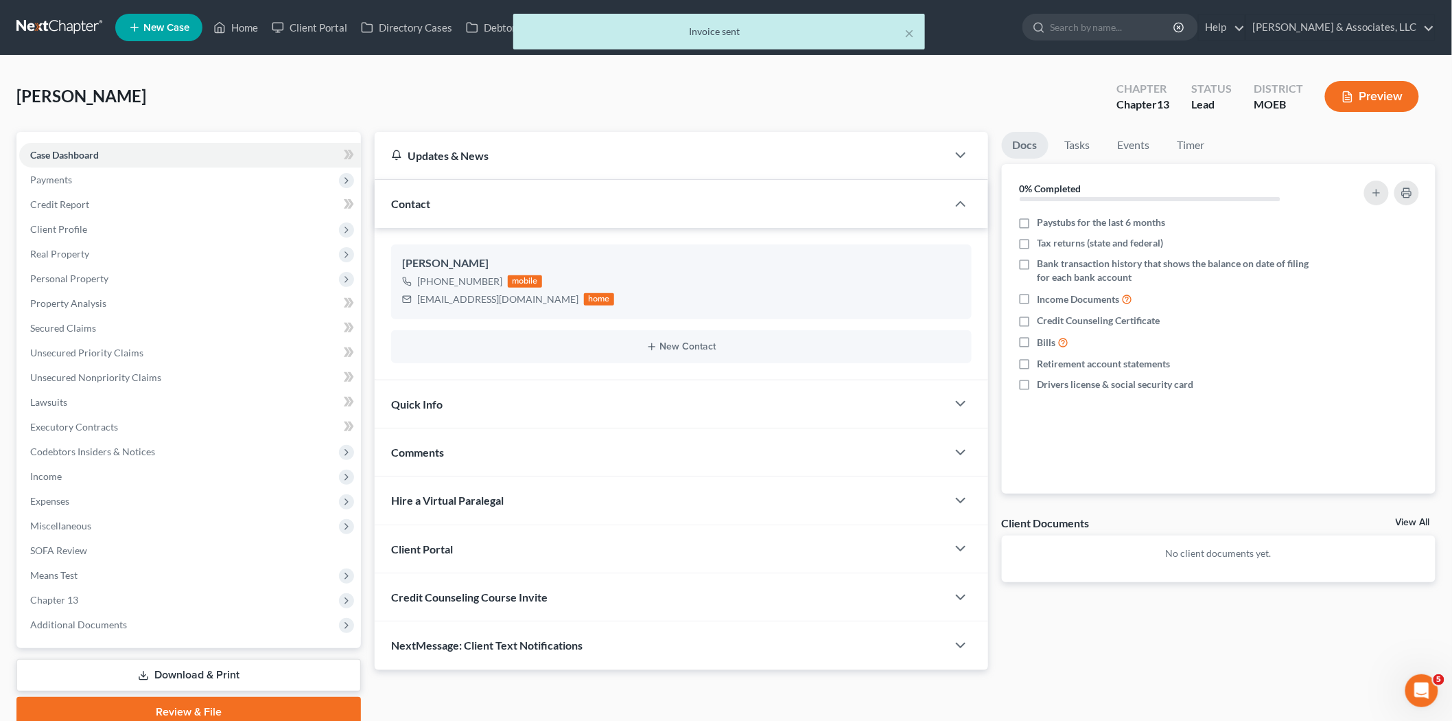
scroll to position [57, 0]
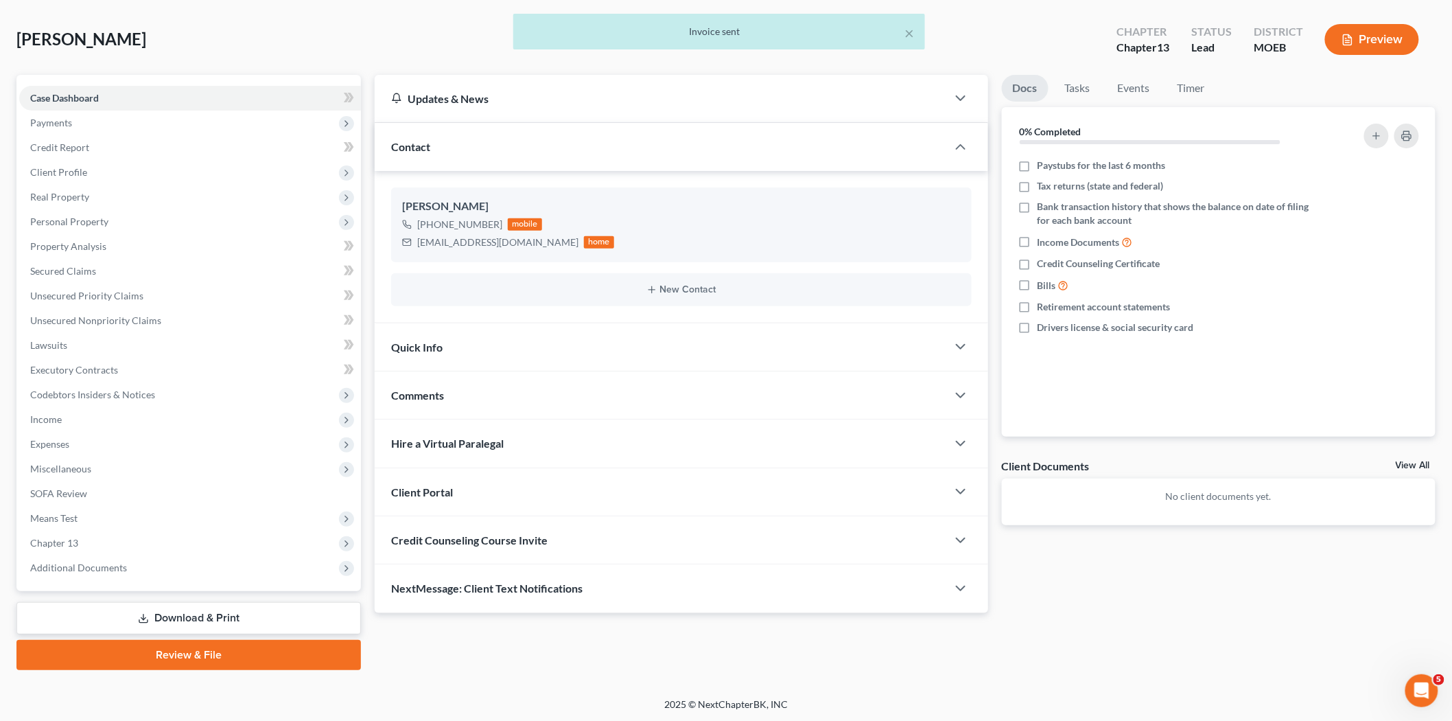
click at [538, 541] on span "Credit Counseling Course Invite" at bounding box center [469, 539] width 157 height 13
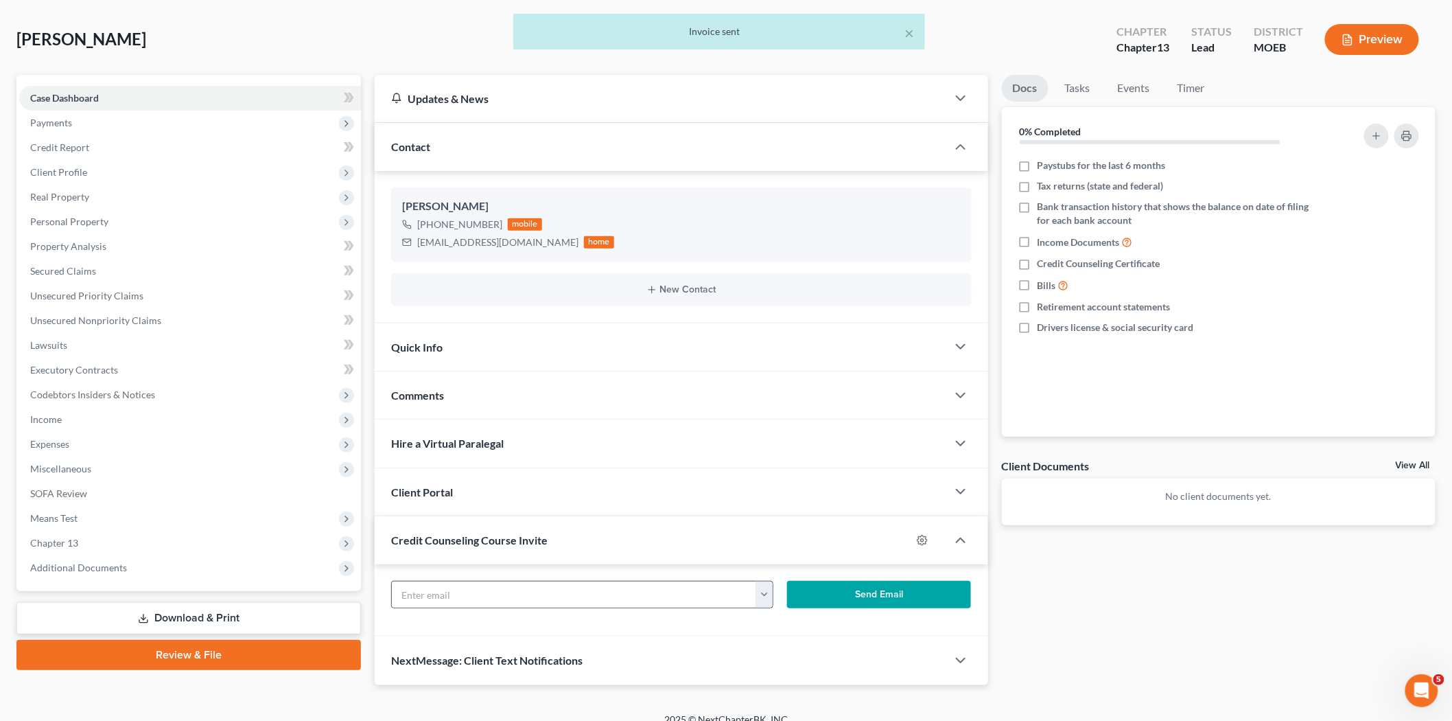
click at [766, 607] on button "button" at bounding box center [764, 594] width 17 height 26
click at [774, 628] on link "[EMAIL_ADDRESS][DOMAIN_NAME]" at bounding box center [849, 624] width 187 height 23
type input "[EMAIL_ADDRESS][DOMAIN_NAME]"
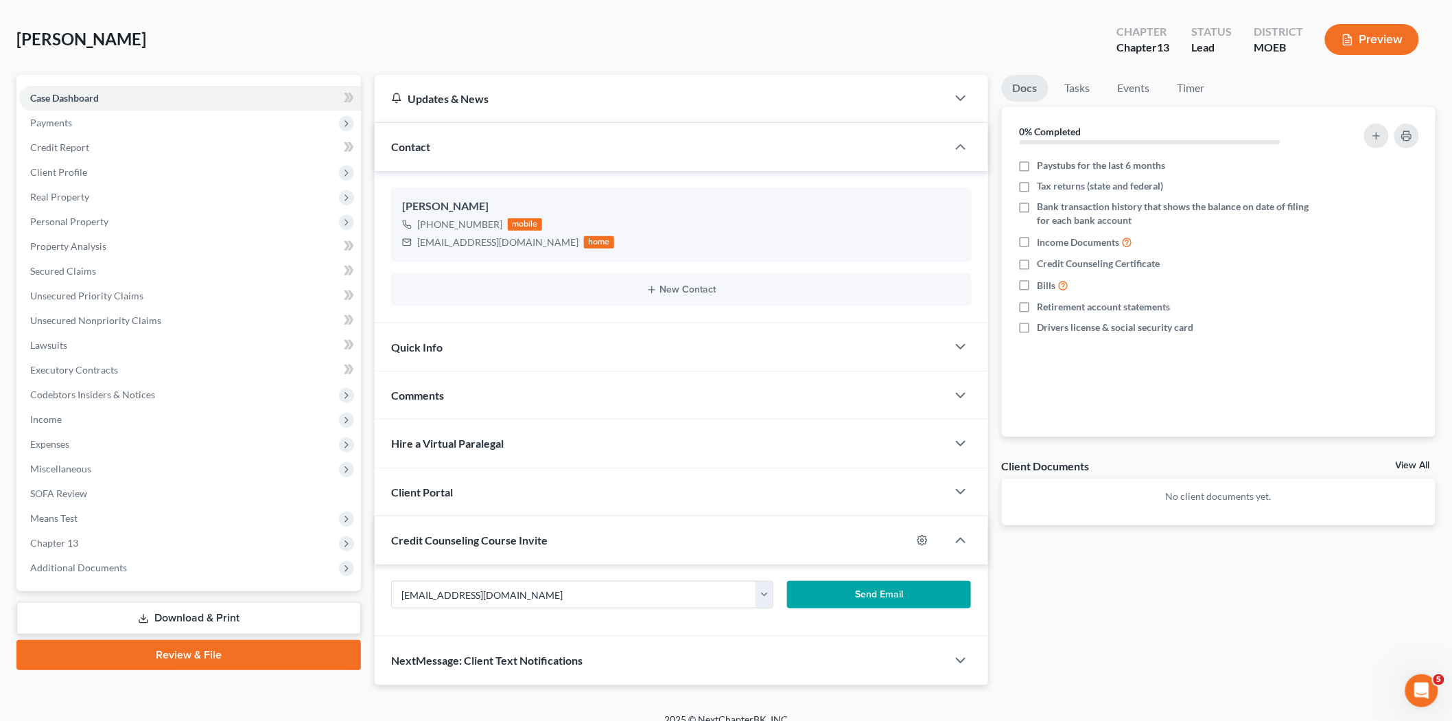
click at [874, 592] on button "Send Email" at bounding box center [879, 594] width 184 height 27
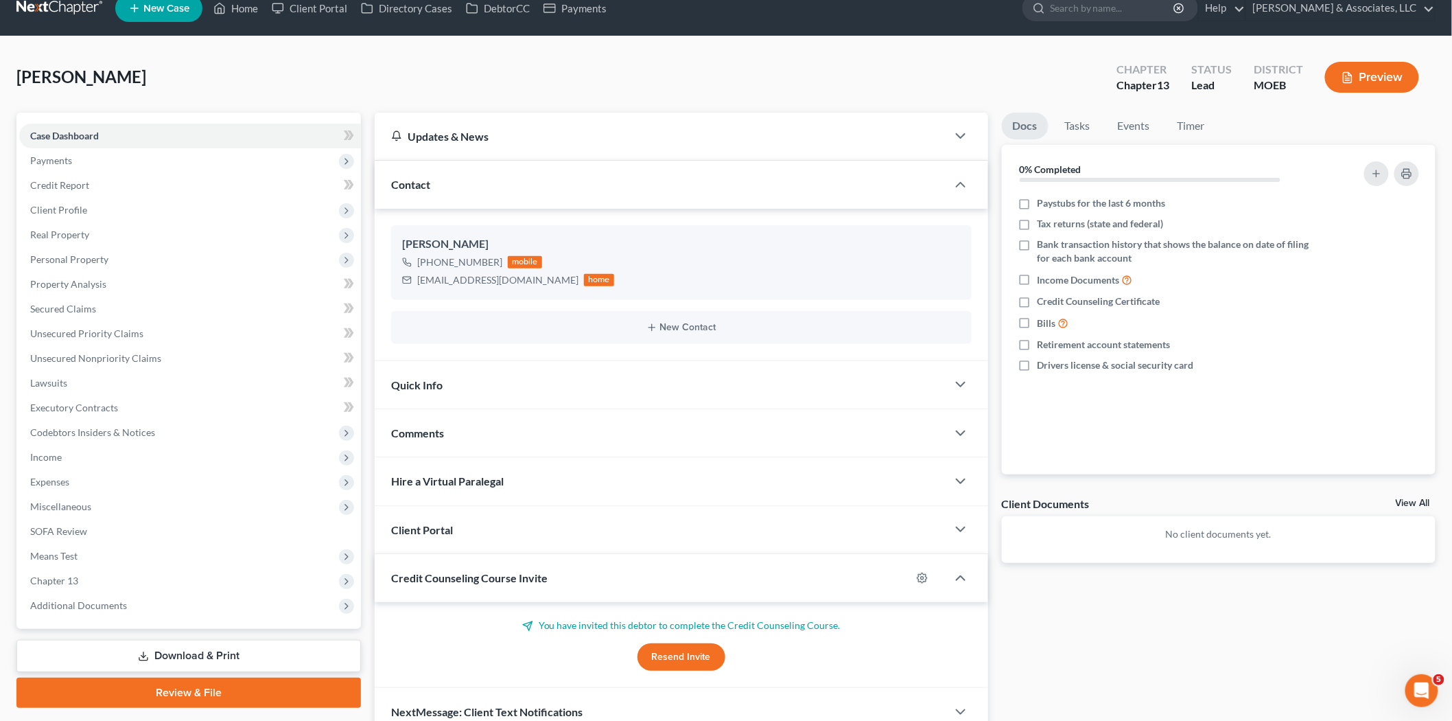
scroll to position [0, 0]
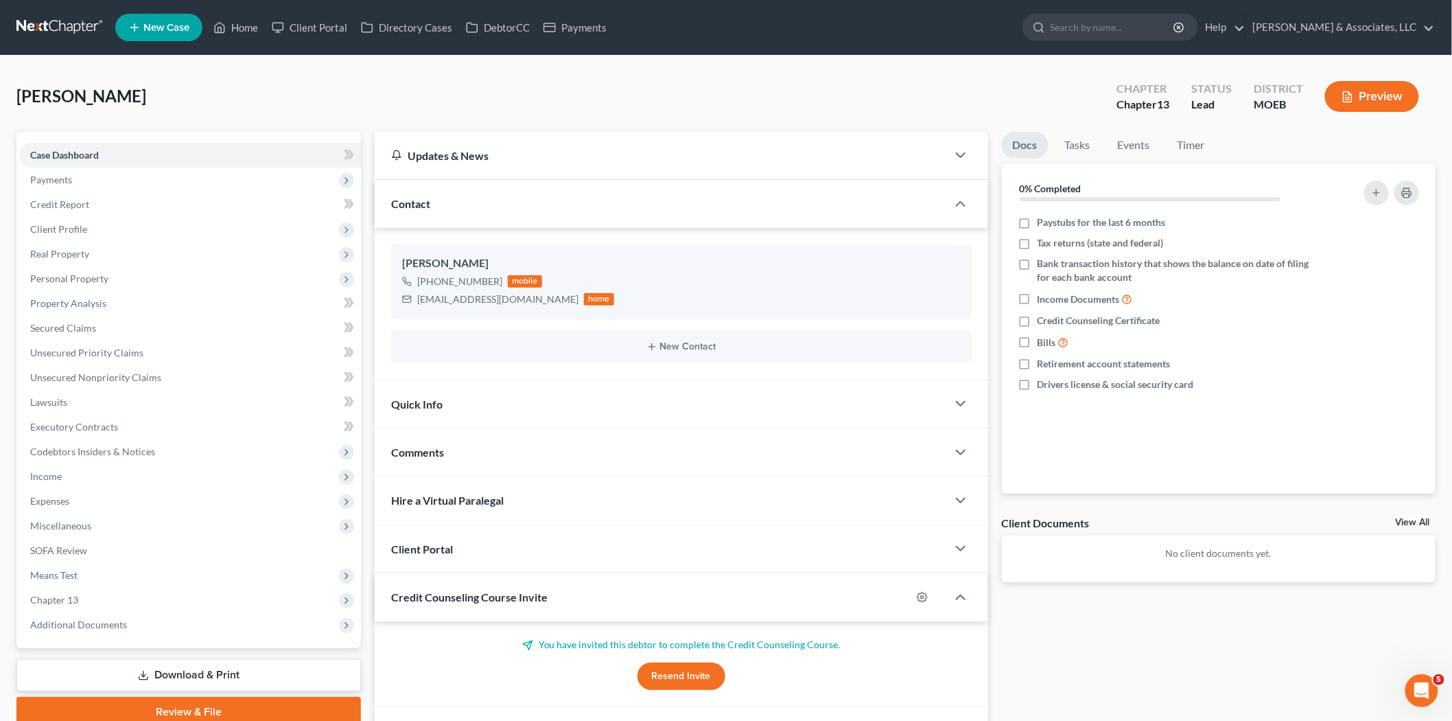
click at [176, 24] on span "New Case" at bounding box center [166, 28] width 46 height 10
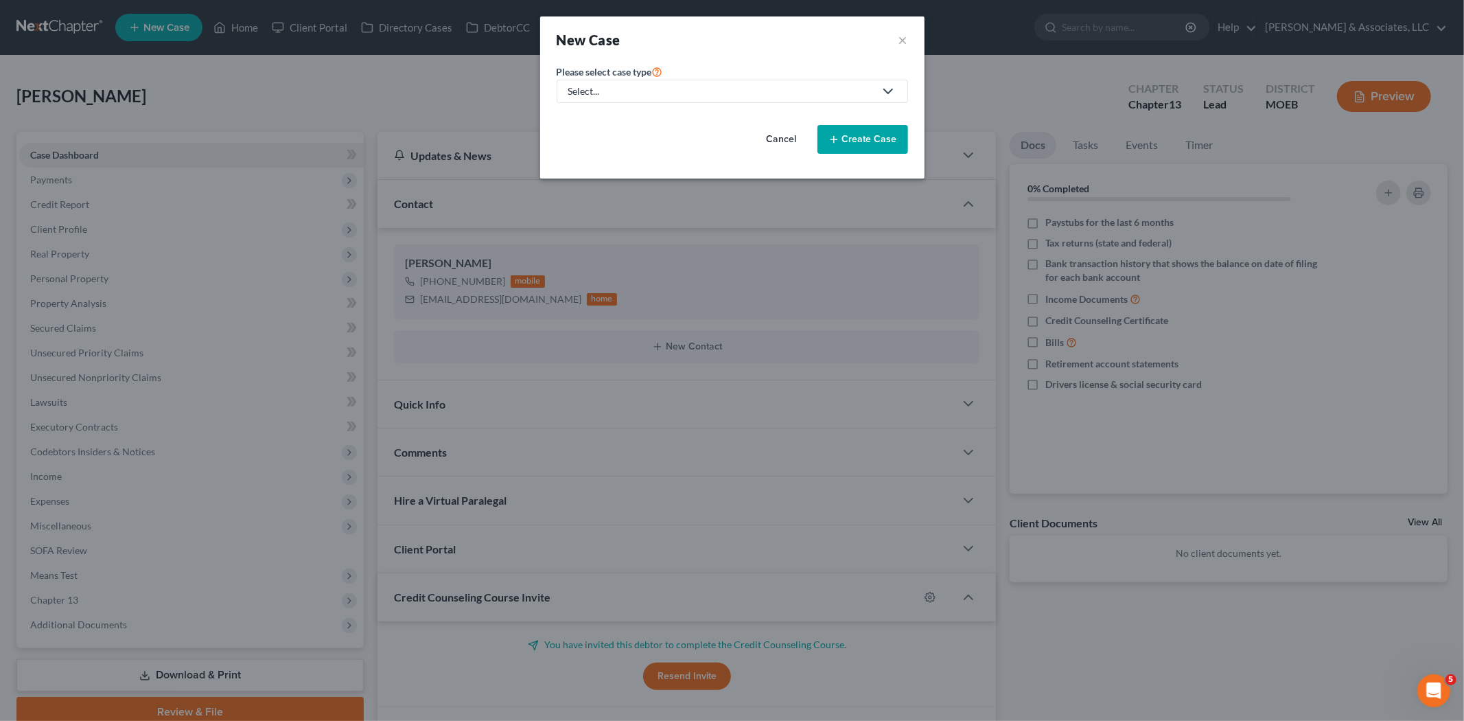
click at [616, 88] on div "Select..." at bounding box center [721, 91] width 306 height 14
click at [579, 117] on div "Bankruptcy" at bounding box center [630, 119] width 120 height 14
select select "45"
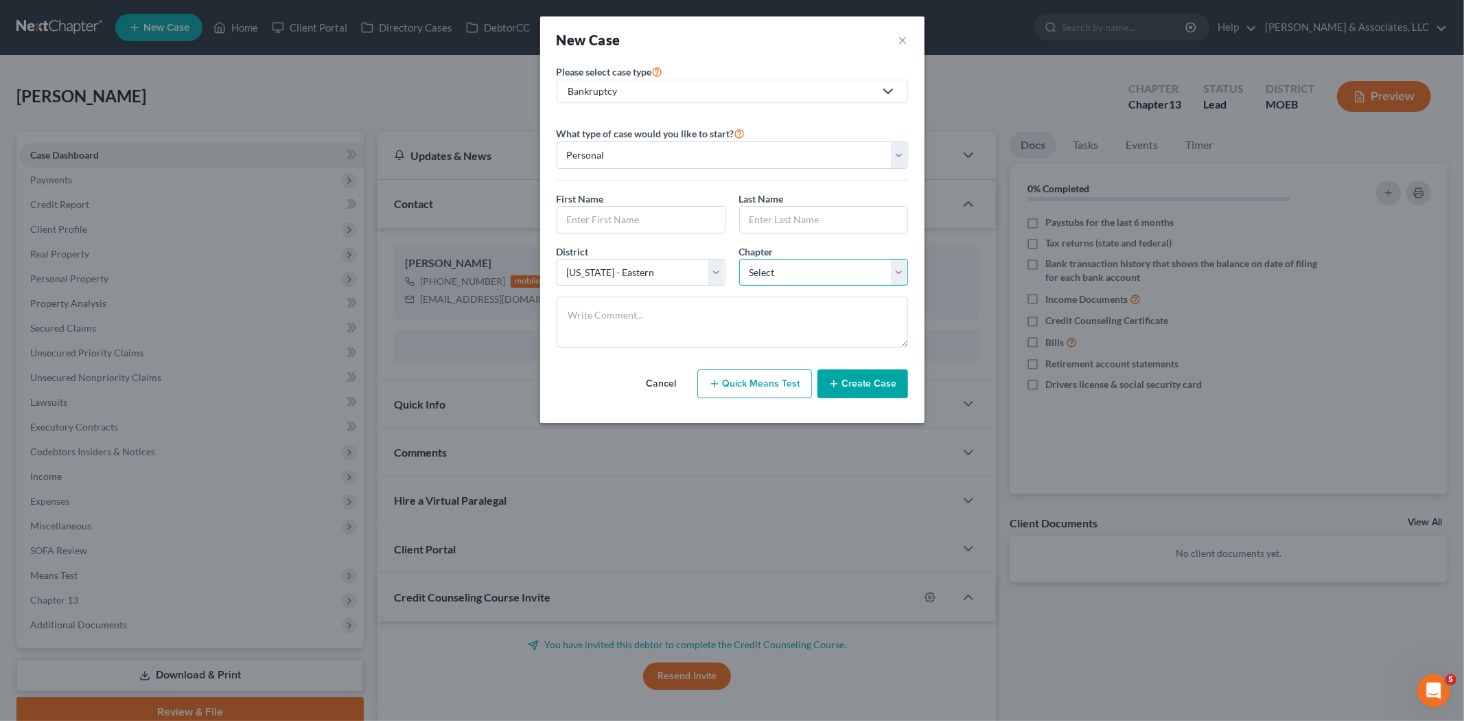
drag, startPoint x: 785, startPoint y: 269, endPoint x: 779, endPoint y: 282, distance: 14.4
click at [785, 269] on select "Select 7 11 12 13" at bounding box center [823, 272] width 169 height 27
select select "0"
click at [739, 259] on select "Select 7 11 12 13" at bounding box center [823, 272] width 169 height 27
drag, startPoint x: 611, startPoint y: 211, endPoint x: 770, endPoint y: 216, distance: 159.3
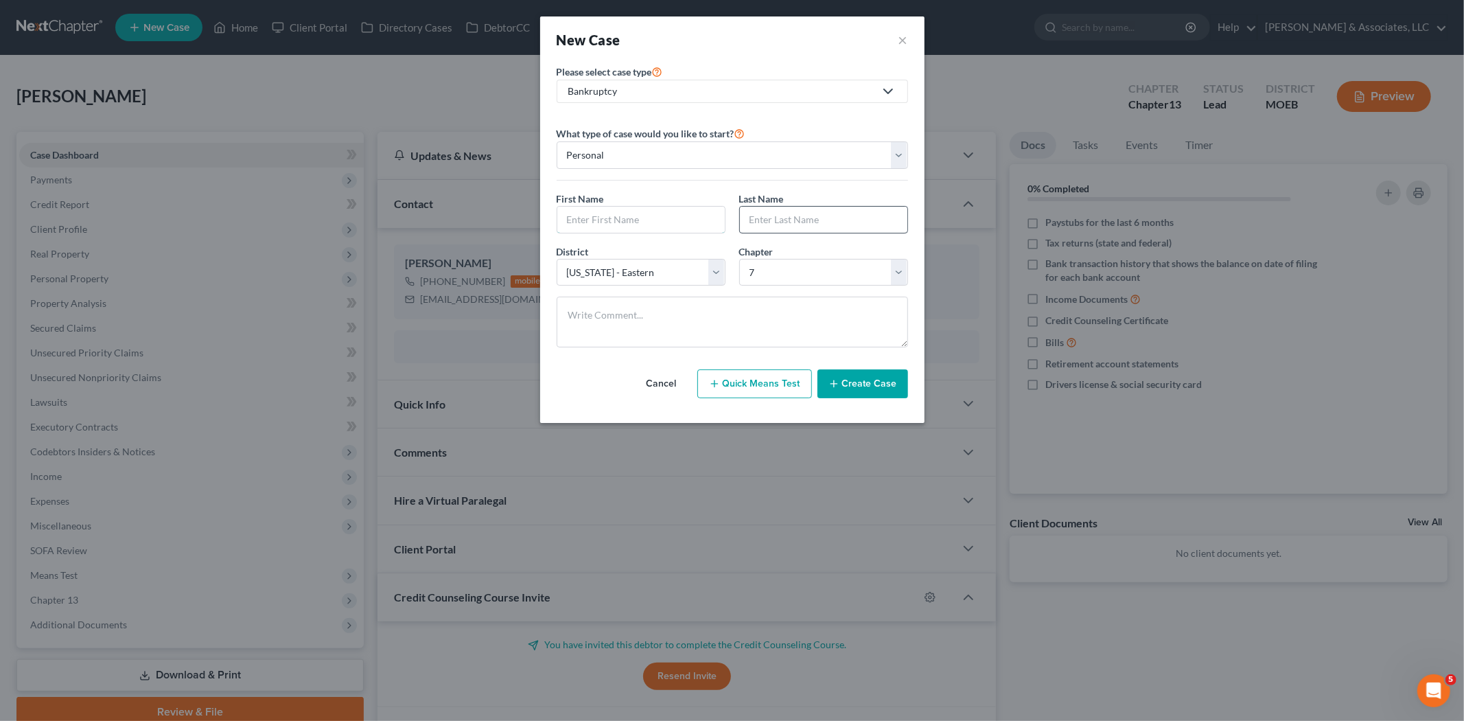
click at [611, 211] on input "text" at bounding box center [640, 220] width 167 height 26
drag, startPoint x: 777, startPoint y: 220, endPoint x: 801, endPoint y: 227, distance: 25.0
click at [777, 220] on input "text" at bounding box center [823, 220] width 167 height 26
type input "[PERSON_NAME]"
drag, startPoint x: 607, startPoint y: 215, endPoint x: 255, endPoint y: 5, distance: 410.6
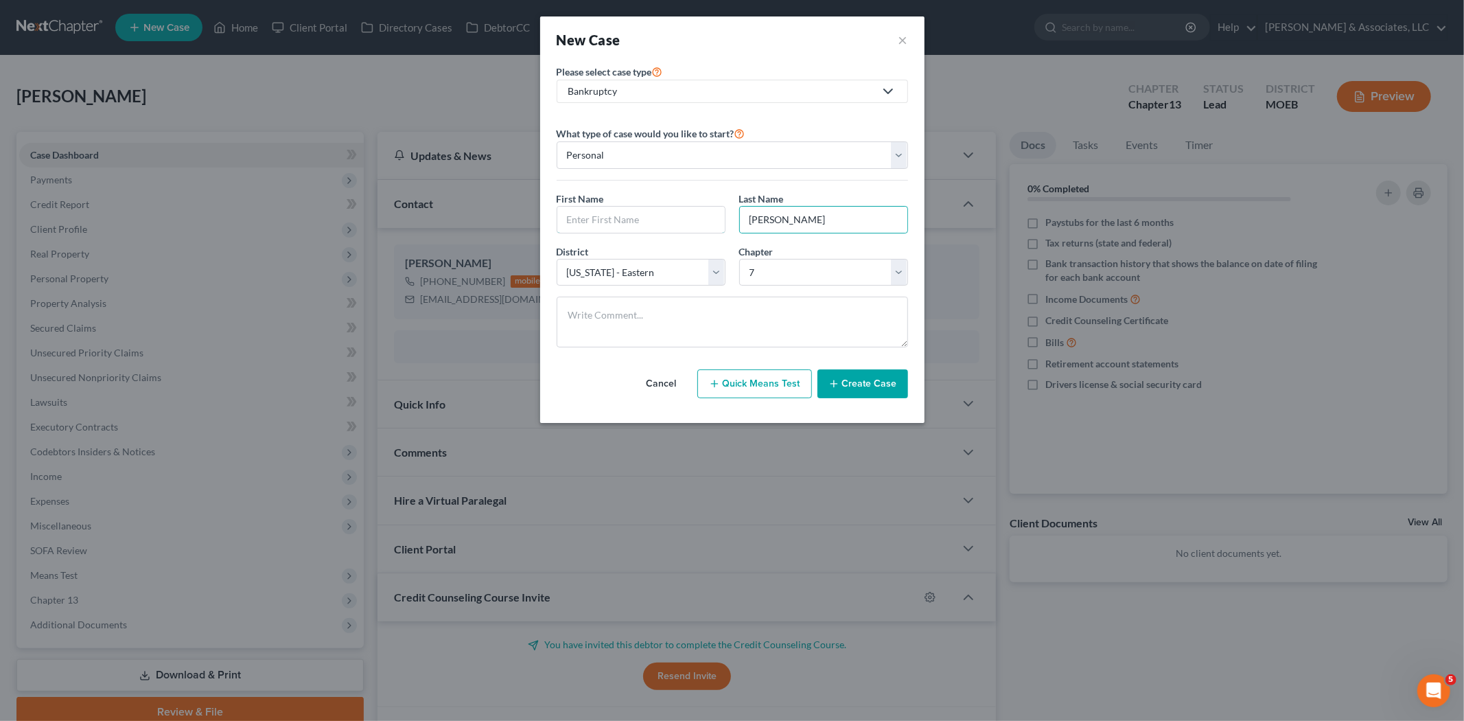
click at [607, 215] on input "text" at bounding box center [640, 220] width 167 height 26
paste input "Mashella"
type input "Mashella"
click at [855, 387] on button "Create Case" at bounding box center [863, 383] width 91 height 29
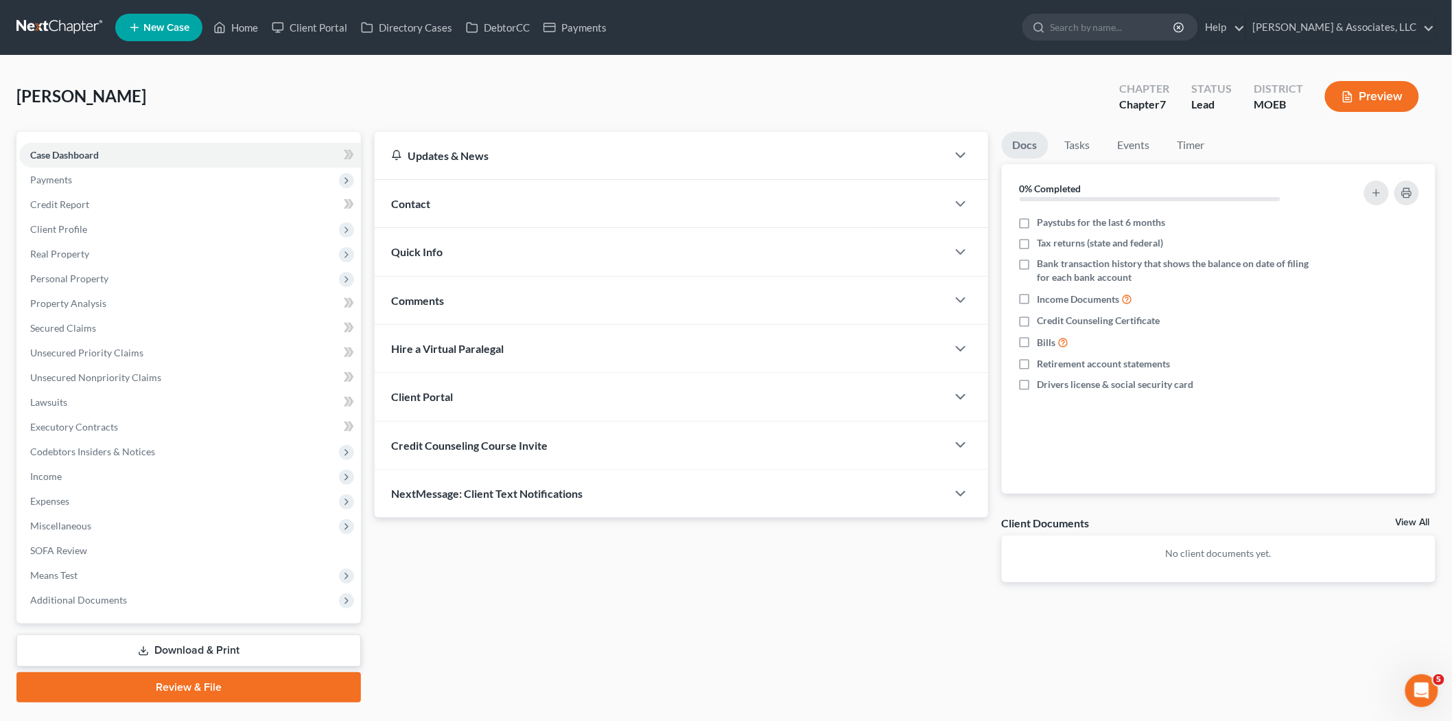
click at [412, 200] on span "Contact" at bounding box center [410, 203] width 39 height 13
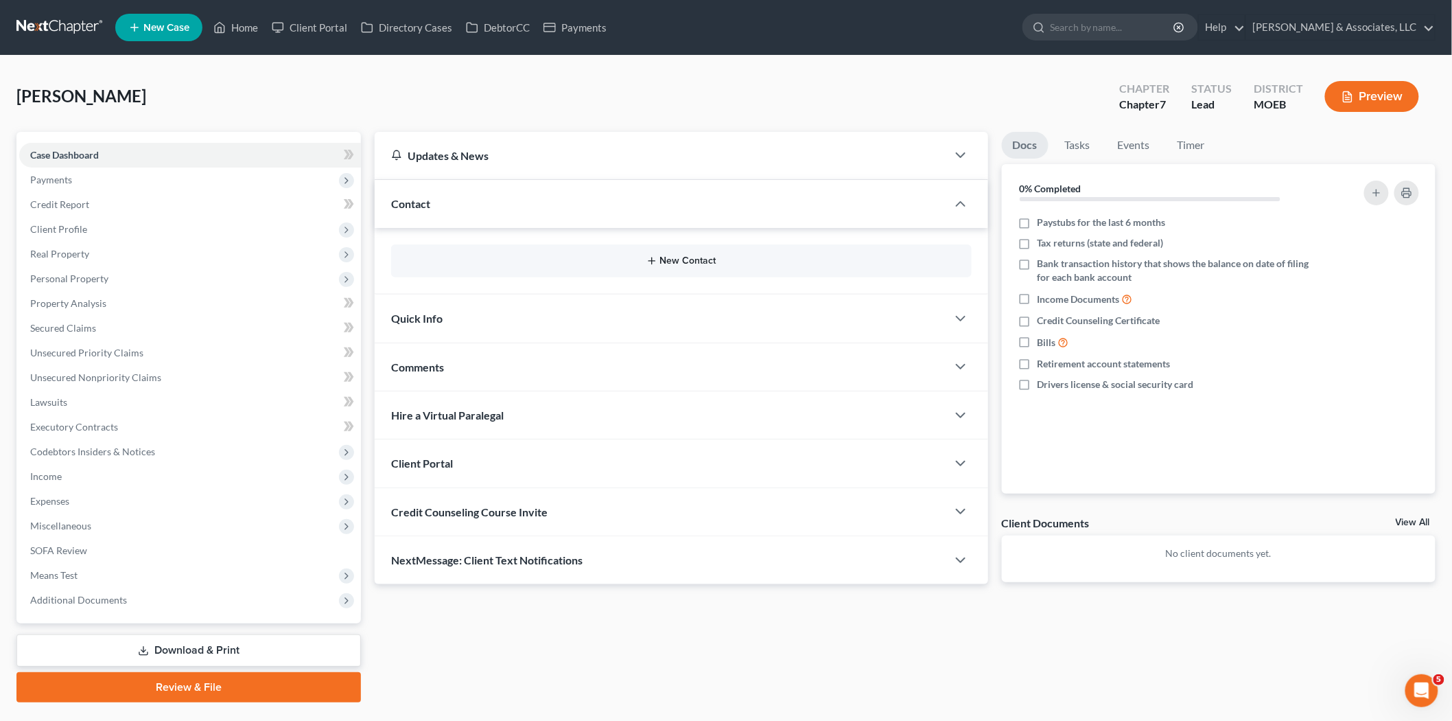
click at [682, 261] on button "New Contact" at bounding box center [681, 260] width 559 height 11
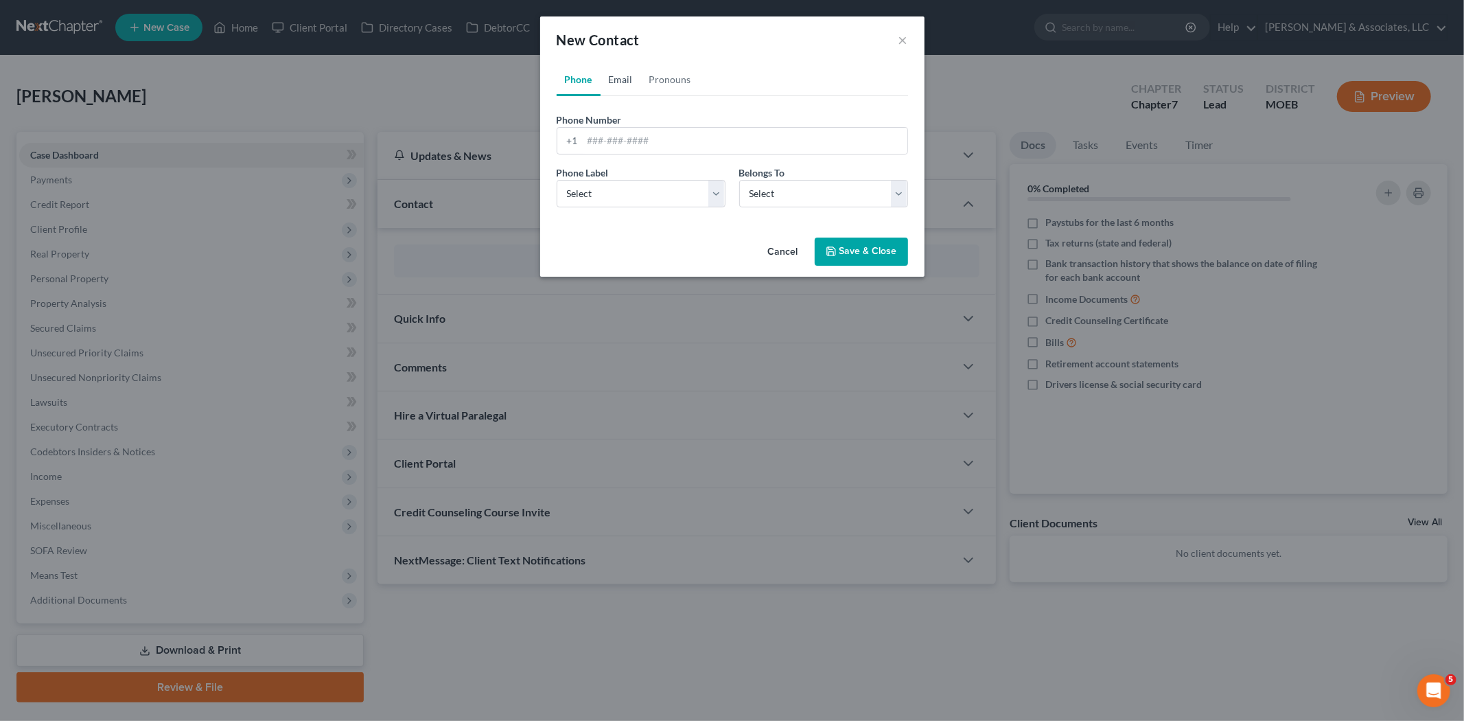
click at [618, 77] on link "Email" at bounding box center [621, 79] width 40 height 33
click at [633, 141] on input "email" at bounding box center [745, 141] width 325 height 26
paste input "[EMAIL_ADDRESS][DOMAIN_NAME]"
type input "[EMAIL_ADDRESS][DOMAIN_NAME]"
drag, startPoint x: 622, startPoint y: 193, endPoint x: 621, endPoint y: 207, distance: 13.7
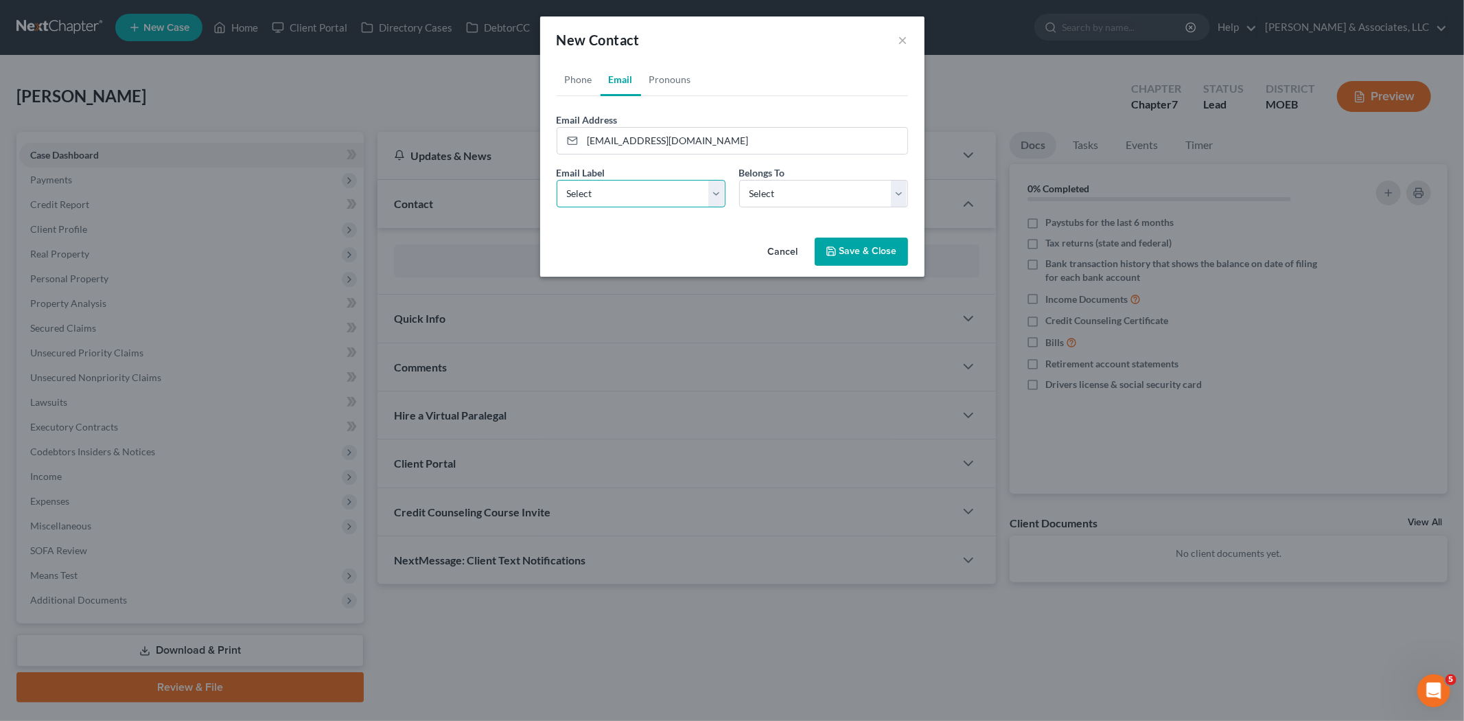
click at [622, 193] on select "Select Home Work Other" at bounding box center [641, 193] width 169 height 27
select select "0"
click at [557, 180] on select "Select Home Work Other" at bounding box center [641, 193] width 169 height 27
click at [794, 191] on select "Select Client Other" at bounding box center [823, 193] width 169 height 27
select select "0"
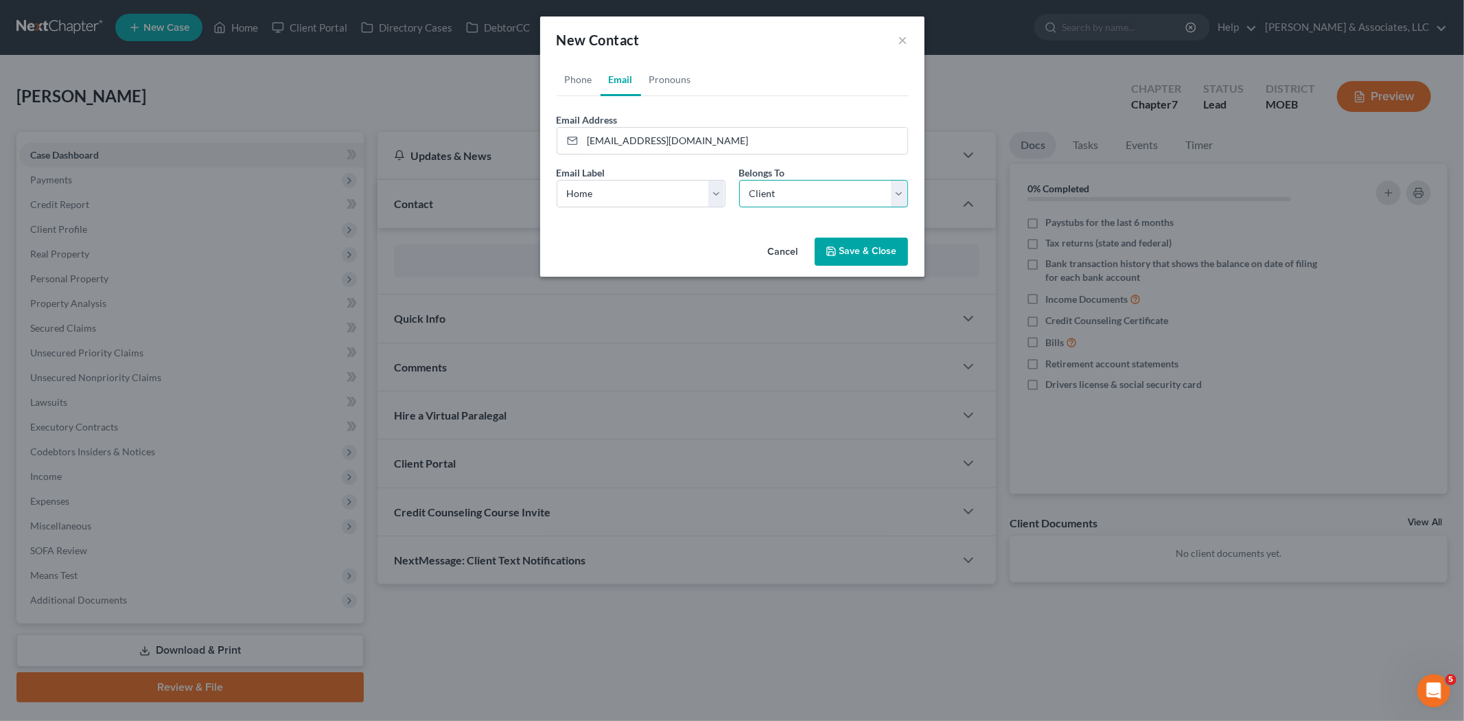
click at [739, 180] on select "Select Client Other" at bounding box center [823, 193] width 169 height 27
select select "0"
click at [574, 83] on link "Phone" at bounding box center [579, 79] width 44 height 33
click at [649, 133] on input "tel" at bounding box center [745, 141] width 325 height 26
paste input "[PHONE_NUMBER]"
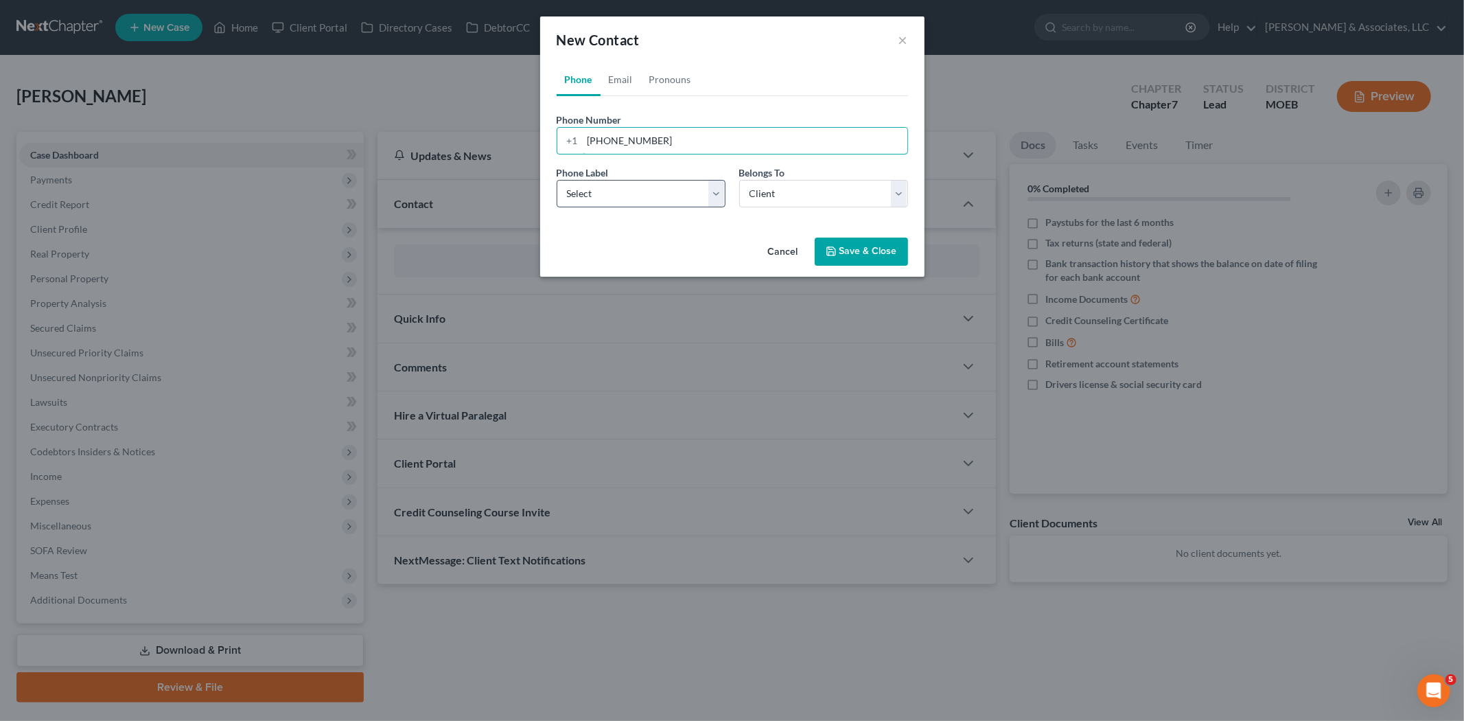
type input "[PHONE_NUMBER]"
click at [604, 194] on select "Select Mobile Home Work Other" at bounding box center [641, 193] width 169 height 27
select select "0"
click at [557, 180] on select "Select Mobile Home Work Other" at bounding box center [641, 193] width 169 height 27
drag, startPoint x: 787, startPoint y: 192, endPoint x: 824, endPoint y: 168, distance: 44.2
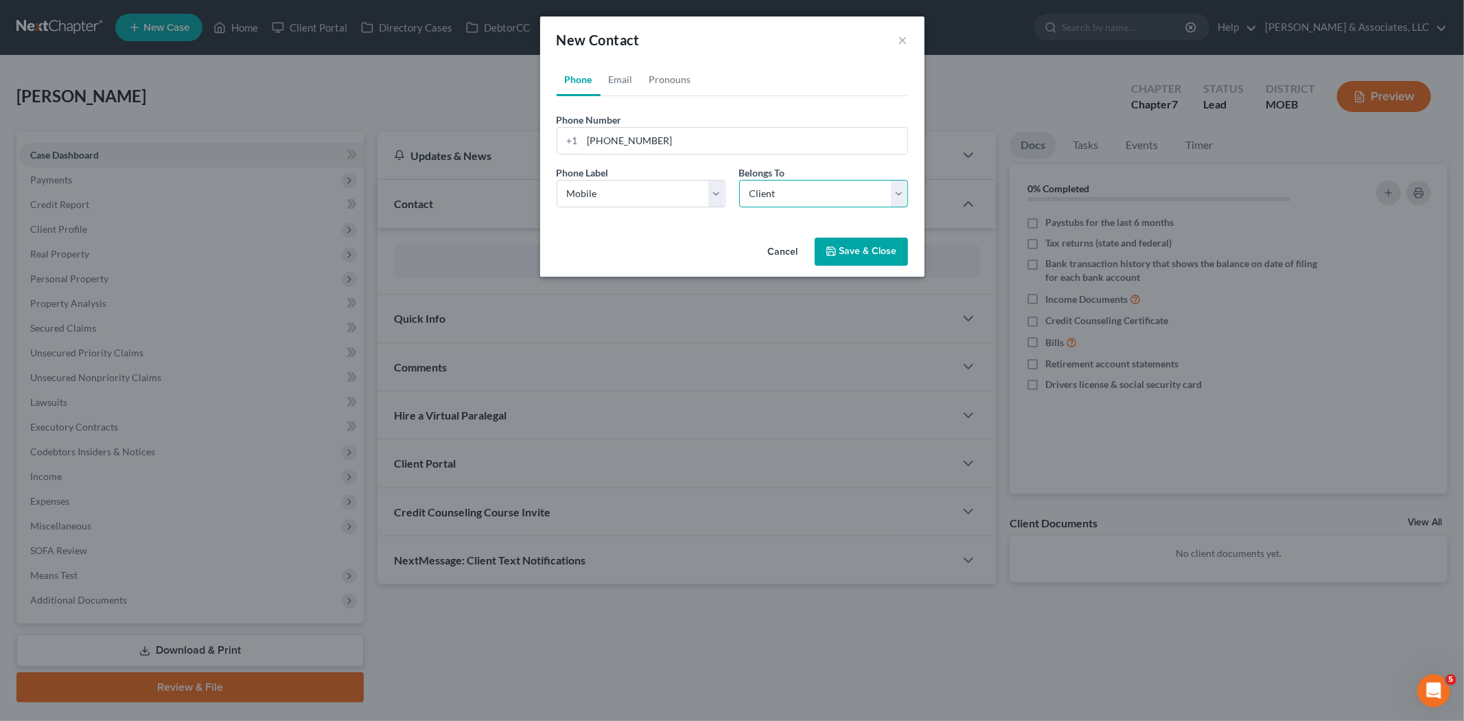
click at [787, 192] on select "Select Client Other" at bounding box center [823, 193] width 169 height 27
click at [739, 180] on select "Select Client Other" at bounding box center [823, 193] width 169 height 27
click at [854, 247] on button "Save & Close" at bounding box center [861, 251] width 93 height 29
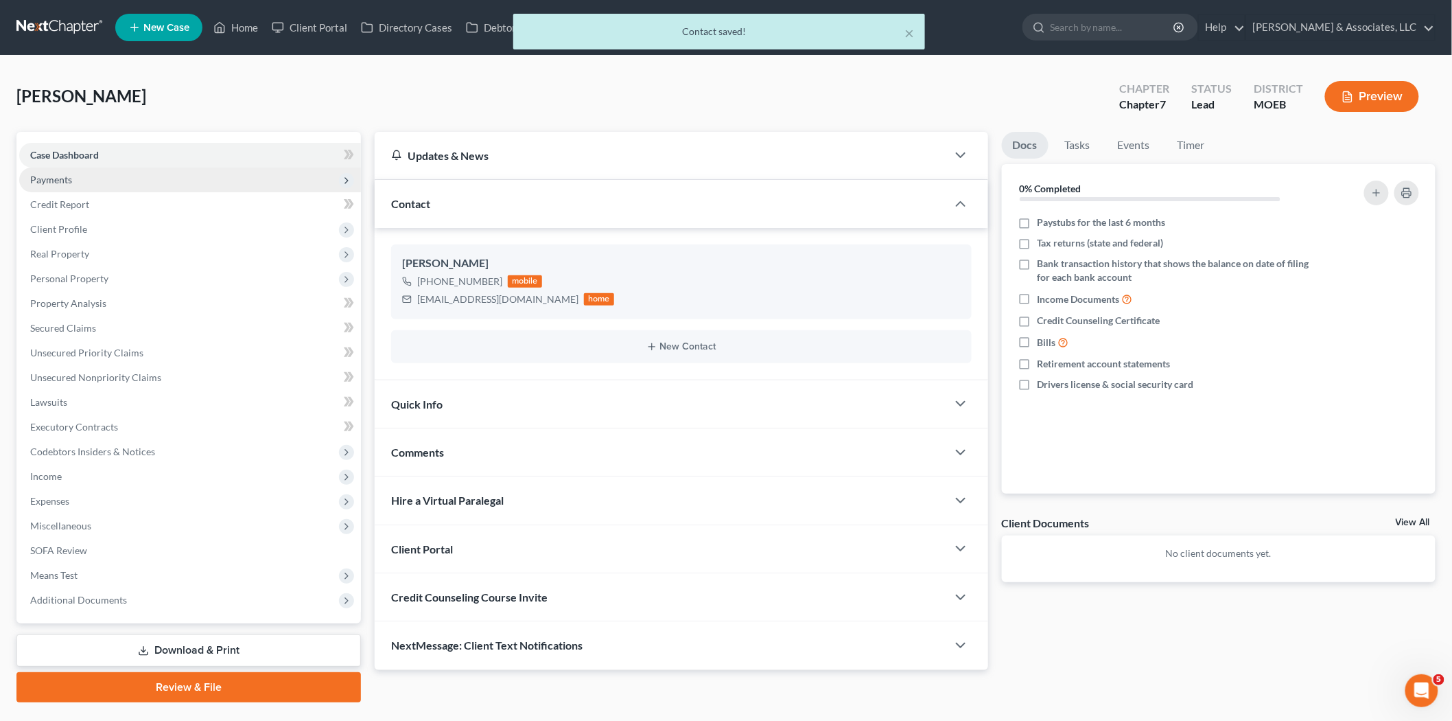
click at [72, 183] on span "Payments" at bounding box center [190, 179] width 342 height 25
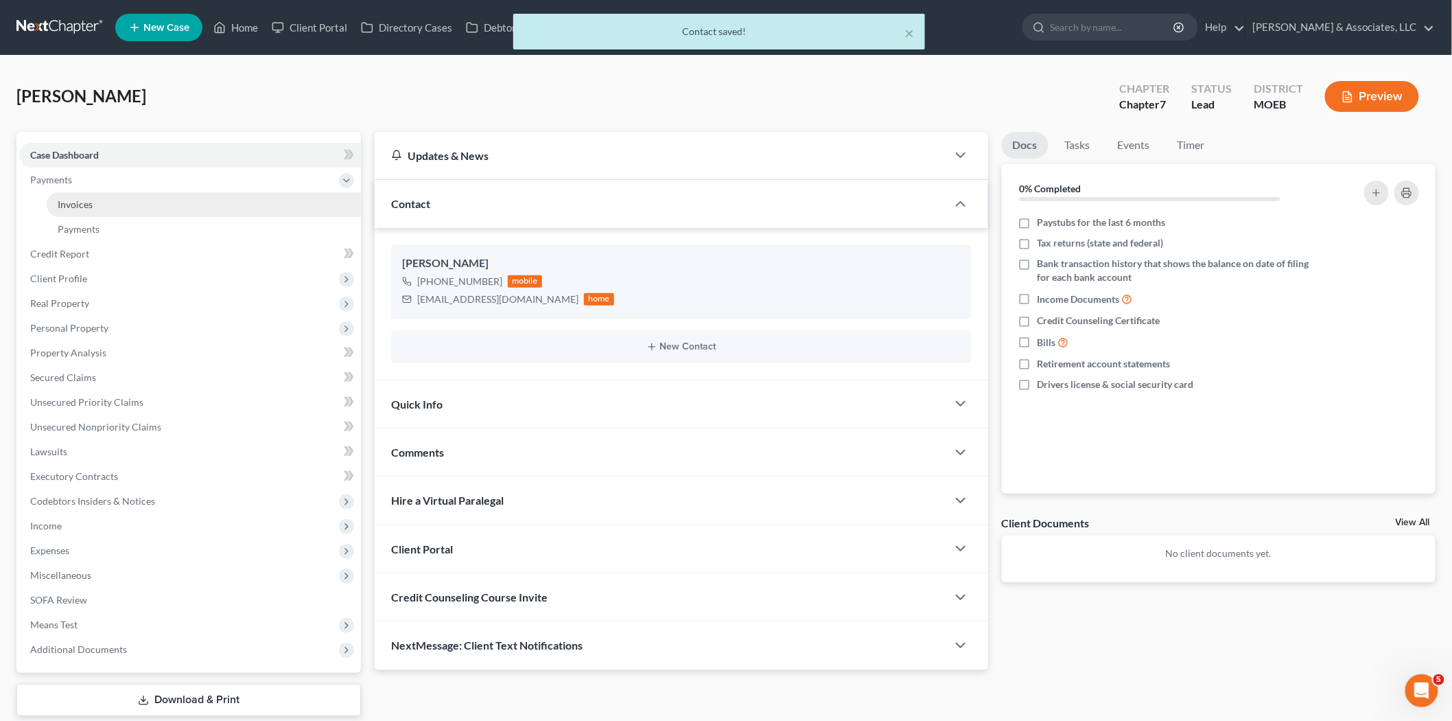
click at [90, 198] on span "Invoices" at bounding box center [75, 204] width 35 height 12
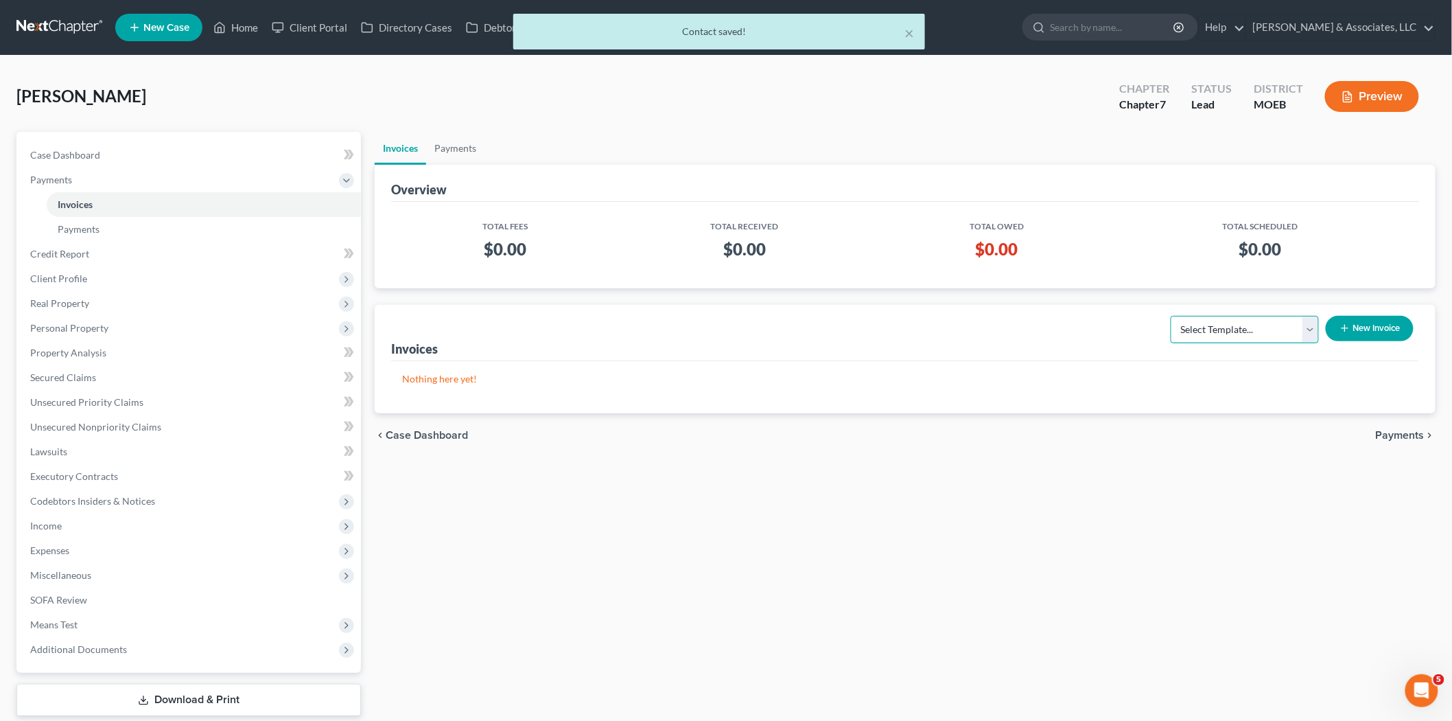
click at [1241, 334] on select "Select Template... Chapter 7 Template Chapter 13 Template Chapter 7 with legal …" at bounding box center [1245, 329] width 148 height 27
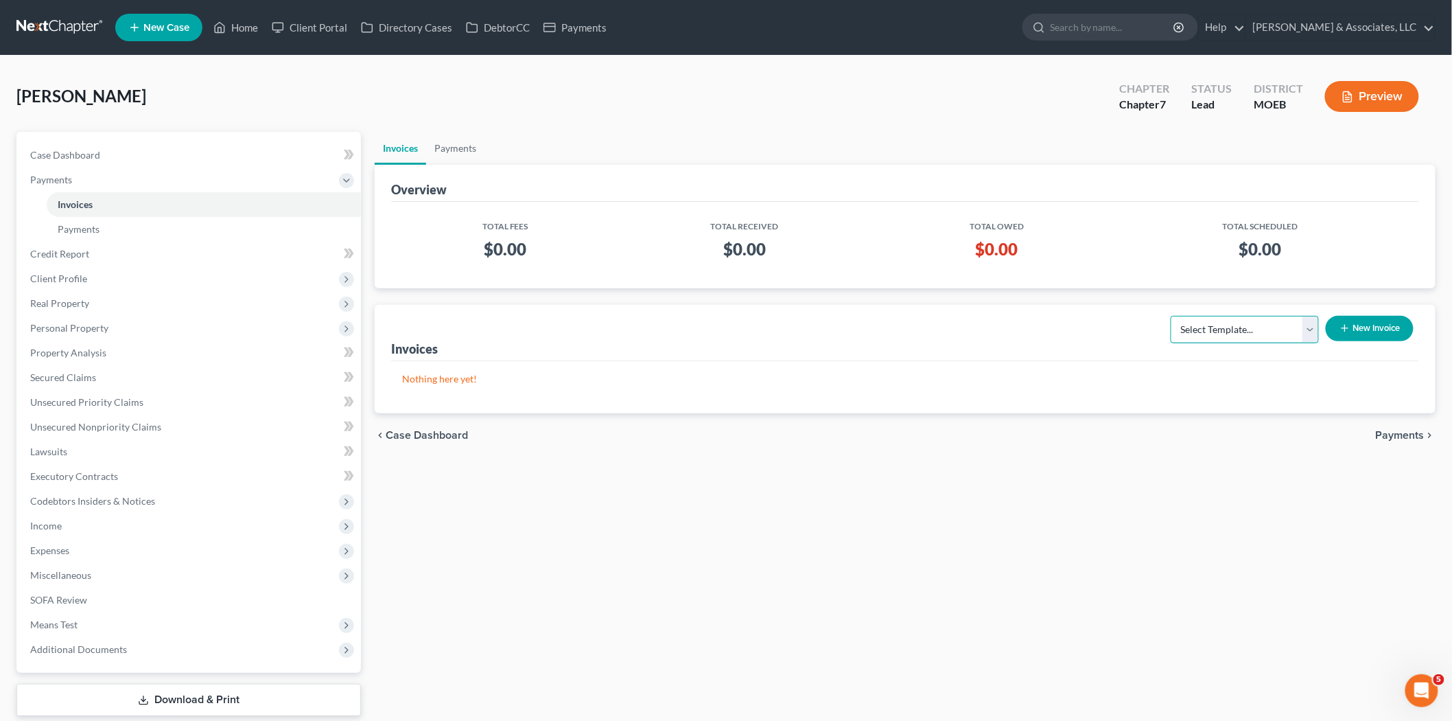
select select "0"
click at [1172, 316] on select "Select Template... Chapter 7 Template Chapter 13 Template Chapter 7 with legal …" at bounding box center [1245, 329] width 148 height 27
click at [1354, 332] on button "New Invoice" at bounding box center [1370, 328] width 88 height 25
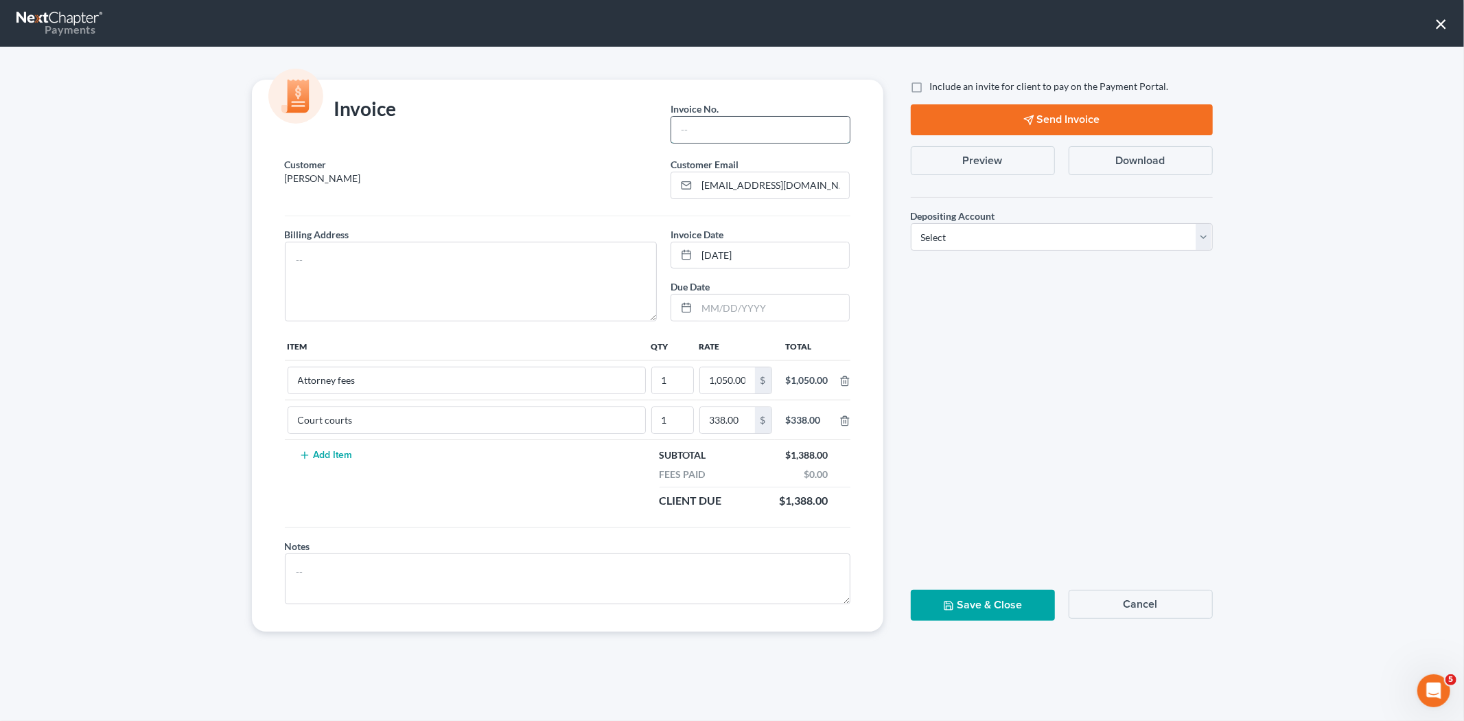
click at [731, 121] on input "text" at bounding box center [760, 130] width 178 height 26
type input "676"
click at [553, 290] on textarea at bounding box center [471, 282] width 373 height 80
type textarea "NA"
click at [943, 246] on select "Select Operation Trust" at bounding box center [1062, 236] width 302 height 27
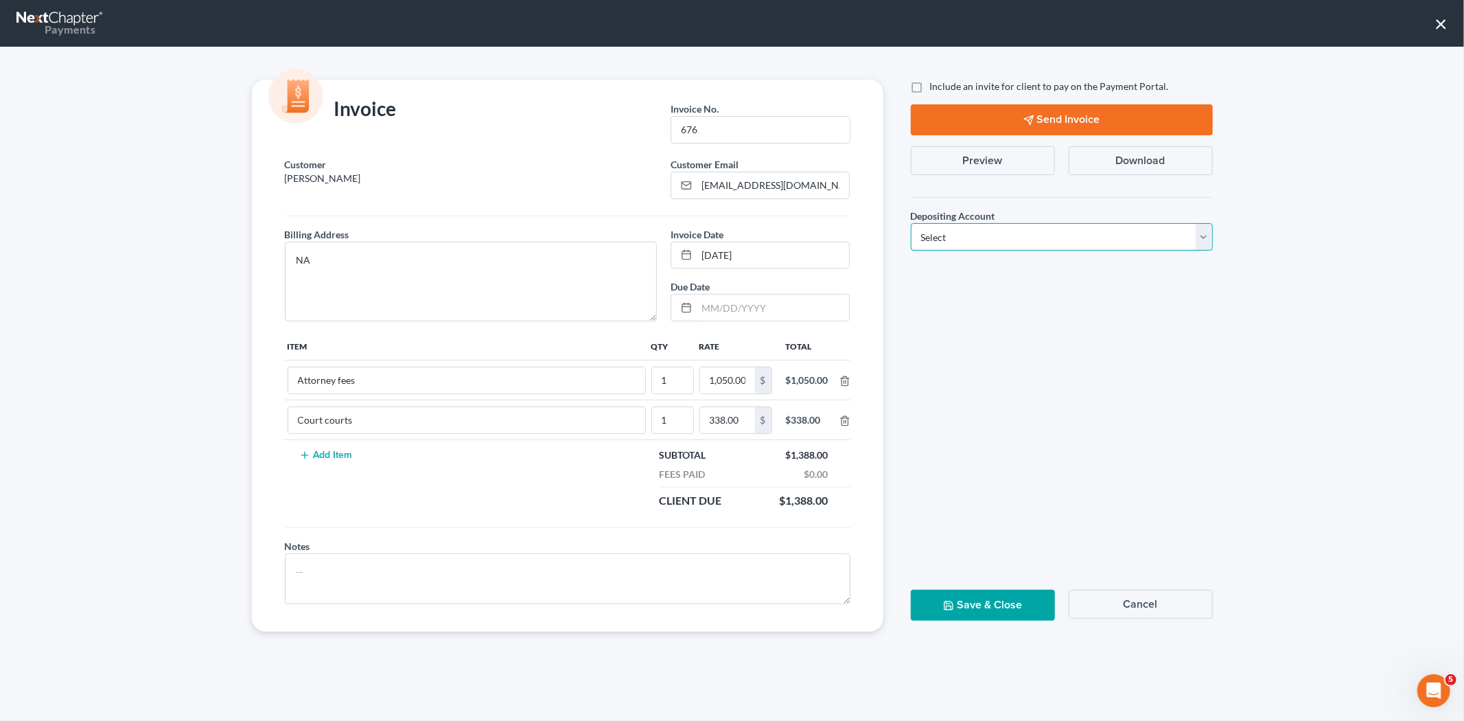
select select "1"
click at [911, 223] on select "Select Operation Trust" at bounding box center [1062, 236] width 302 height 27
click at [930, 85] on label "Include an invite for client to pay on the Payment Portal." at bounding box center [1049, 87] width 239 height 14
click at [936, 85] on input "Include an invite for client to pay on the Payment Portal." at bounding box center [940, 84] width 9 height 9
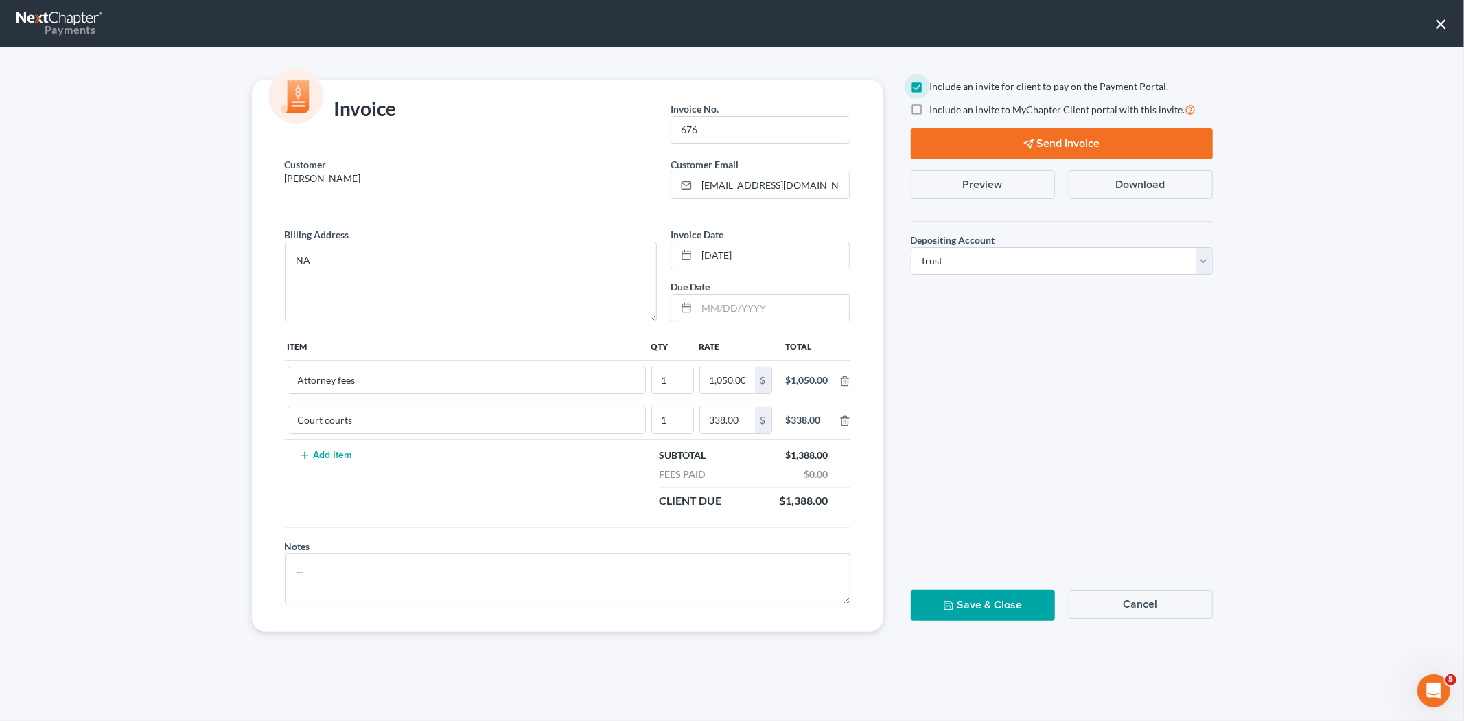
click at [930, 87] on label "Include an invite for client to pay on the Payment Portal." at bounding box center [1049, 87] width 239 height 14
click at [936, 87] on input "Include an invite for client to pay on the Payment Portal." at bounding box center [940, 84] width 9 height 9
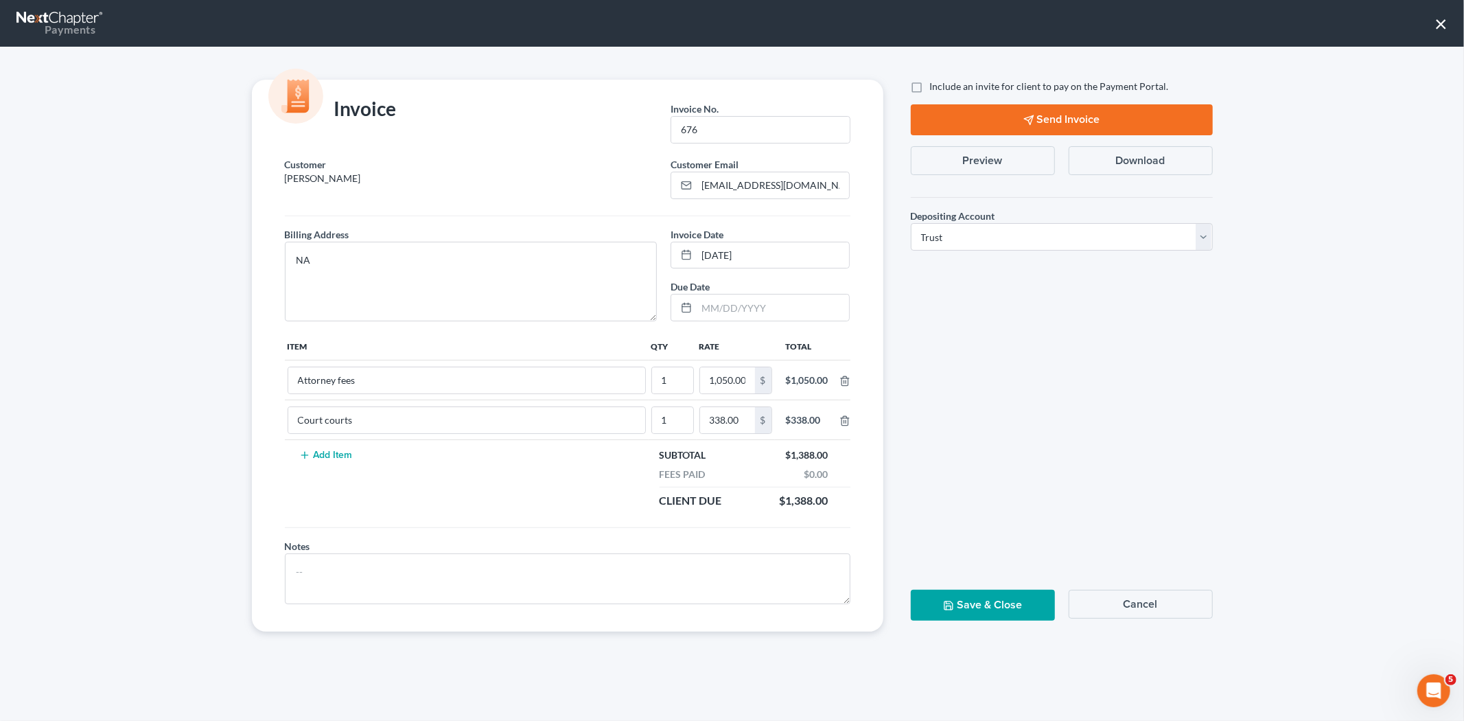
click at [930, 92] on label "Include an invite for client to pay on the Payment Portal." at bounding box center [1049, 87] width 239 height 14
click at [936, 89] on input "Include an invite for client to pay on the Payment Portal." at bounding box center [940, 84] width 9 height 9
checkbox input "true"
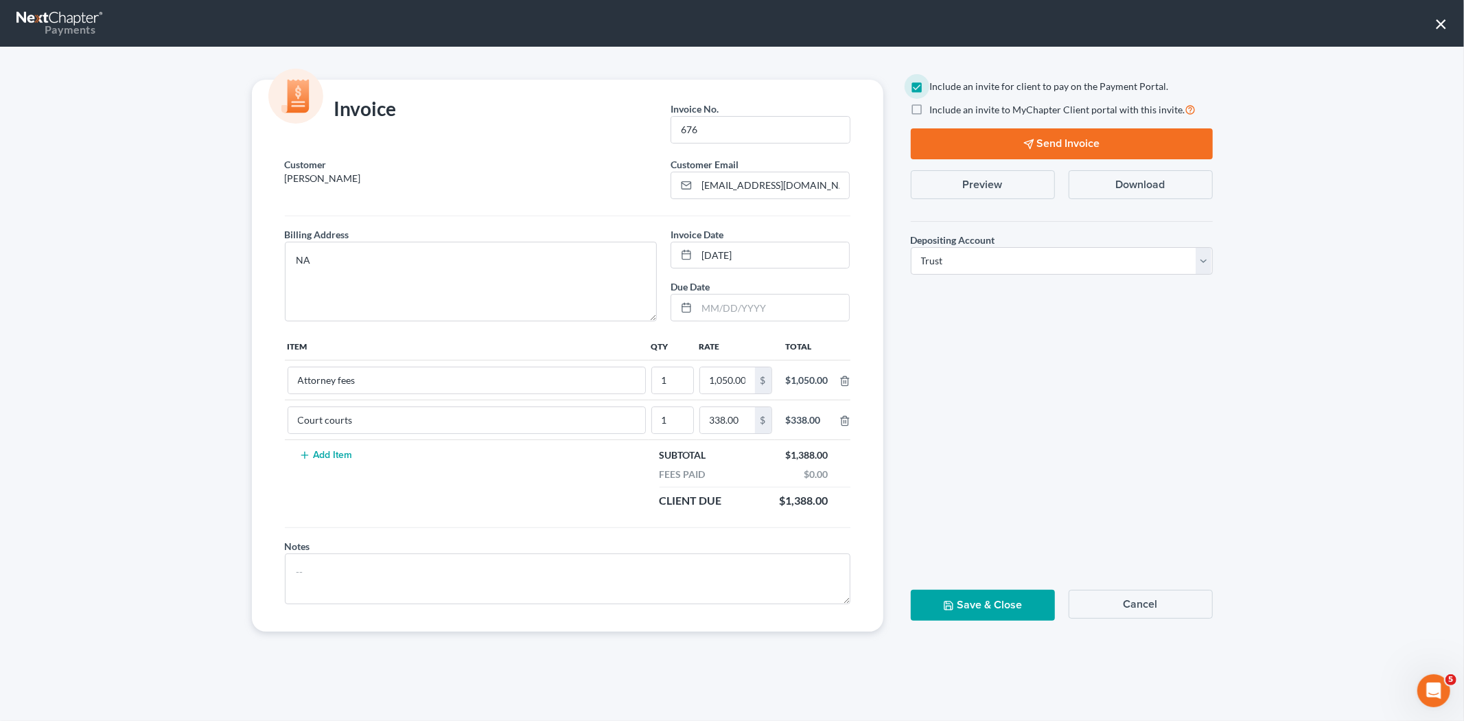
click at [930, 107] on label "Include an invite to MyChapter Client portal with this invite." at bounding box center [1063, 110] width 266 height 16
click at [936, 107] on input "Include an invite to MyChapter Client portal with this invite." at bounding box center [940, 106] width 9 height 9
checkbox input "true"
click at [944, 139] on button "Send Invoice" at bounding box center [1062, 143] width 302 height 31
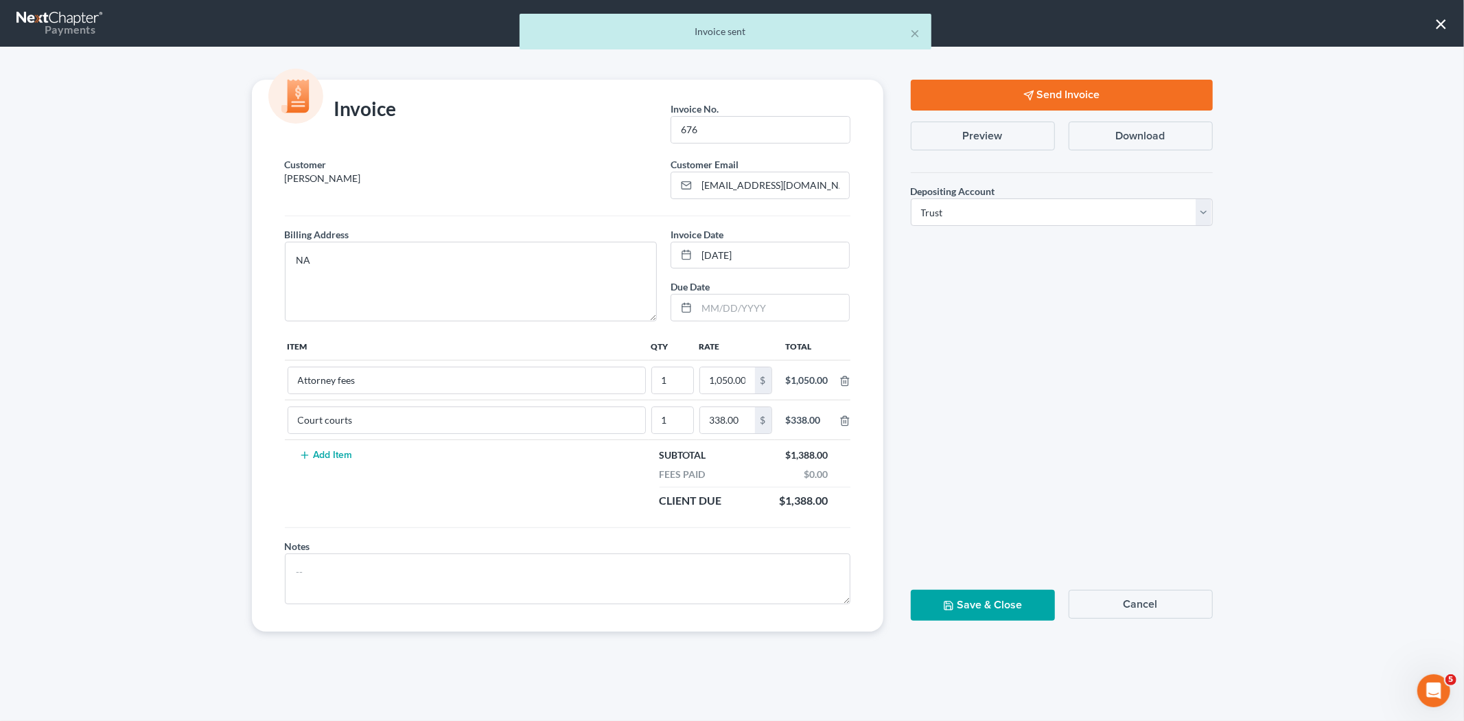
click at [980, 611] on button "Save & Close" at bounding box center [983, 605] width 144 height 31
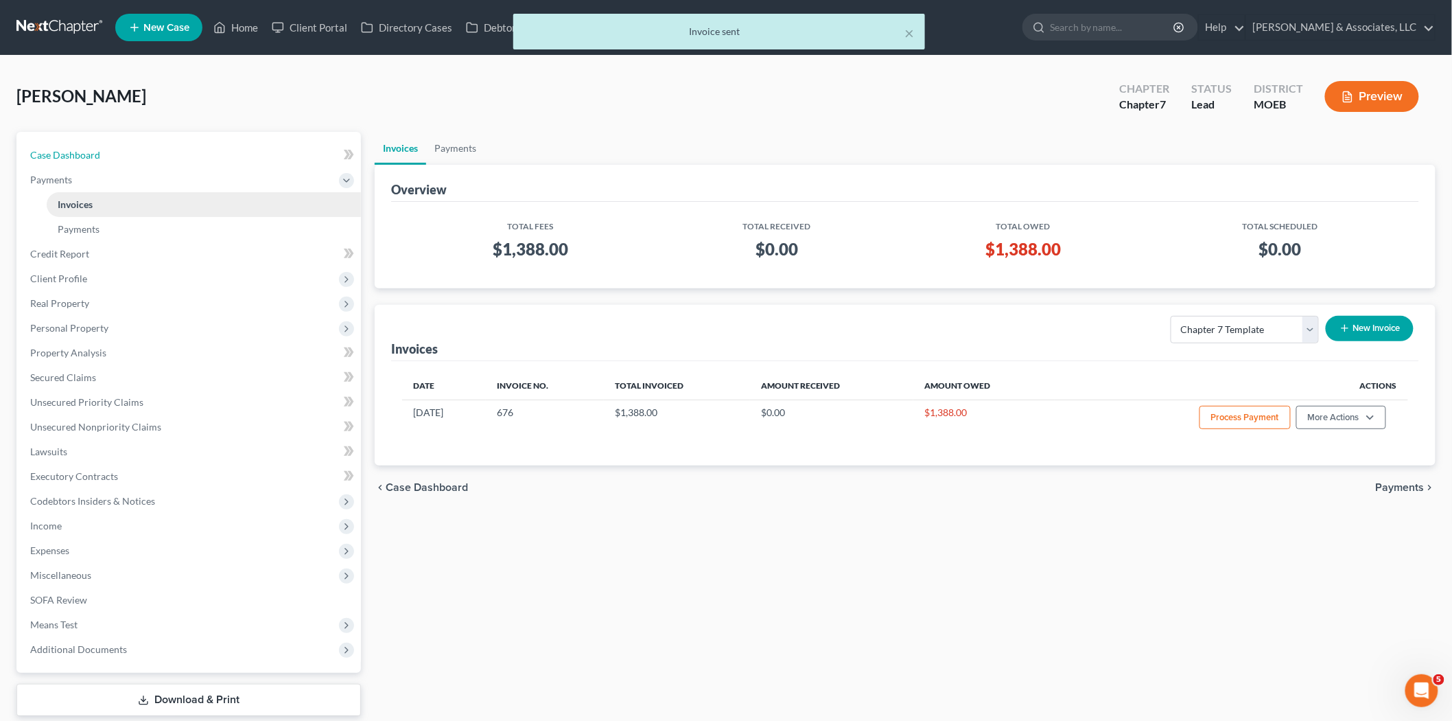
drag, startPoint x: 76, startPoint y: 157, endPoint x: 156, endPoint y: 196, distance: 89.0
click at [76, 157] on span "Case Dashboard" at bounding box center [65, 155] width 70 height 12
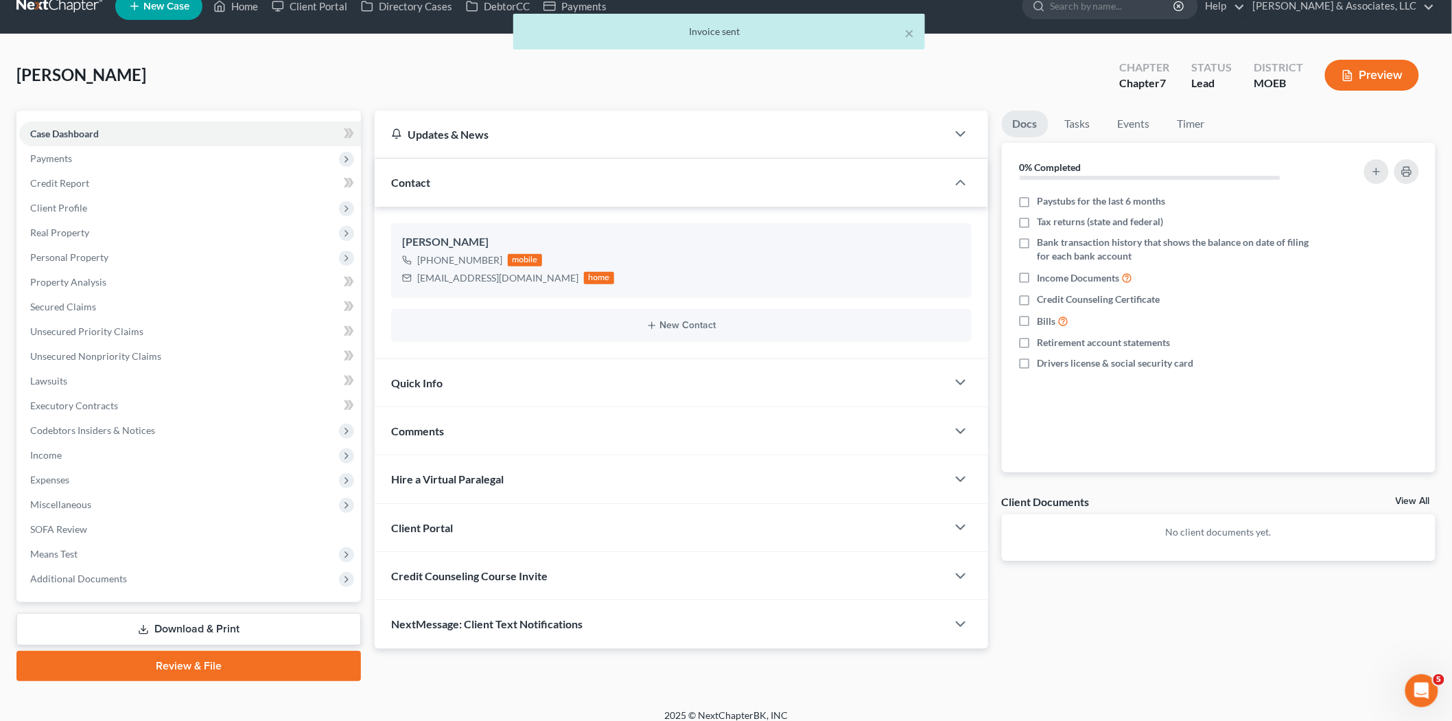
scroll to position [32, 0]
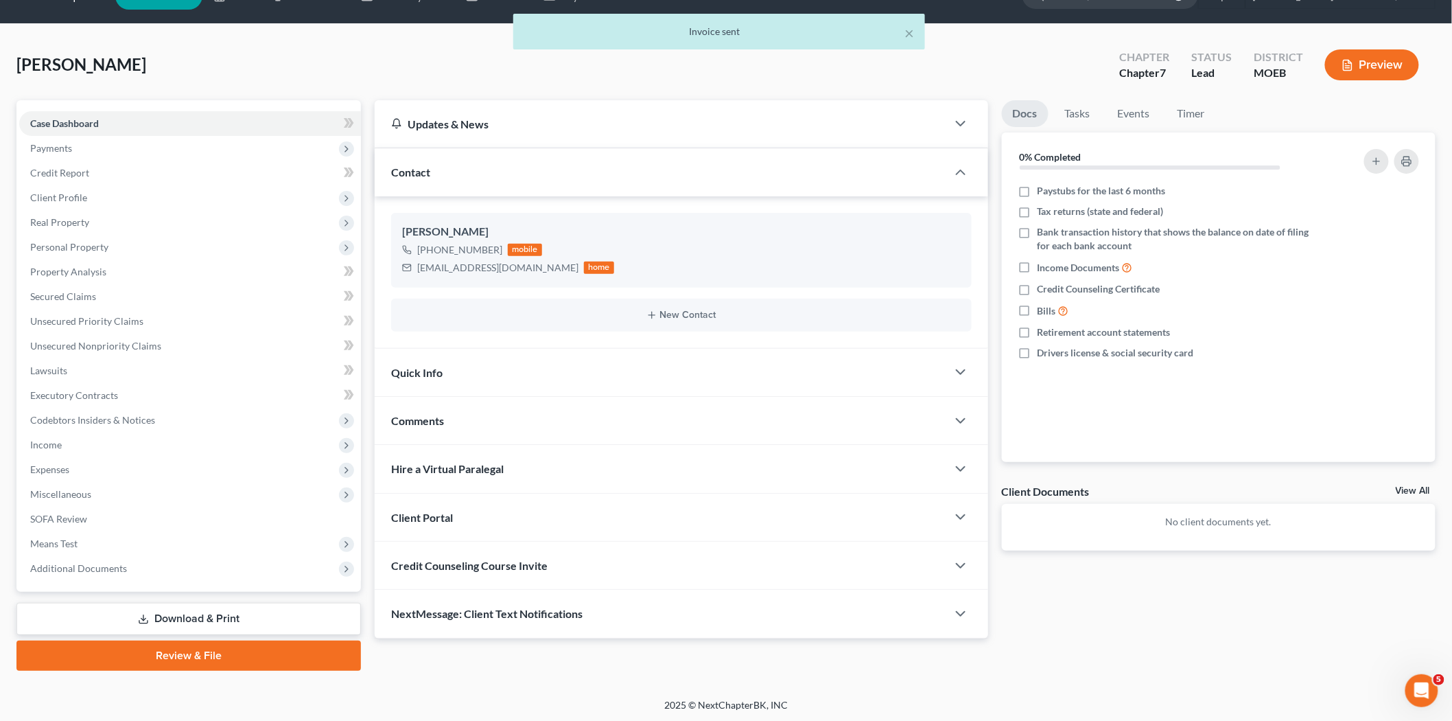
click at [491, 564] on span "Credit Counseling Course Invite" at bounding box center [469, 565] width 157 height 13
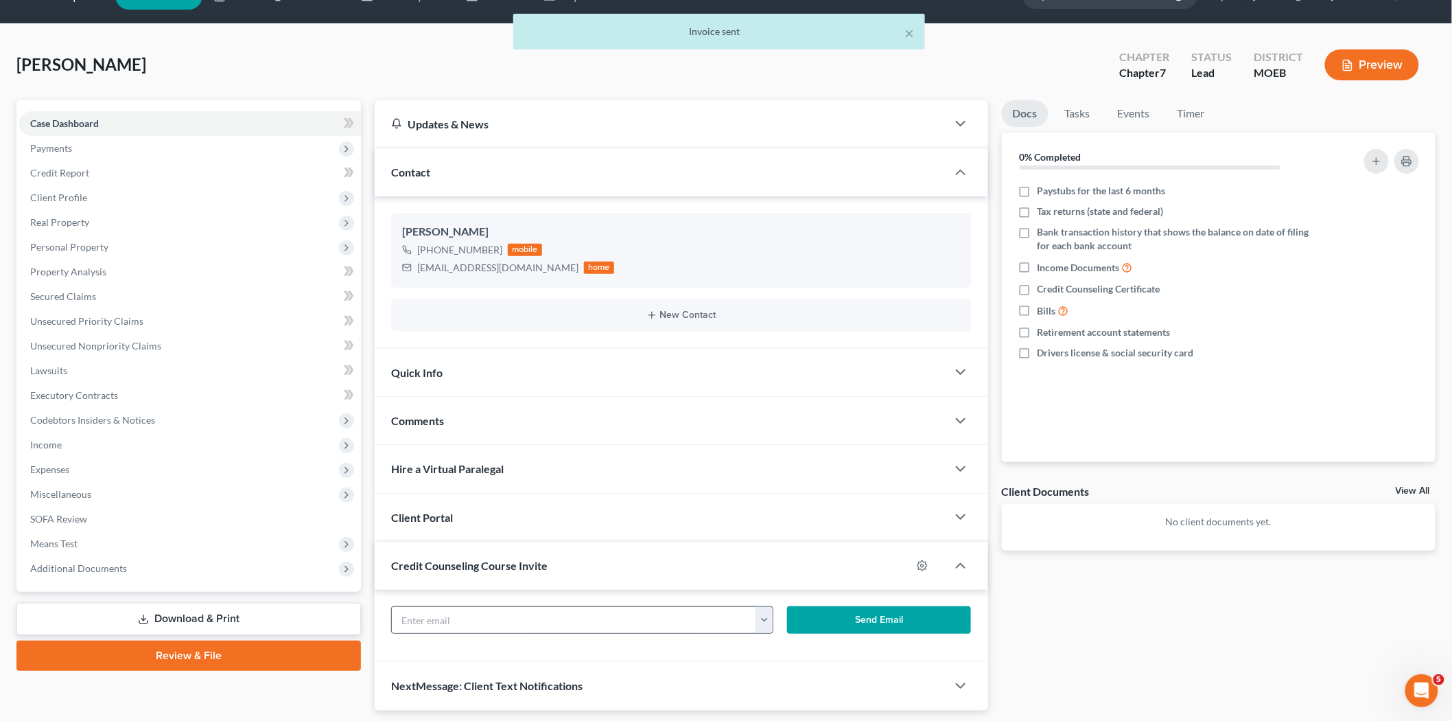
click at [769, 625] on button "button" at bounding box center [764, 620] width 17 height 26
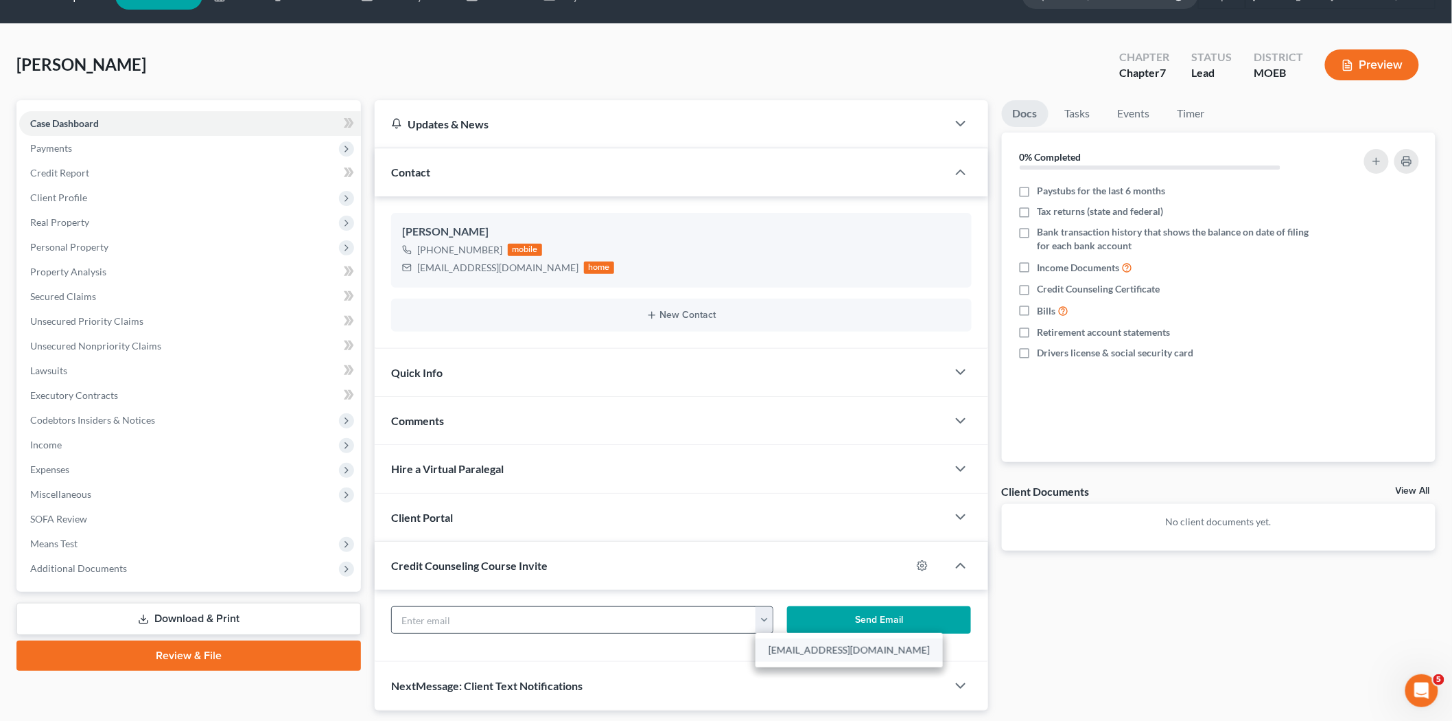
click at [778, 648] on link "[EMAIL_ADDRESS][DOMAIN_NAME]" at bounding box center [849, 649] width 187 height 23
type input "[EMAIL_ADDRESS][DOMAIN_NAME]"
click at [828, 625] on button "Send Email" at bounding box center [879, 619] width 184 height 27
